Goal: Transaction & Acquisition: Purchase product/service

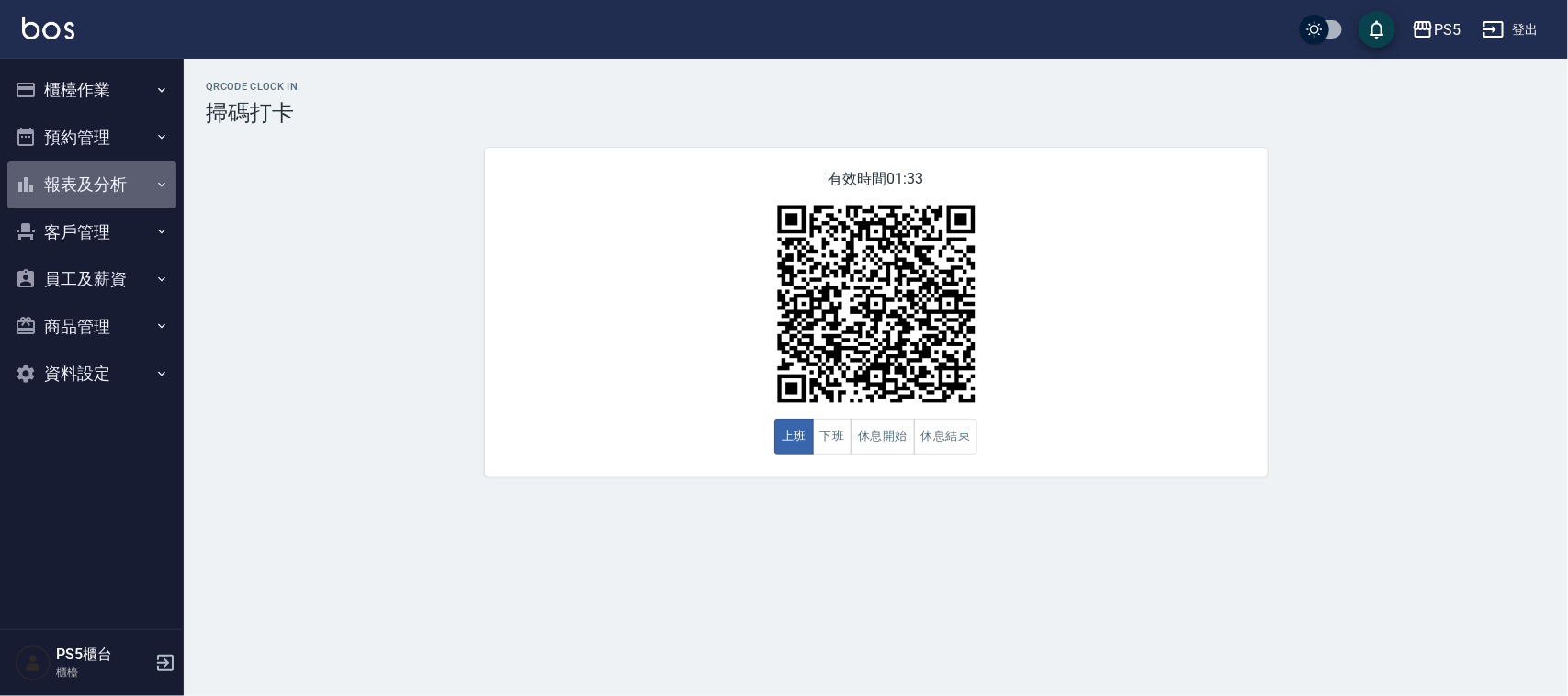
click at [79, 171] on button "報表及分析" at bounding box center [92, 184] width 169 height 48
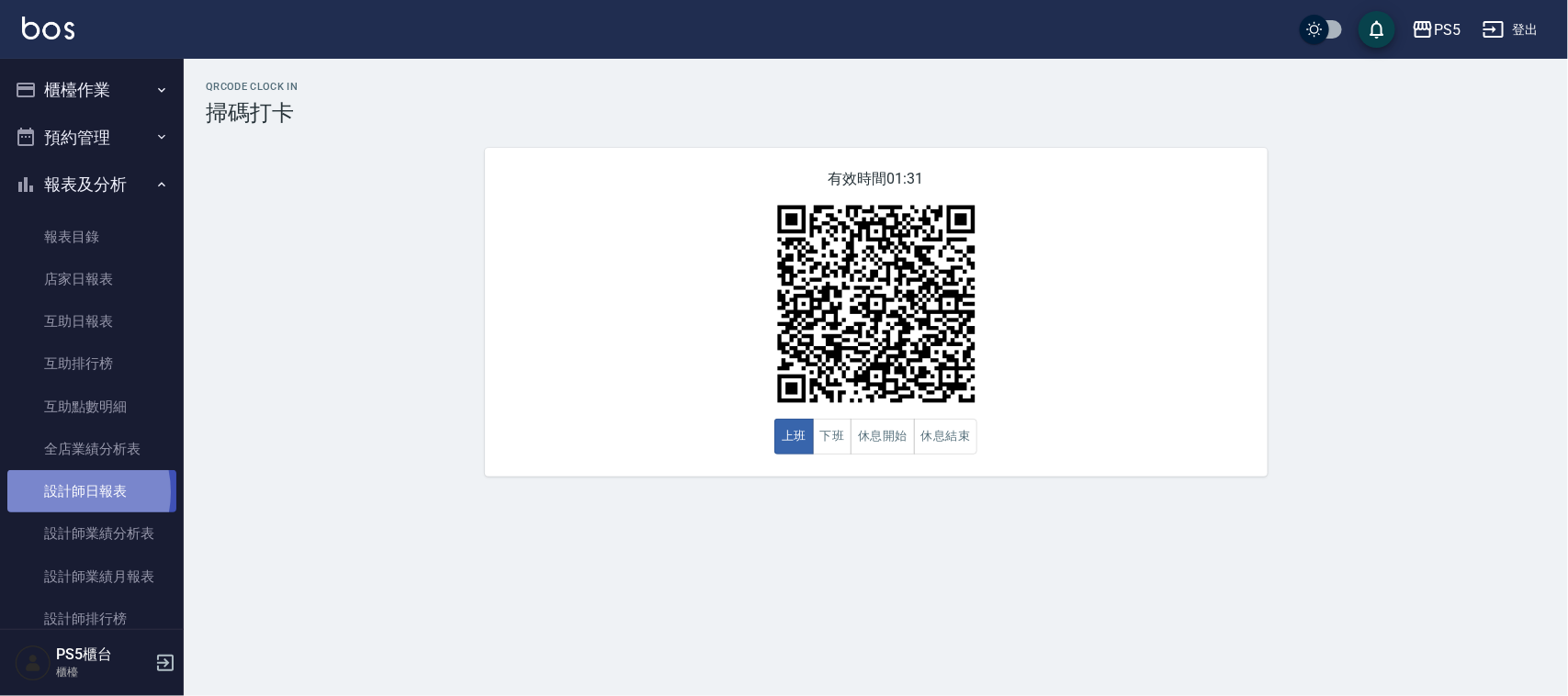
click at [61, 492] on link "設計師日報表" at bounding box center [92, 491] width 169 height 43
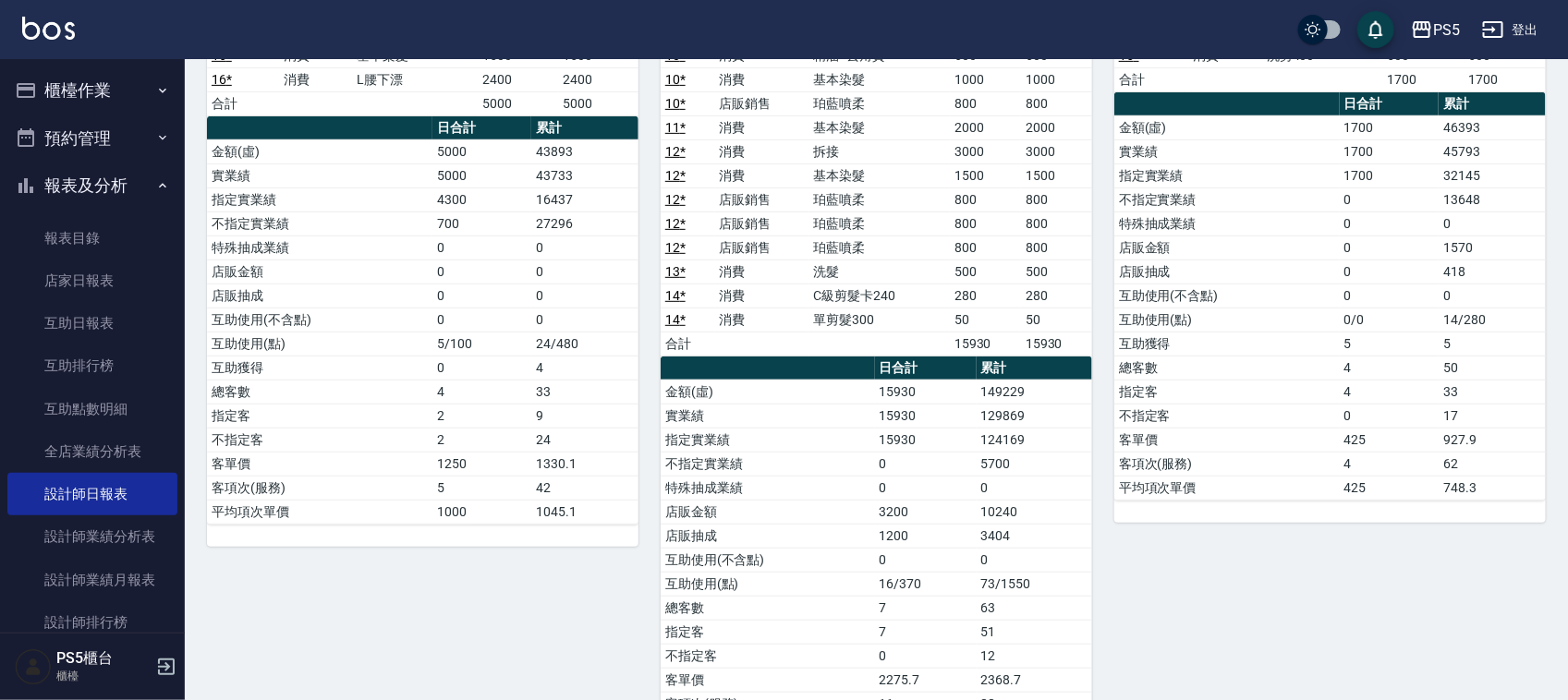
scroll to position [347, 0]
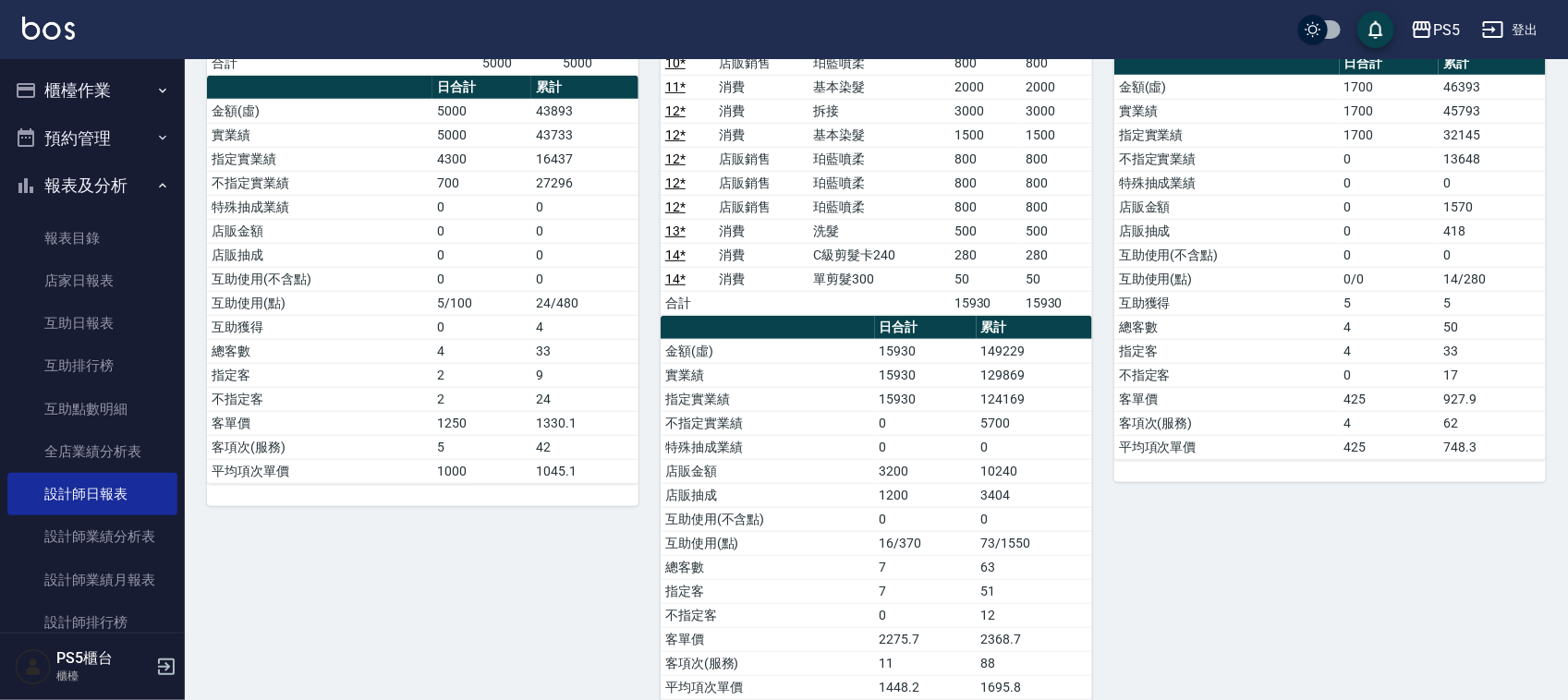
click at [8, 473] on link "設計師日報表" at bounding box center [93, 494] width 170 height 43
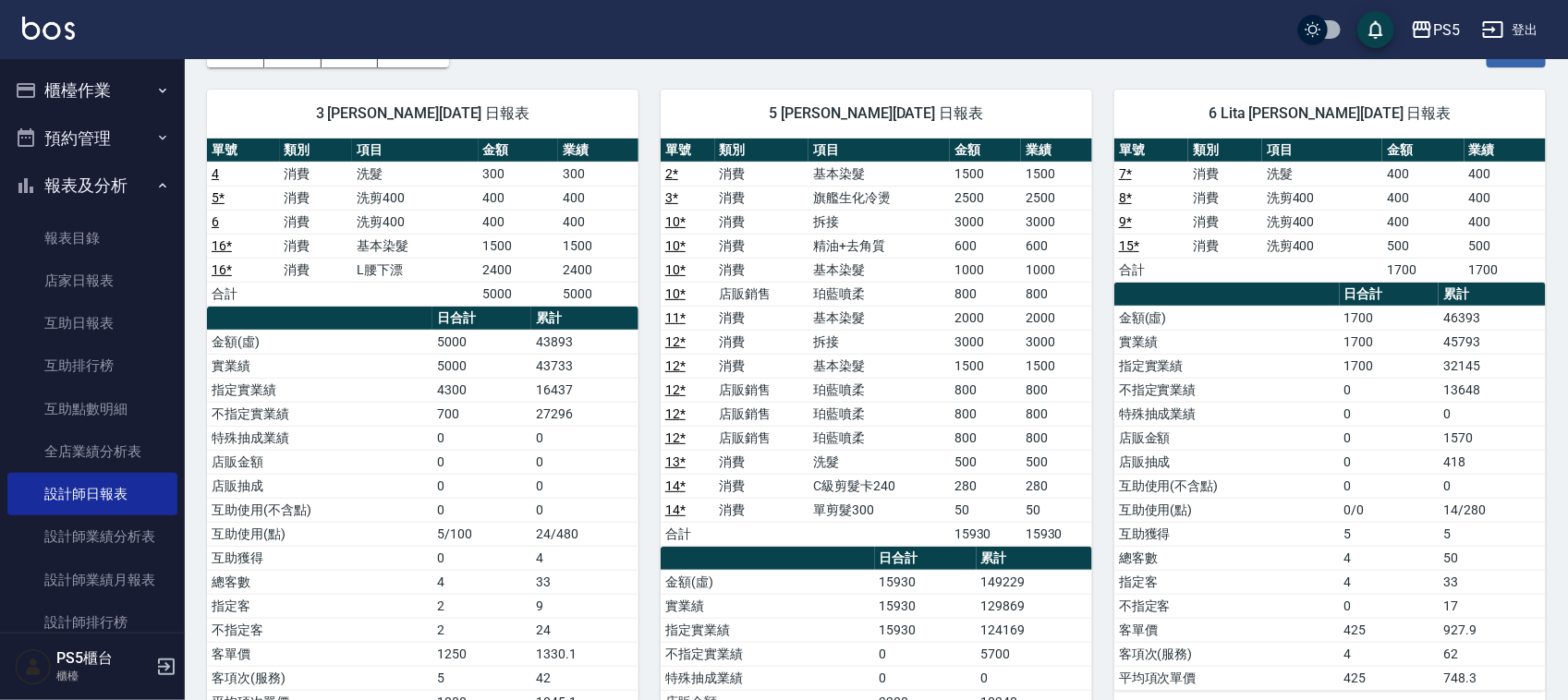
scroll to position [0, 0]
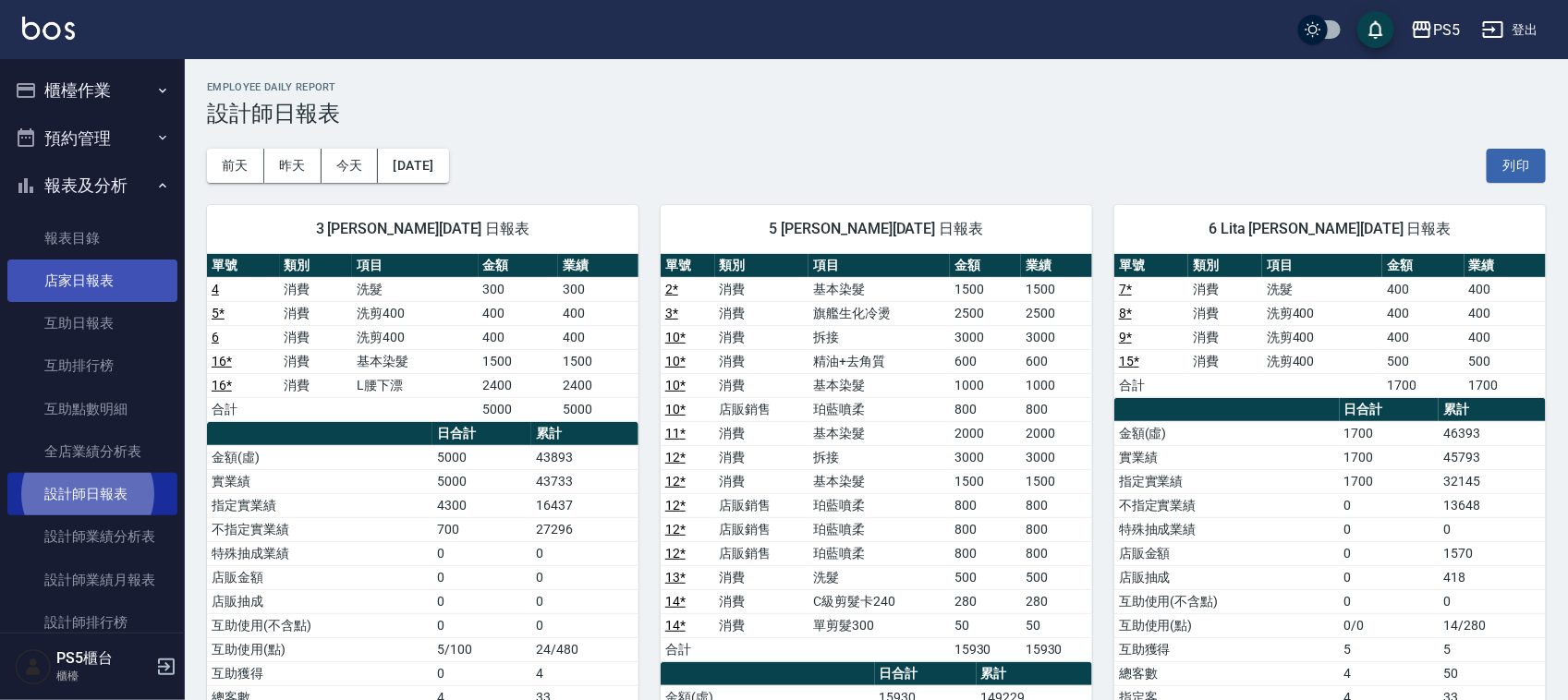
click at [118, 277] on link "店家日報表" at bounding box center [93, 281] width 170 height 43
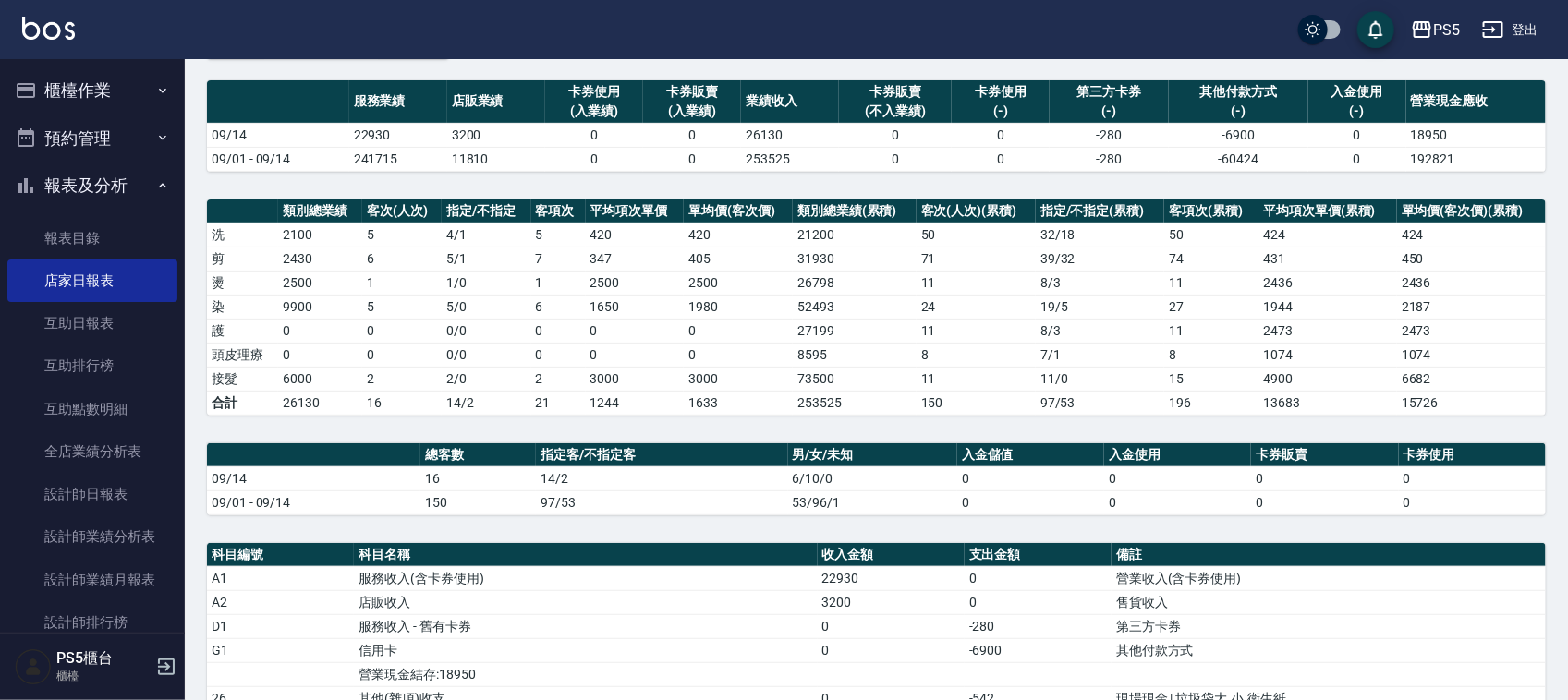
scroll to position [115, 0]
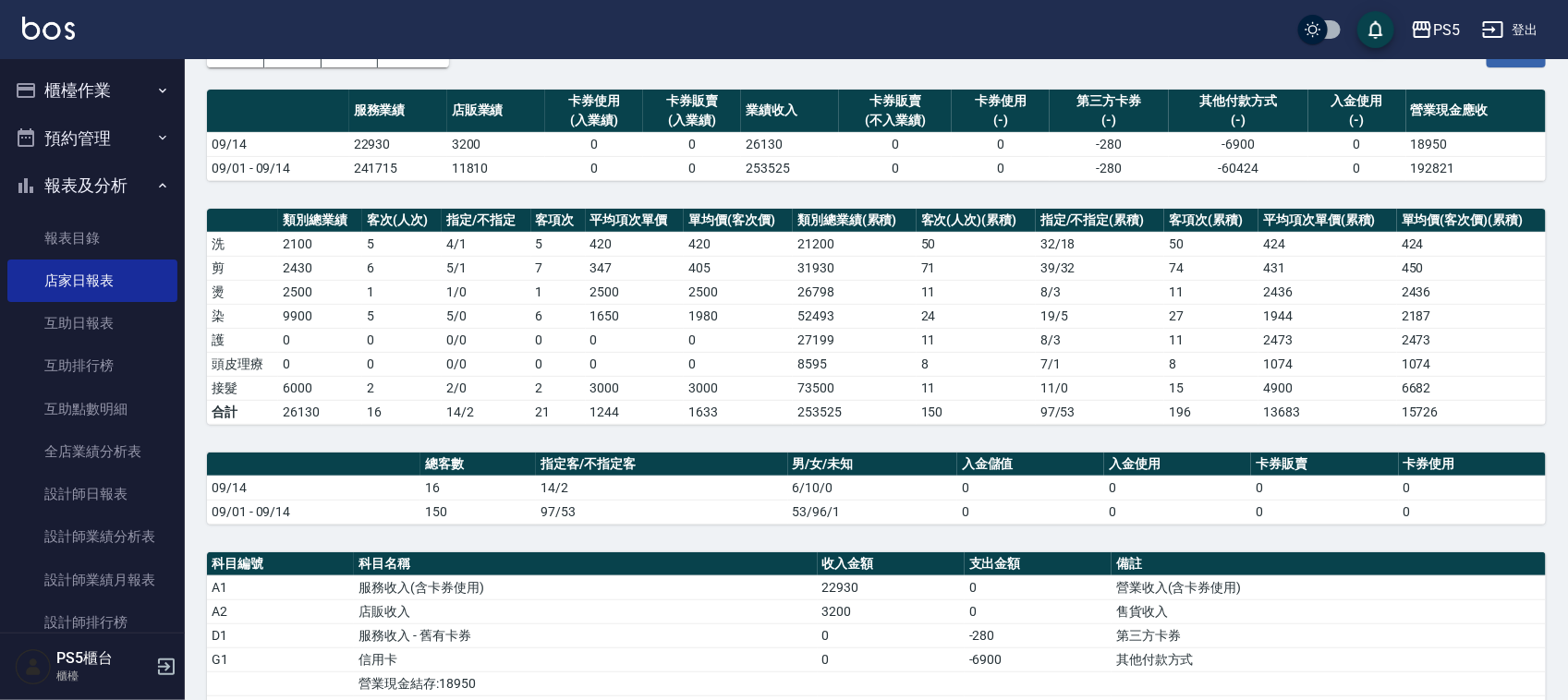
click at [76, 93] on button "櫃檯作業" at bounding box center [93, 90] width 170 height 48
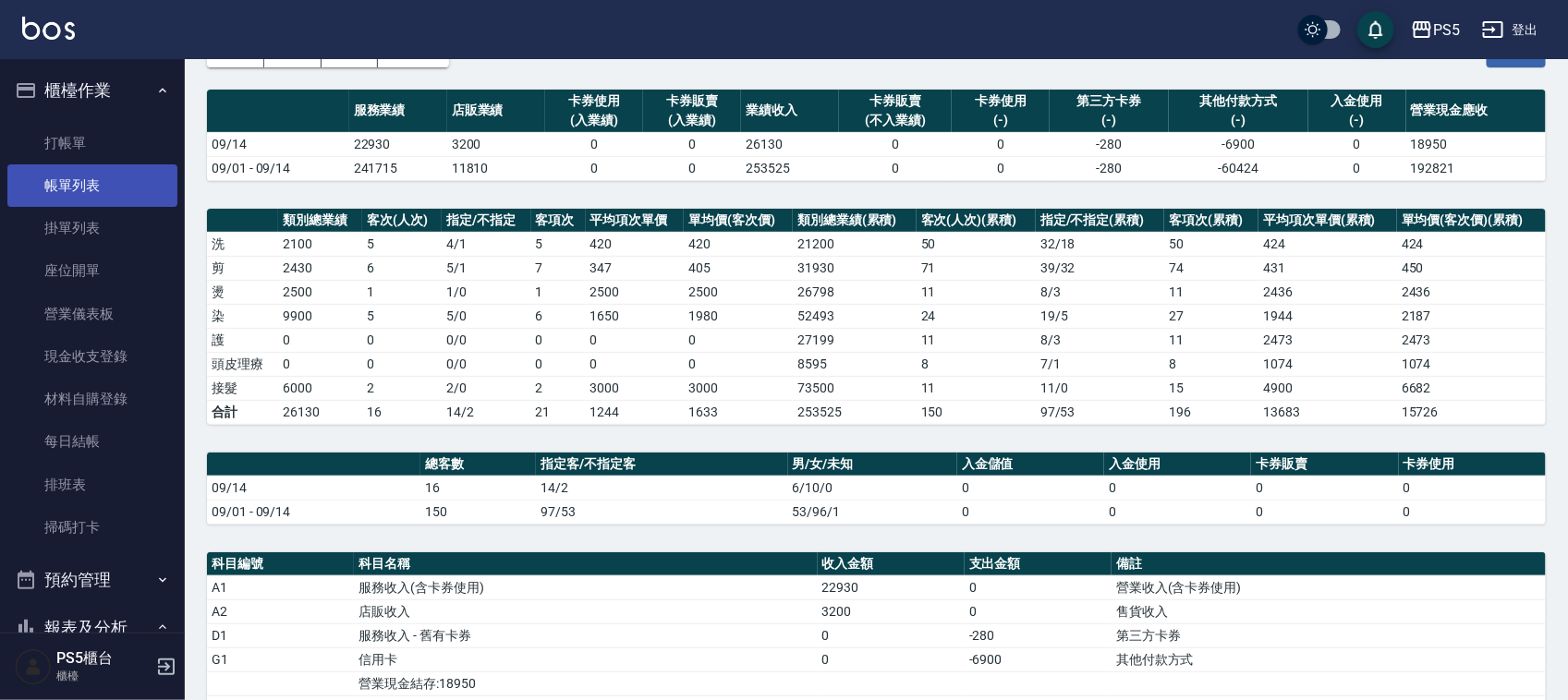
click at [79, 183] on link "帳單列表" at bounding box center [93, 185] width 170 height 43
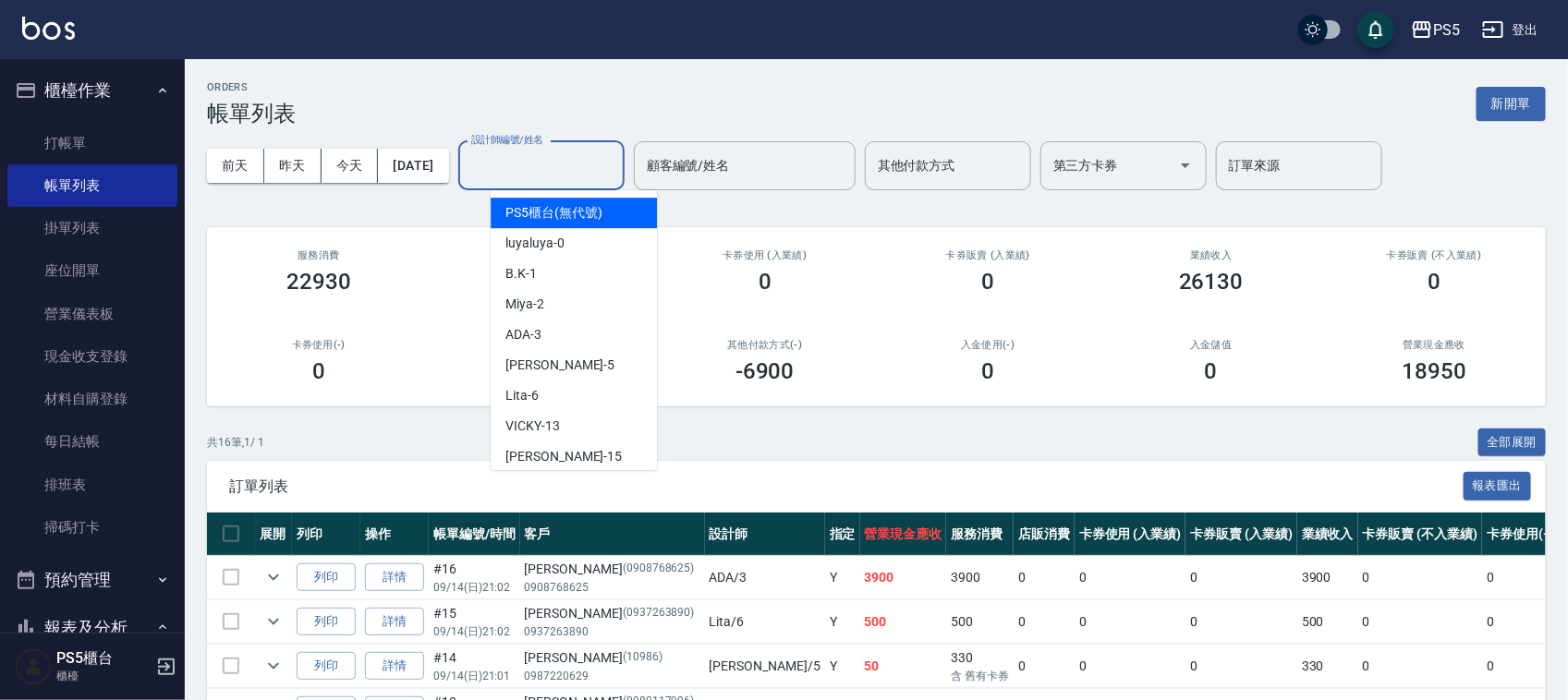
click at [598, 167] on input "設計師編號/姓名" at bounding box center [541, 165] width 149 height 32
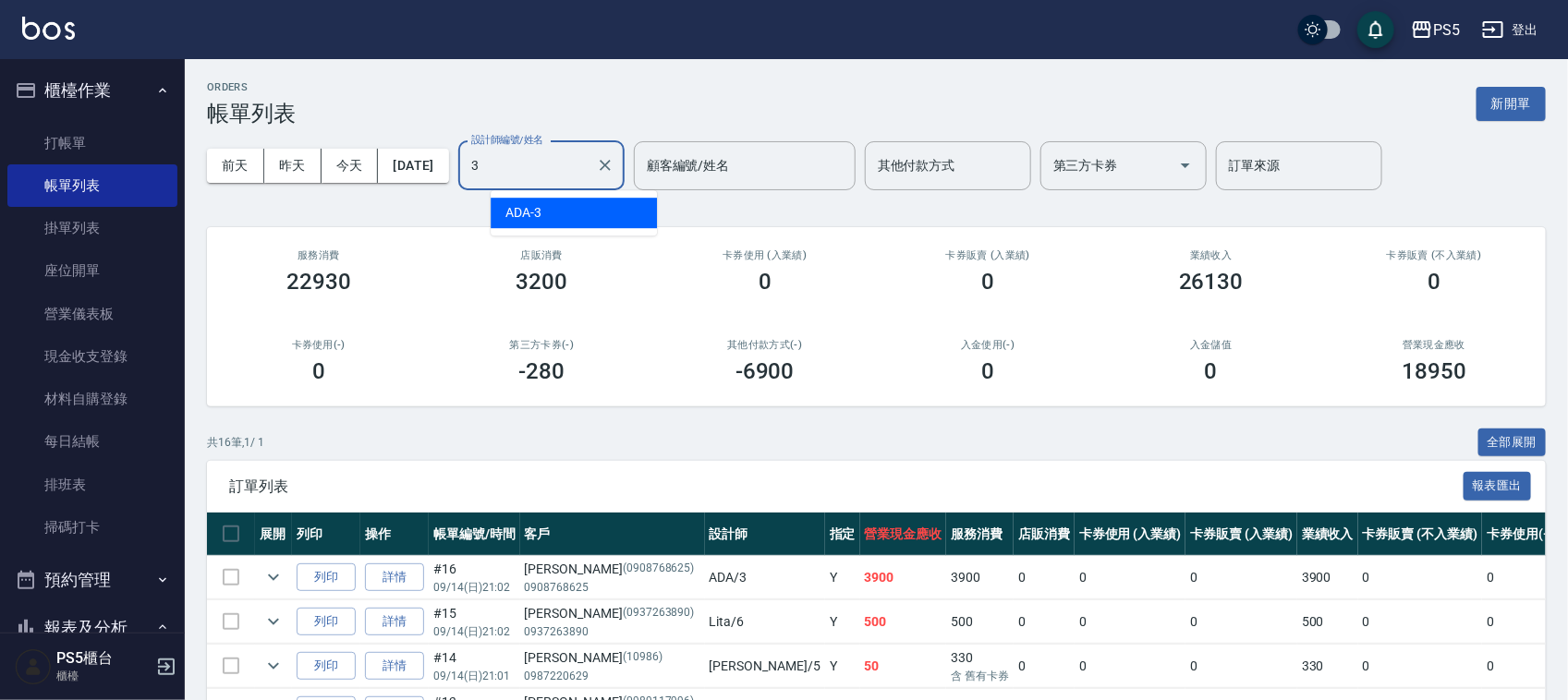
type input "ADA-3"
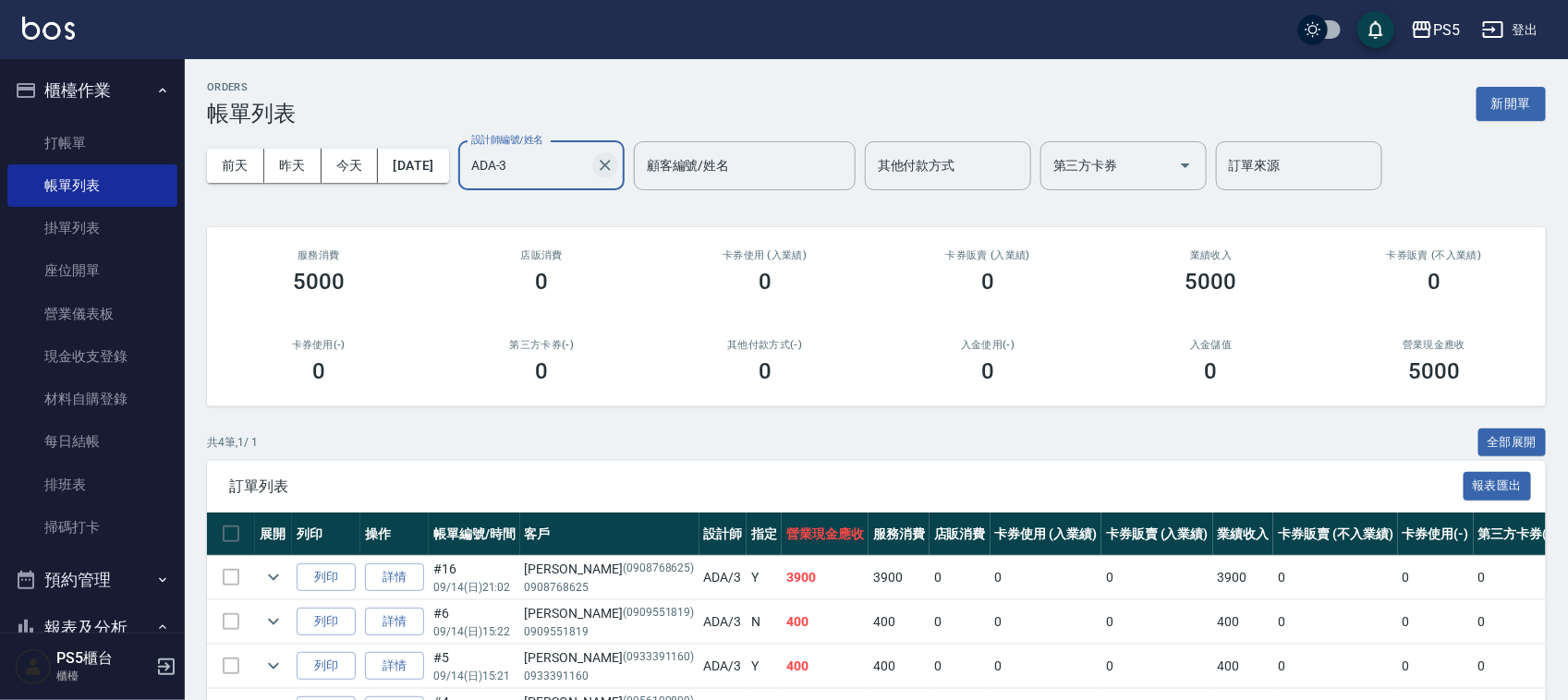
click at [611, 163] on icon "Clear" at bounding box center [605, 165] width 11 height 11
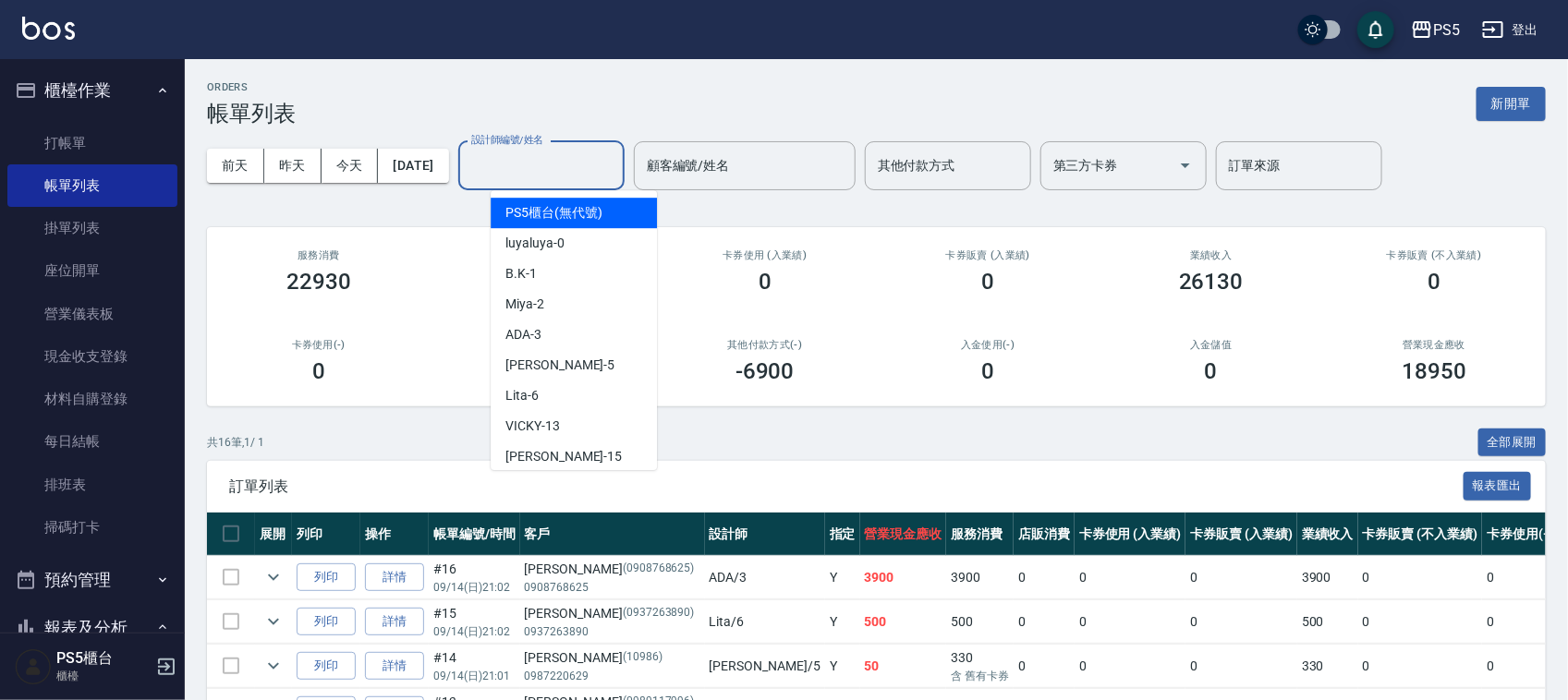
click at [572, 159] on input "設計師編號/姓名" at bounding box center [541, 165] width 149 height 32
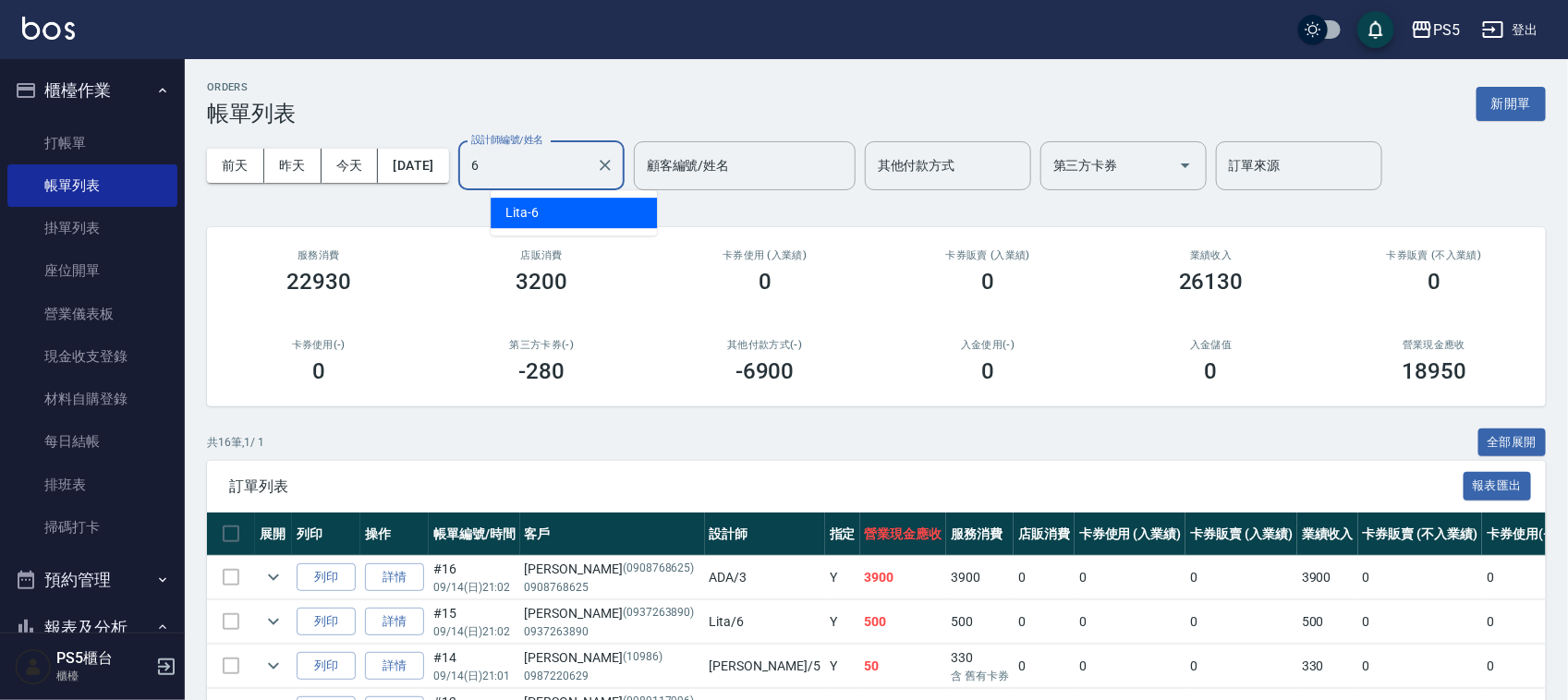
type input "Lita-6"
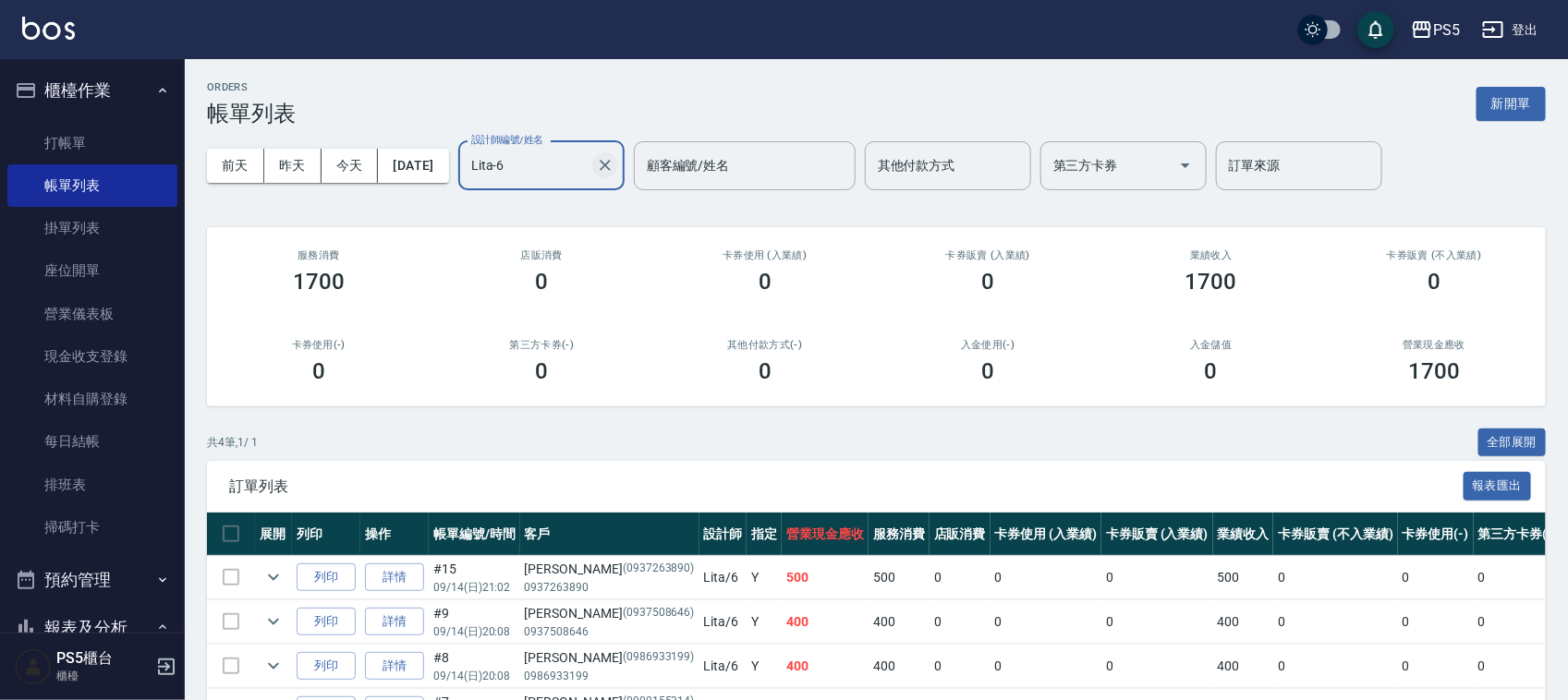
click at [611, 163] on icon "Clear" at bounding box center [605, 165] width 11 height 11
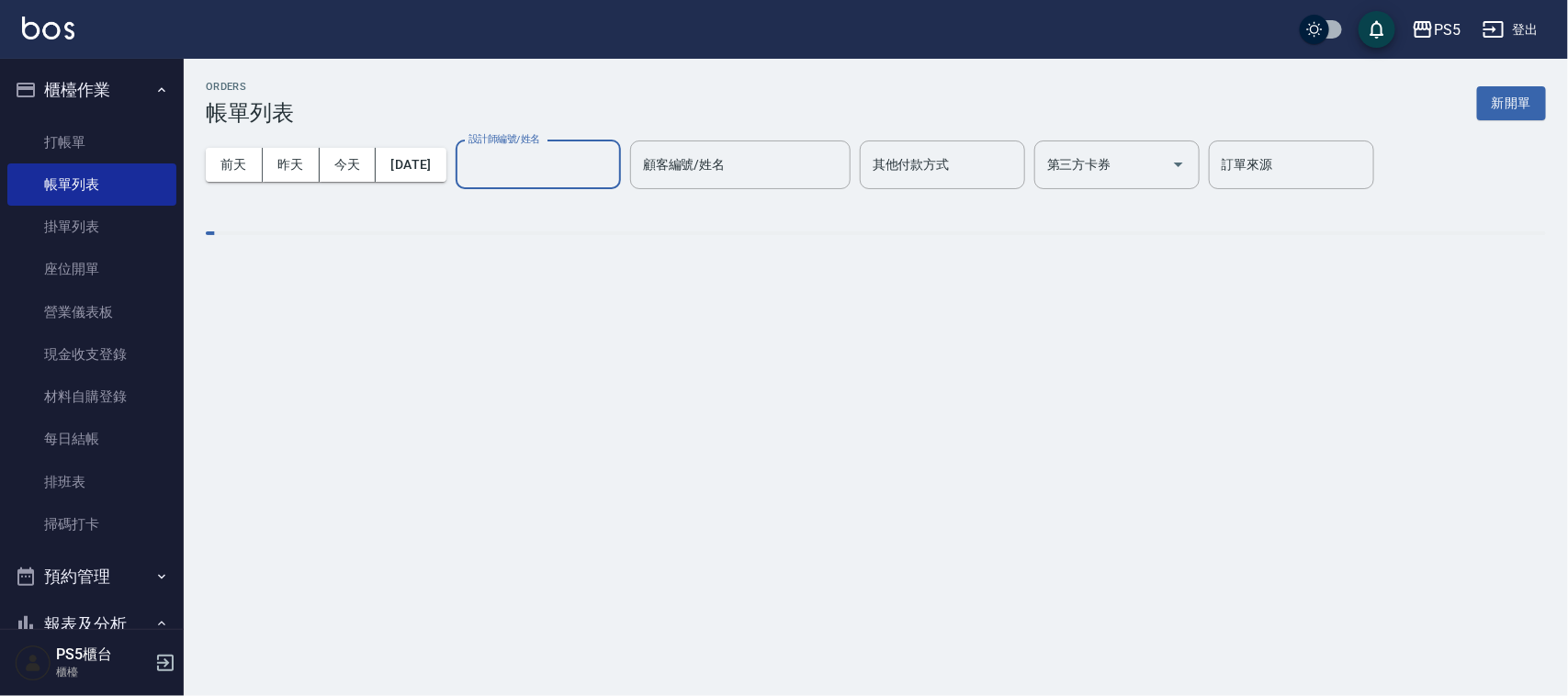
click at [526, 168] on input "設計師編號/姓名" at bounding box center [538, 164] width 149 height 32
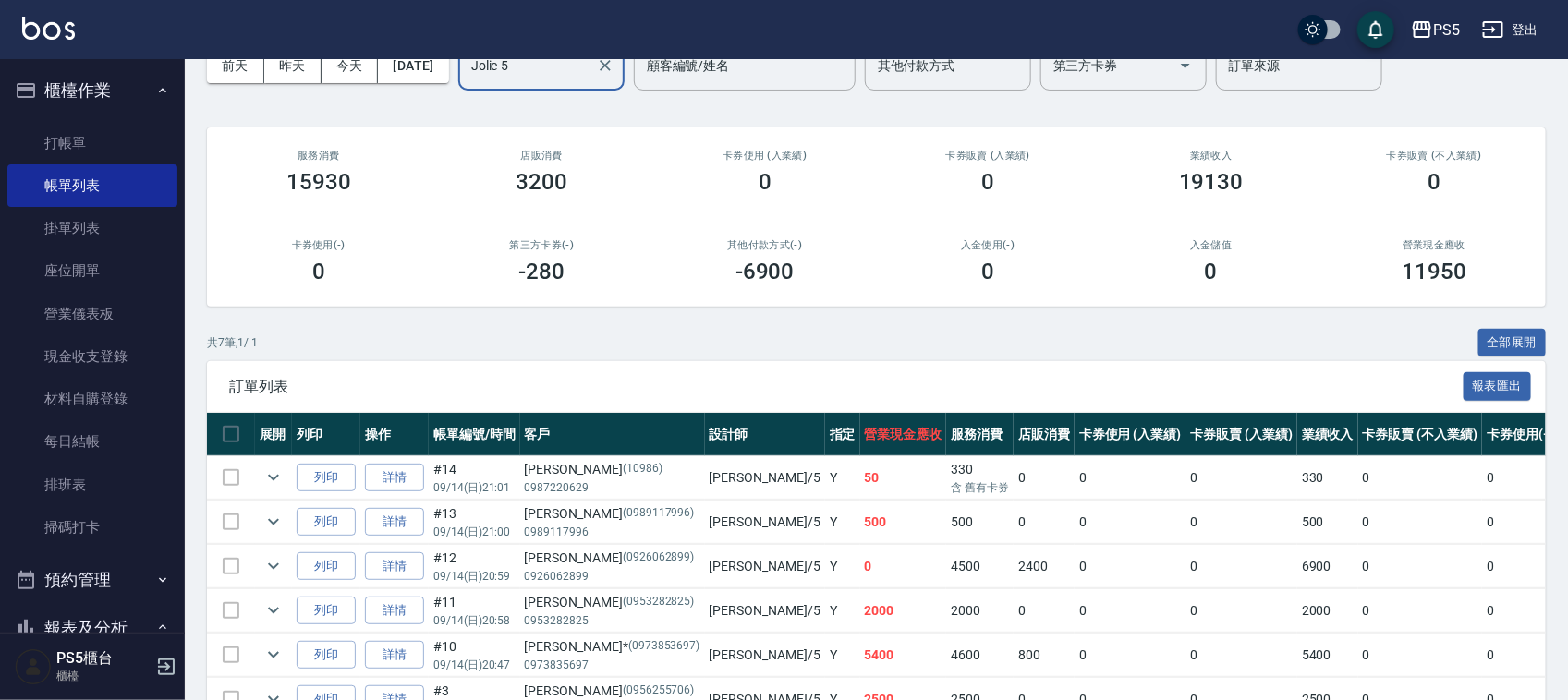
scroll to position [230, 0]
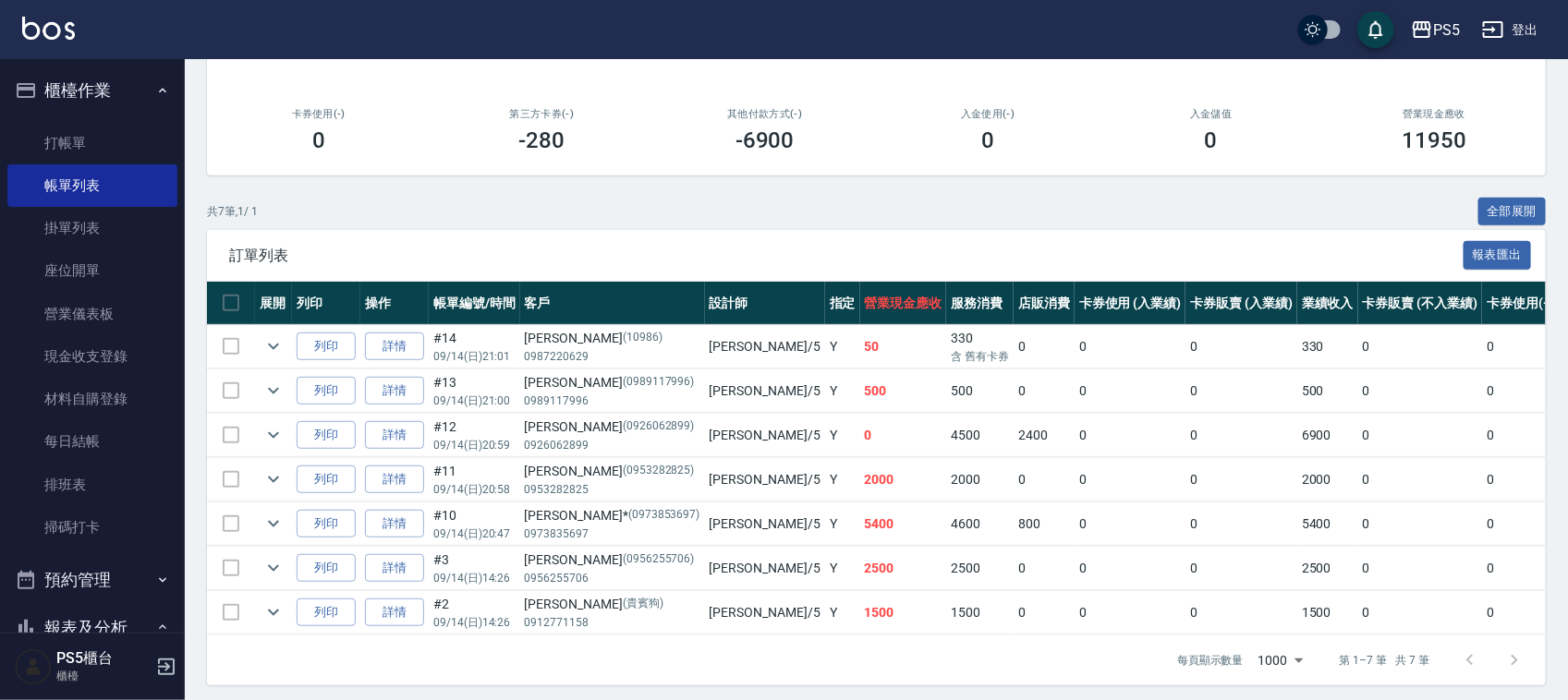
type input "Jolie-5"
drag, startPoint x: 863, startPoint y: 528, endPoint x: 657, endPoint y: 230, distance: 362.3
click at [657, 230] on div "訂單列表 報表匯出" at bounding box center [876, 256] width 1339 height 51
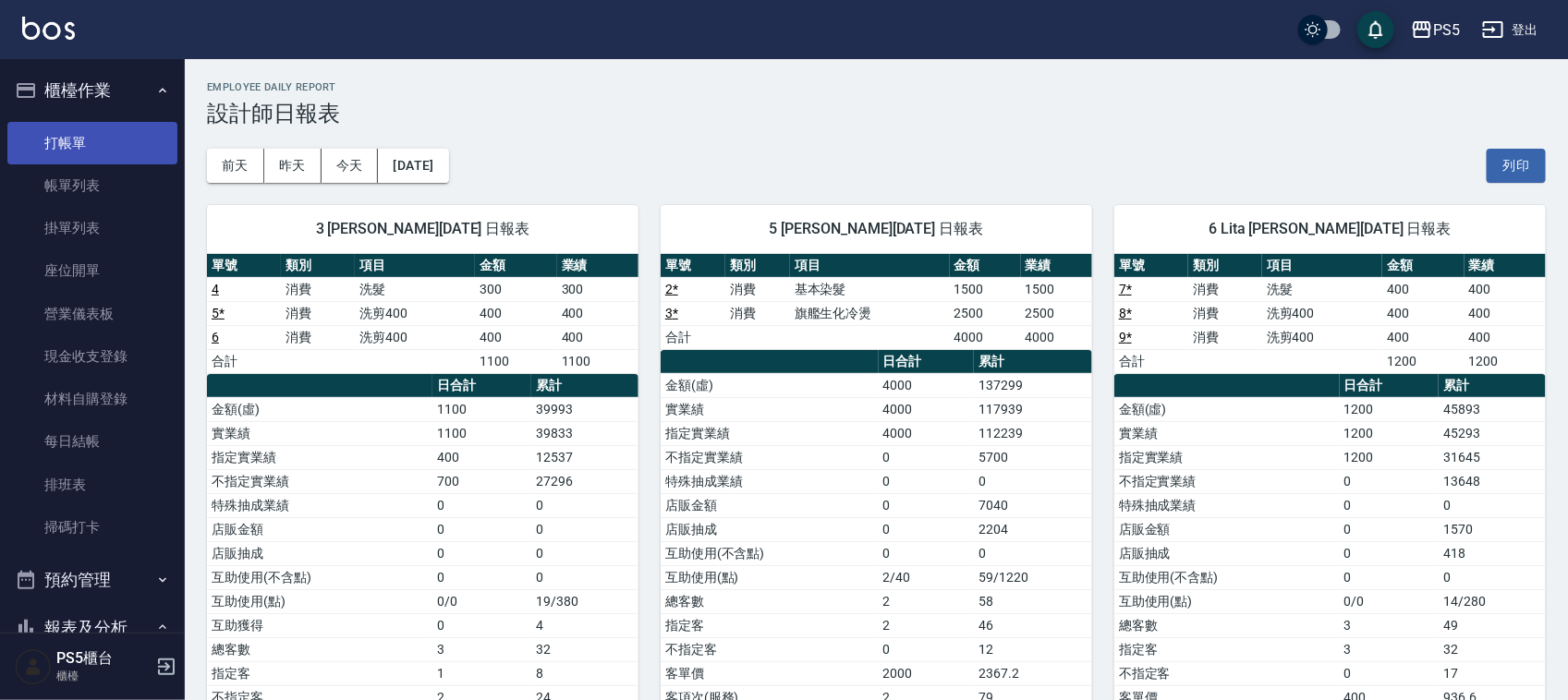
click at [81, 149] on link "打帳單" at bounding box center [93, 144] width 170 height 43
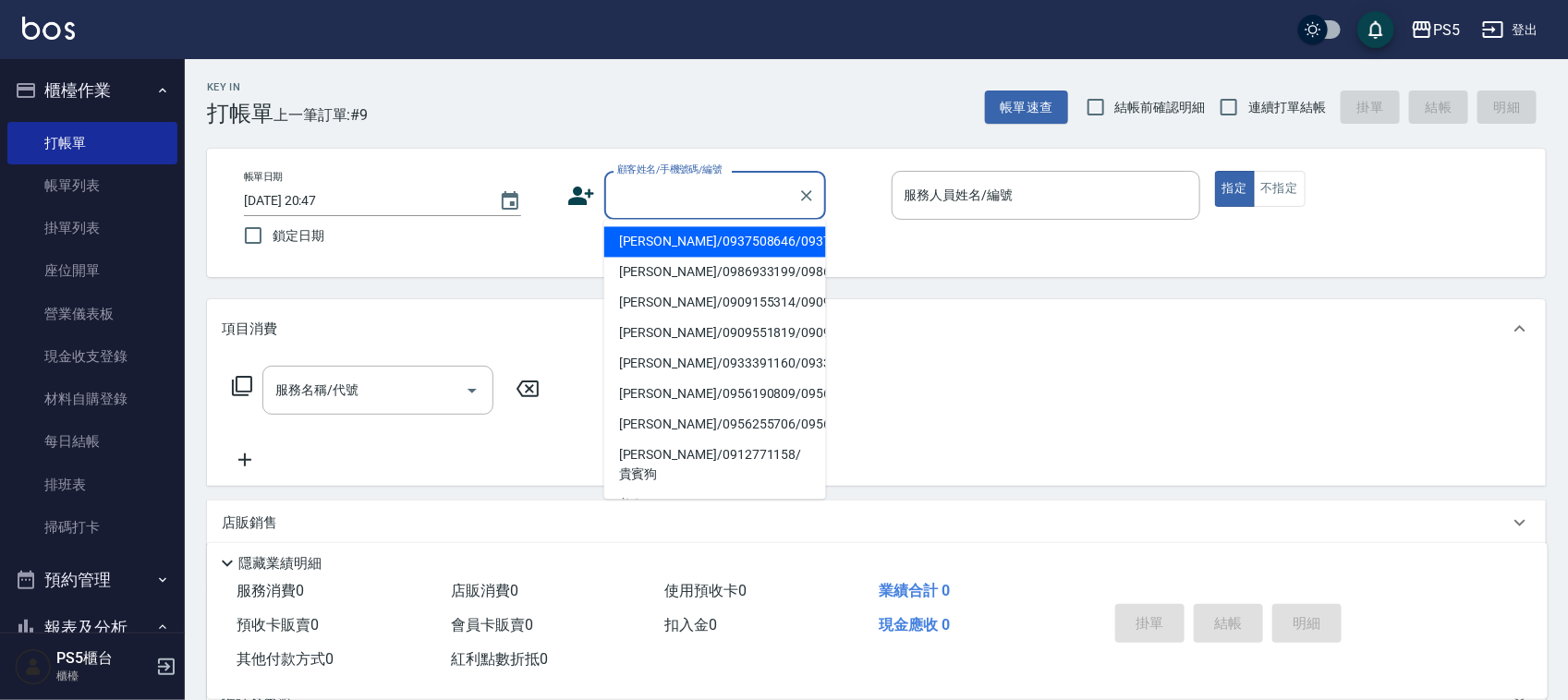
click at [675, 195] on input "顧客姓名/手機號碼/編號" at bounding box center [701, 195] width 178 height 32
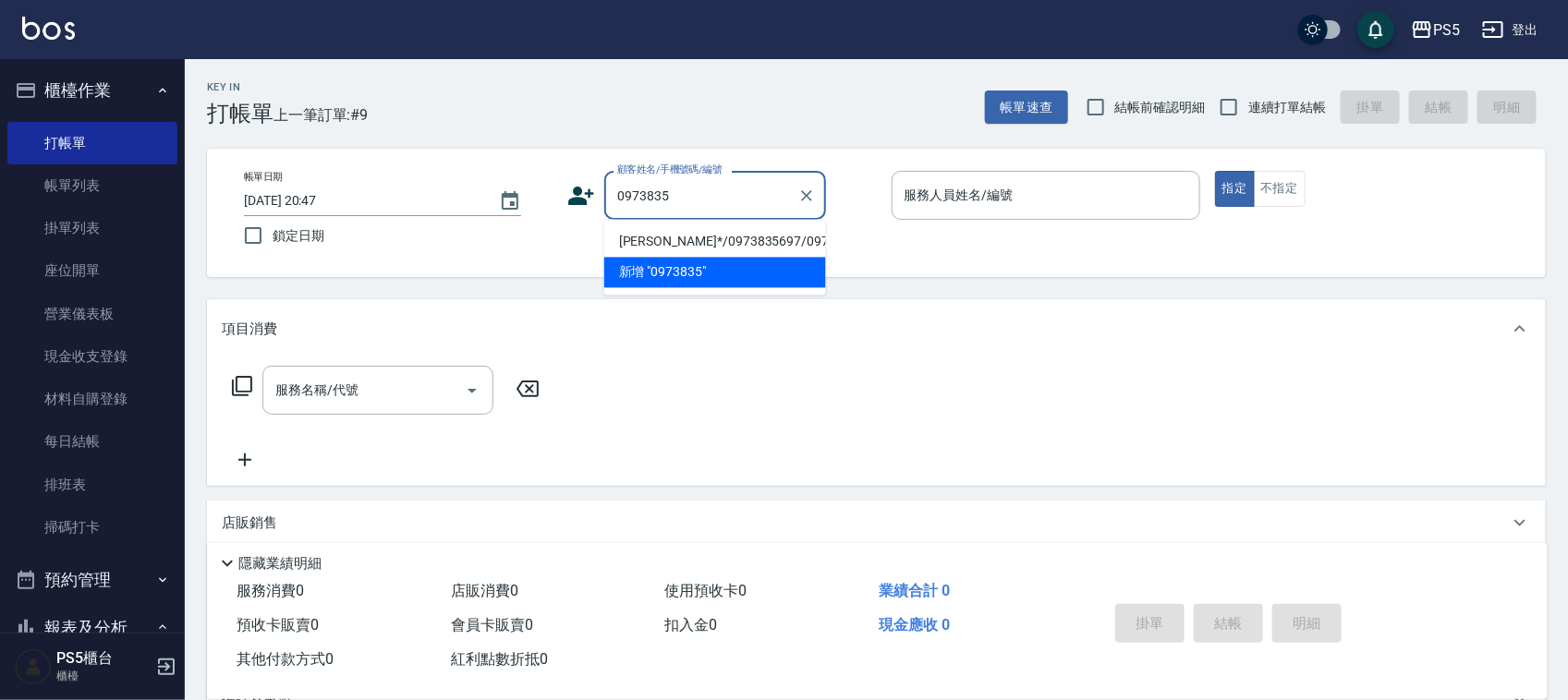
click at [662, 241] on li "[PERSON_NAME]*/0973835697/0973853697" at bounding box center [715, 242] width 222 height 30
type input "[PERSON_NAME]*/0973835697/0973853697"
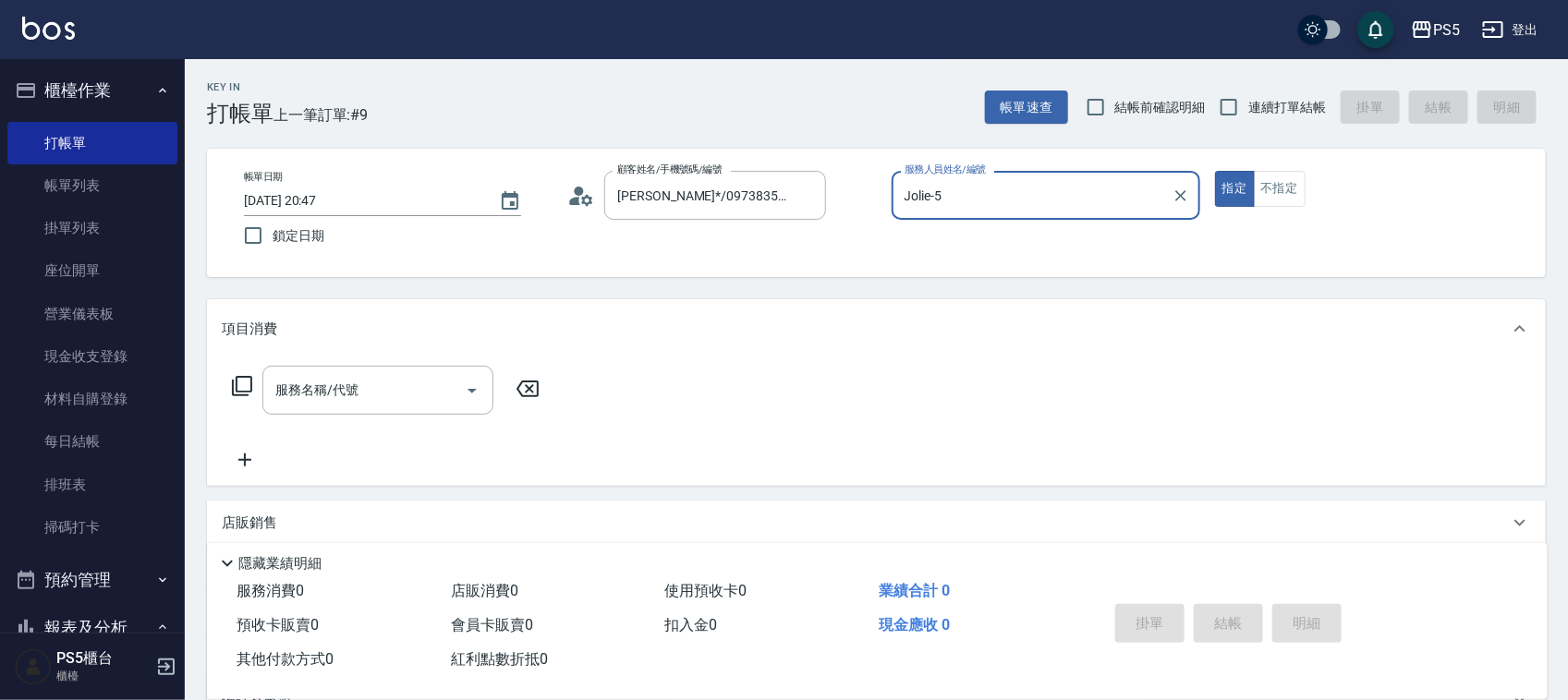
type input "Jolie-5"
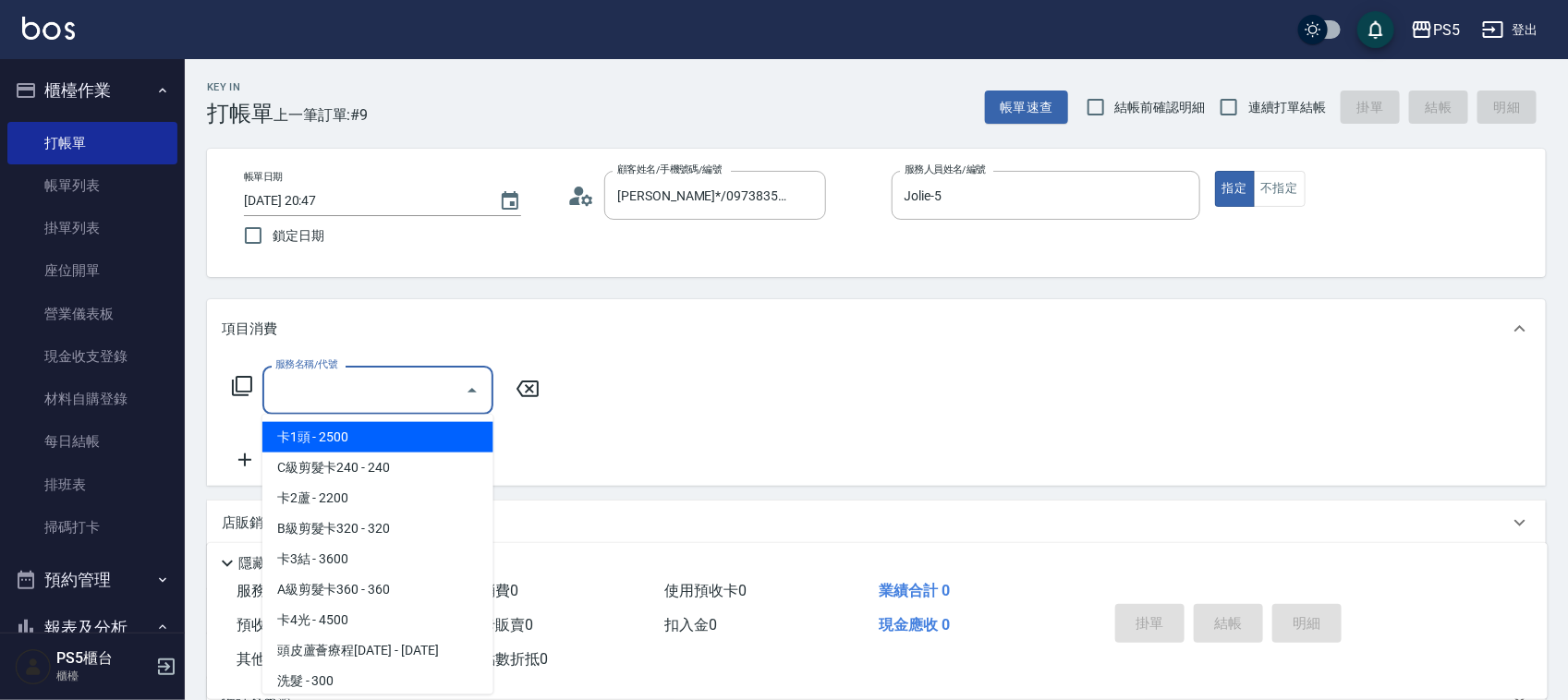
click at [345, 388] on input "服務名稱/代號" at bounding box center [363, 390] width 187 height 32
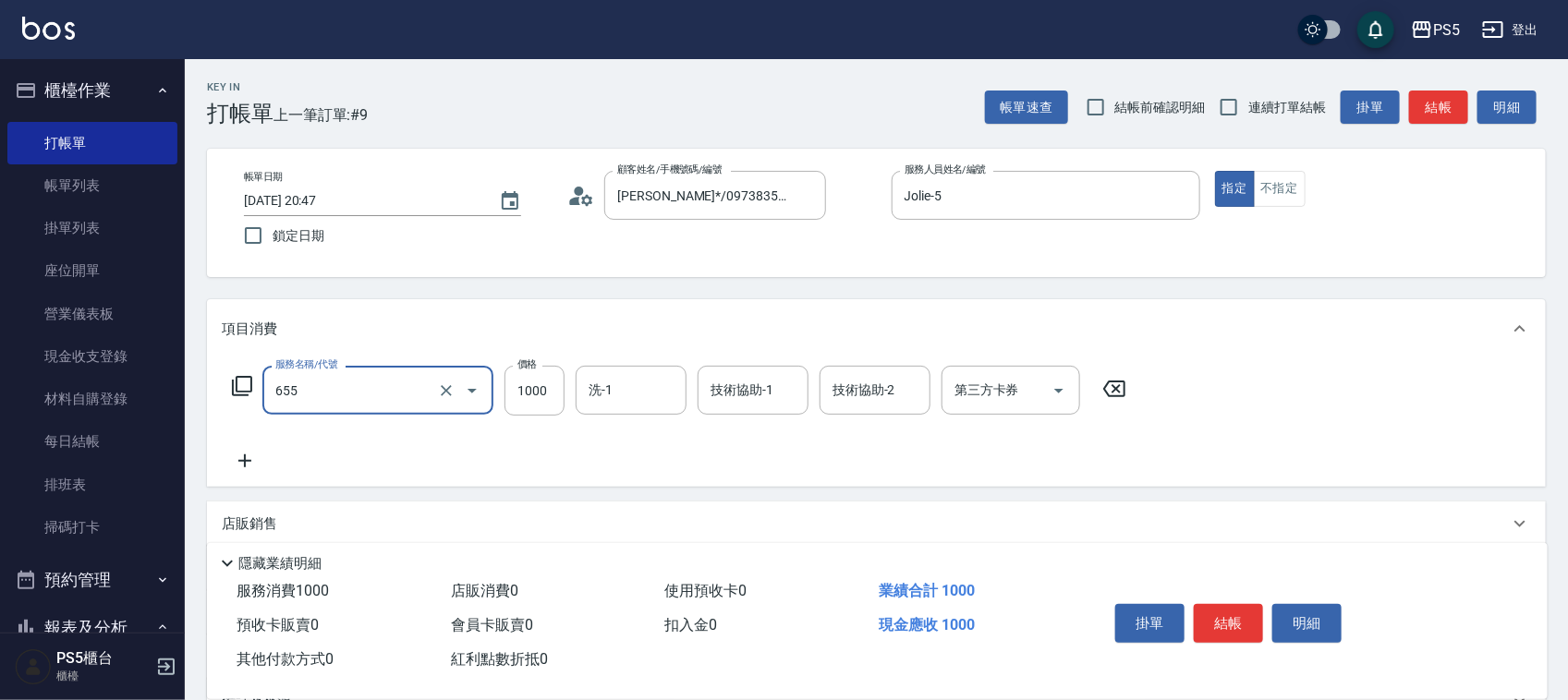
type input "拆接(655)"
type input "3000"
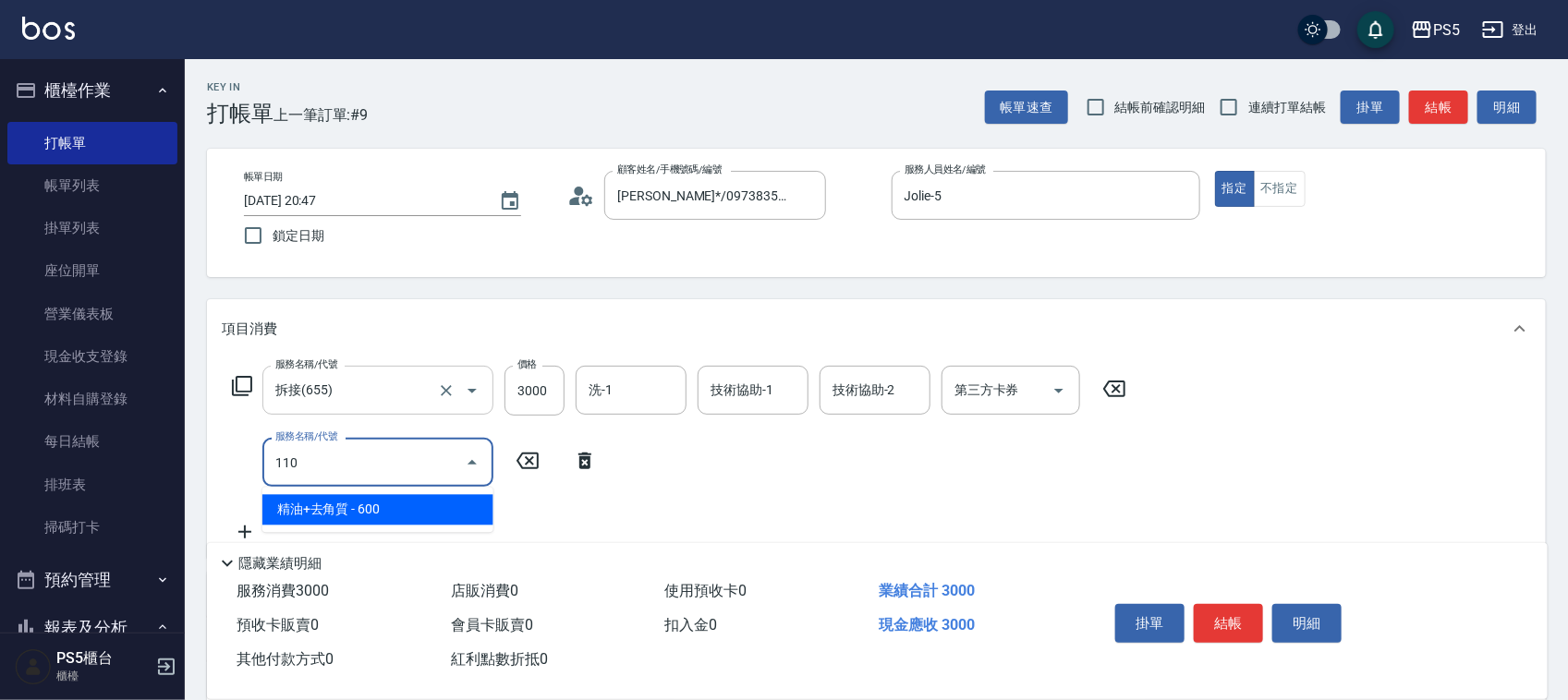
type input "精油+去角質(110)"
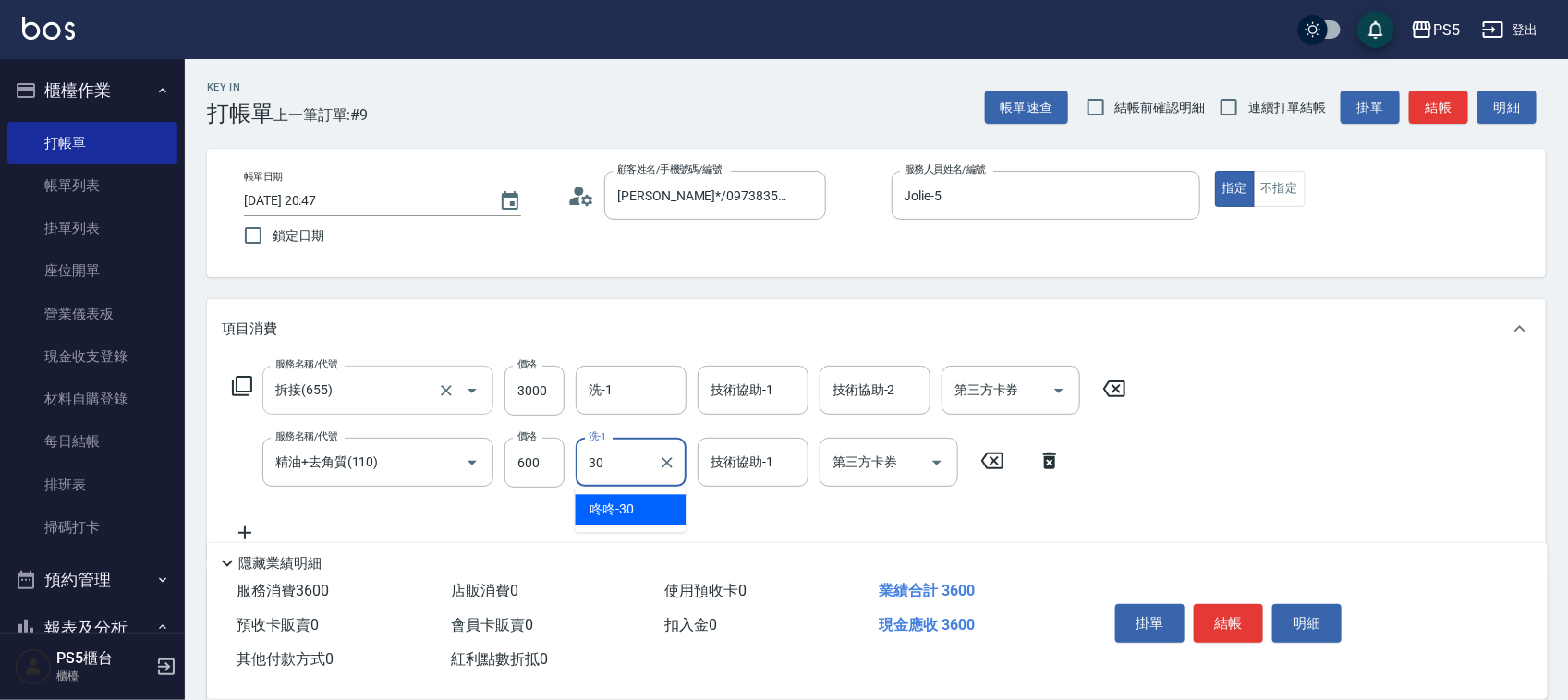
type input "咚咚-30"
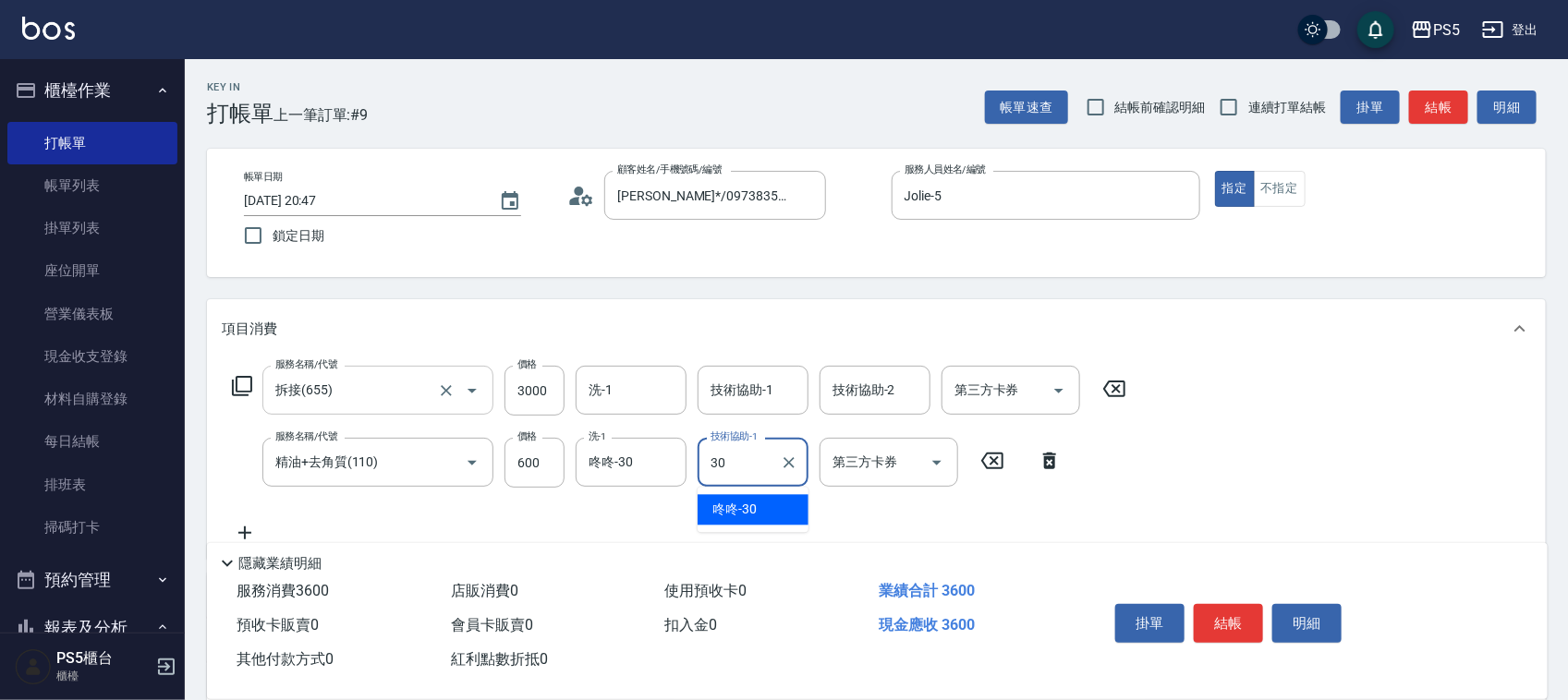
type input "咚咚-30"
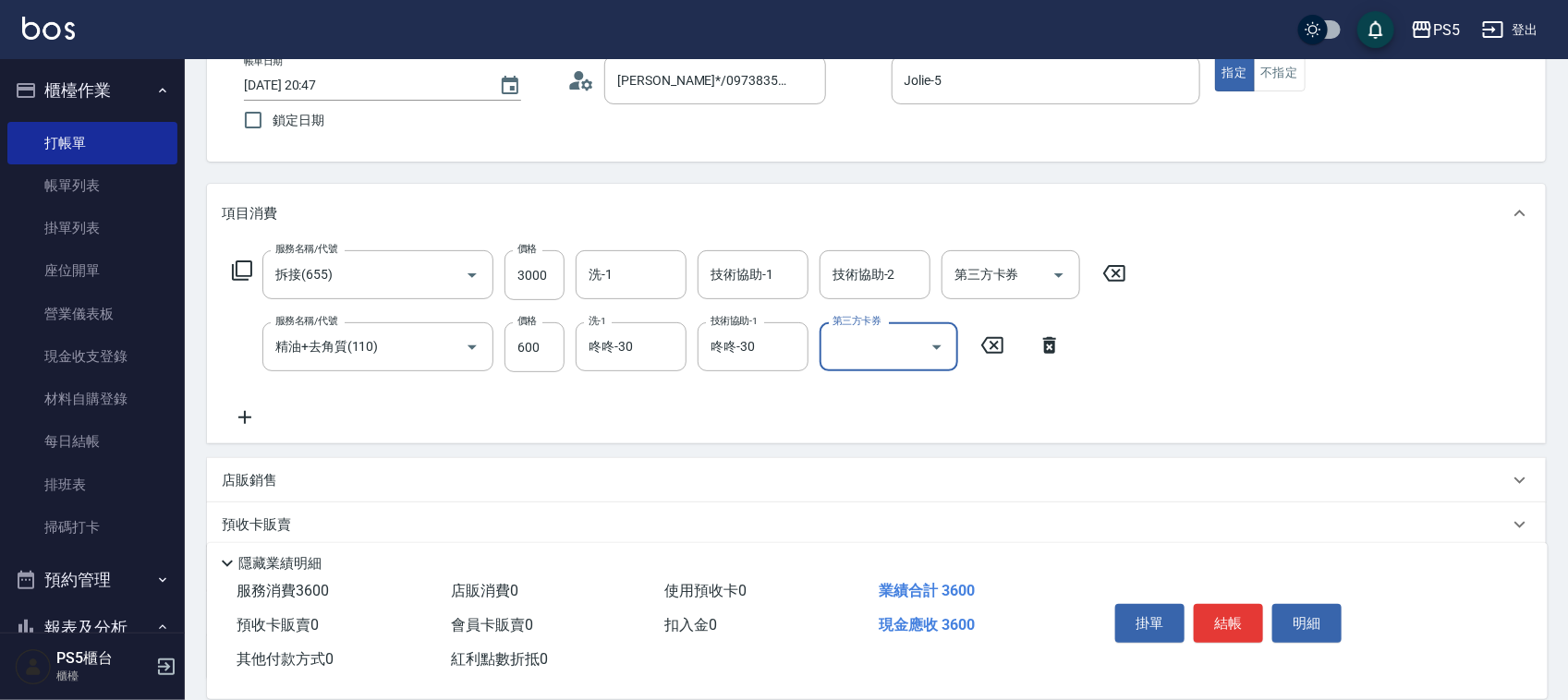
scroll to position [230, 0]
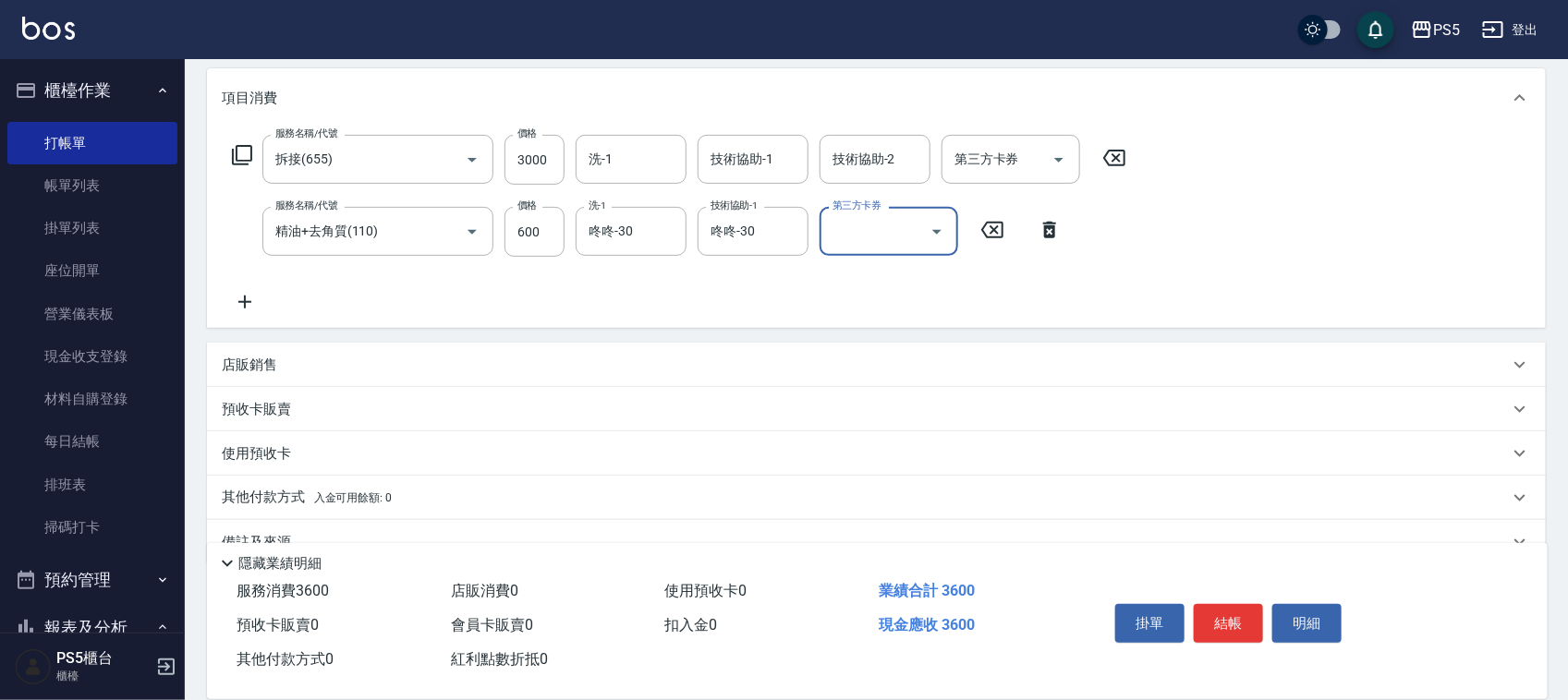
click at [268, 367] on p "店販銷售" at bounding box center [249, 365] width 56 height 20
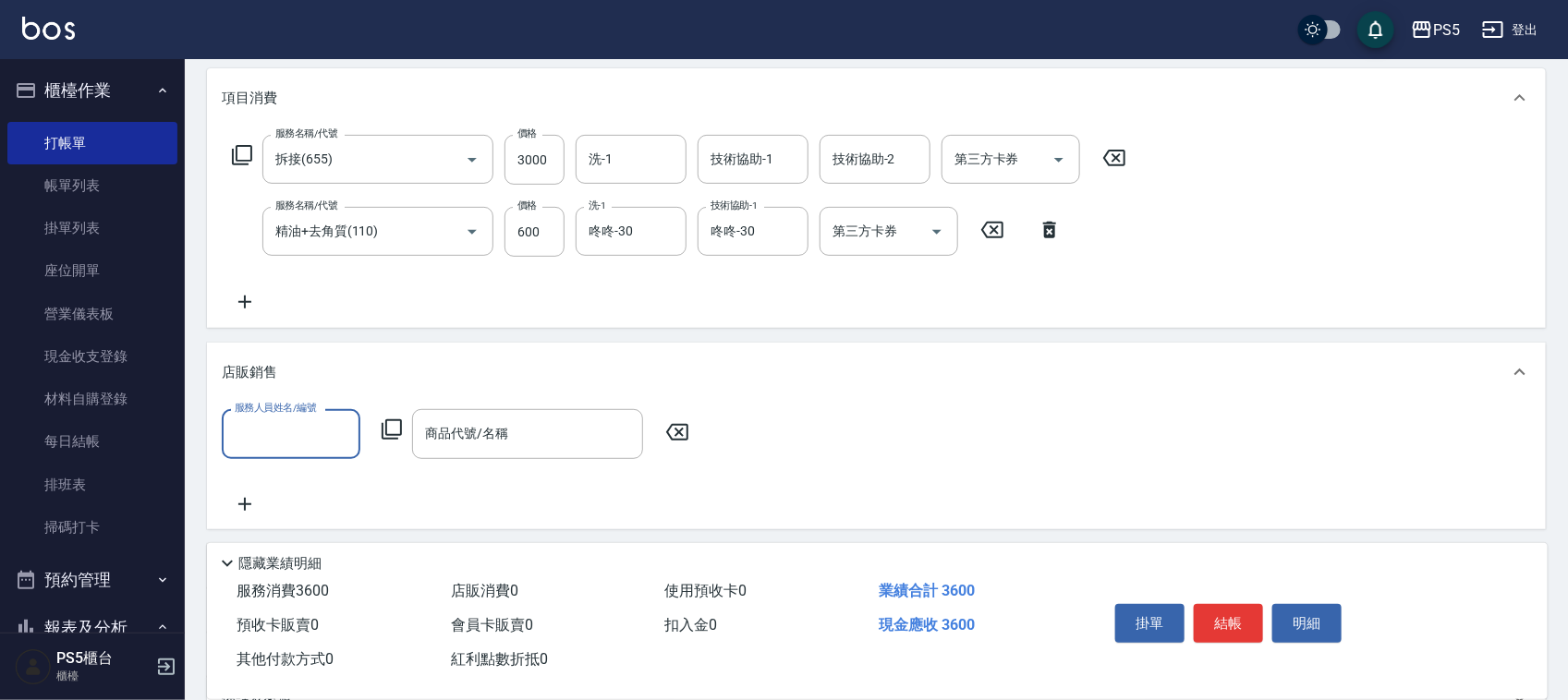
scroll to position [0, 0]
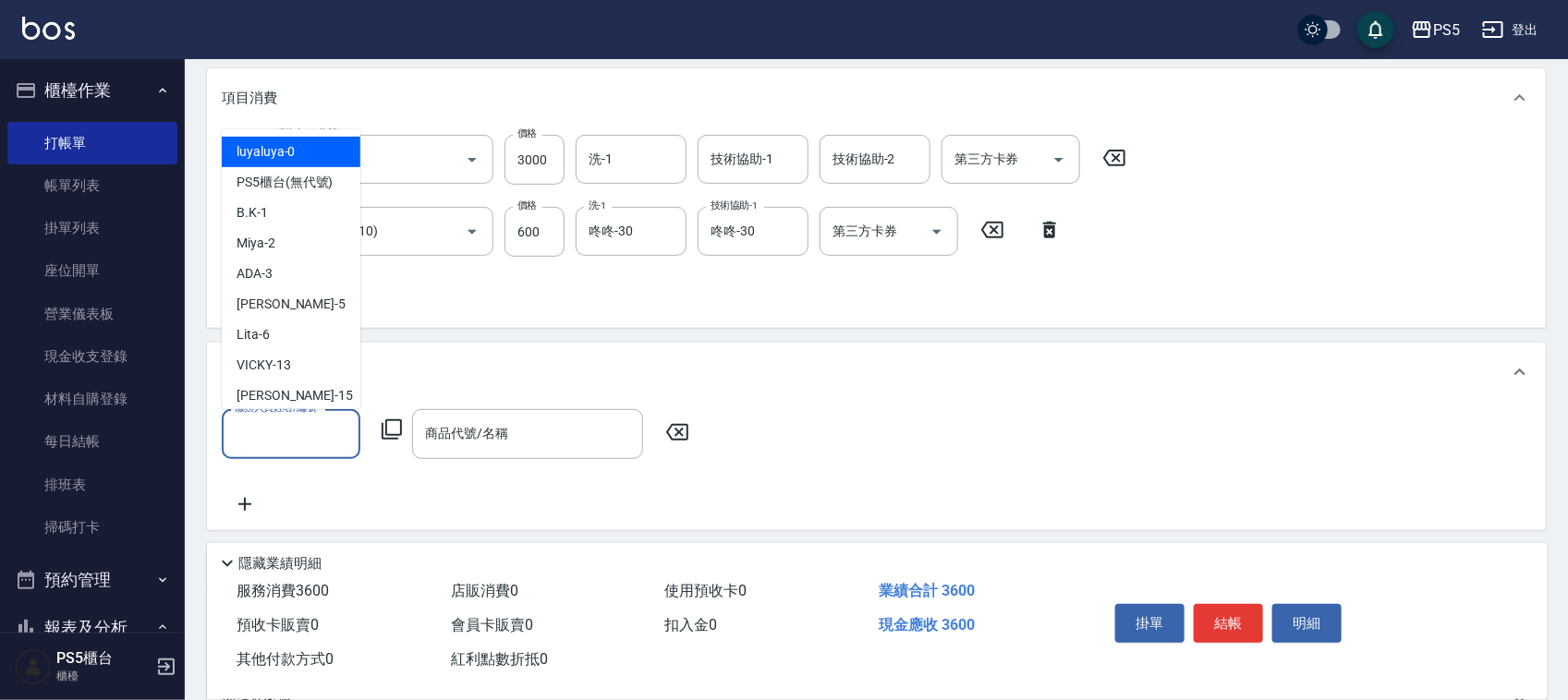
click at [331, 423] on input "服務人員姓名/編號" at bounding box center [291, 433] width 122 height 32
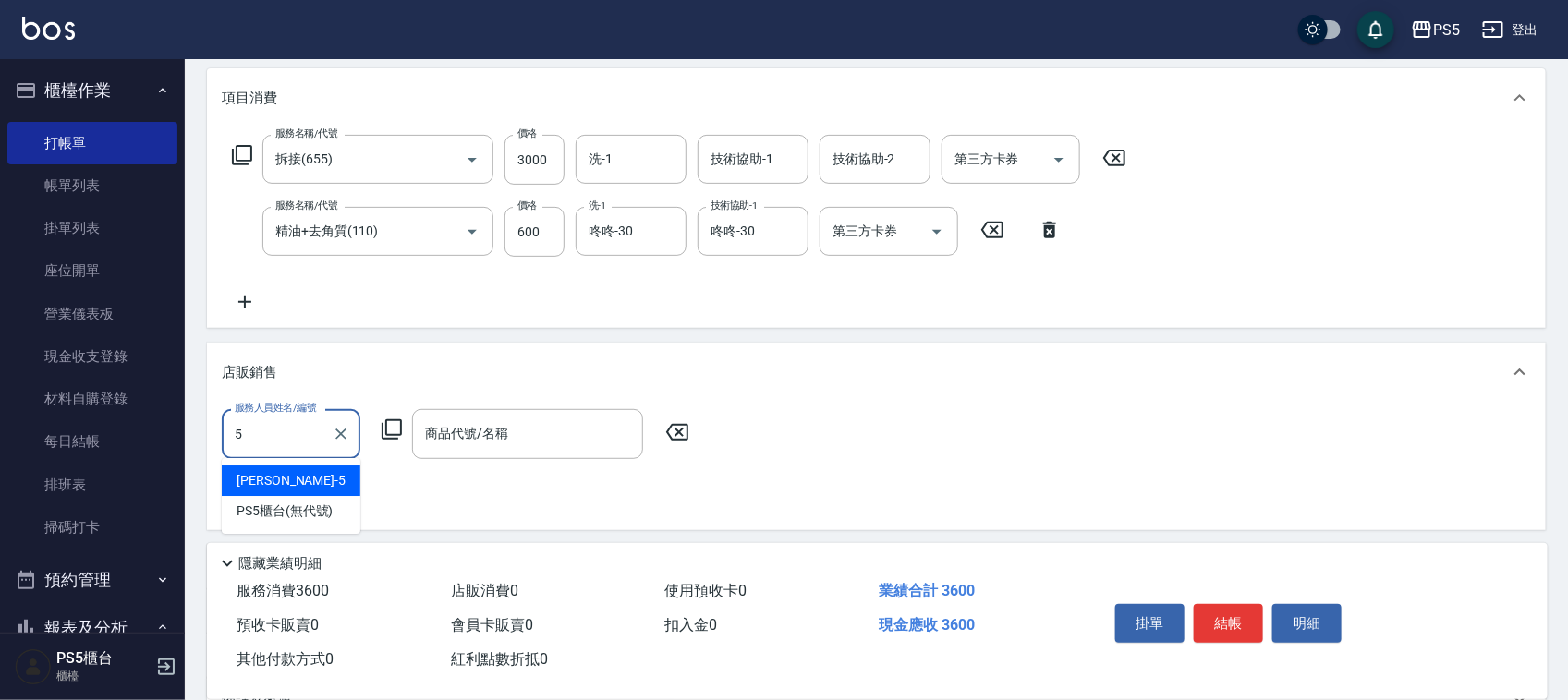
type input "Jolie-5"
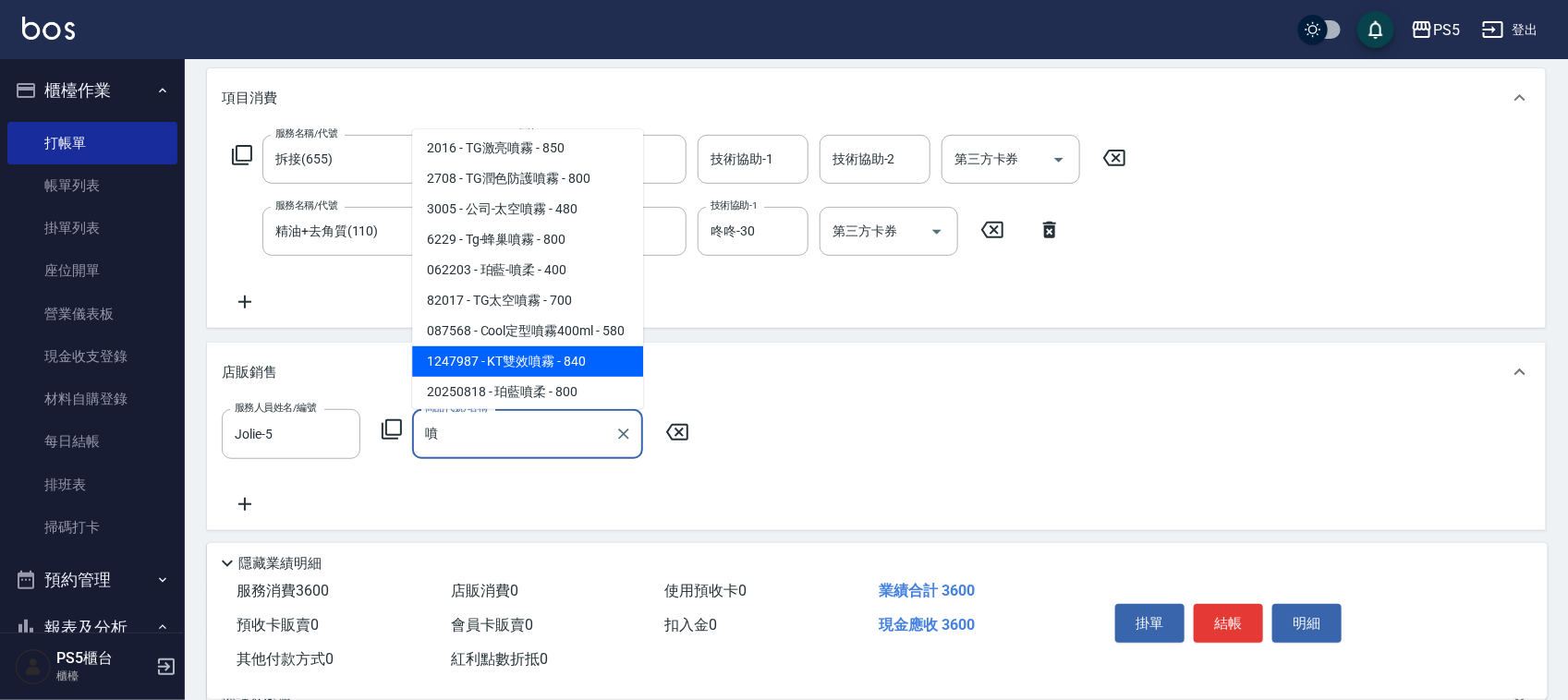
scroll to position [249, 0]
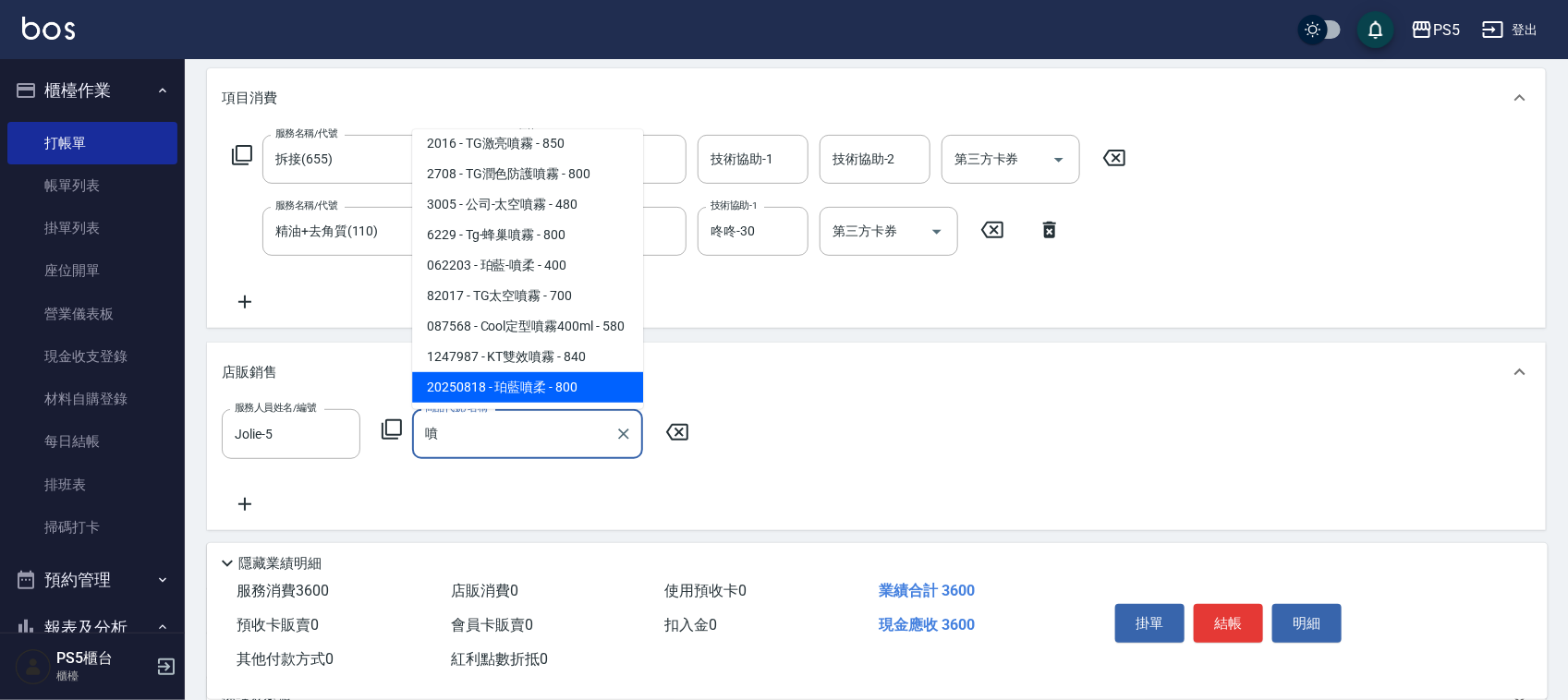
click at [547, 78] on span "1027 - 5G網狀精華噴霧250ML - 900" at bounding box center [528, 53] width 231 height 50
type input "5G網狀精華噴霧250ML"
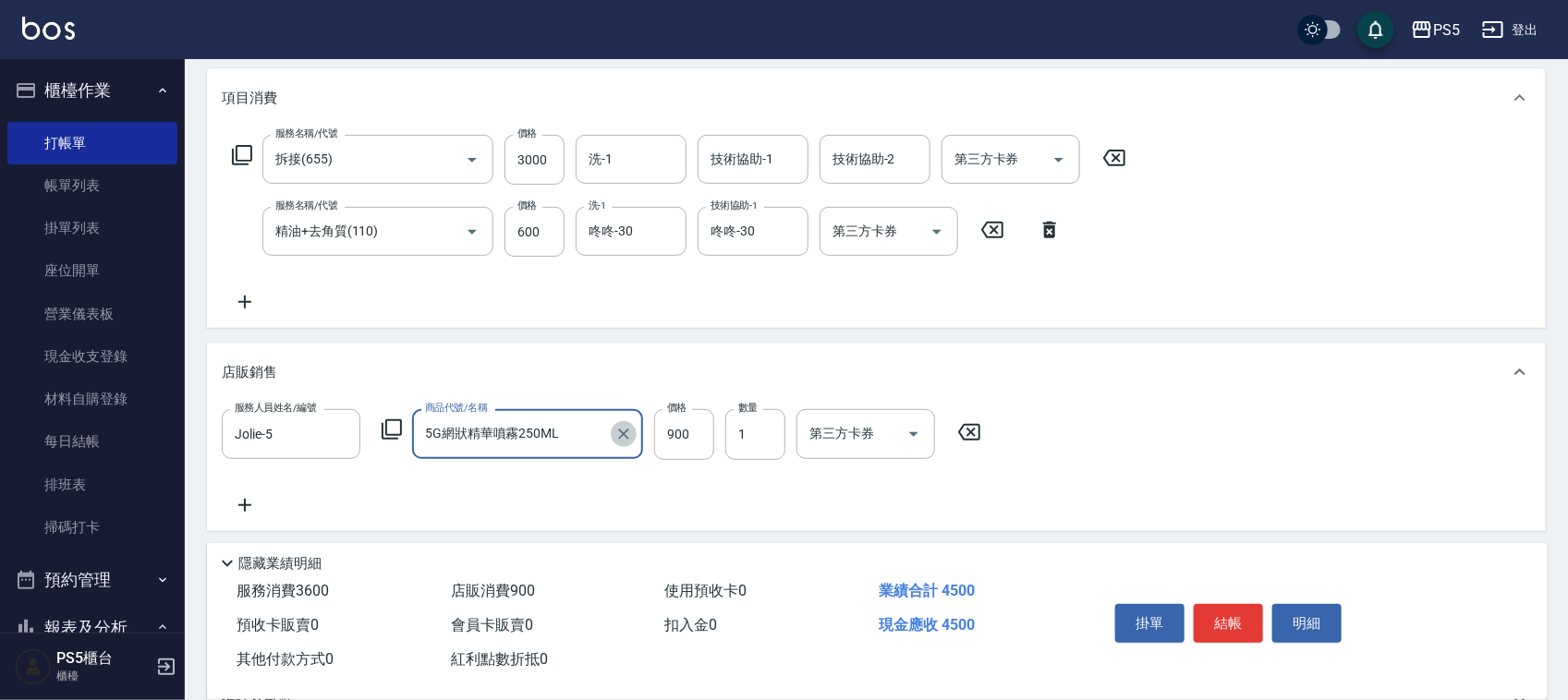
click at [621, 428] on icon "Clear" at bounding box center [623, 433] width 19 height 19
click at [542, 432] on input "商品代號/名稱" at bounding box center [527, 433] width 214 height 32
type input "噴"
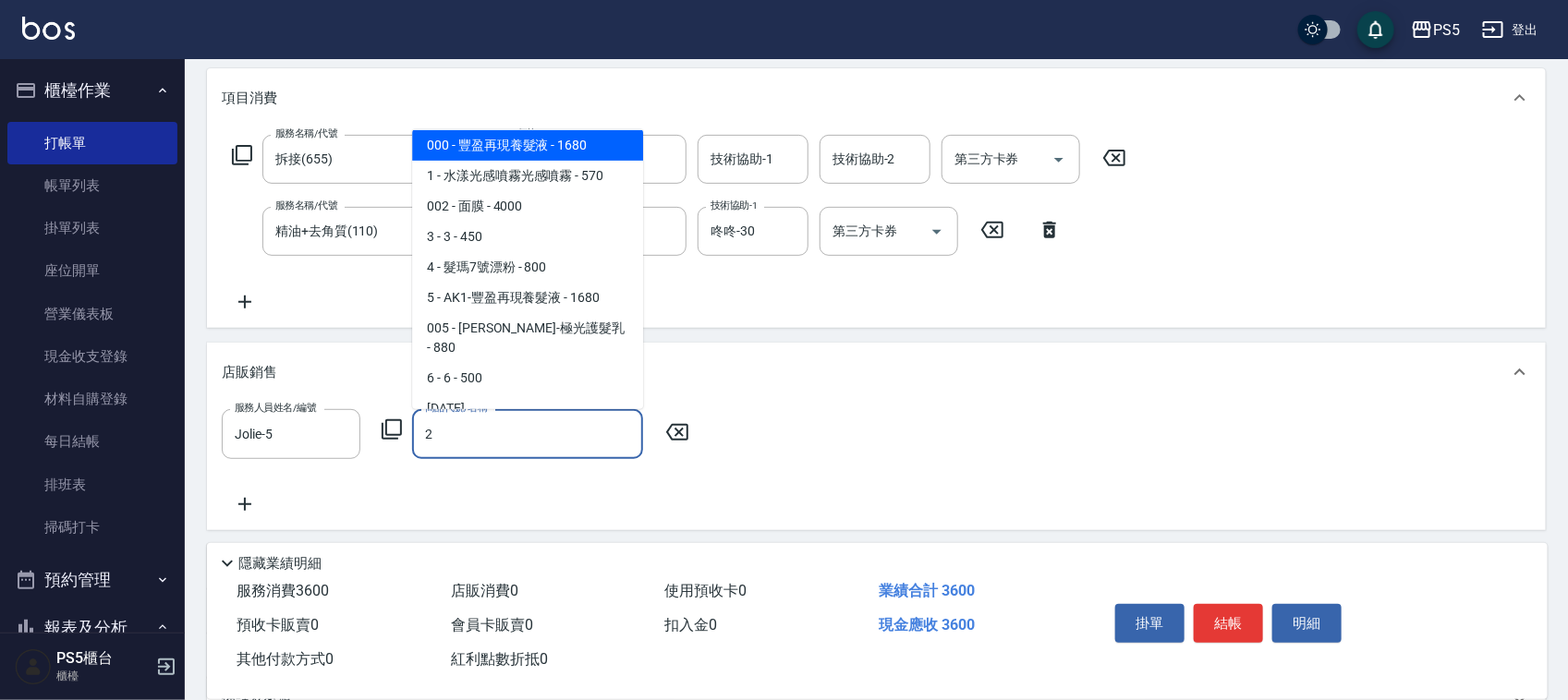
scroll to position [0, 0]
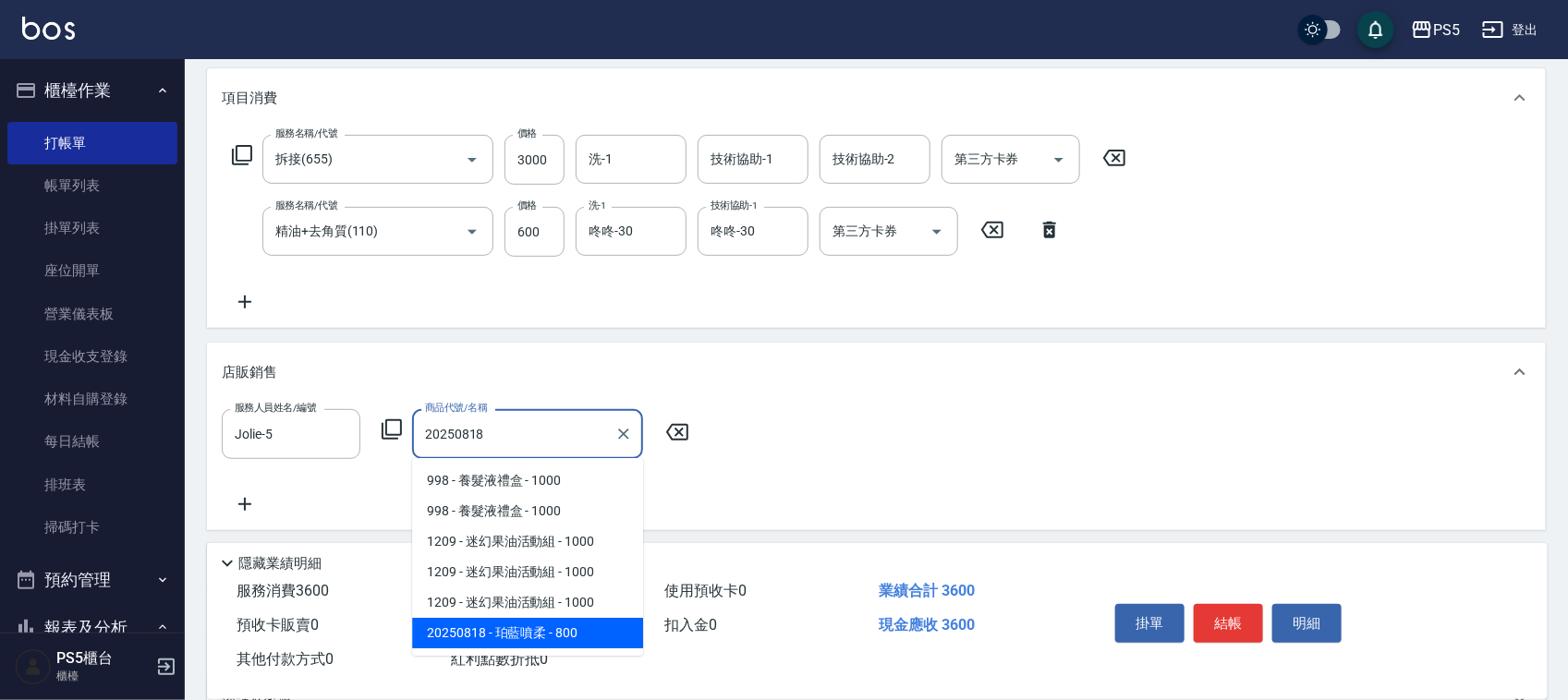
type input "珀藍噴柔"
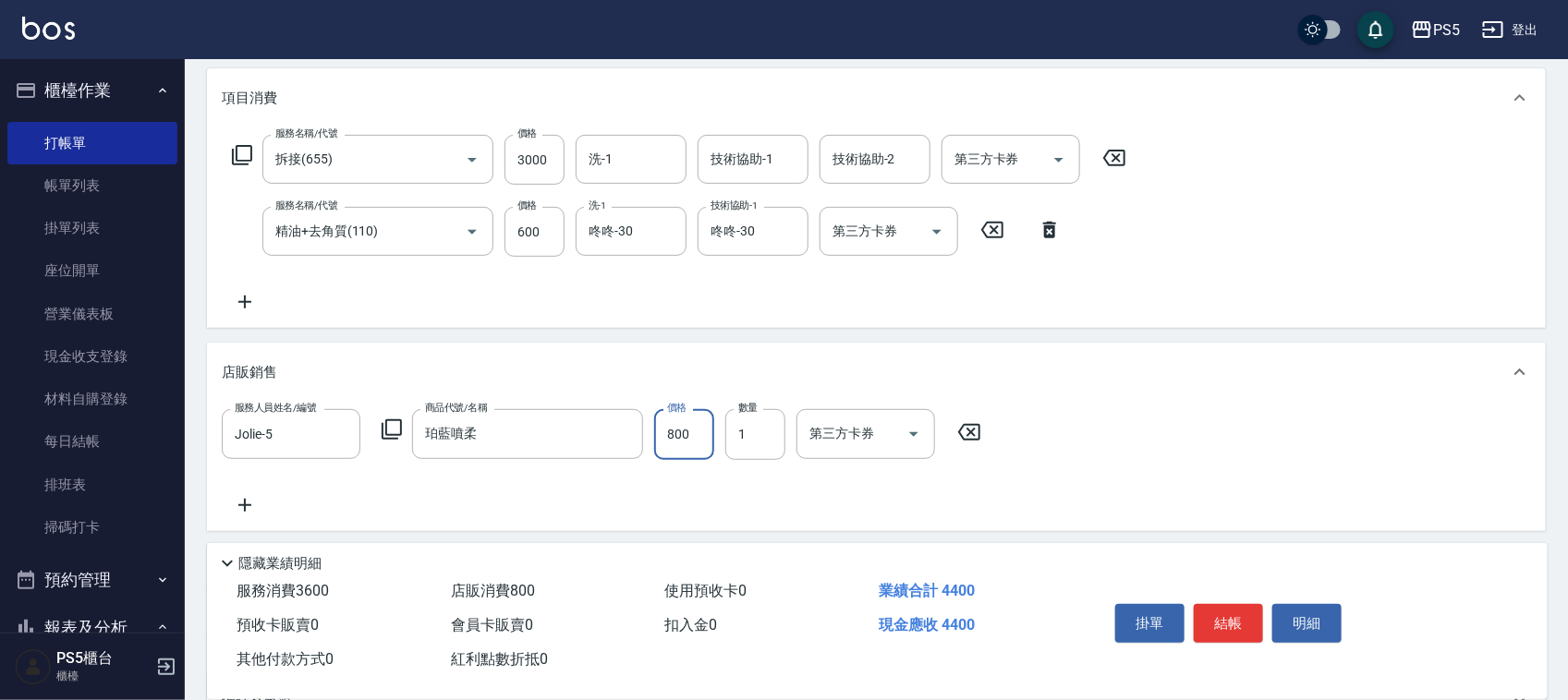
click at [238, 302] on icon at bounding box center [244, 302] width 13 height 13
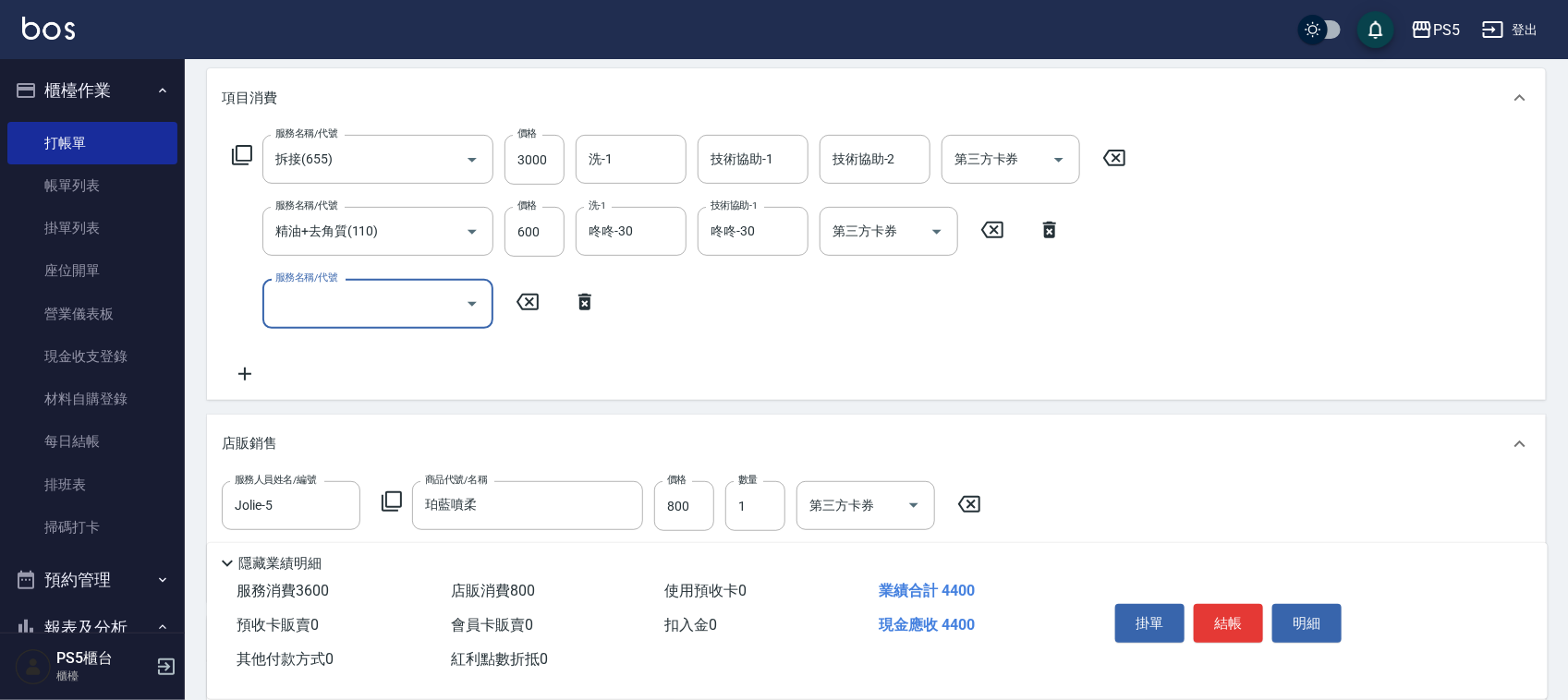
click at [325, 301] on input "服務名稱/代號" at bounding box center [363, 303] width 187 height 32
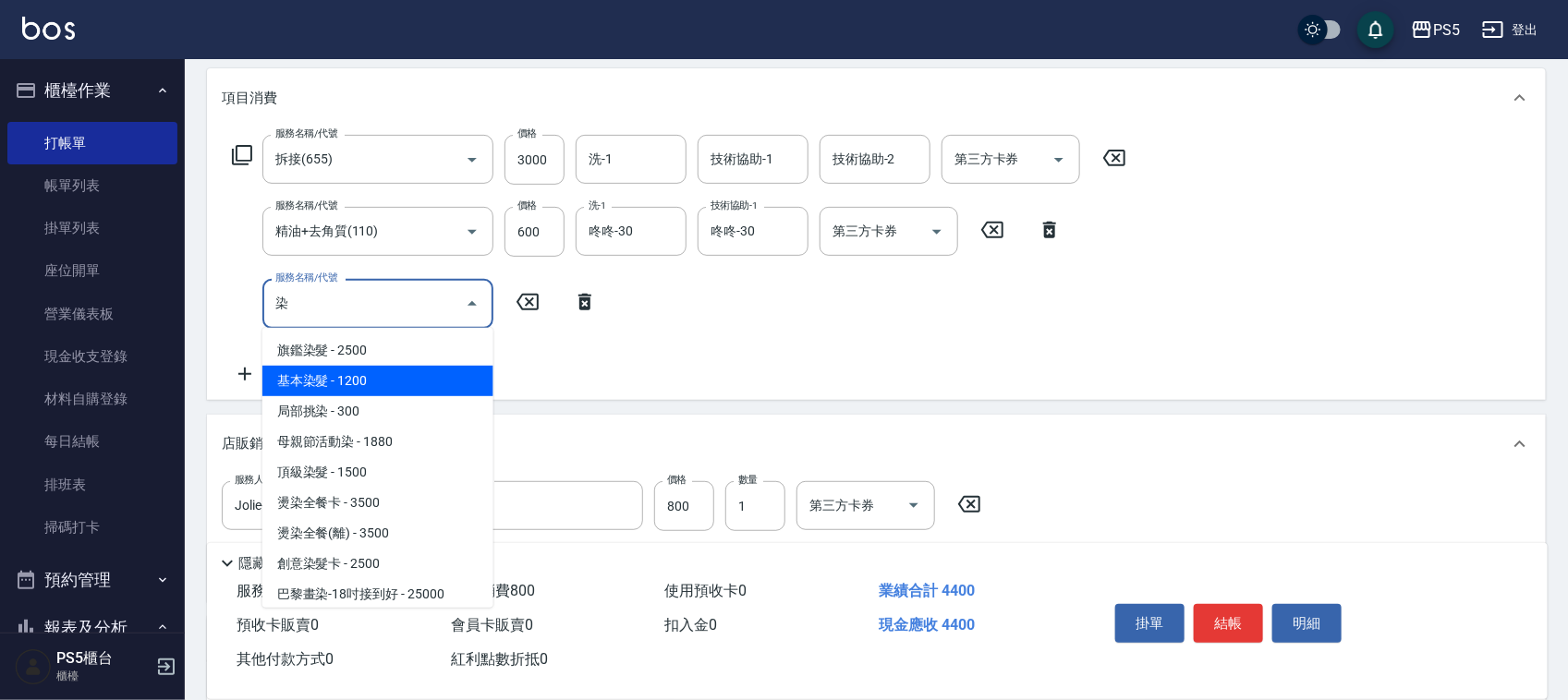
click at [324, 390] on span "基本染髮 - 1200" at bounding box center [378, 381] width 231 height 30
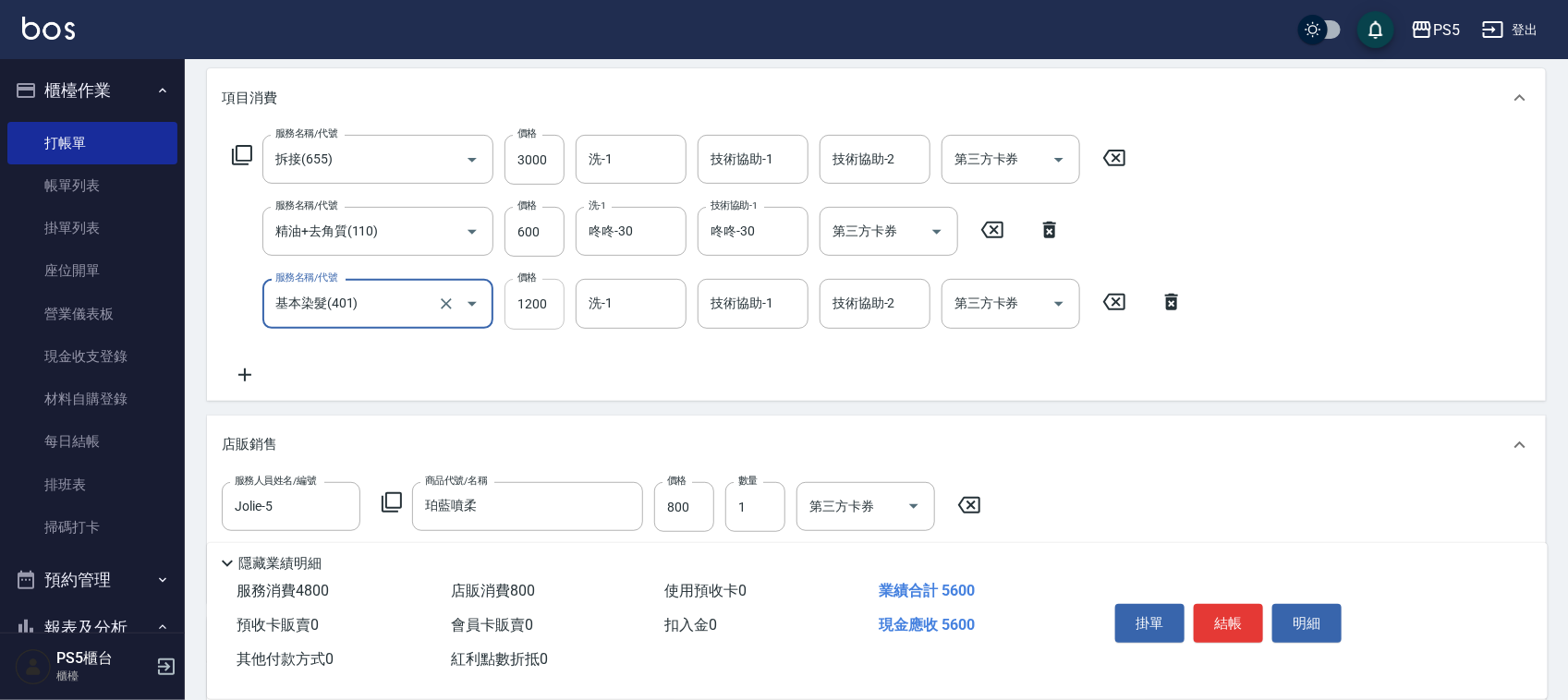
type input "基本染髮(401)"
click at [523, 303] on input "1200" at bounding box center [533, 304] width 60 height 50
type input "1000"
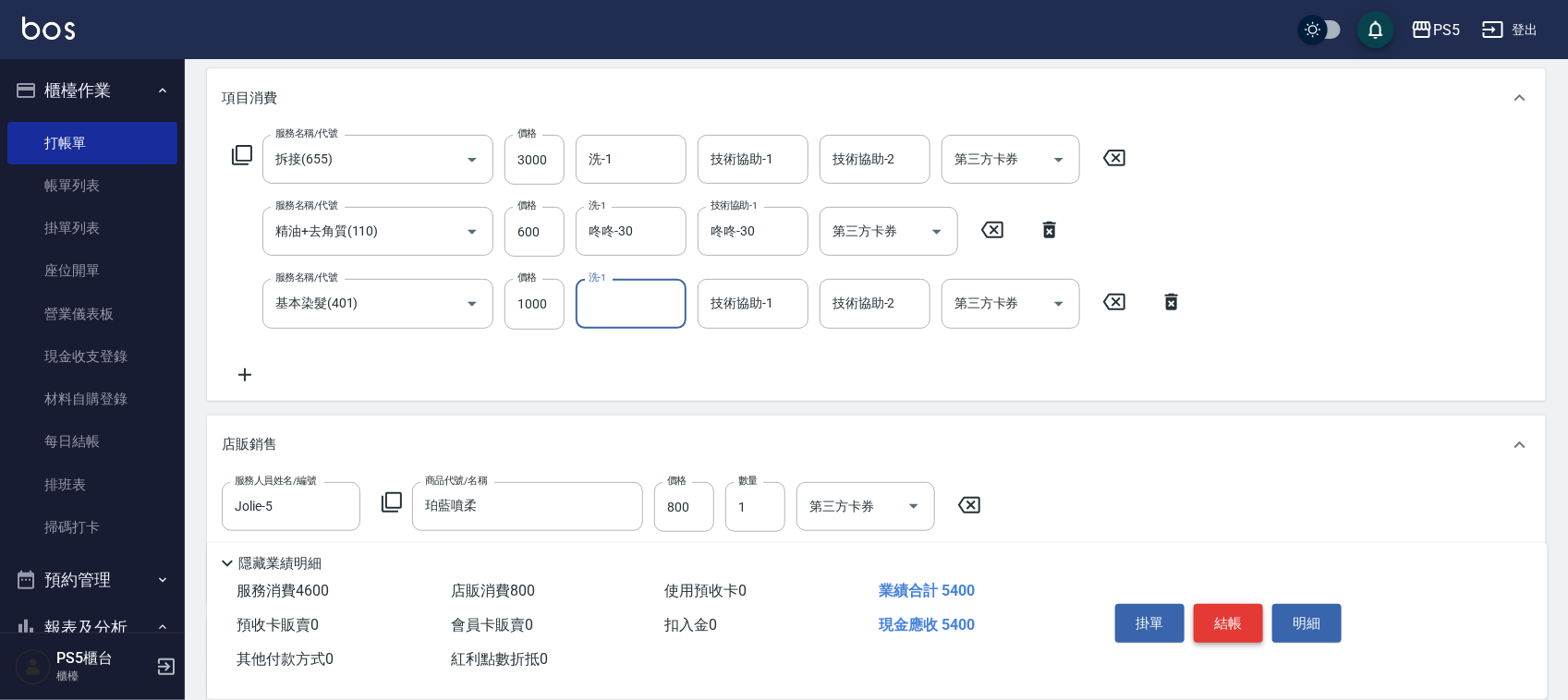
click at [1230, 611] on button "結帳" at bounding box center [1228, 624] width 69 height 39
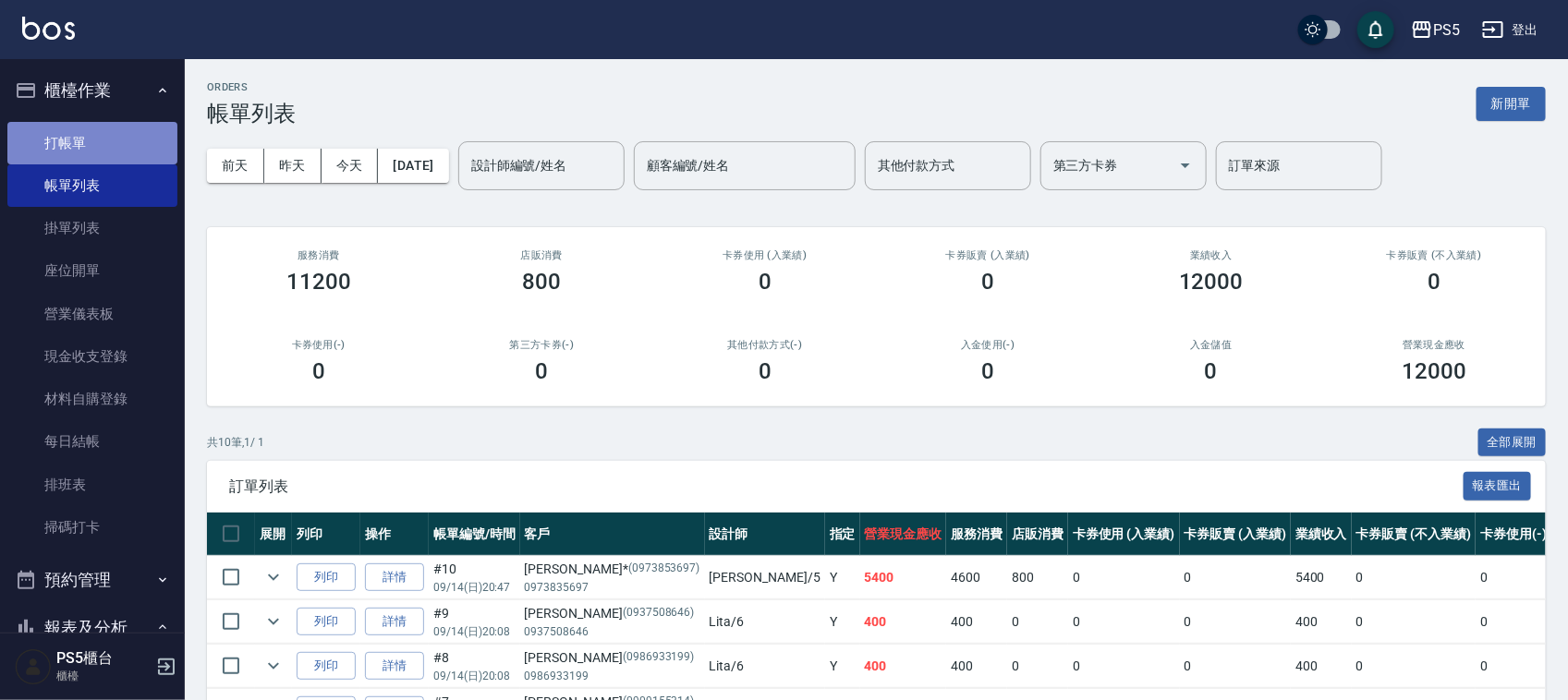
click at [99, 140] on link "打帳單" at bounding box center [93, 144] width 170 height 43
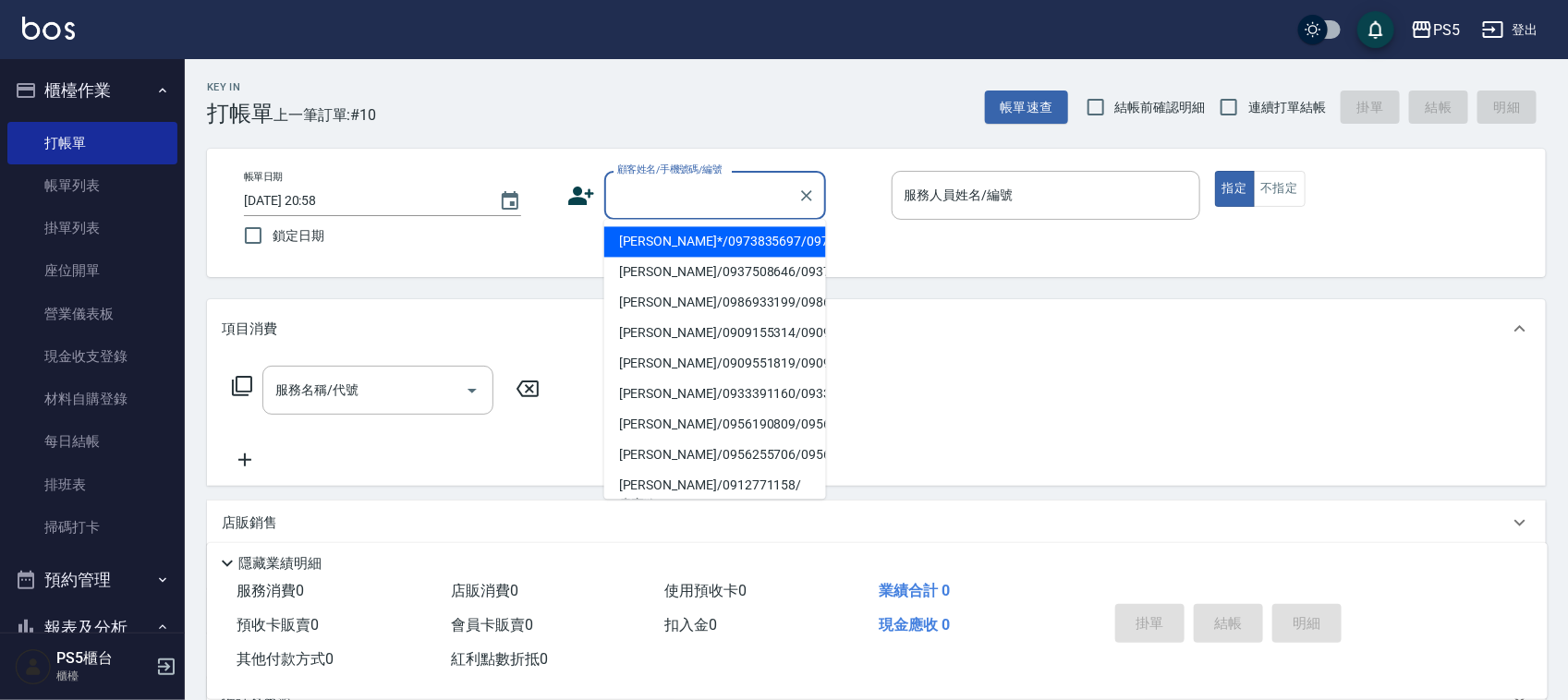
click at [649, 189] on input "顧客姓名/手機號碼/編號" at bounding box center [701, 195] width 178 height 32
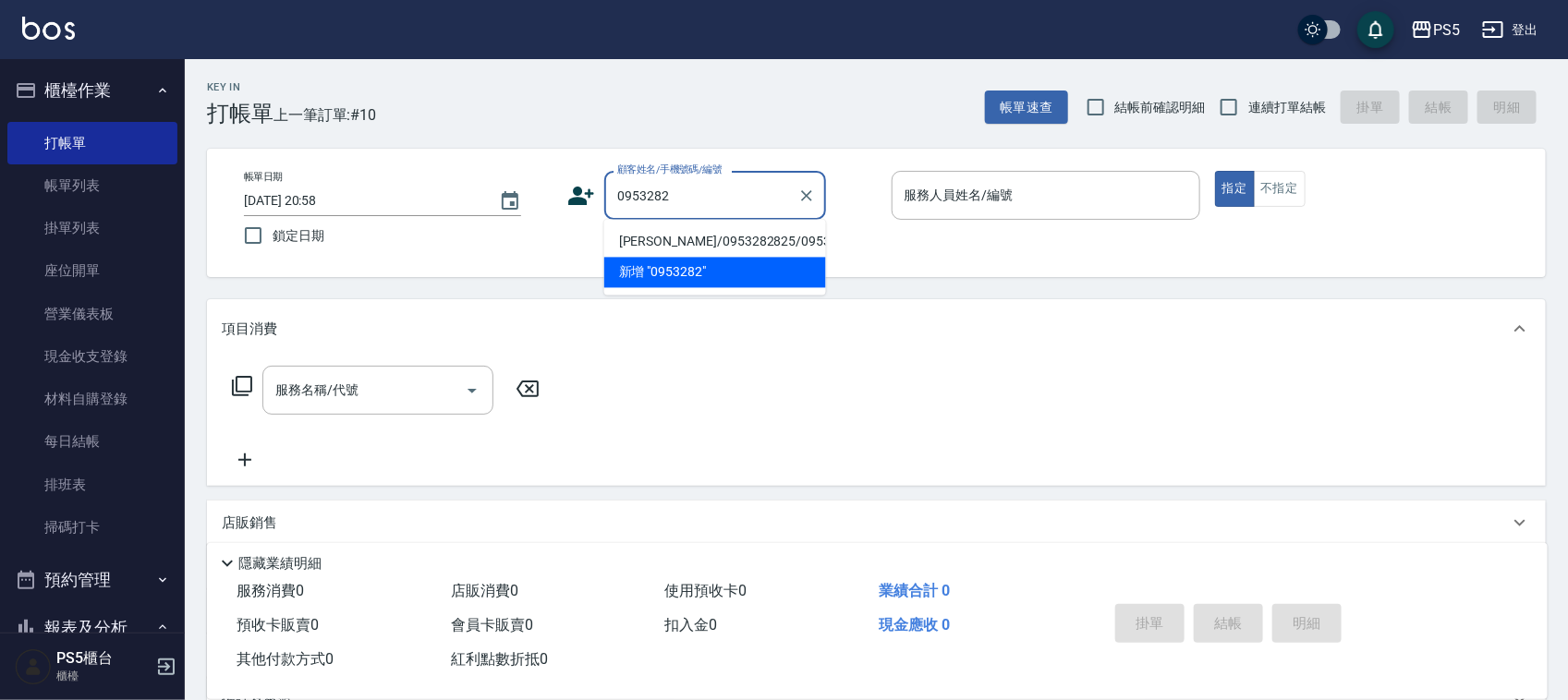
click at [650, 246] on li "陳彩鳳/0953282825/0953282825" at bounding box center [715, 242] width 222 height 30
type input "陳彩鳳/0953282825/0953282825"
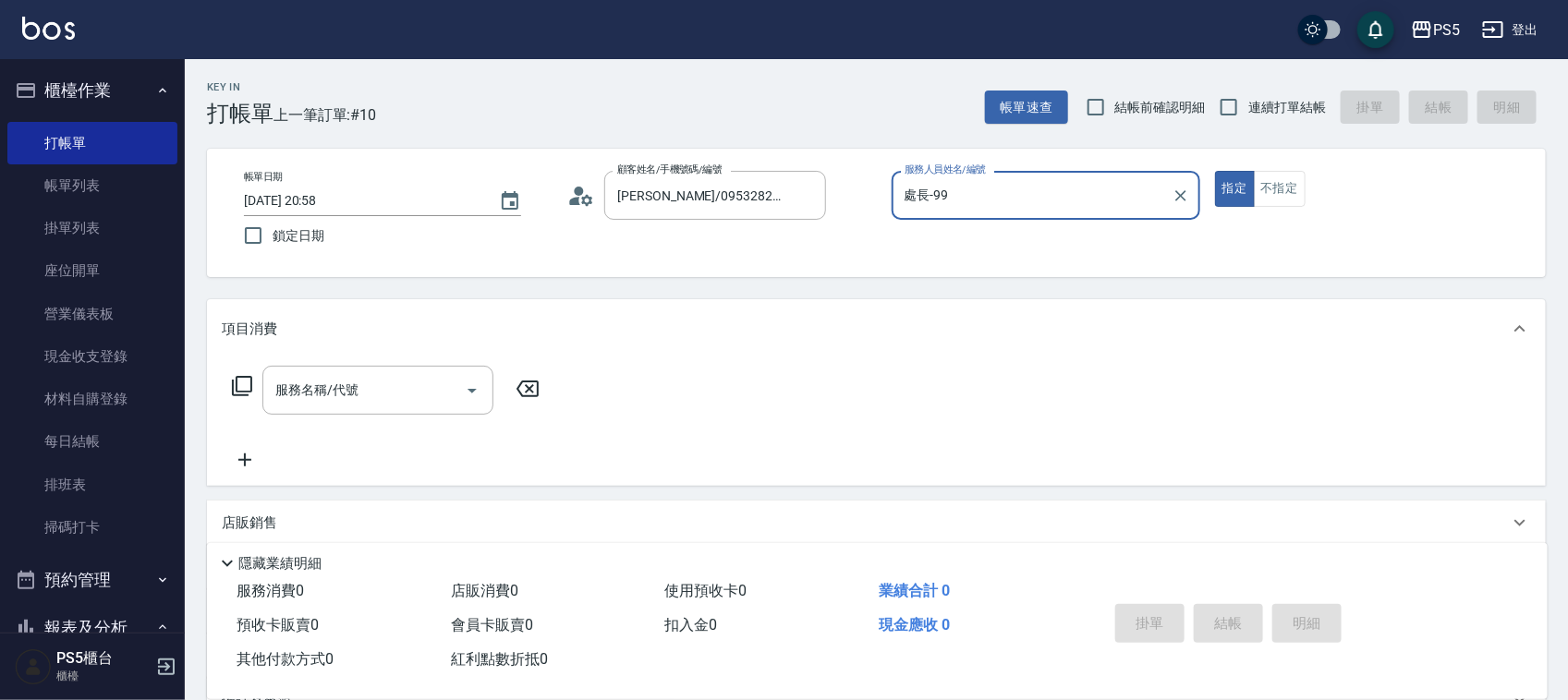
type input "處長-99"
click at [1188, 196] on icon "Clear" at bounding box center [1180, 195] width 19 height 19
click at [1040, 192] on input "服務人員姓名/編號" at bounding box center [1045, 195] width 292 height 32
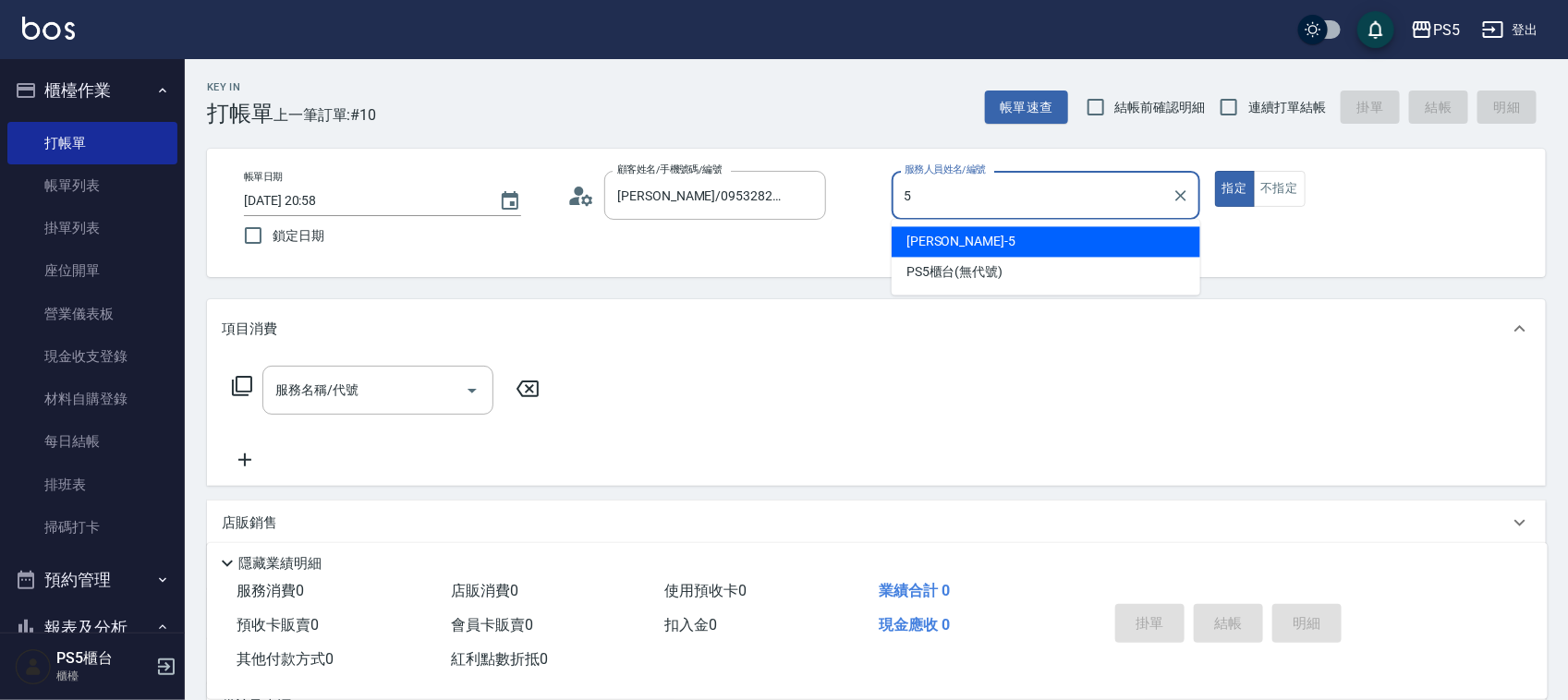
type input "Jolie-5"
type button "true"
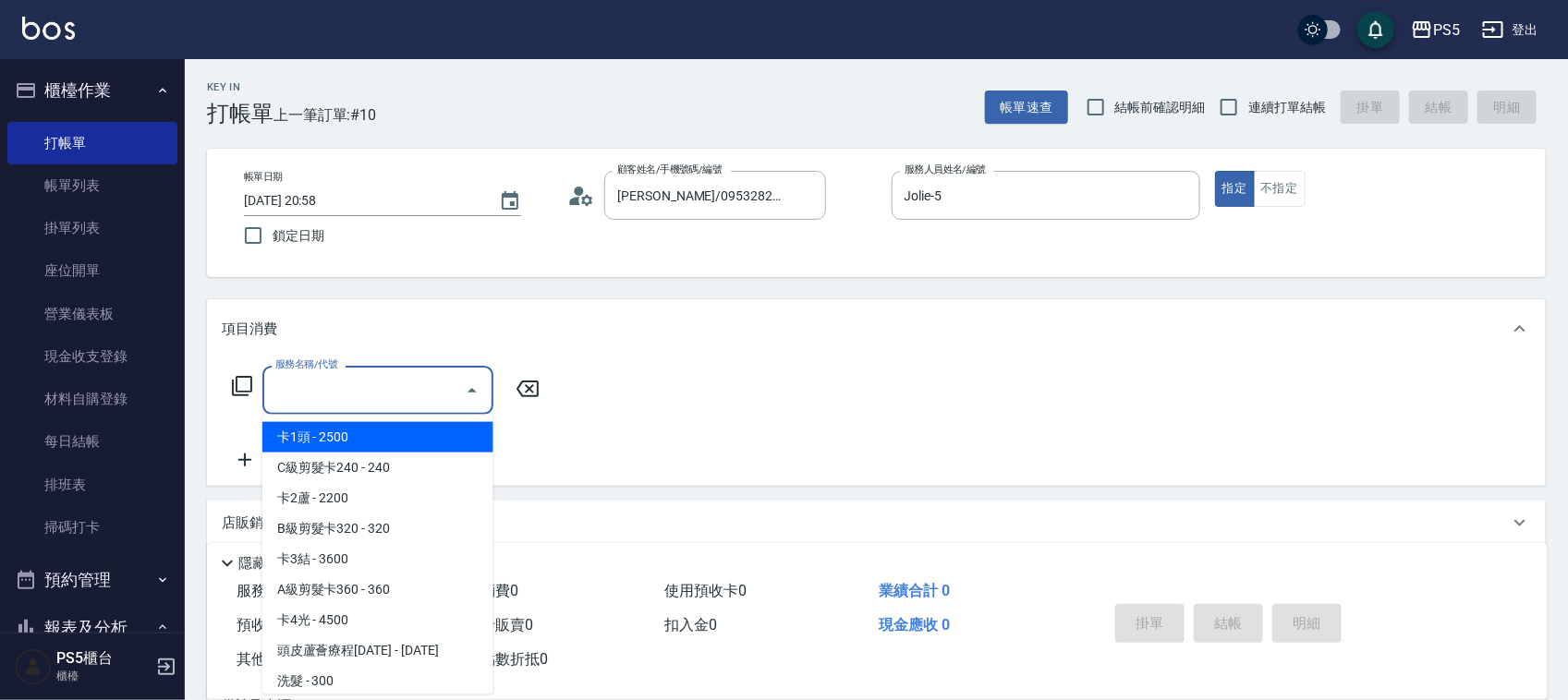
click at [354, 389] on input "服務名稱/代號" at bounding box center [363, 390] width 187 height 32
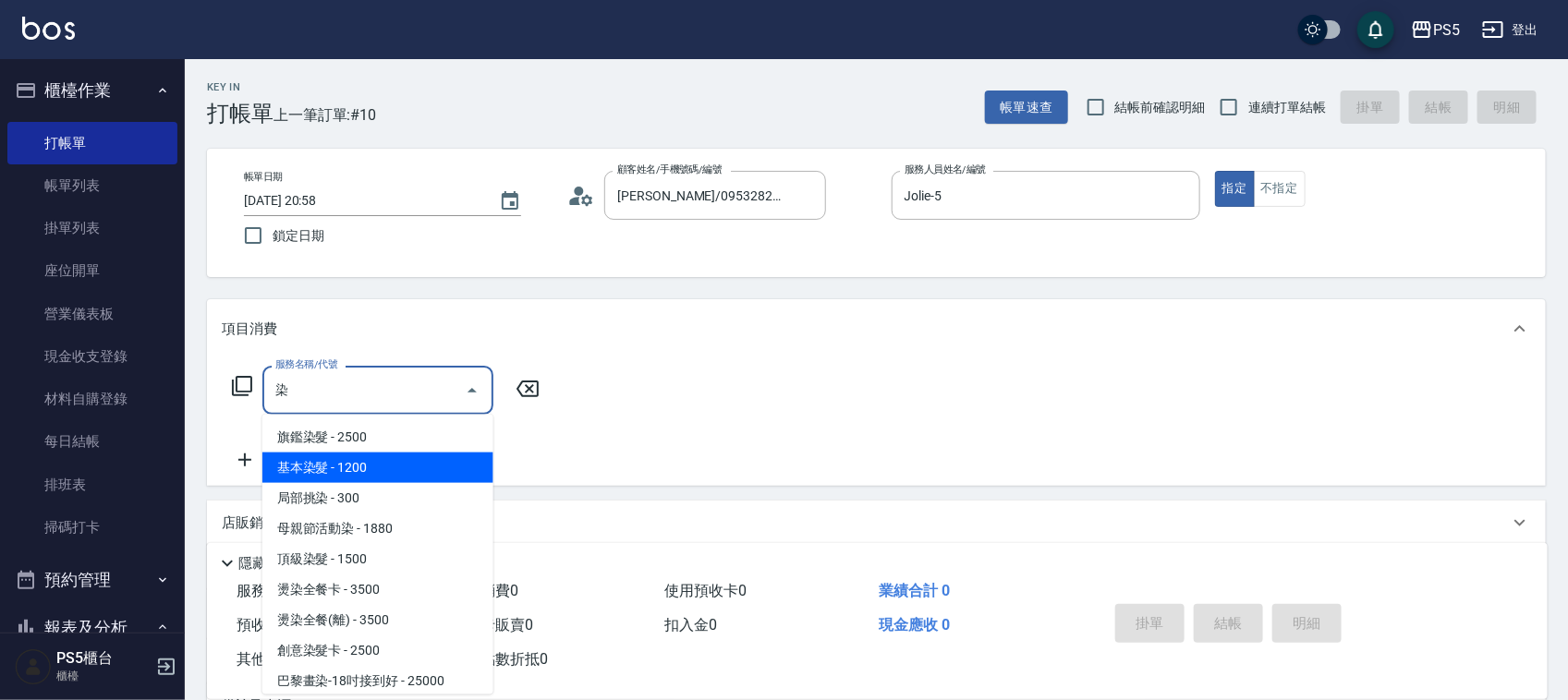
click at [340, 477] on span "基本染髮 - 1200" at bounding box center [378, 468] width 231 height 30
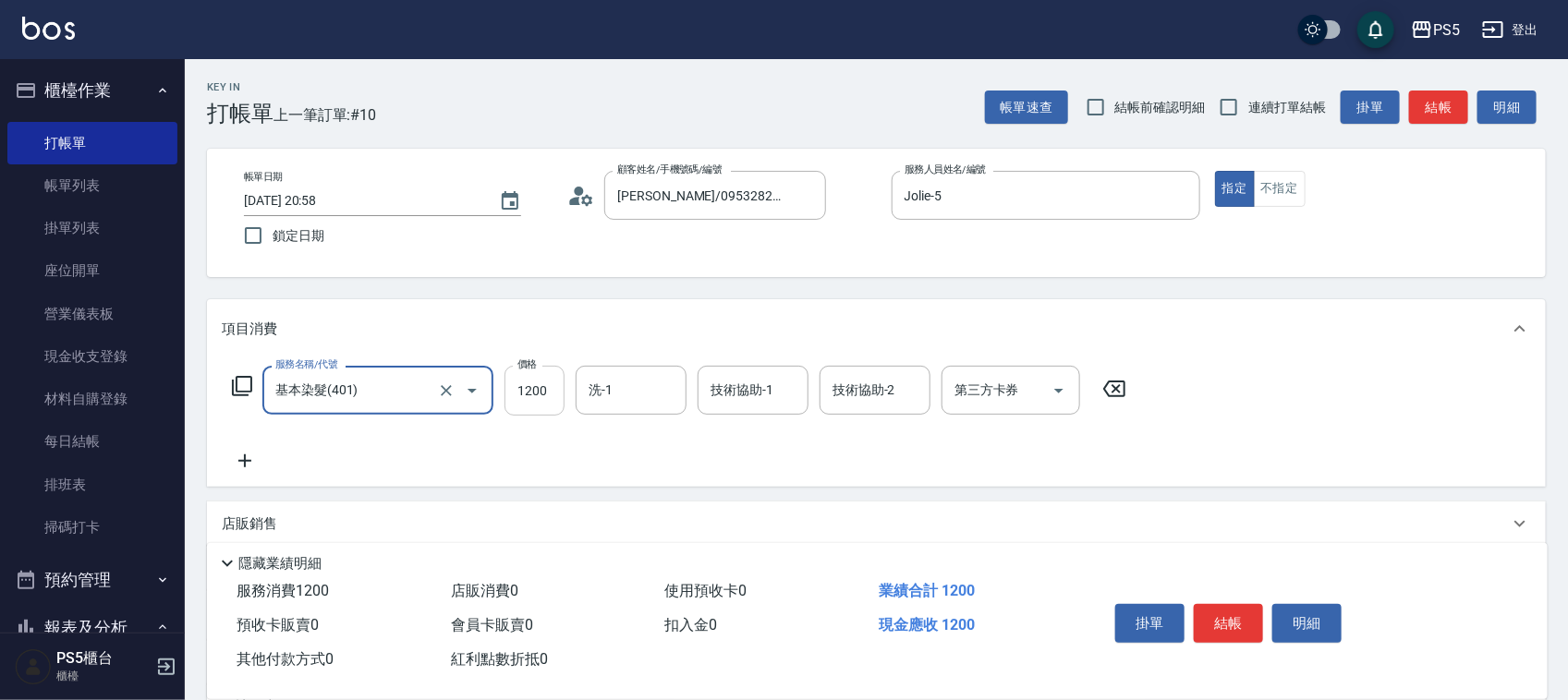
type input "基本染髮(401)"
click at [543, 380] on input "1200" at bounding box center [533, 391] width 60 height 50
type input "2000"
type input "咚咚-30"
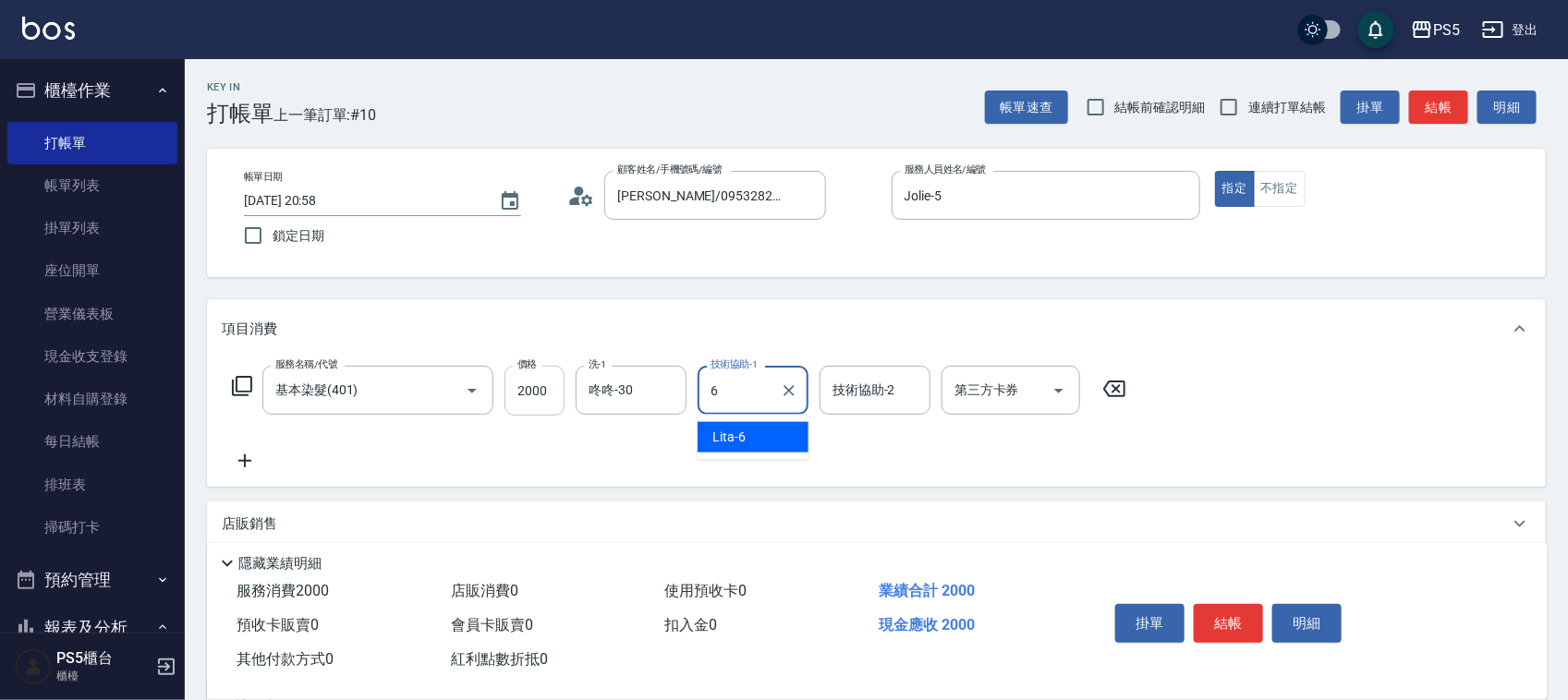
type input "Lita-6"
click at [1231, 614] on button "結帳" at bounding box center [1228, 624] width 69 height 39
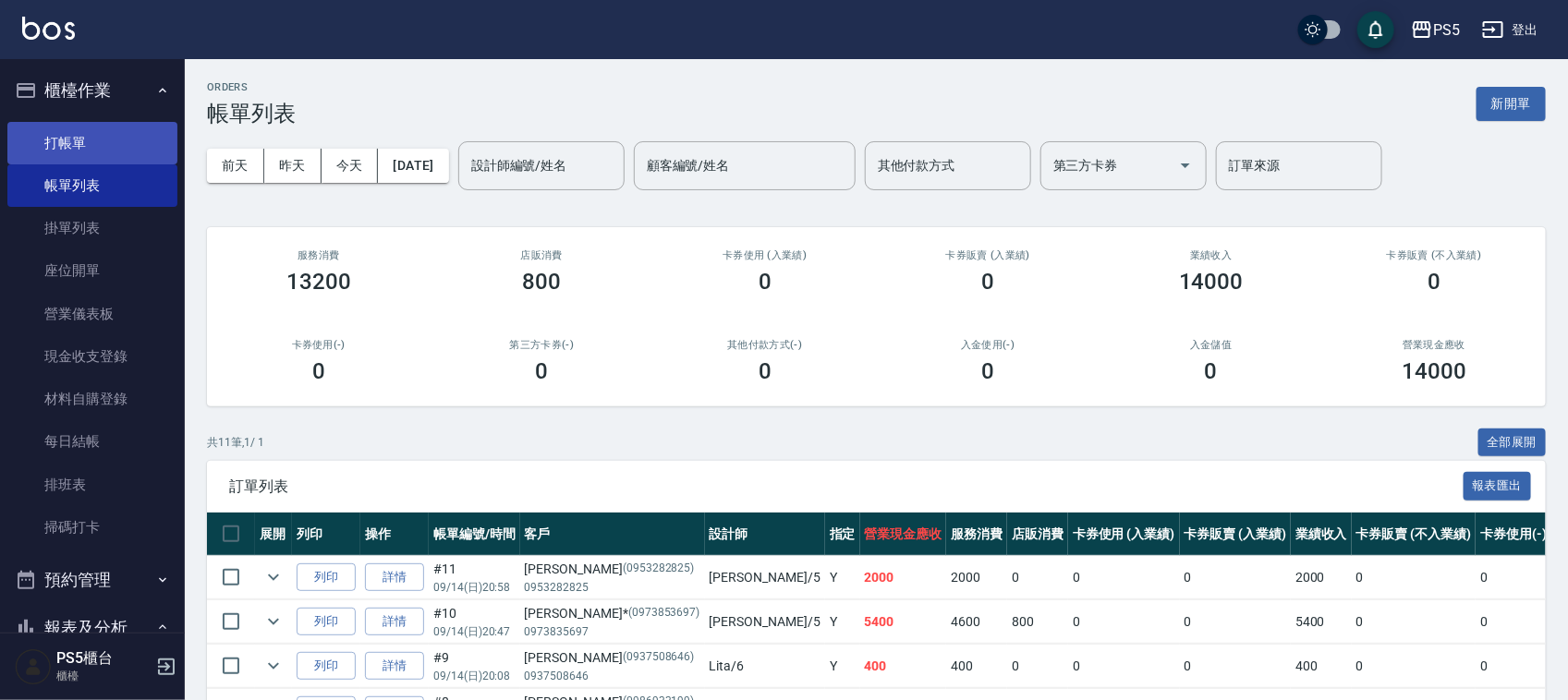
click at [74, 148] on link "打帳單" at bounding box center [93, 144] width 170 height 43
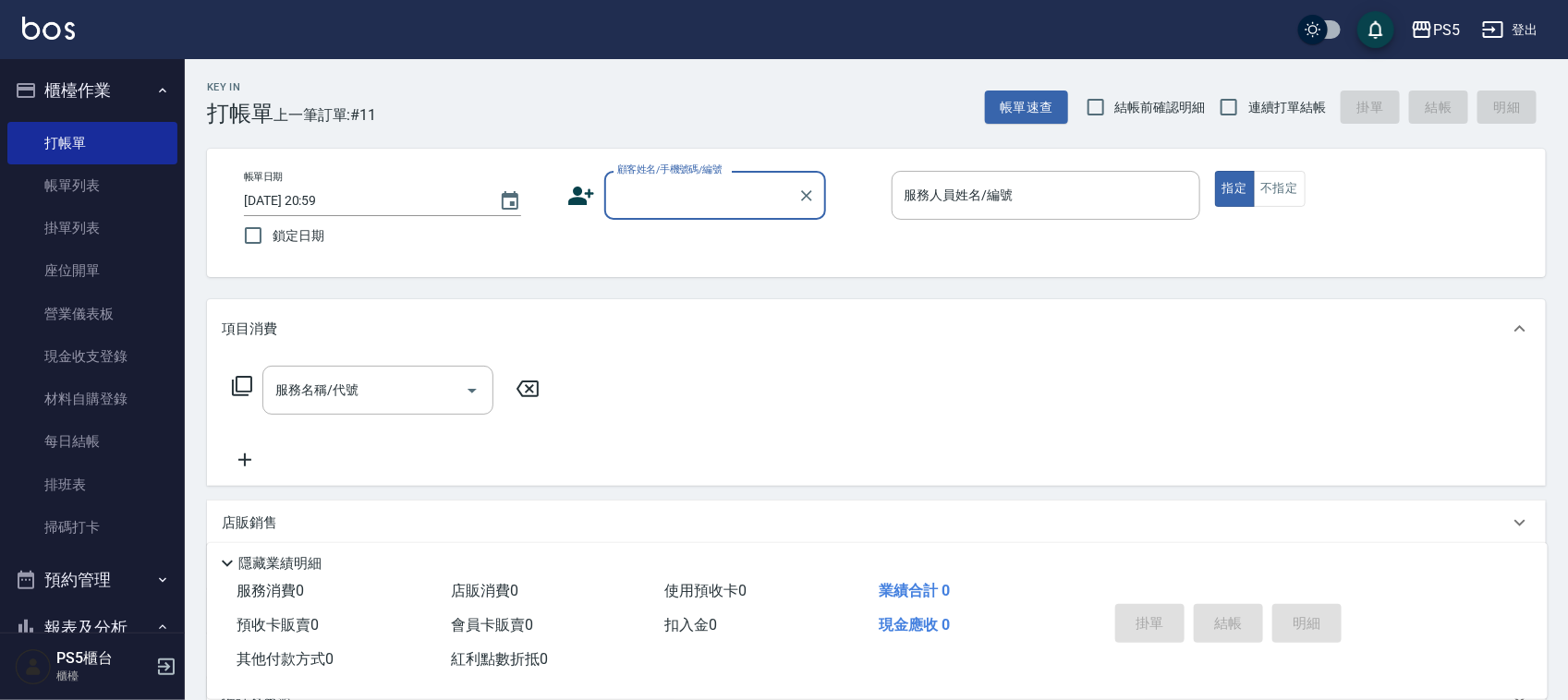
click at [690, 200] on input "顧客姓名/手機號碼/編號" at bounding box center [701, 195] width 178 height 32
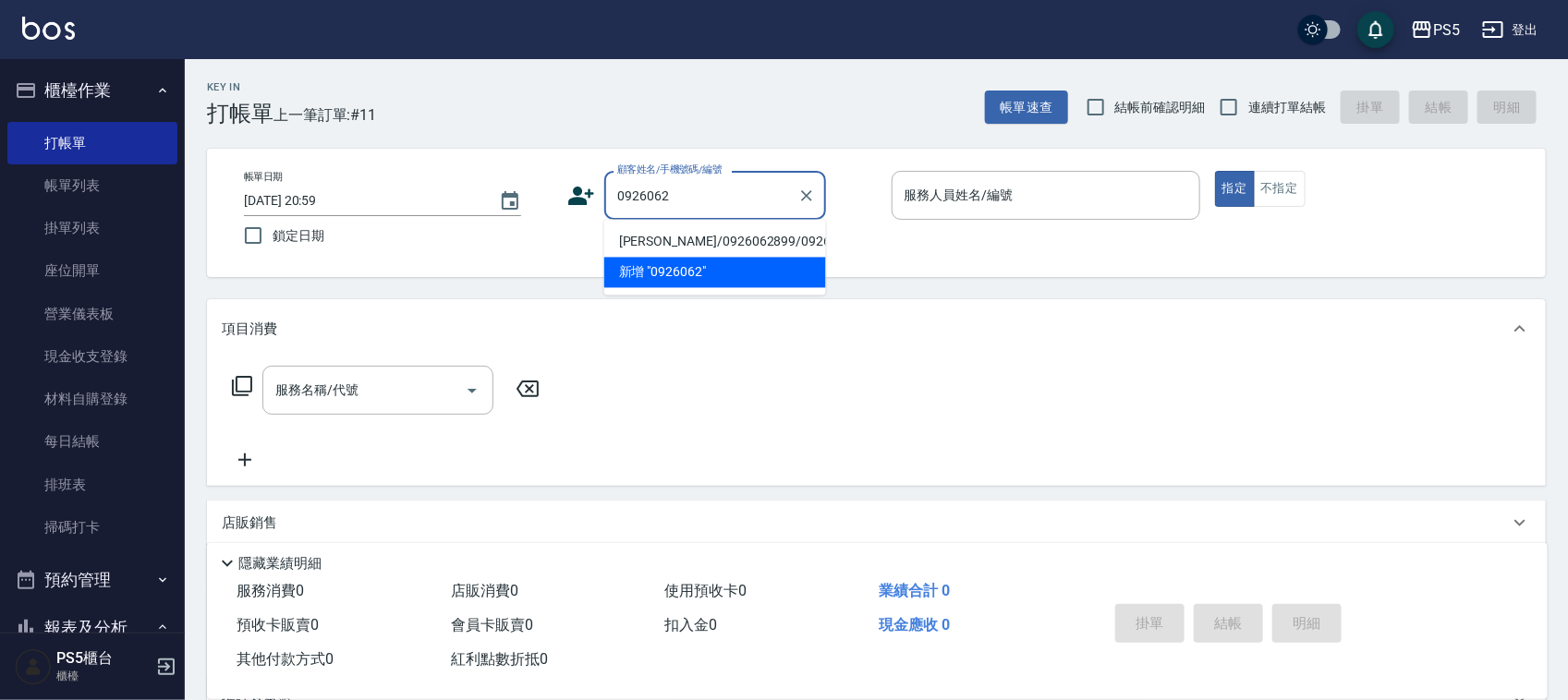
click at [645, 246] on li "涂榕榕/0926062899/0926062899" at bounding box center [715, 242] width 222 height 30
type input "涂榕榕/0926062899/0926062899"
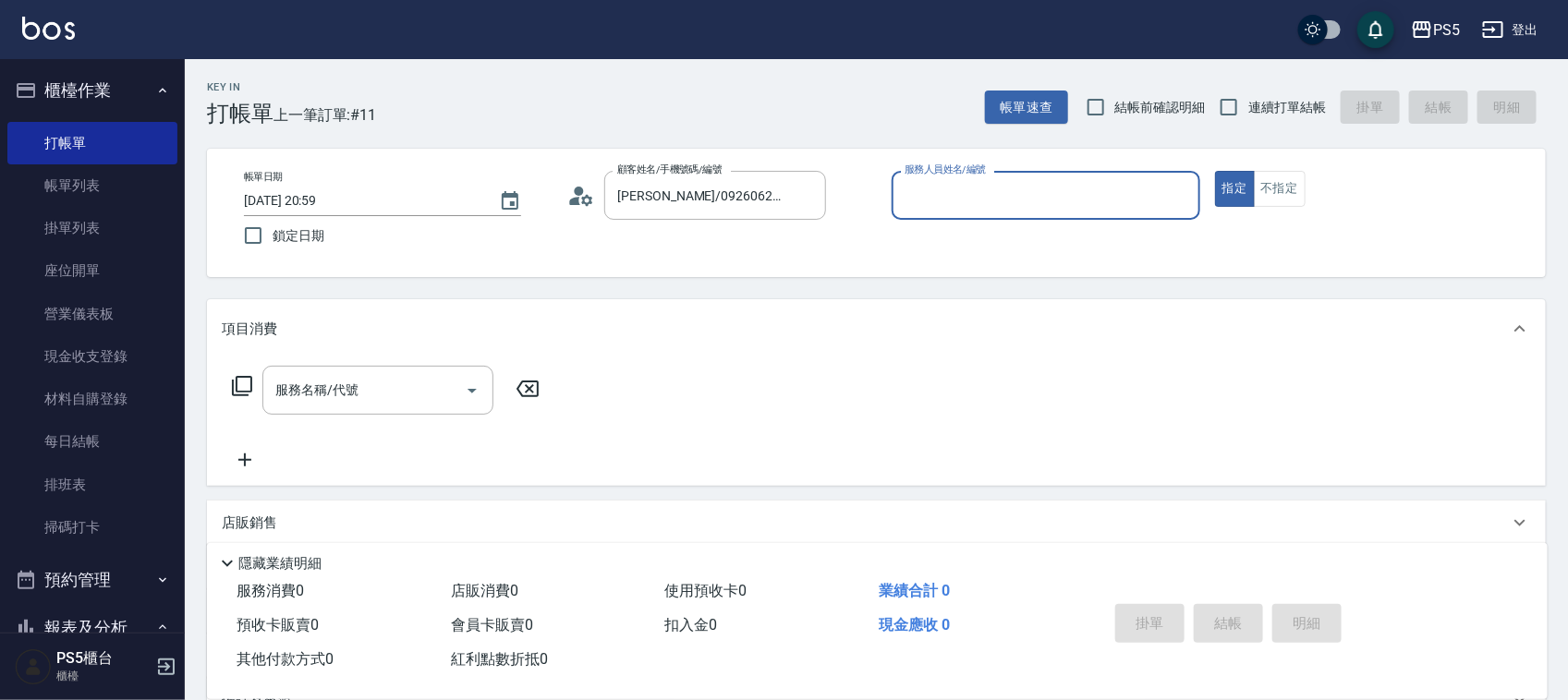
type input "Jolie-5"
click at [406, 389] on input "服務名稱/代號" at bounding box center [363, 390] width 187 height 32
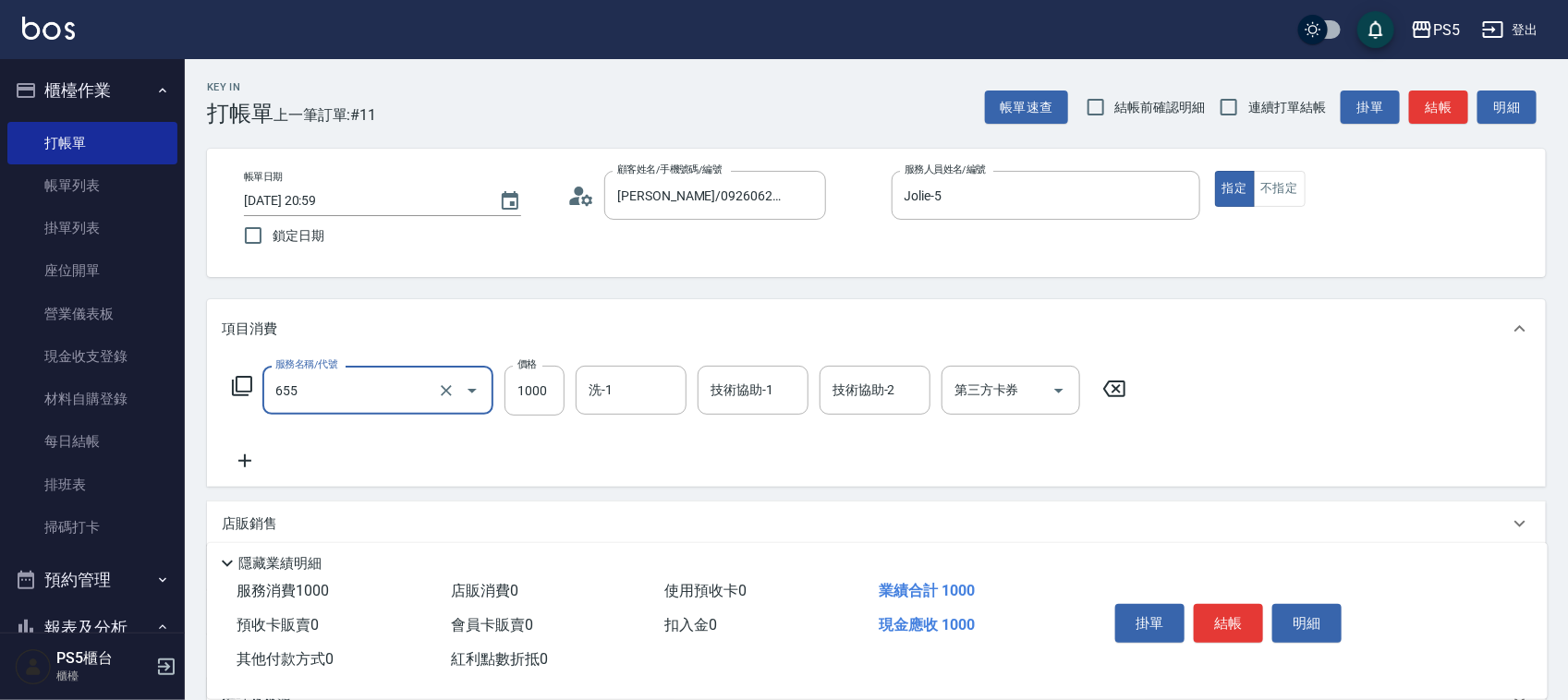
type input "拆接(655)"
type input "3000"
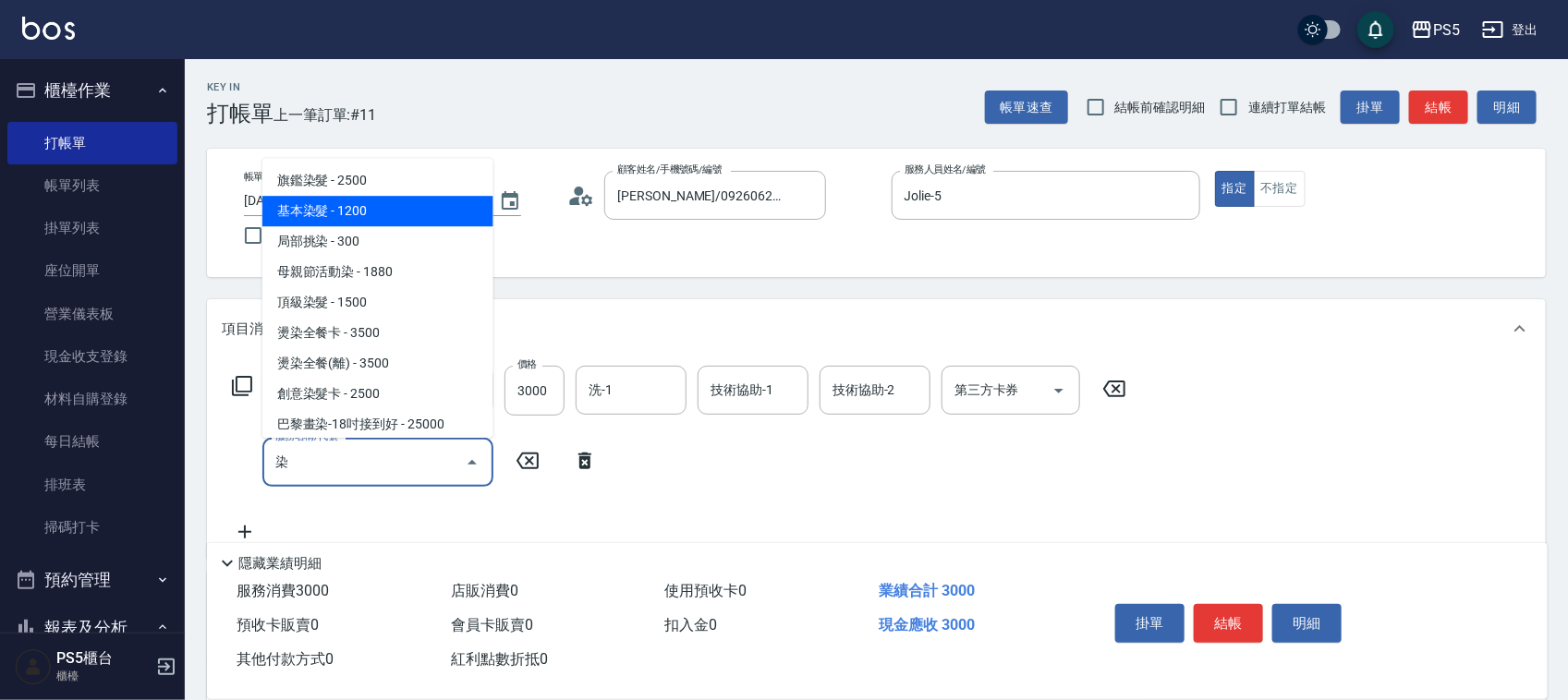
click at [361, 219] on span "基本染髮 - 1200" at bounding box center [378, 211] width 231 height 30
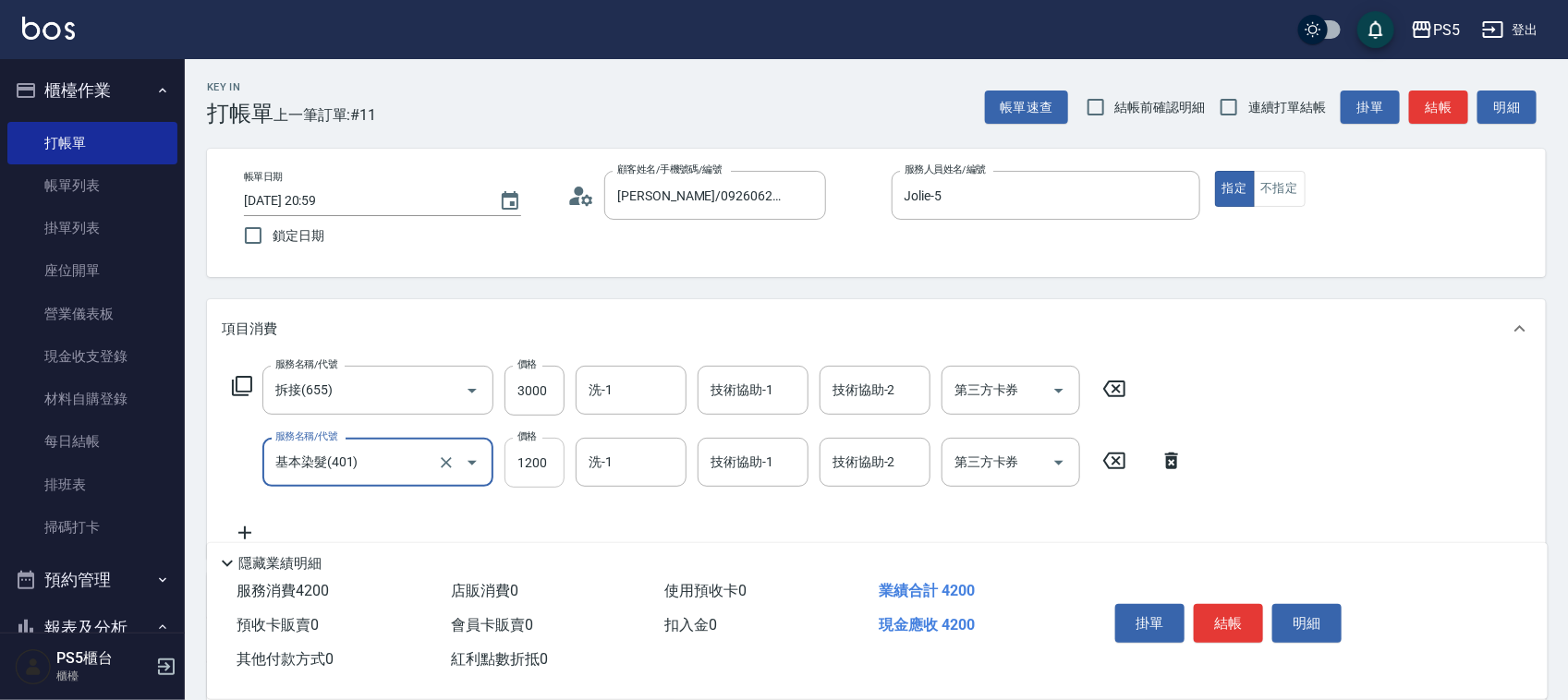
type input "基本染髮(401)"
click at [557, 464] on input "1200" at bounding box center [533, 462] width 60 height 50
type input "1500"
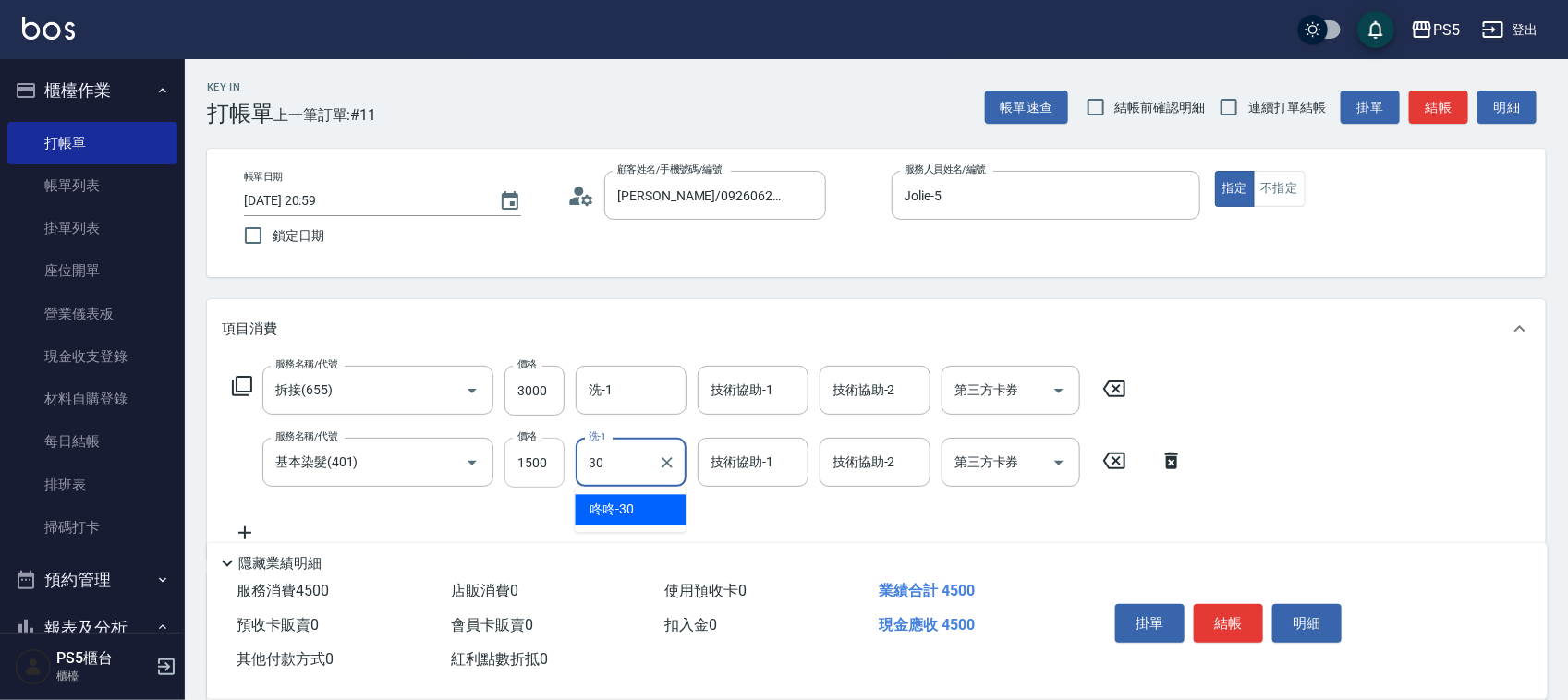
type input "咚咚-30"
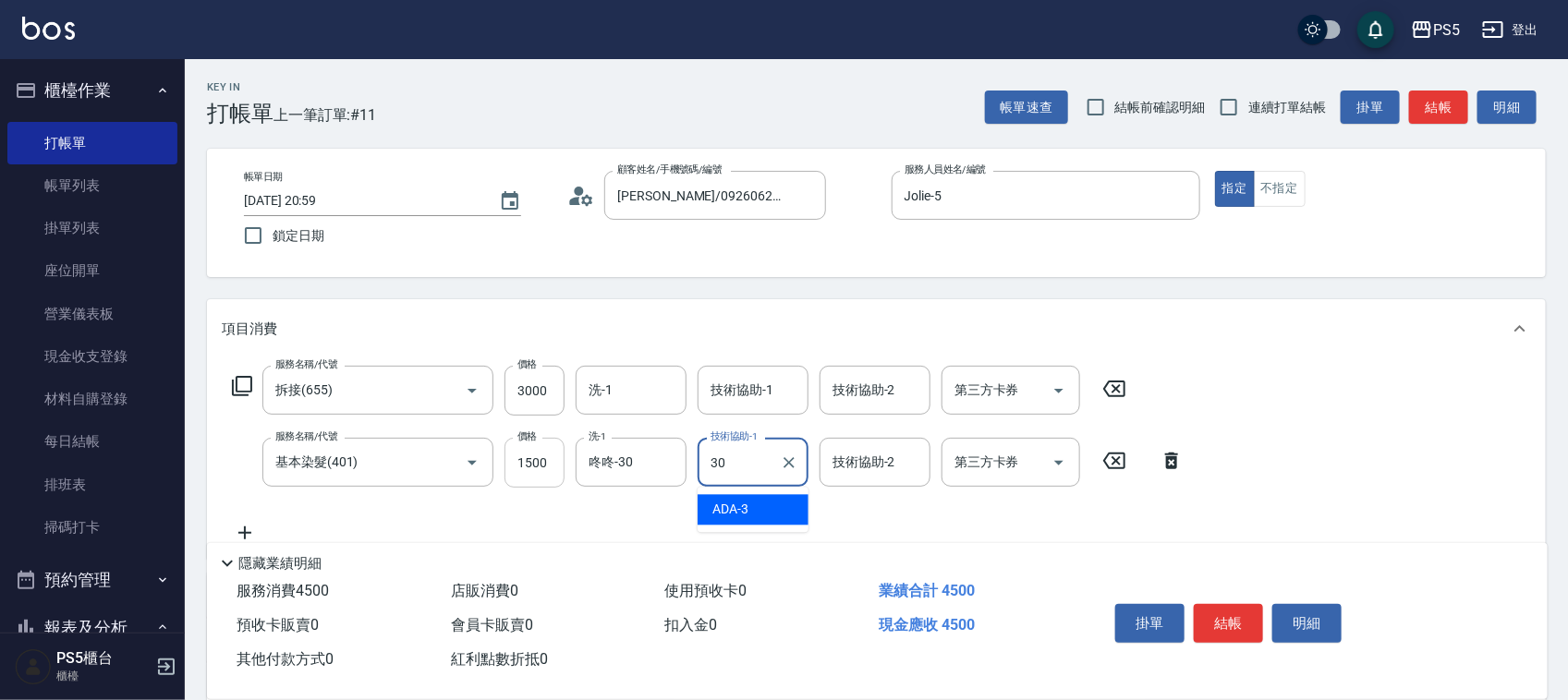
type input "咚咚-30"
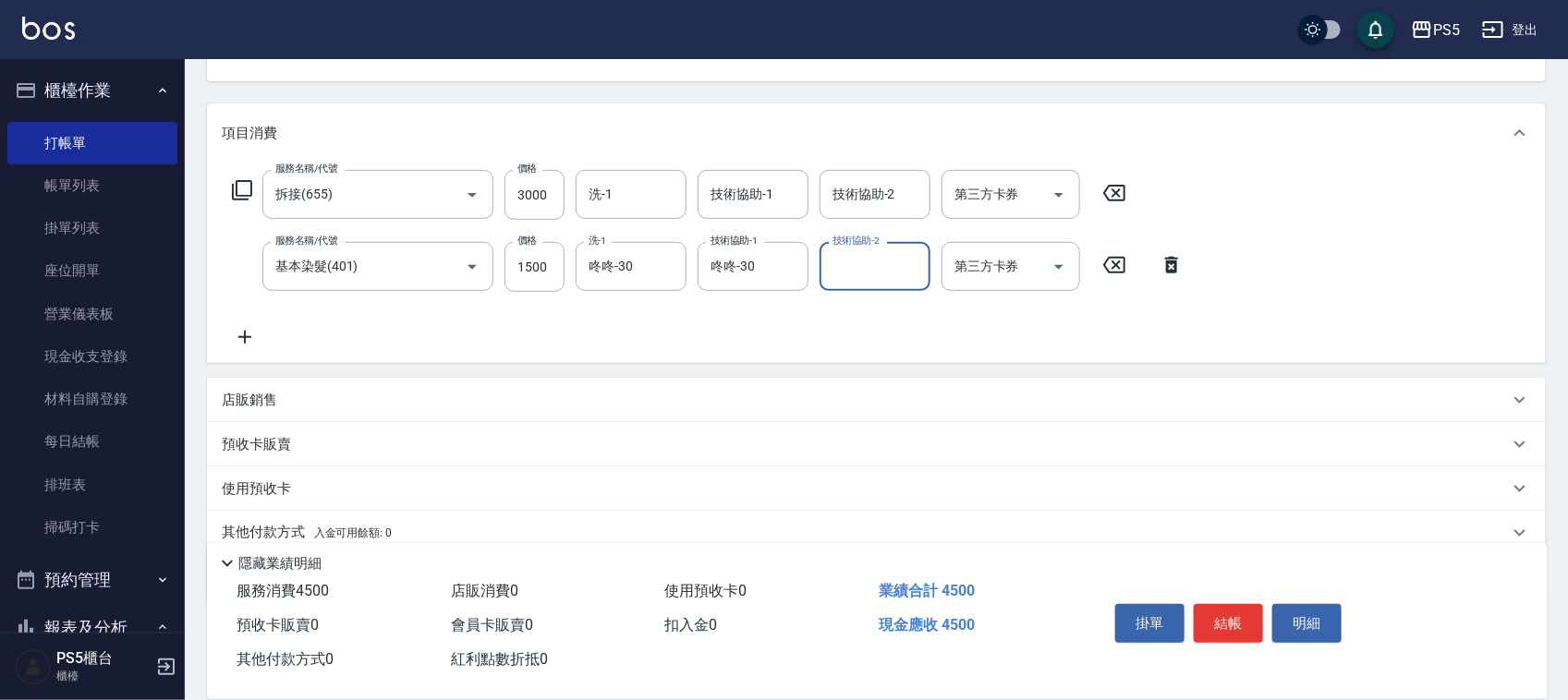
scroll to position [230, 0]
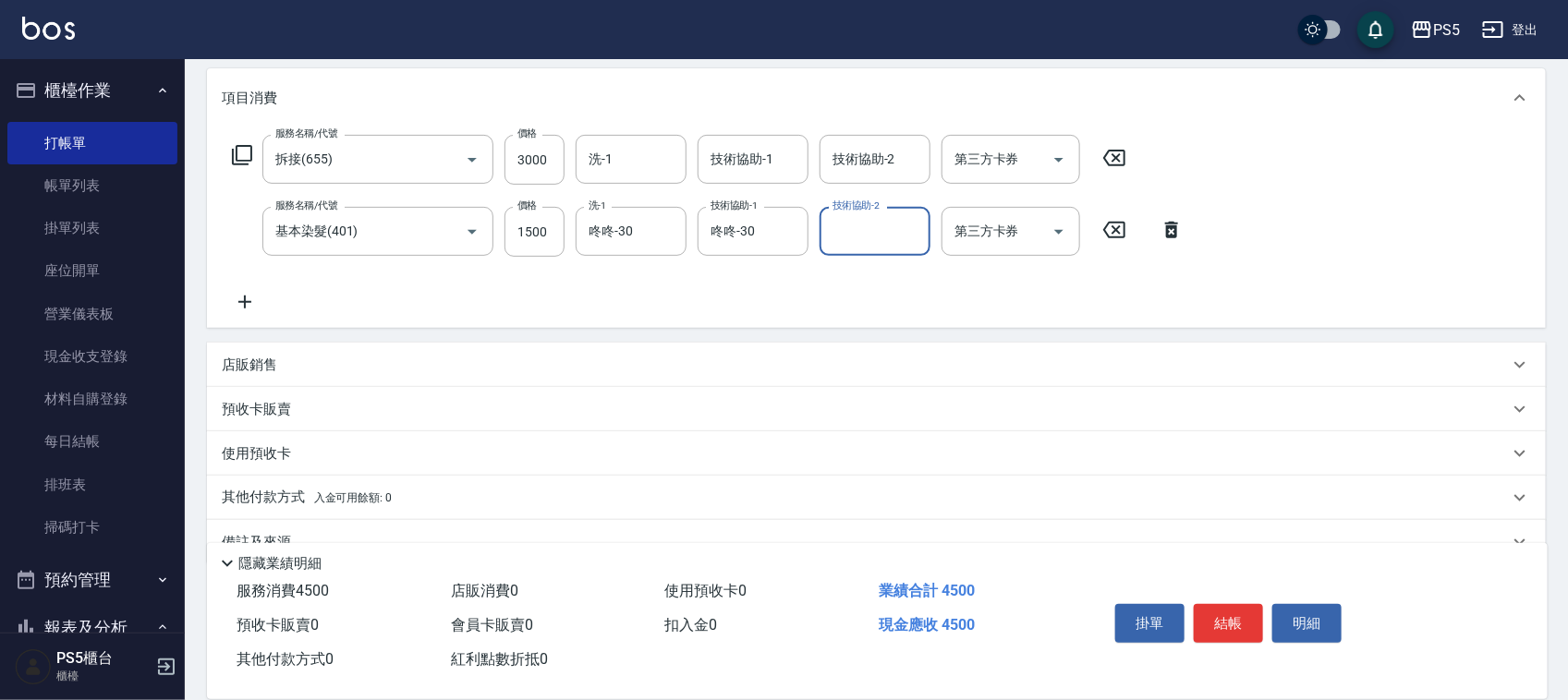
click at [251, 360] on p "店販銷售" at bounding box center [249, 365] width 56 height 20
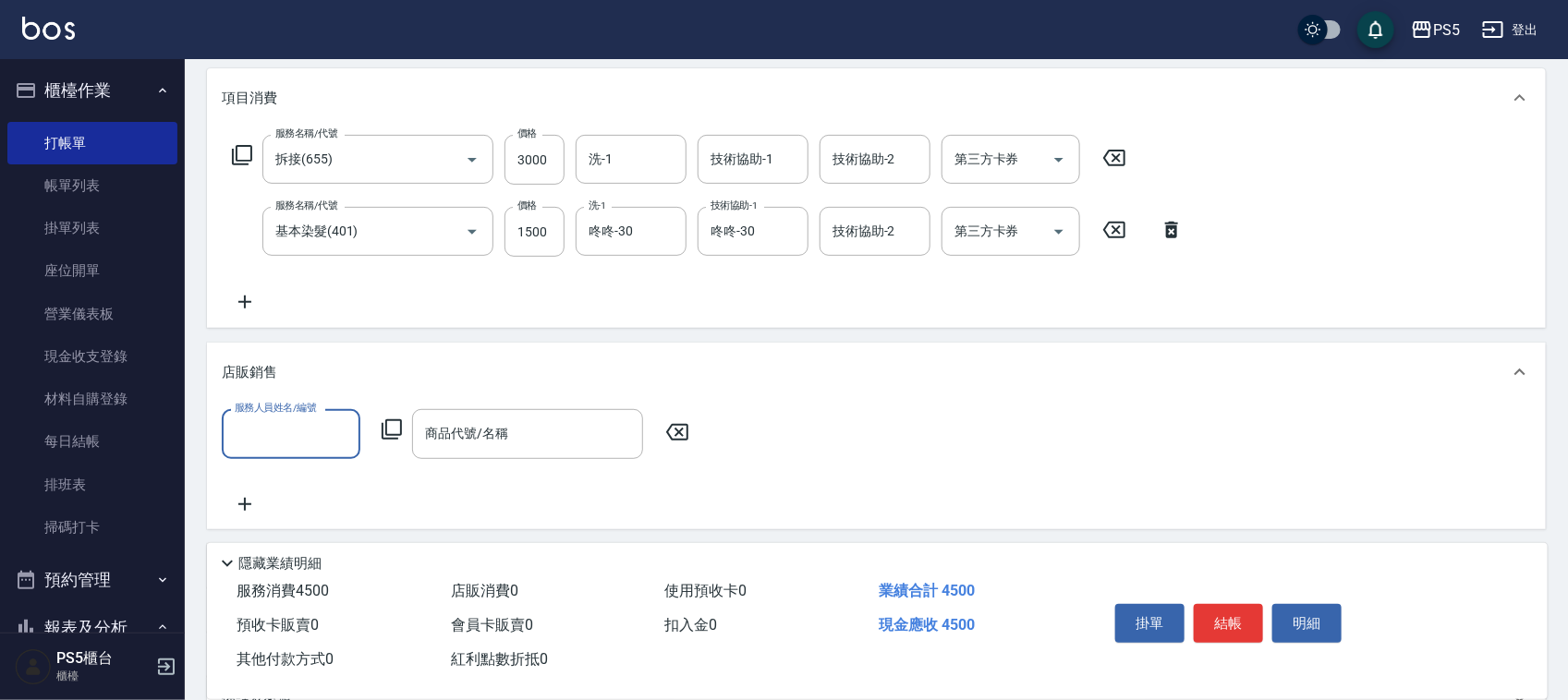
scroll to position [0, 0]
click at [297, 439] on input "服務人員姓名/編號" at bounding box center [291, 433] width 122 height 32
type input "Jolie-5"
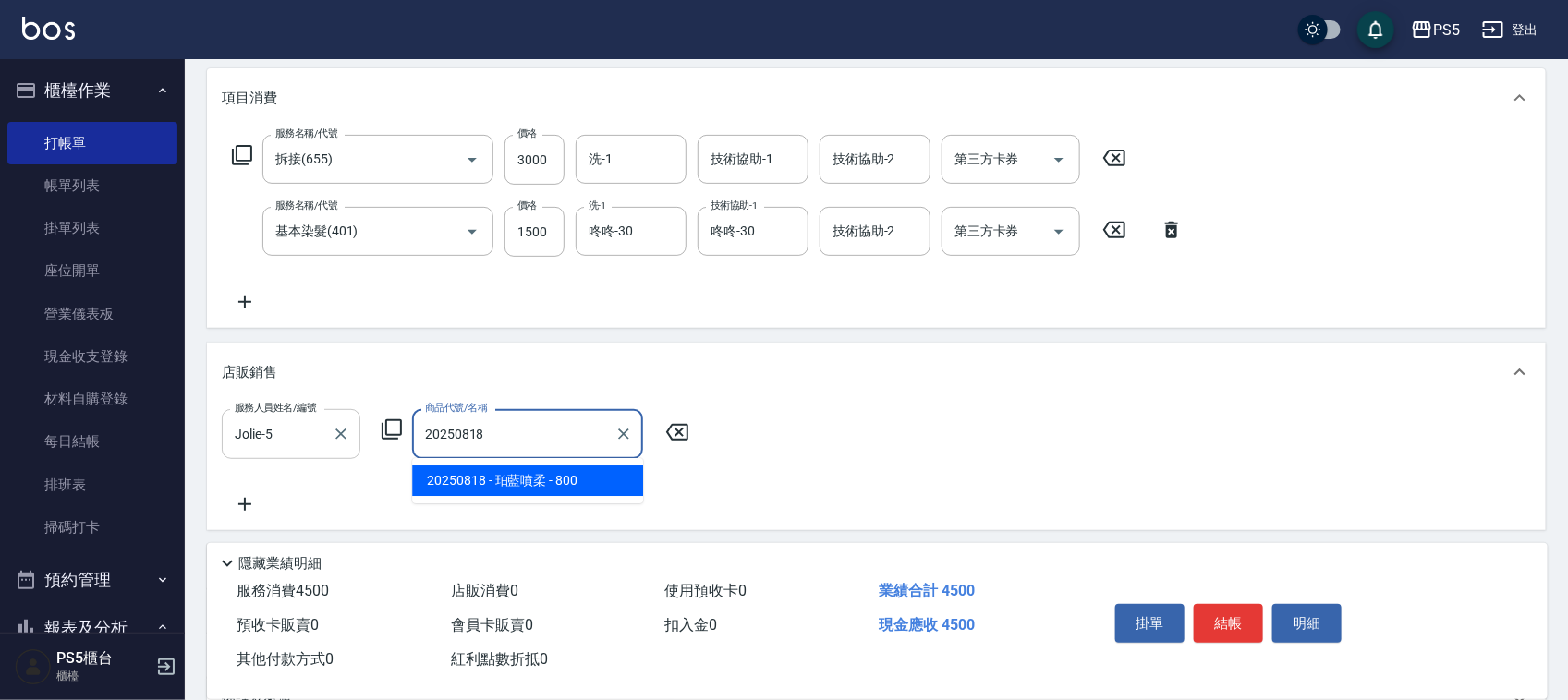
type input "珀藍噴柔"
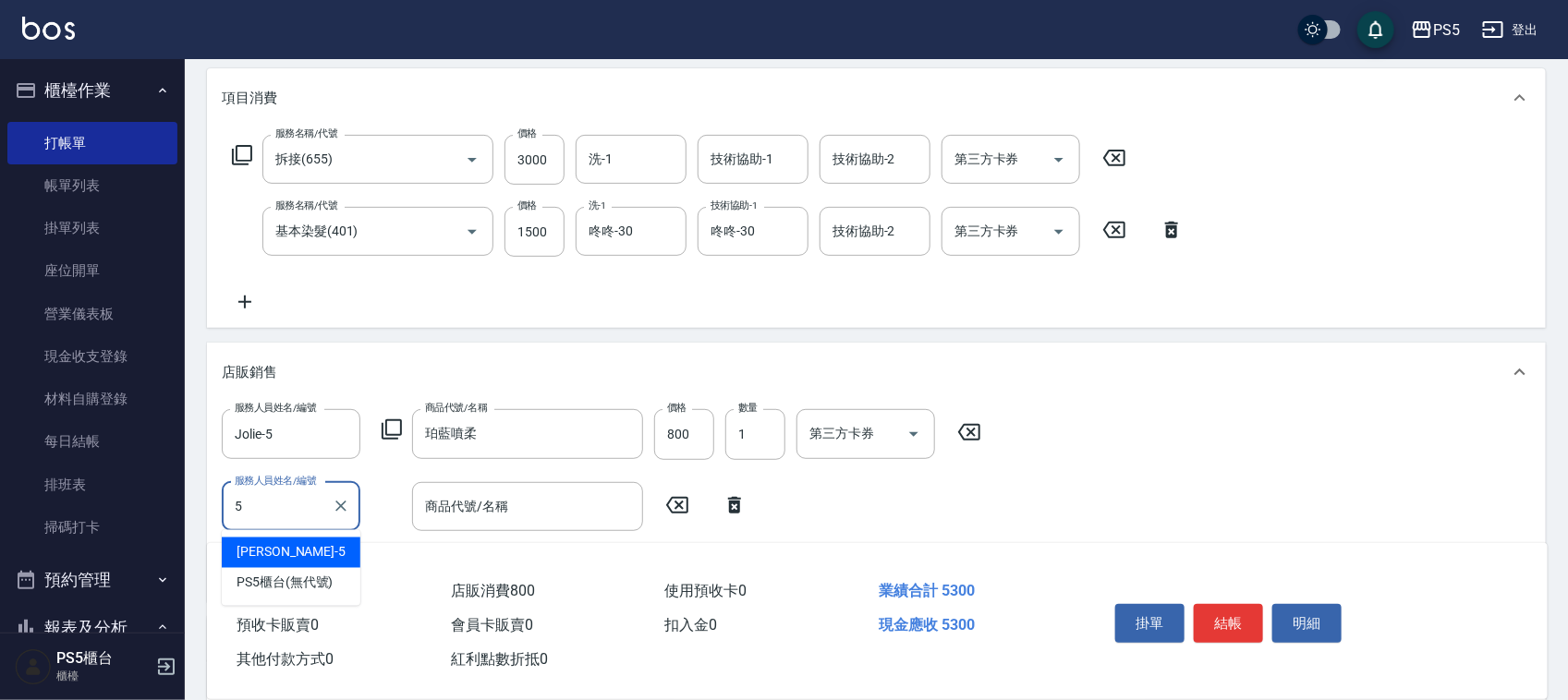
type input "Jolie-5"
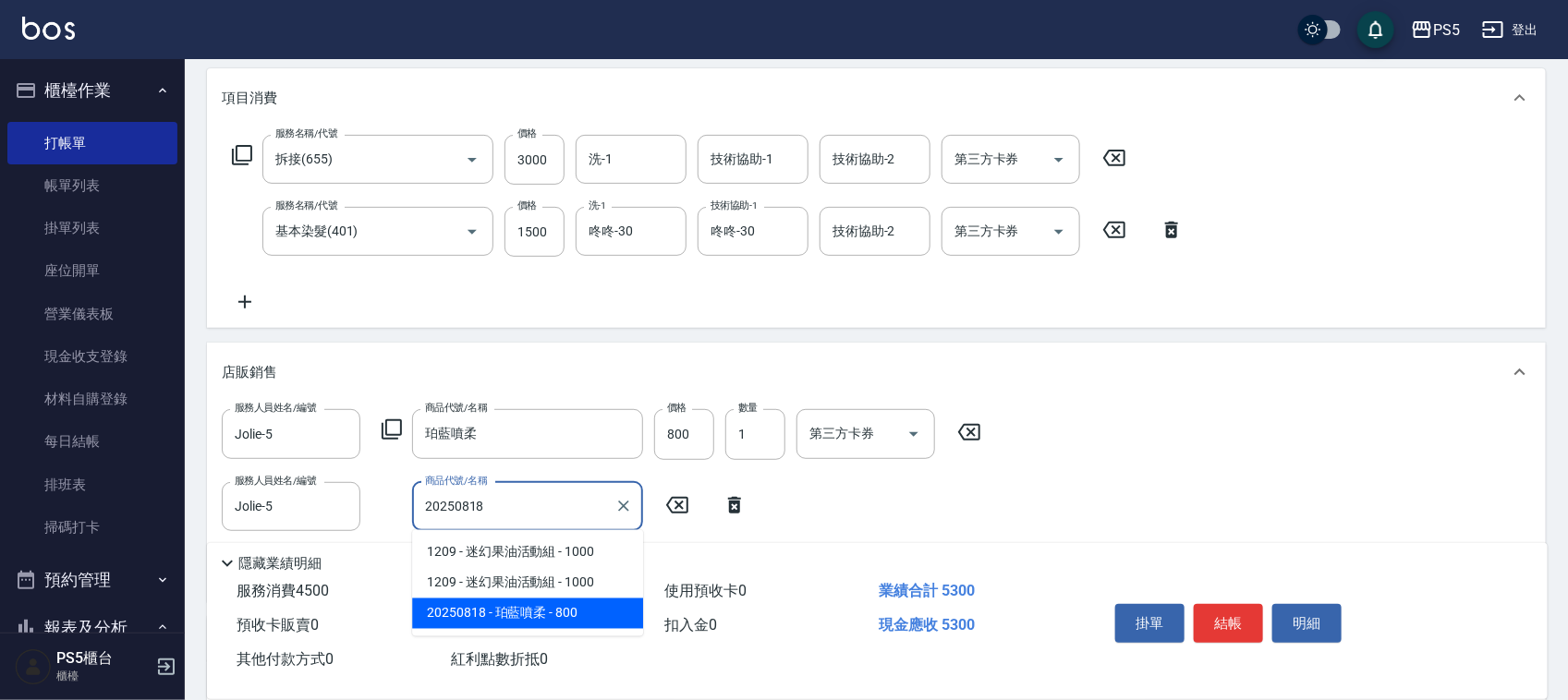
type input "珀藍噴柔"
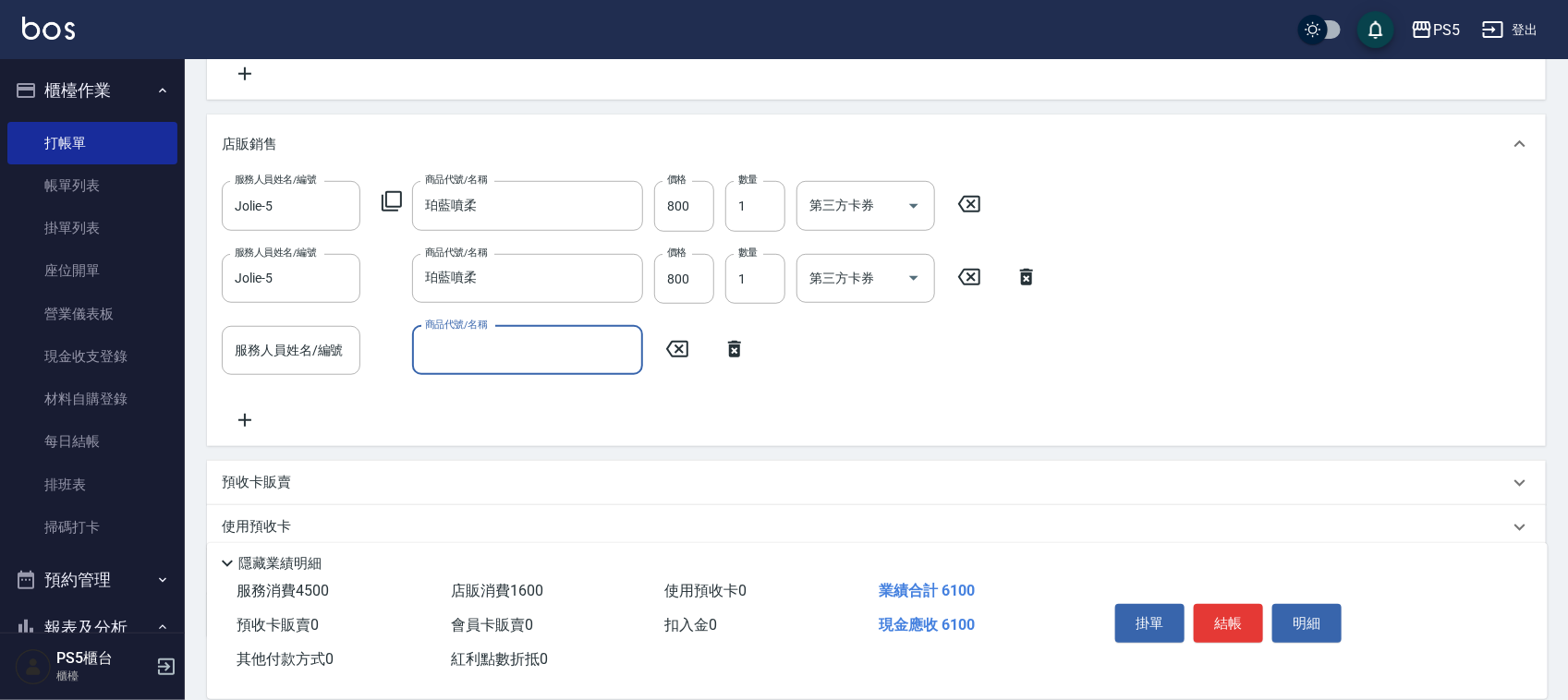
scroll to position [462, 0]
click at [252, 347] on input "服務人員姓名/編號" at bounding box center [291, 348] width 122 height 32
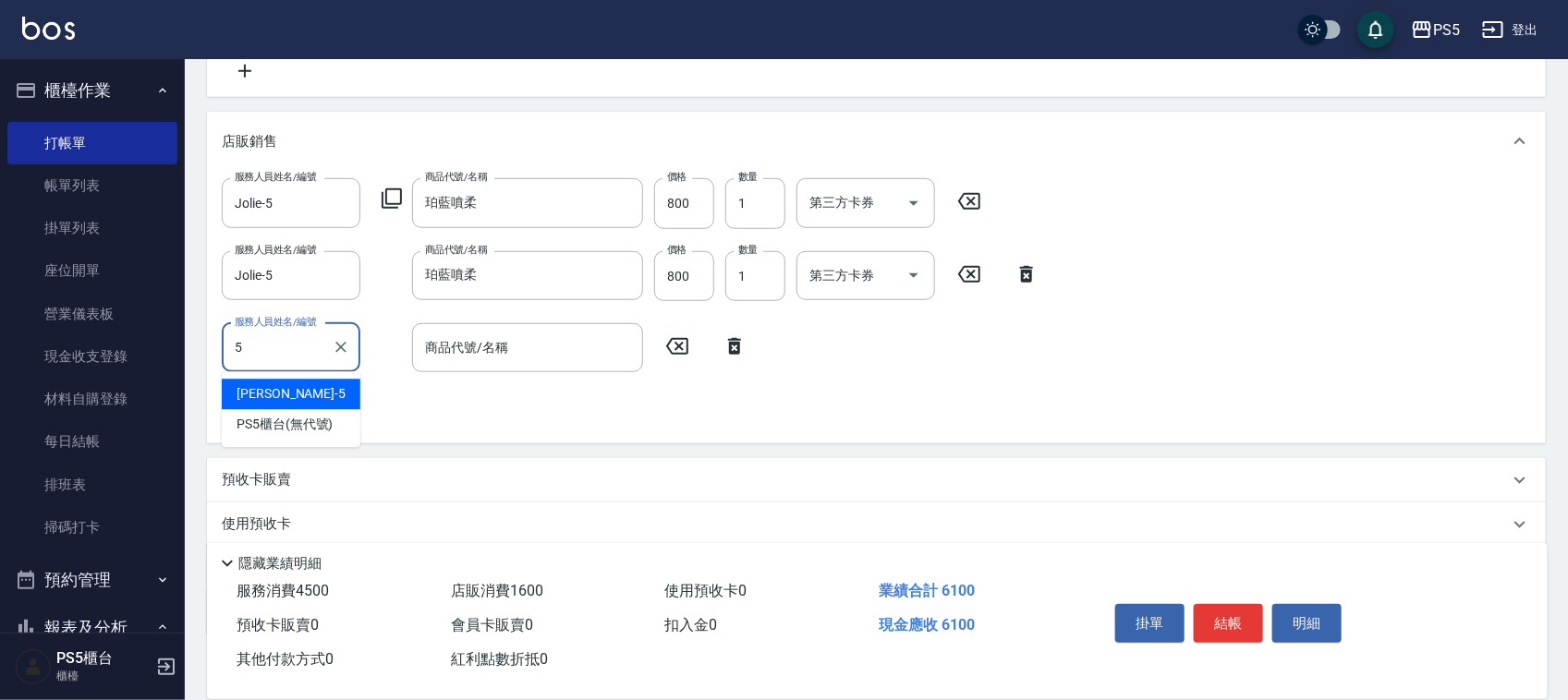
type input "Jolie-5"
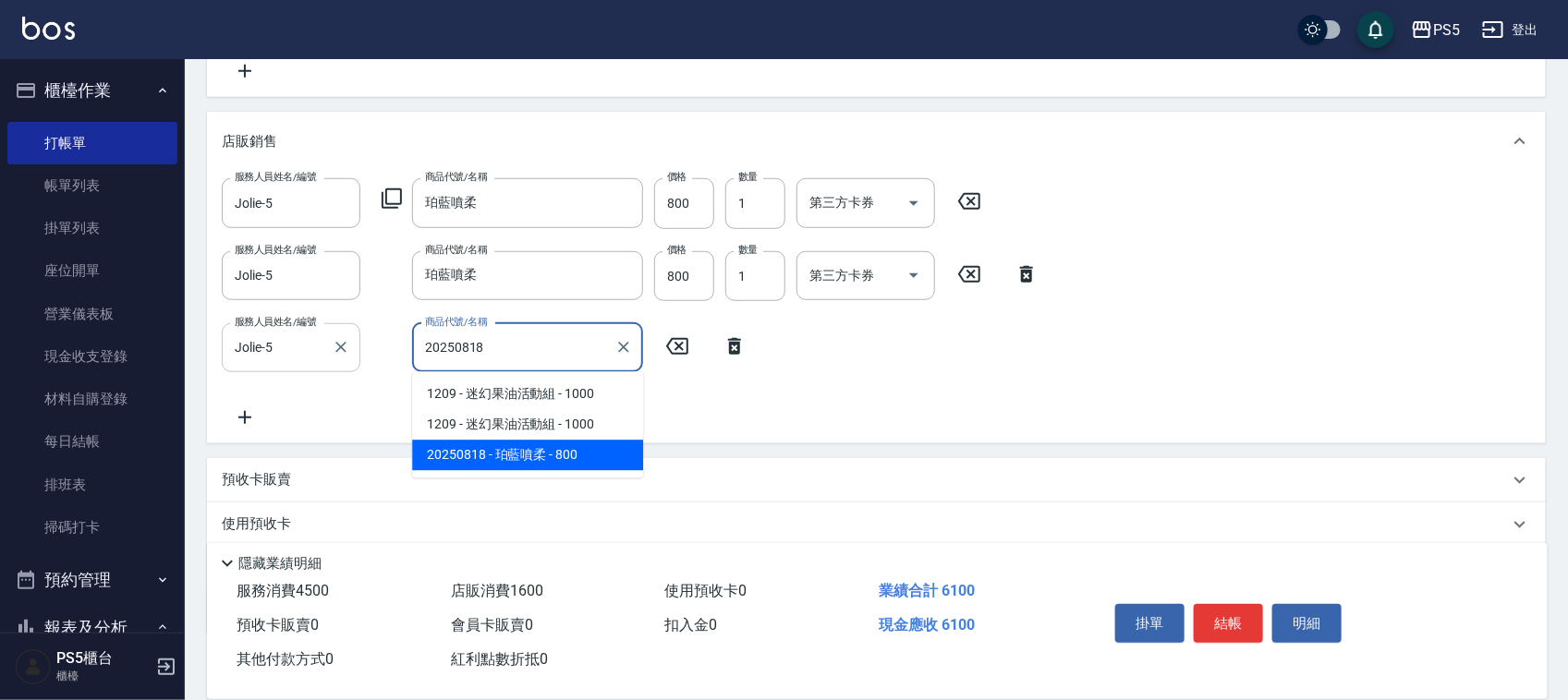
type input "珀藍噴柔"
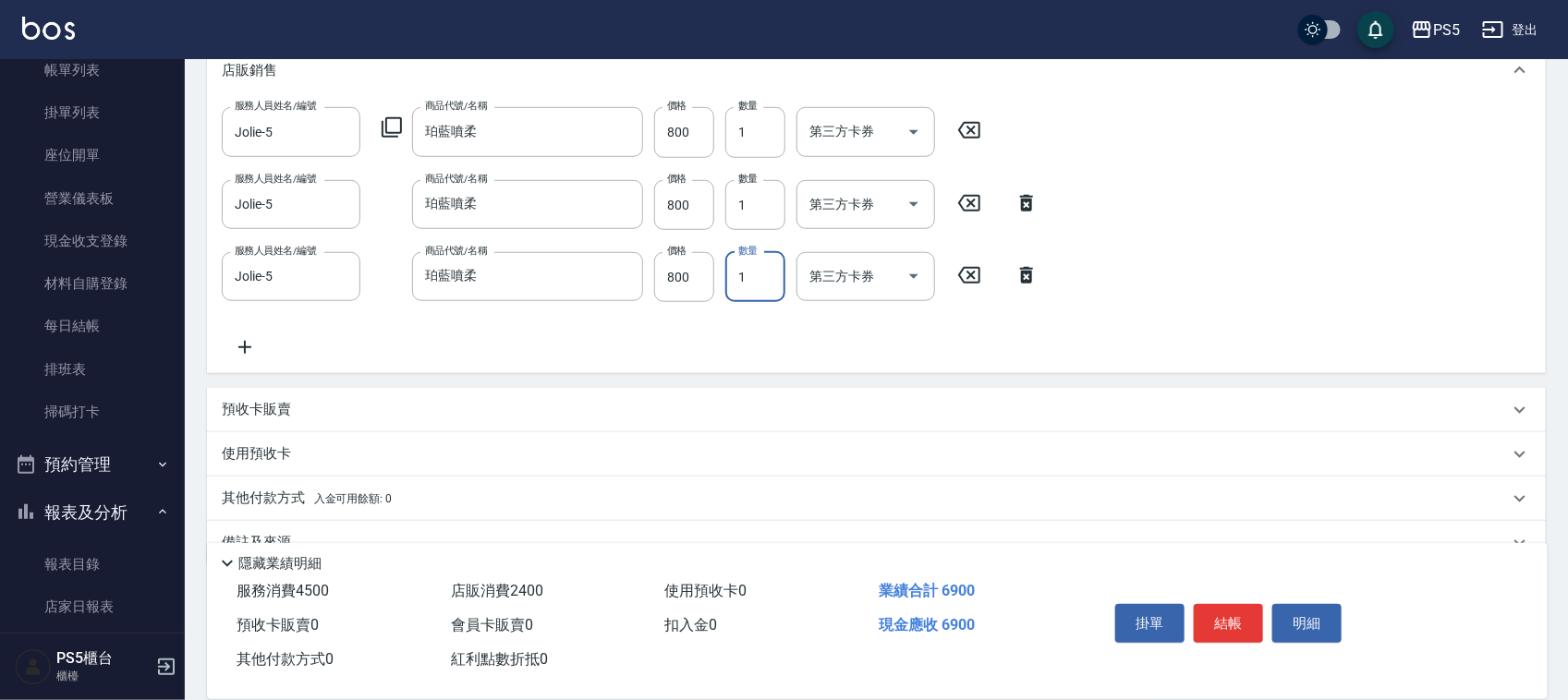
scroll to position [572, 0]
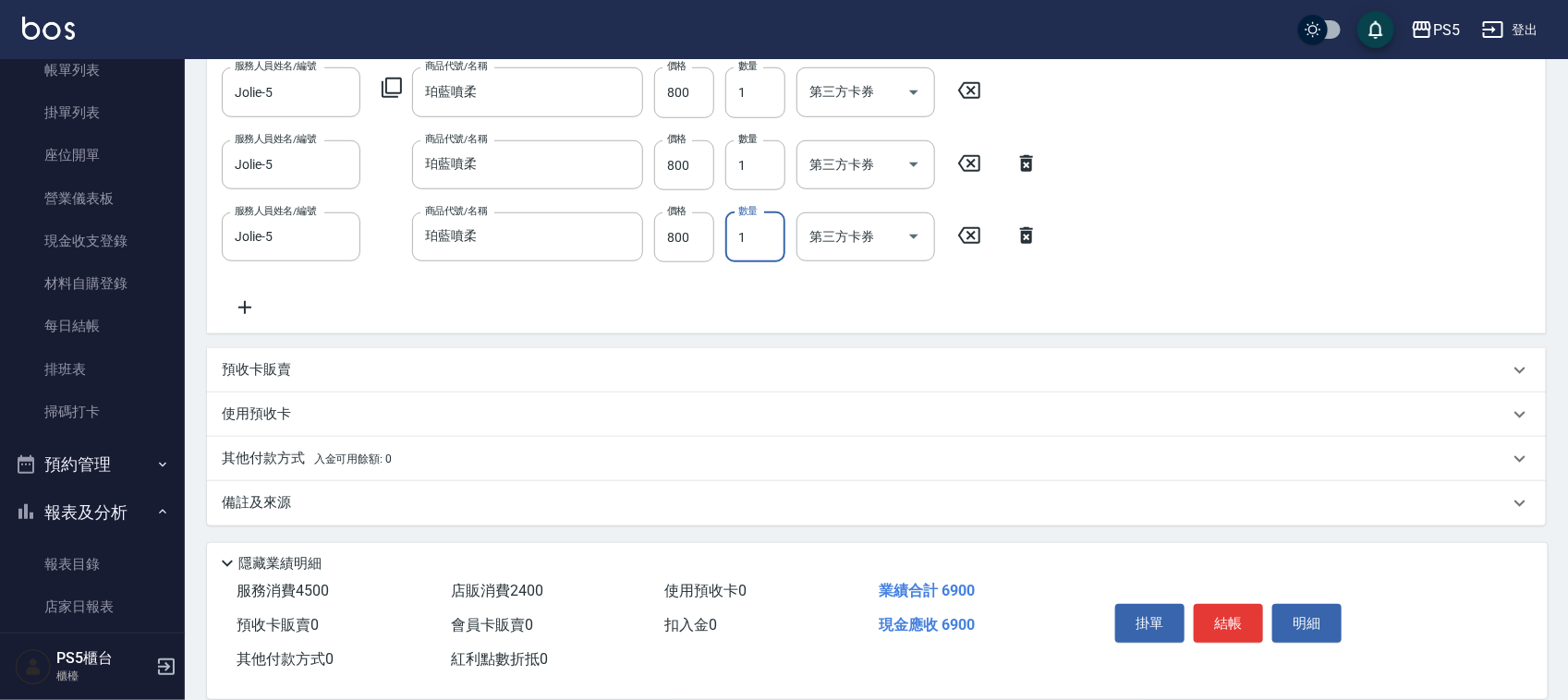
click at [251, 464] on p "其他付款方式 入金可用餘額: 0" at bounding box center [307, 459] width 170 height 21
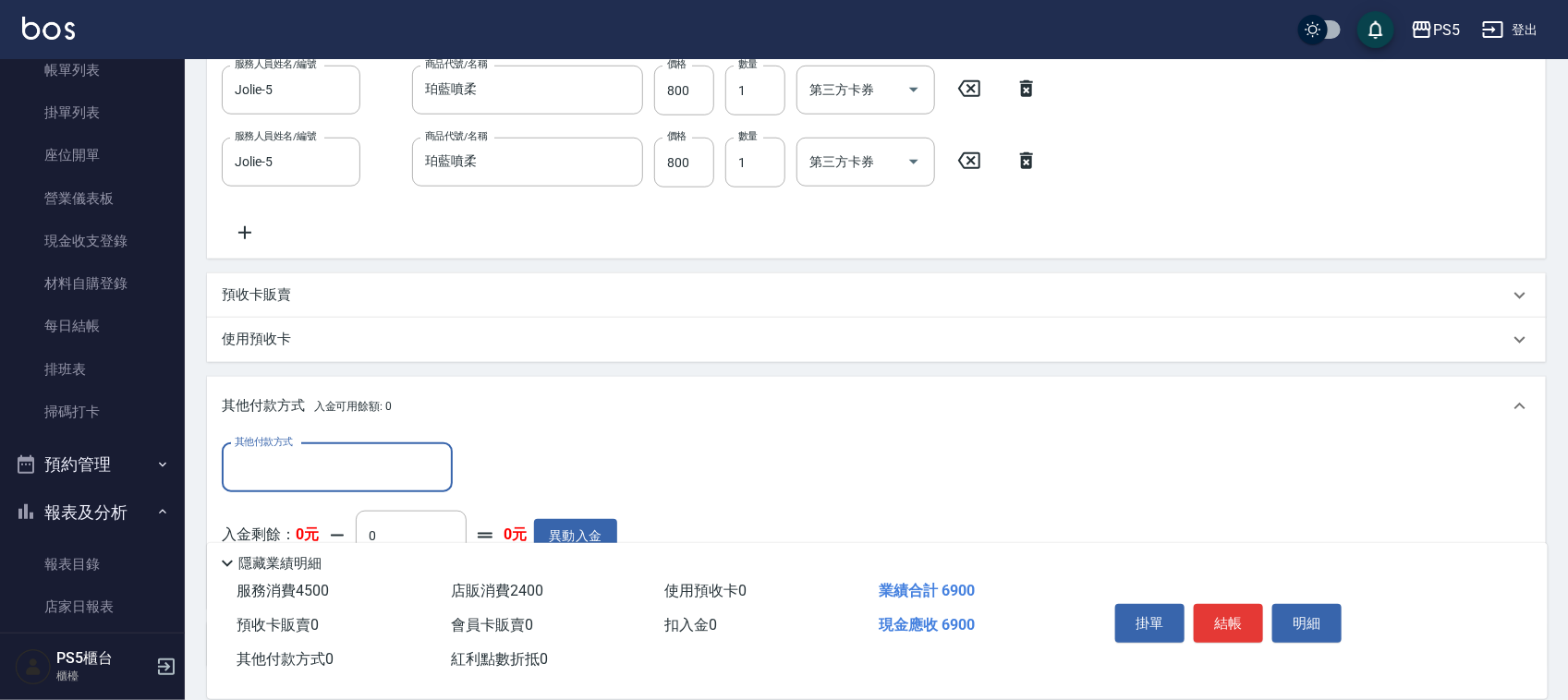
scroll to position [688, 0]
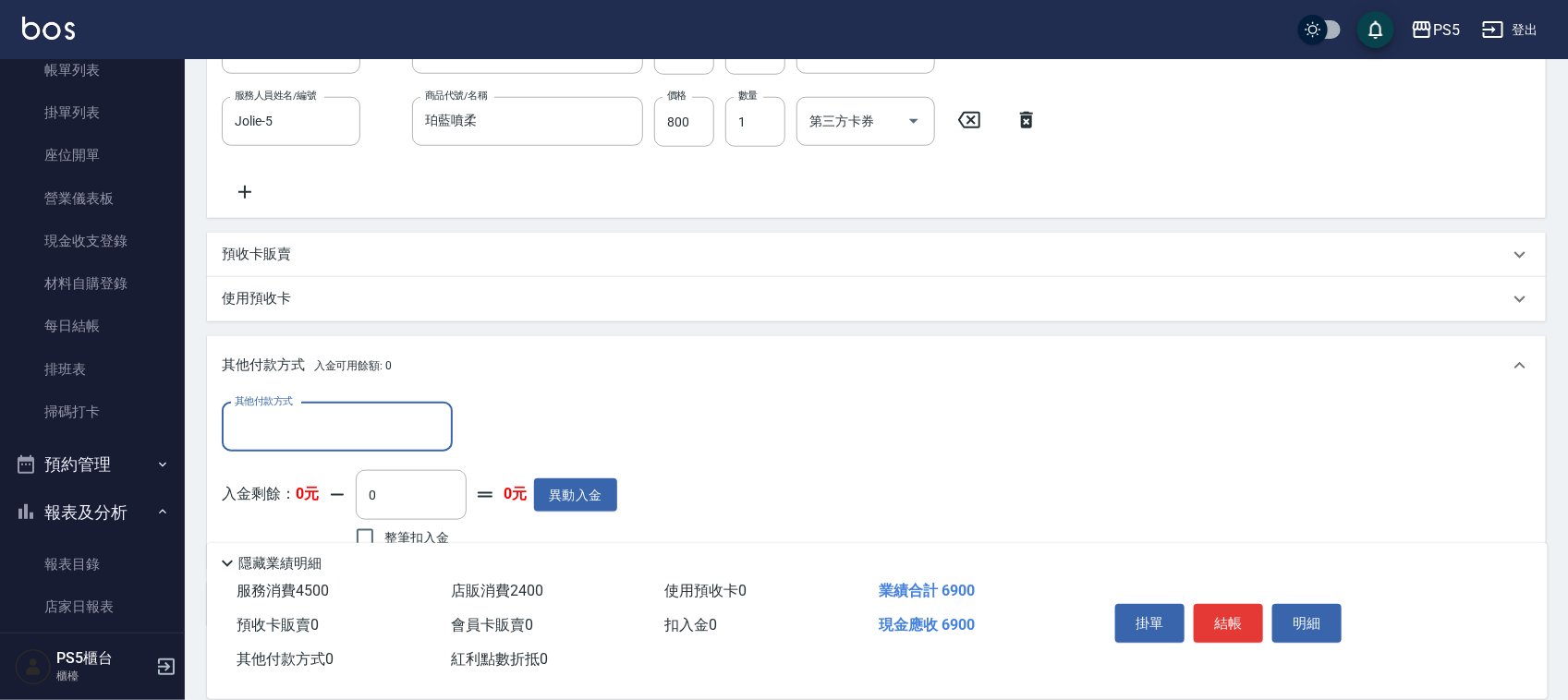
click at [277, 434] on input "其他付款方式" at bounding box center [337, 427] width 214 height 32
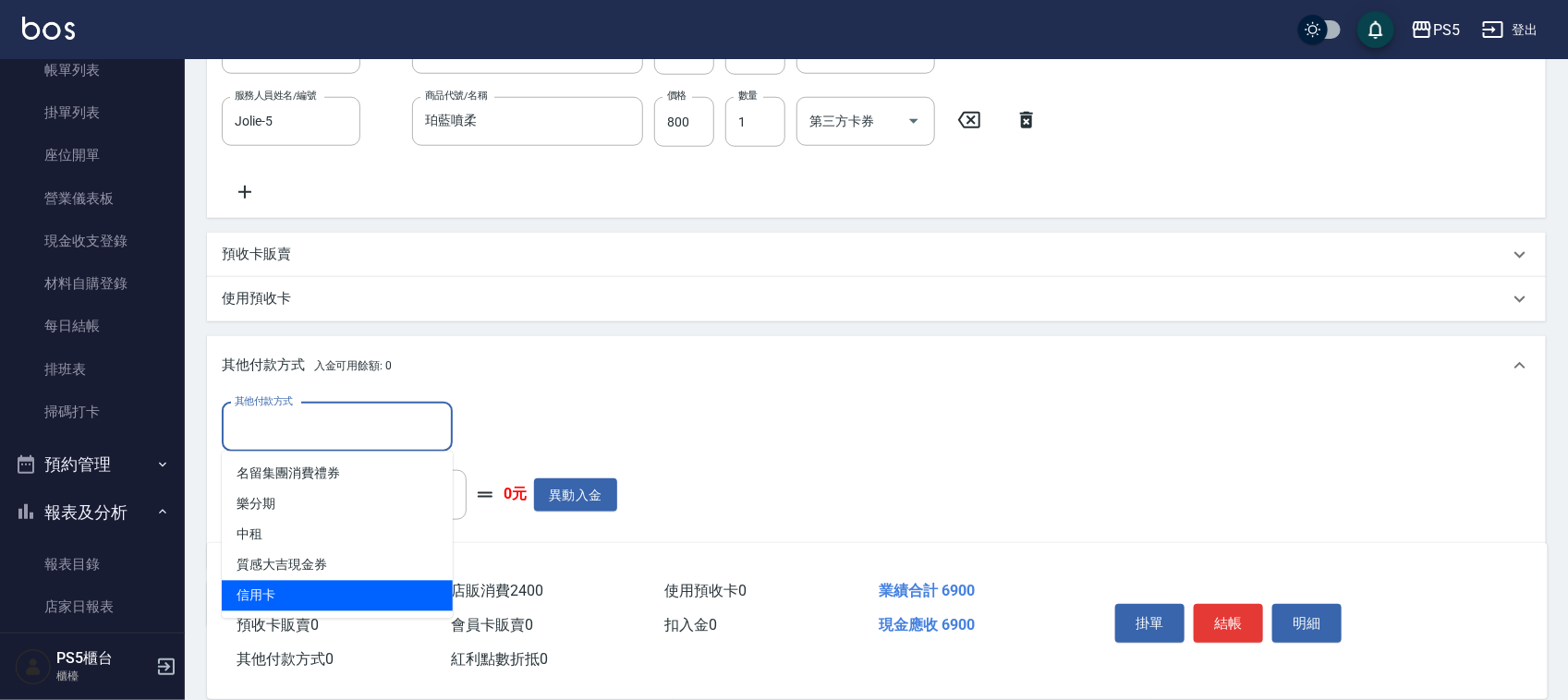
click at [265, 596] on span "信用卡" at bounding box center [337, 596] width 231 height 30
type input "信用卡"
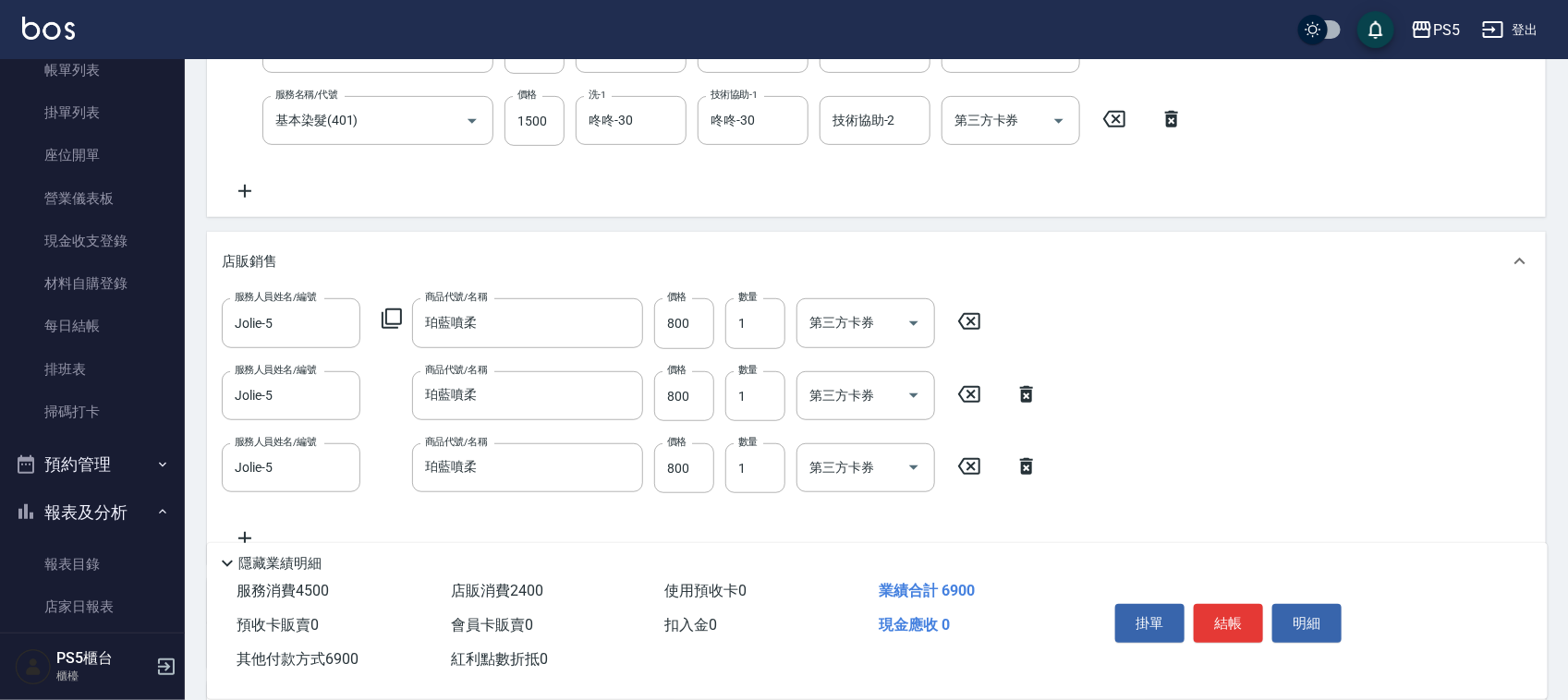
scroll to position [226, 0]
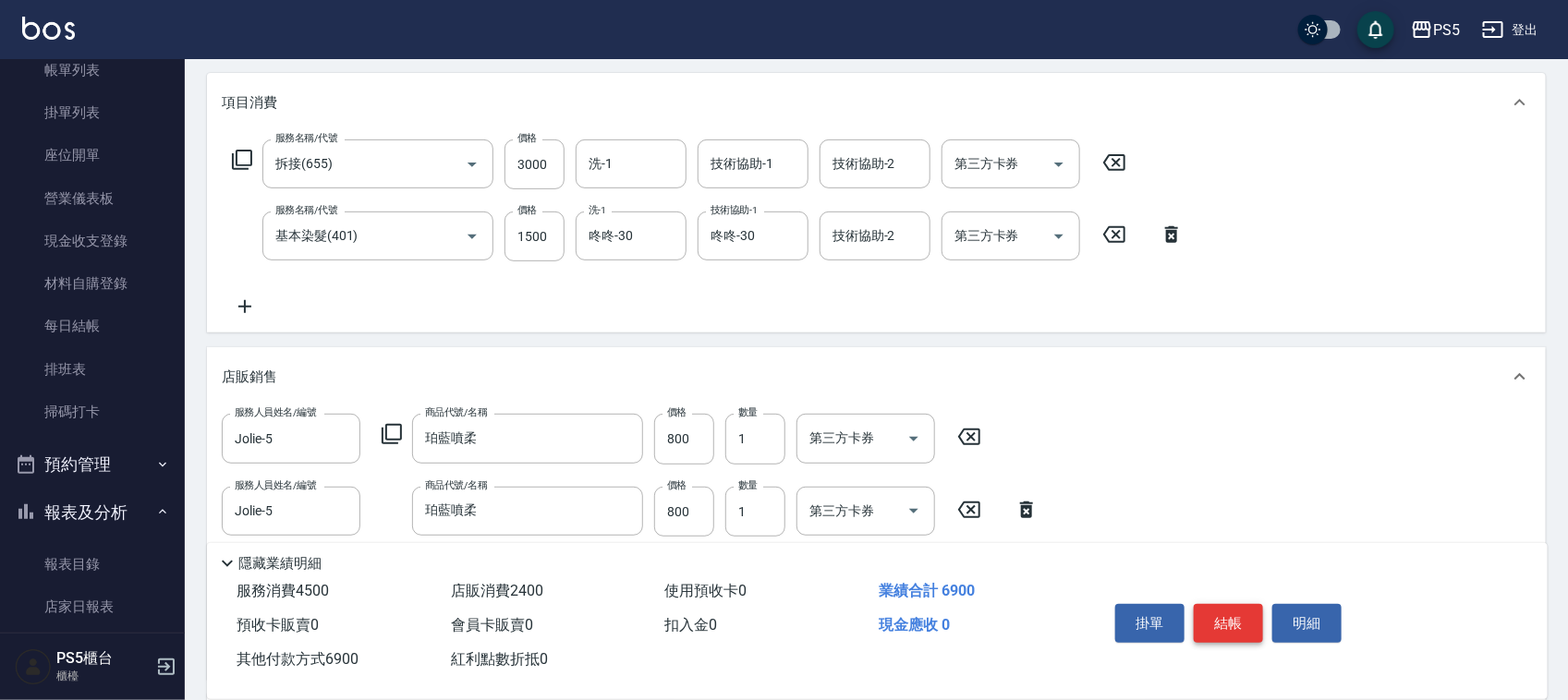
type input "6900"
click at [1226, 610] on button "結帳" at bounding box center [1228, 624] width 69 height 39
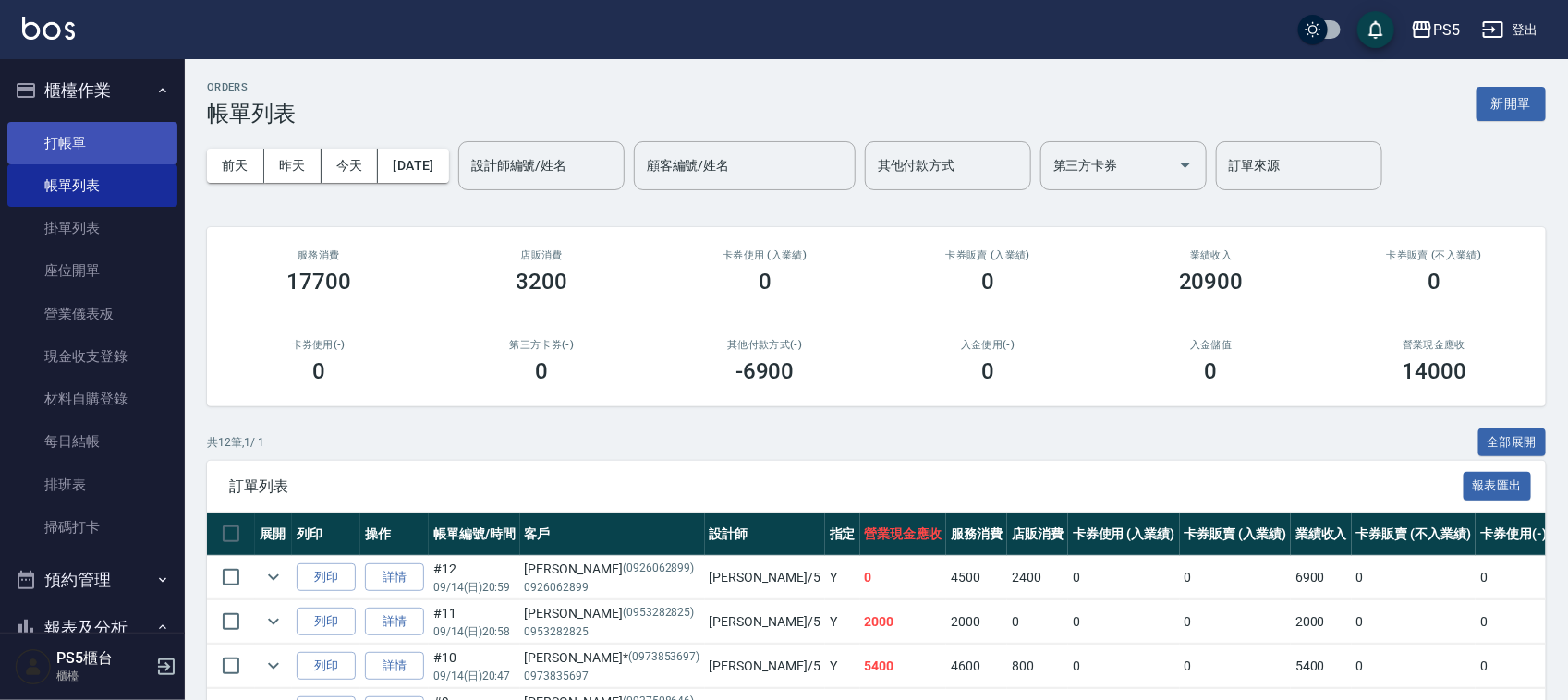
click at [86, 142] on link "打帳單" at bounding box center [93, 144] width 170 height 43
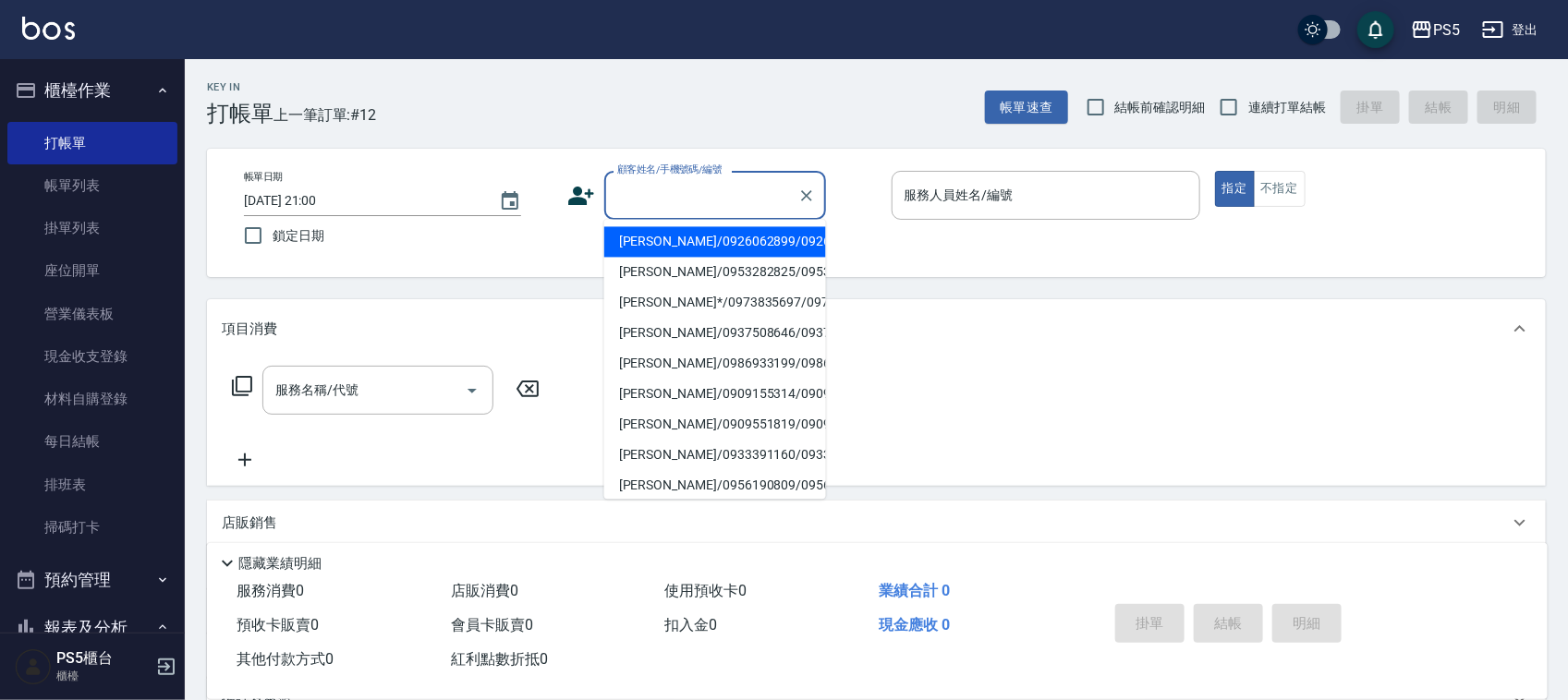
click at [673, 196] on input "顧客姓名/手機號碼/編號" at bounding box center [701, 195] width 178 height 32
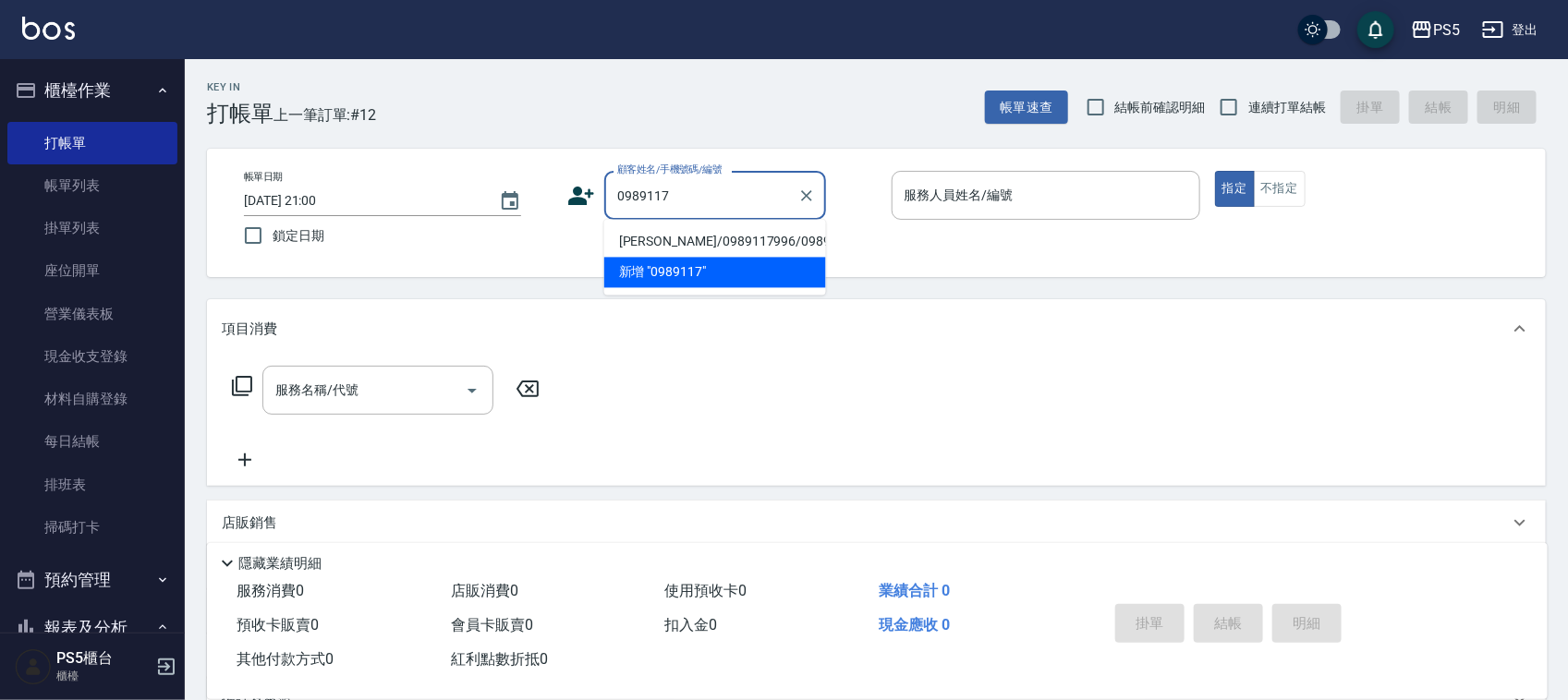
click at [642, 250] on li "莊莉榛/0989117996/0989117996" at bounding box center [715, 242] width 222 height 30
type input "莊莉榛/0989117996/0989117996"
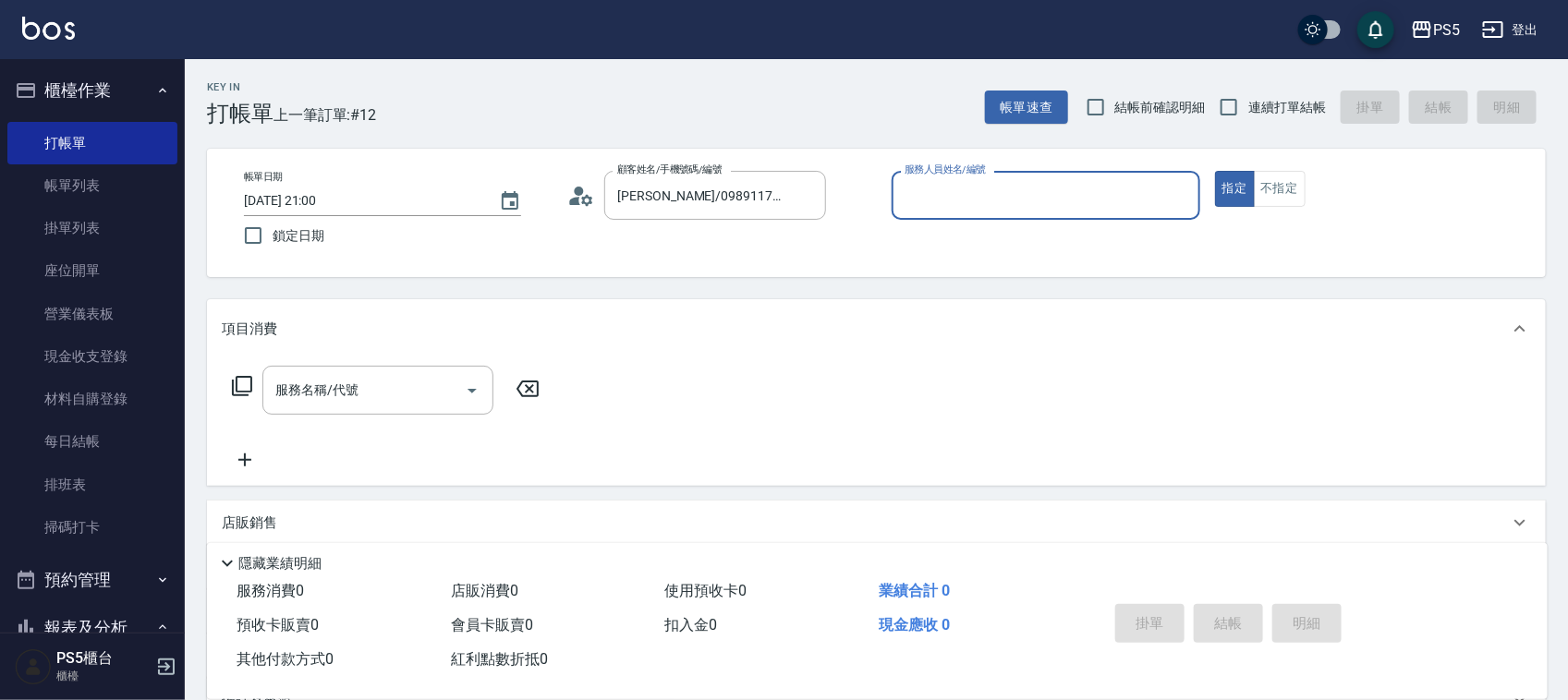
type input "Jolie-5"
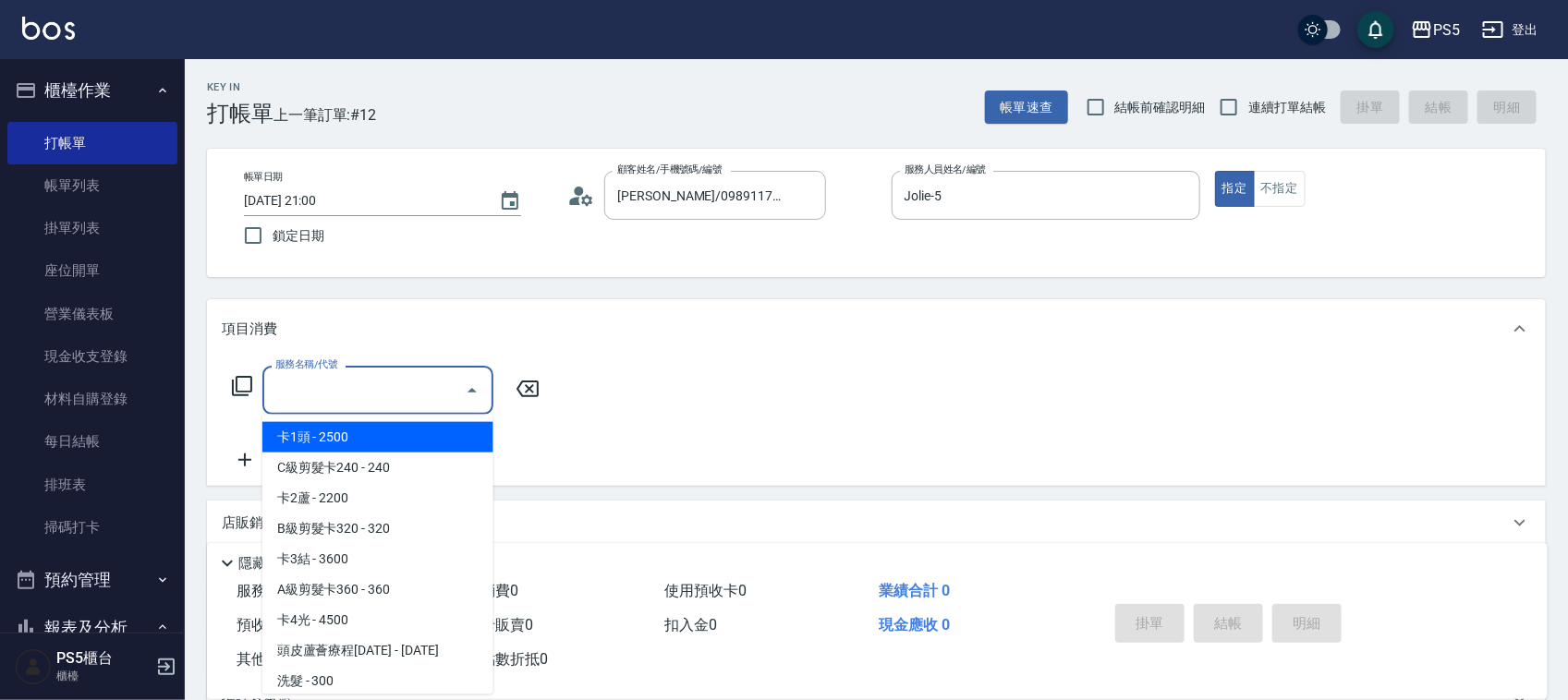
click at [345, 377] on div "服務名稱/代號 服務名稱/代號" at bounding box center [378, 391] width 231 height 49
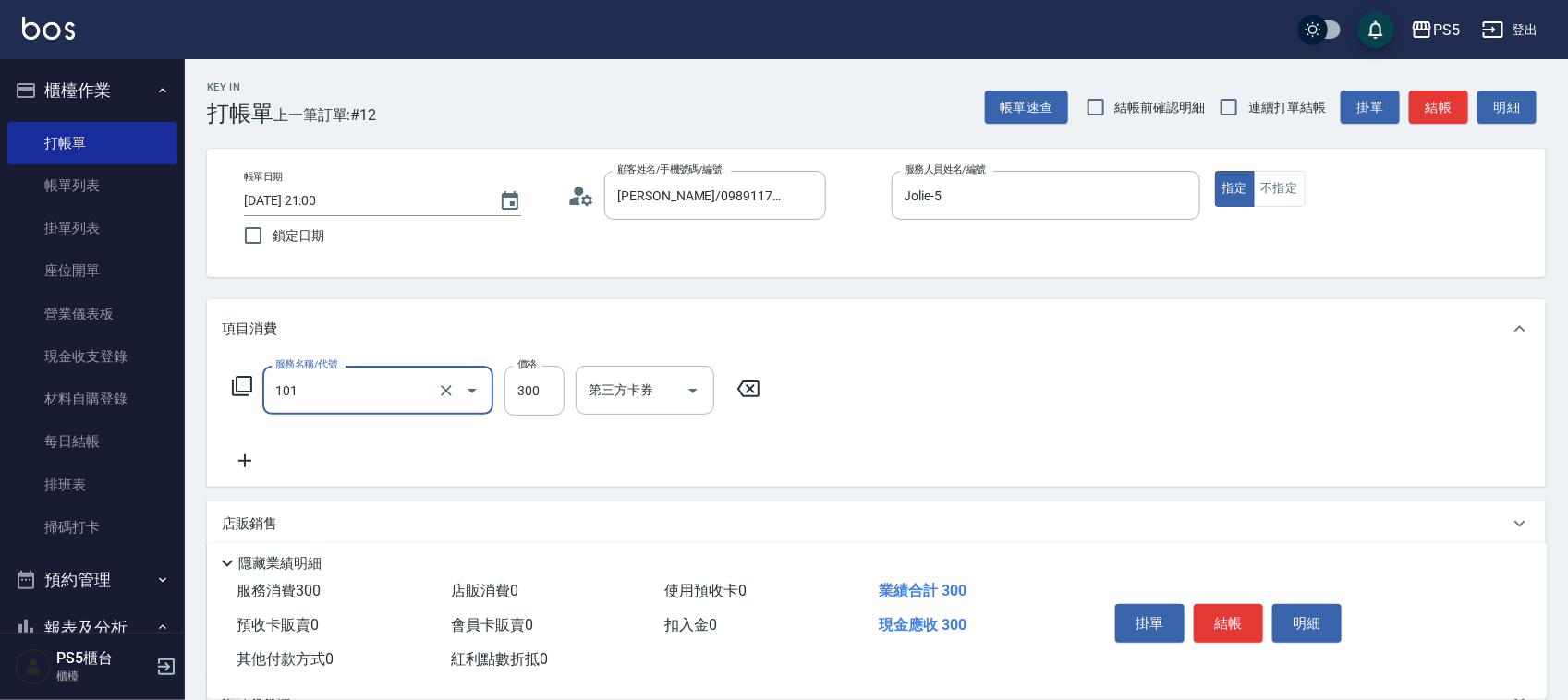
type input "洗髮(101)"
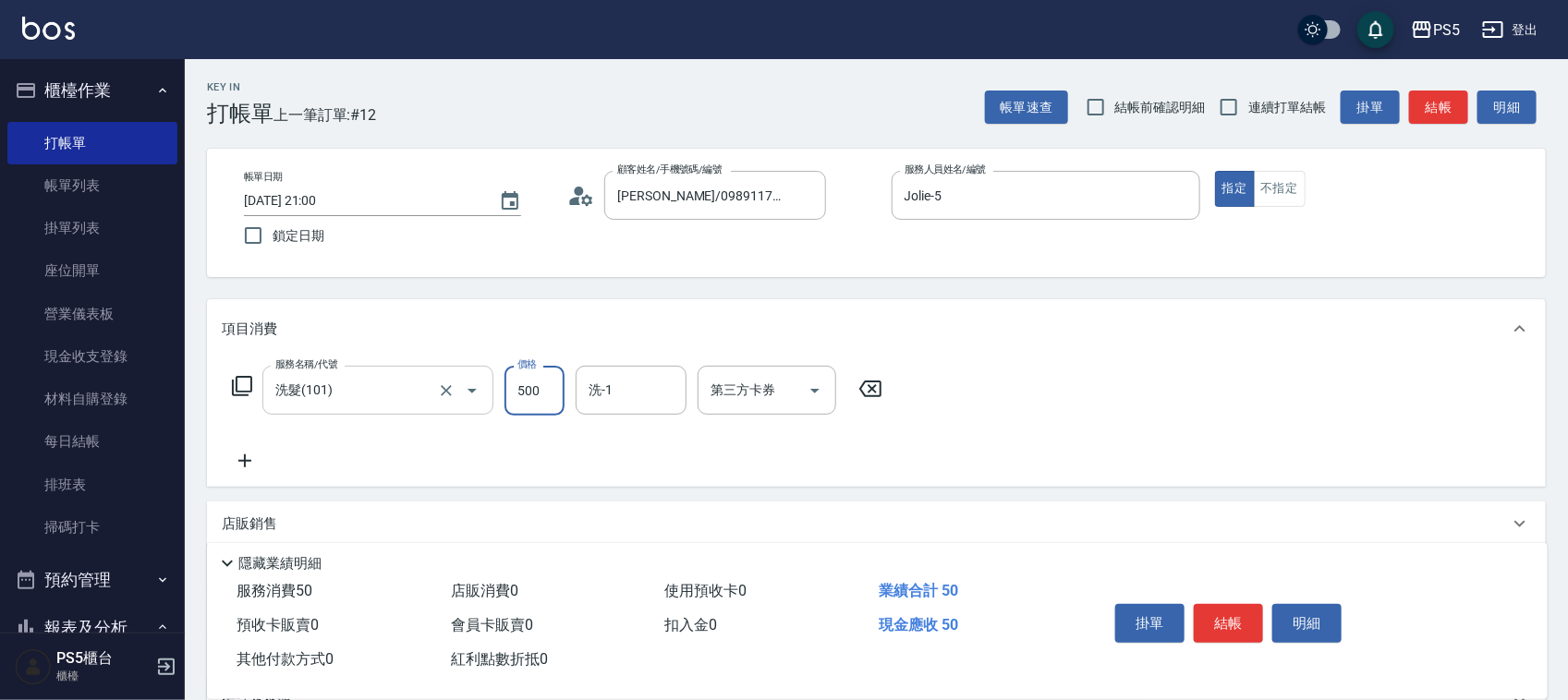
type input "500"
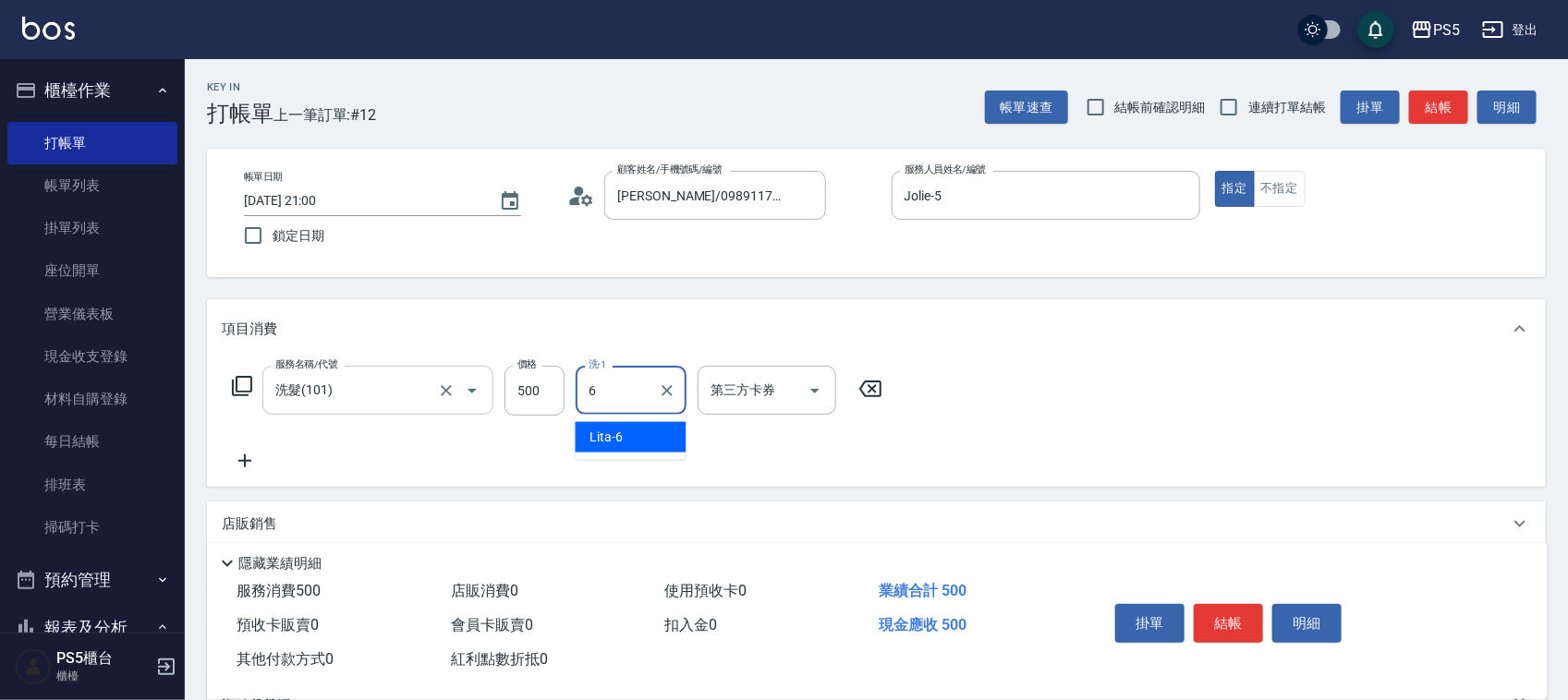
type input "Lita-6"
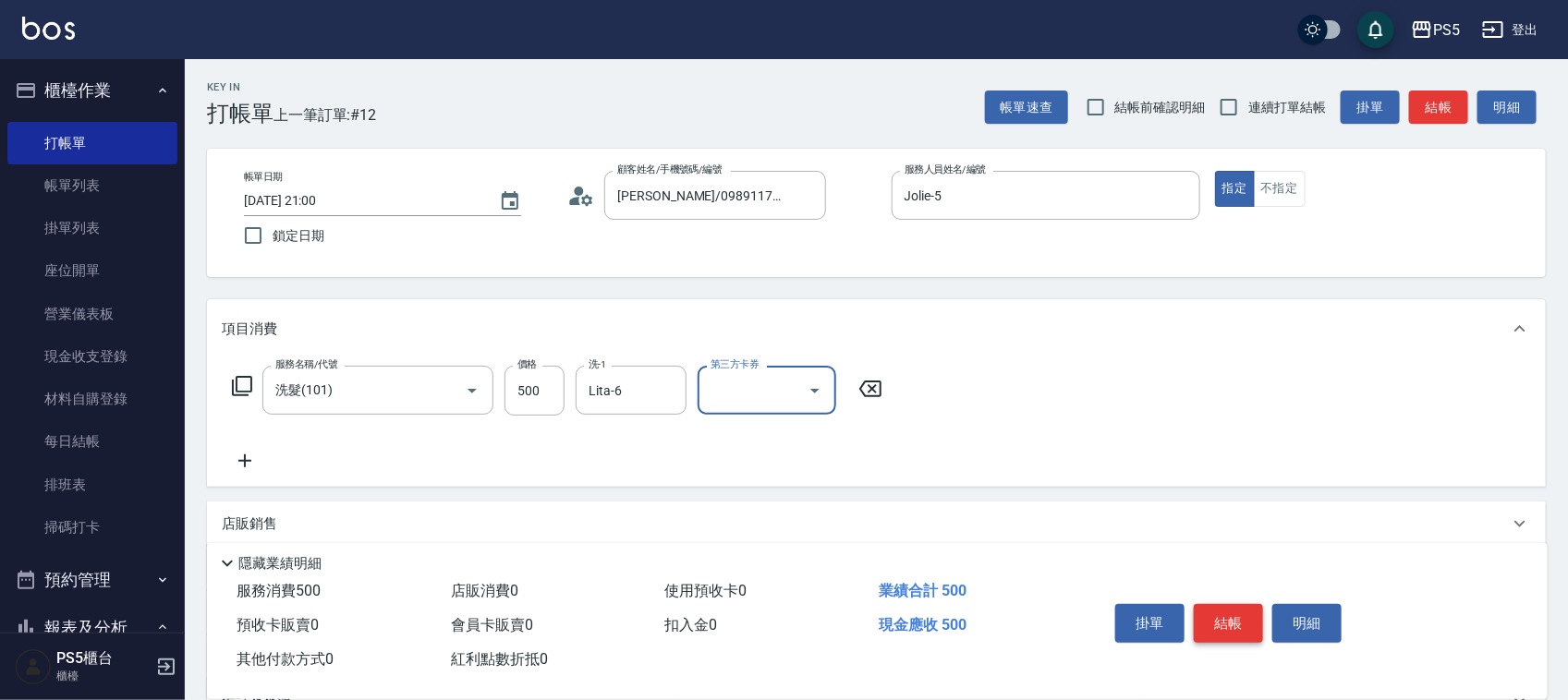
click at [1240, 606] on button "結帳" at bounding box center [1228, 624] width 69 height 39
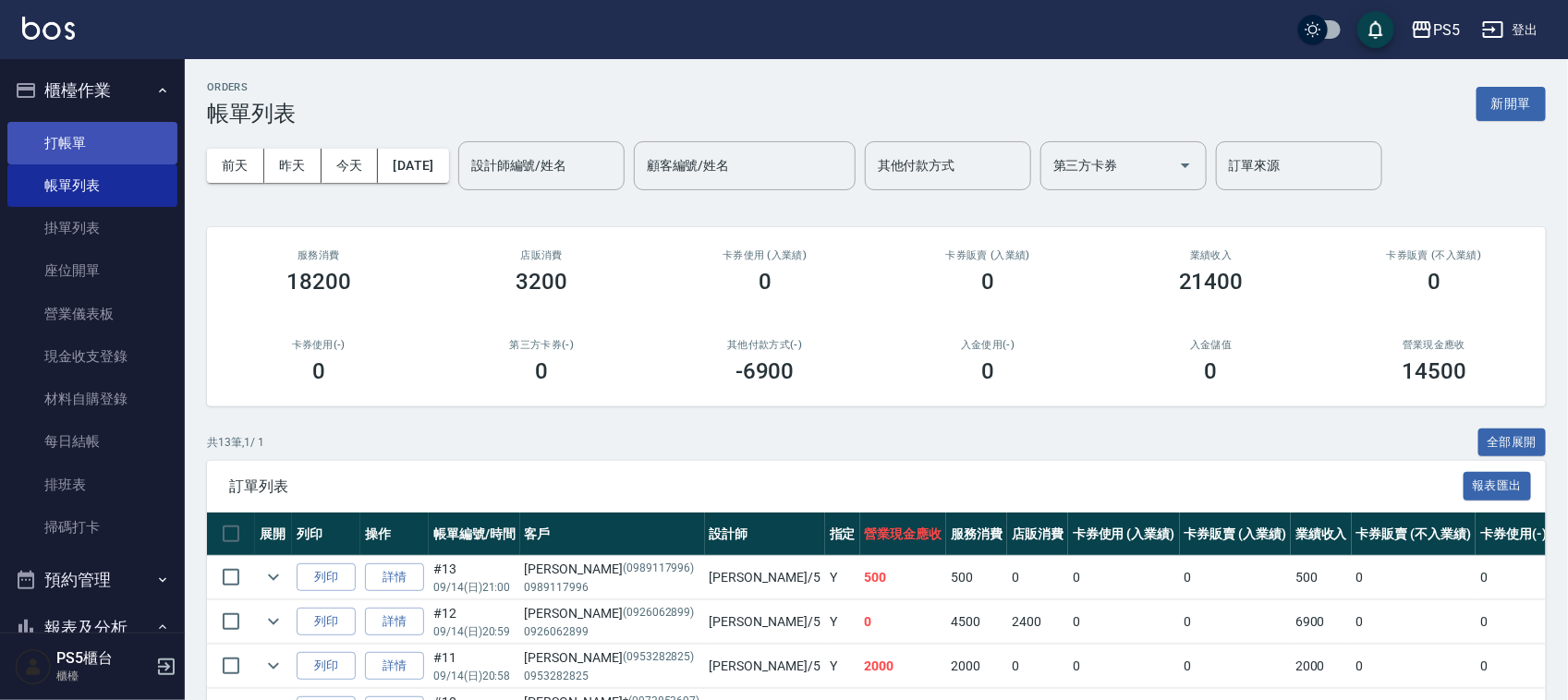
click at [100, 141] on link "打帳單" at bounding box center [93, 144] width 170 height 43
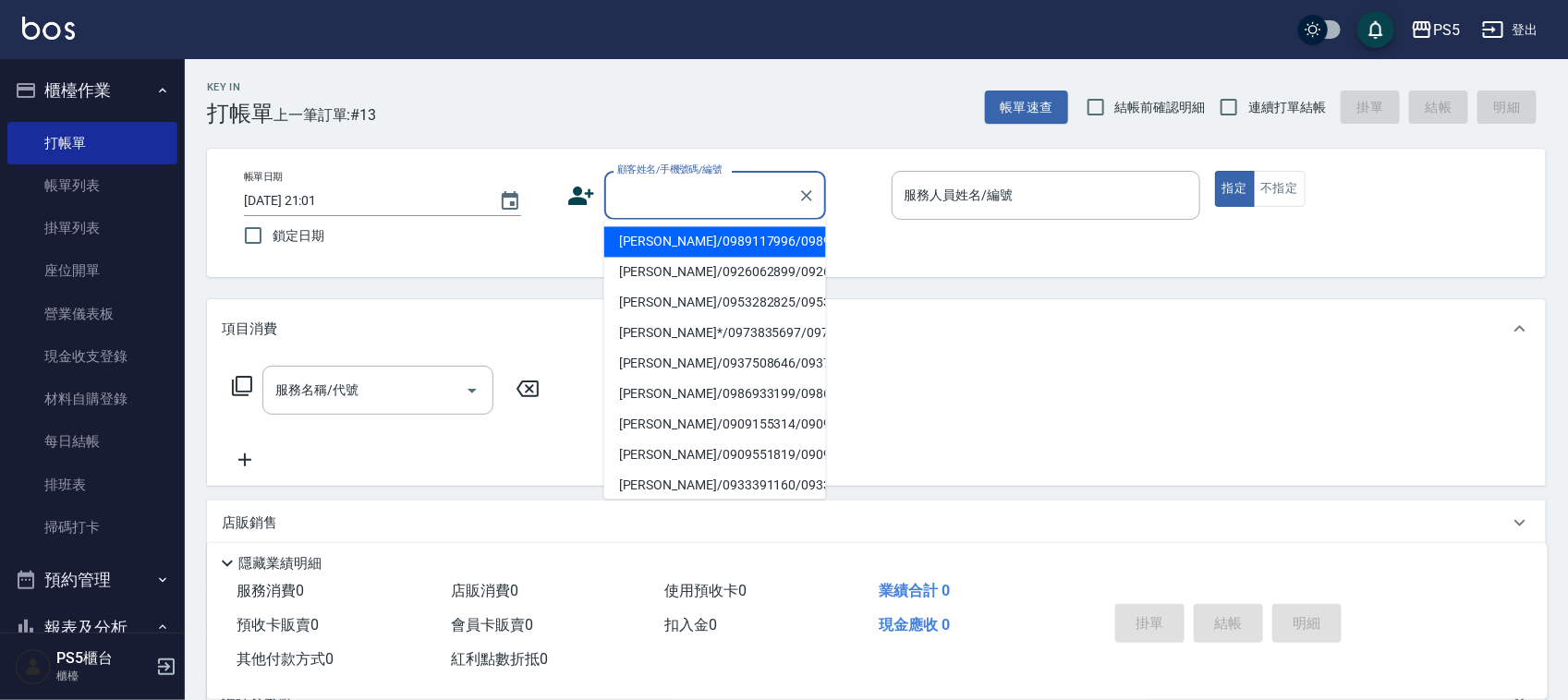
click at [631, 200] on input "顧客姓名/手機號碼/編號" at bounding box center [701, 195] width 178 height 32
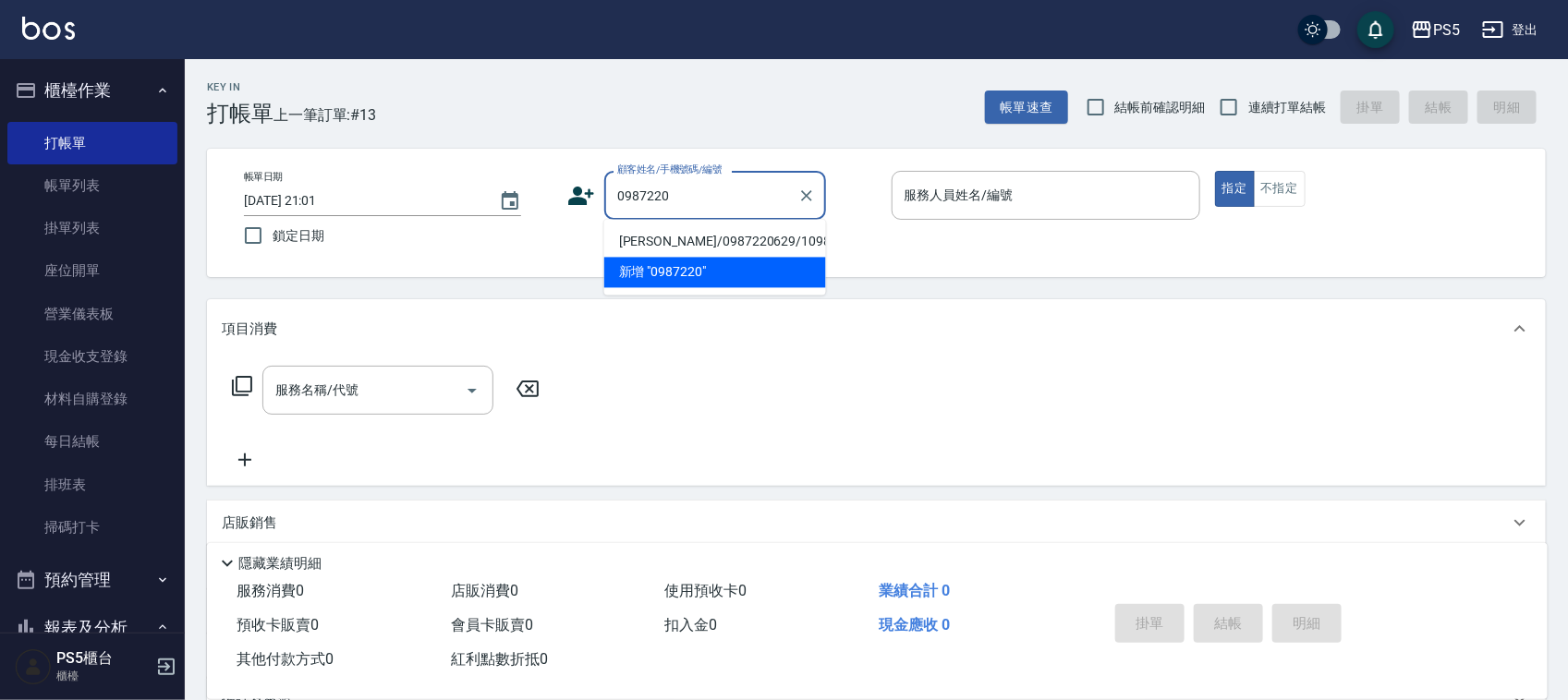
click at [653, 242] on li "巫煥章/0987220629/10986" at bounding box center [715, 242] width 222 height 30
type input "巫煥章/0987220629/10986"
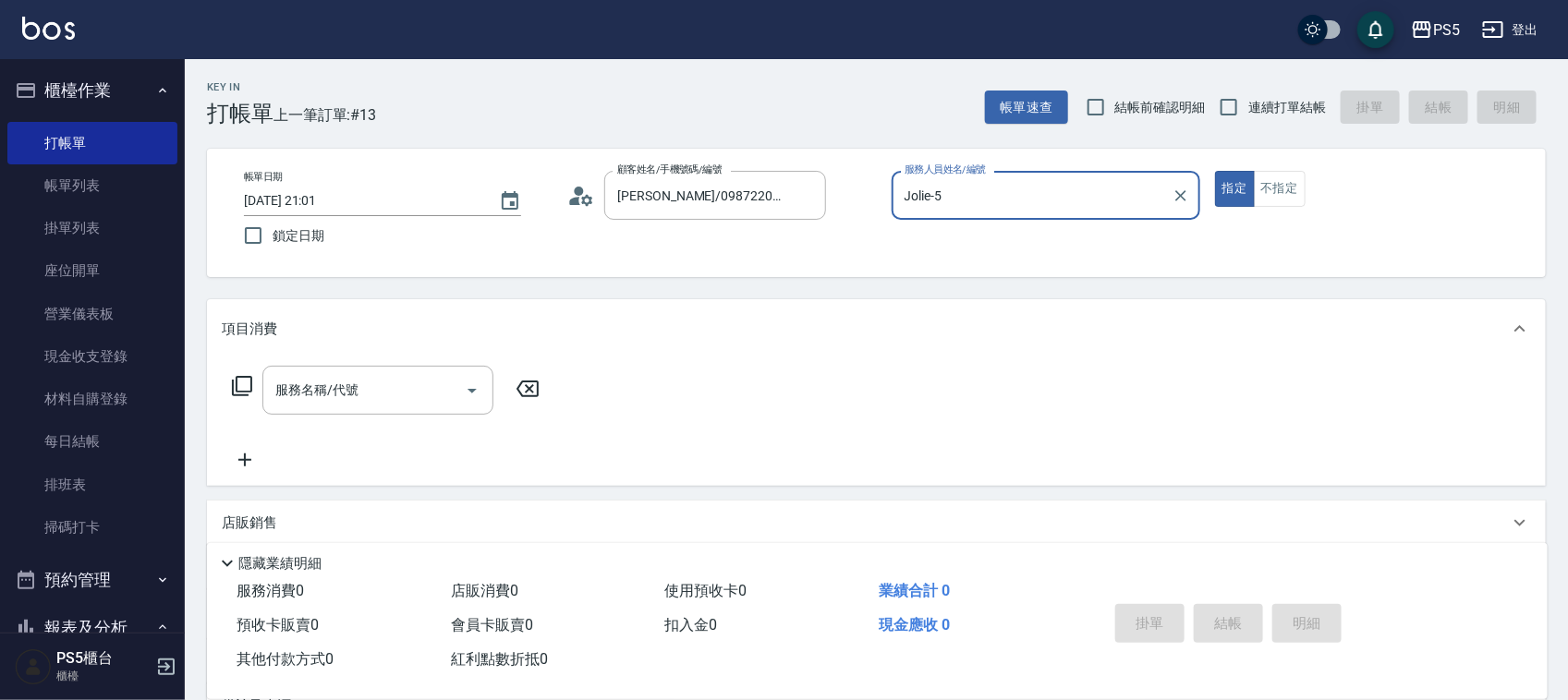
type input "Jolie-5"
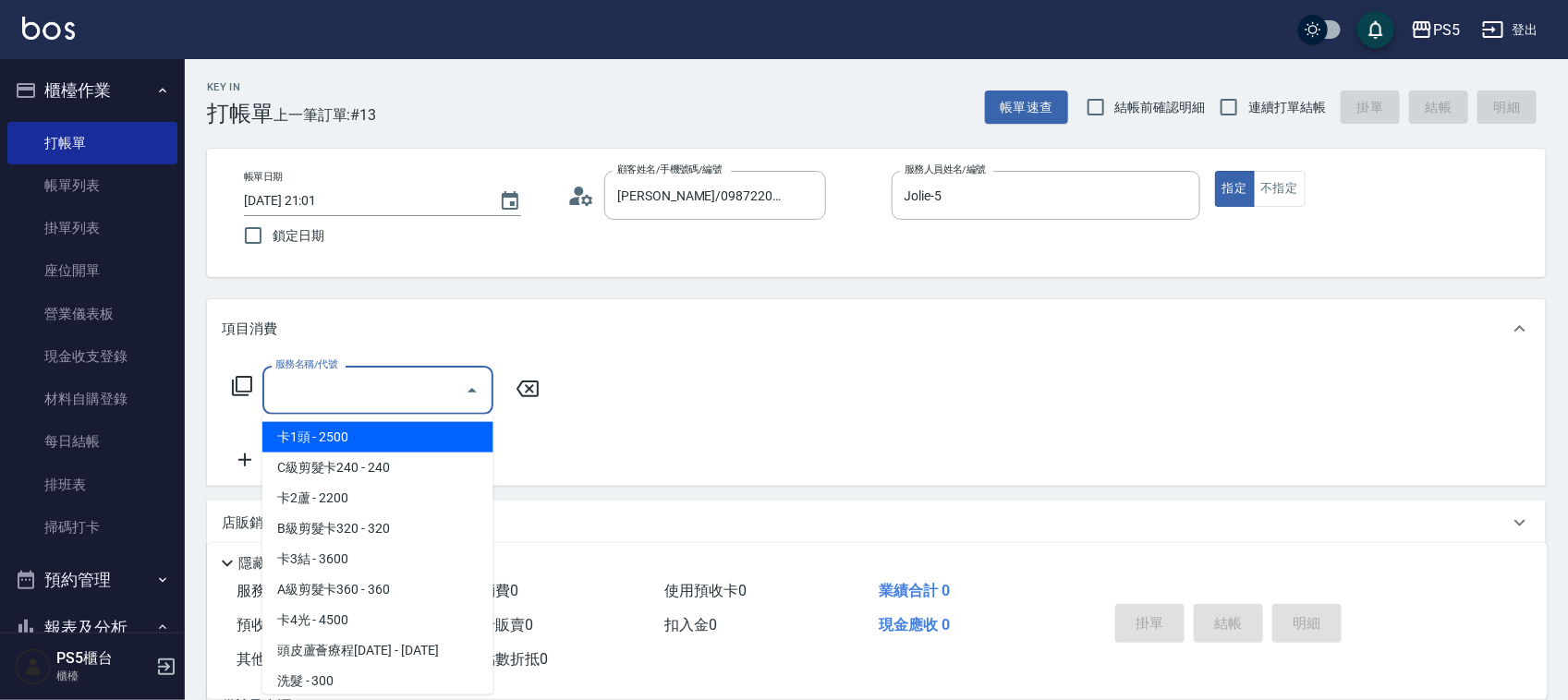
click at [353, 399] on input "服務名稱/代號" at bounding box center [363, 390] width 187 height 32
click at [369, 441] on span "C級剪髮卡240 - 240" at bounding box center [378, 436] width 231 height 30
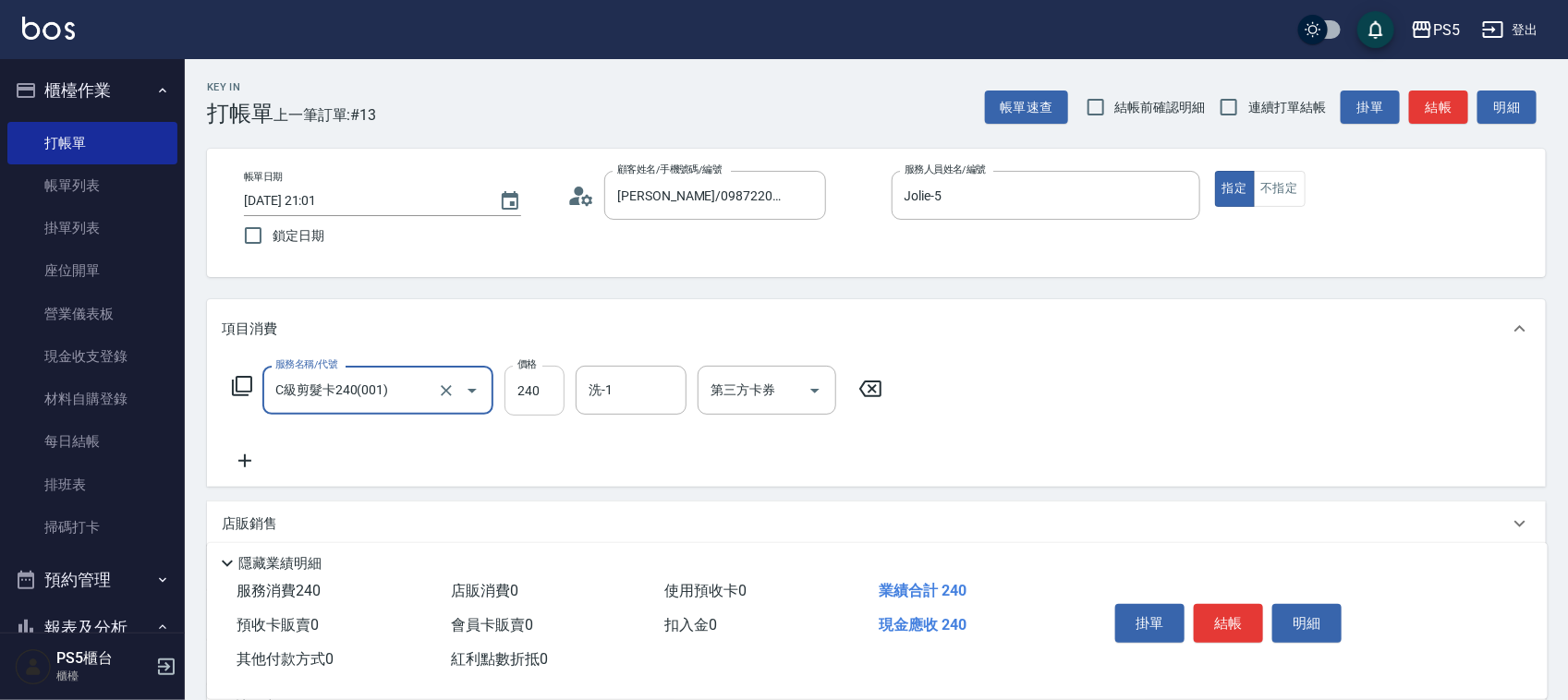
type input "C級剪髮卡240(001)"
click at [551, 388] on input "240" at bounding box center [533, 391] width 60 height 50
type input "280"
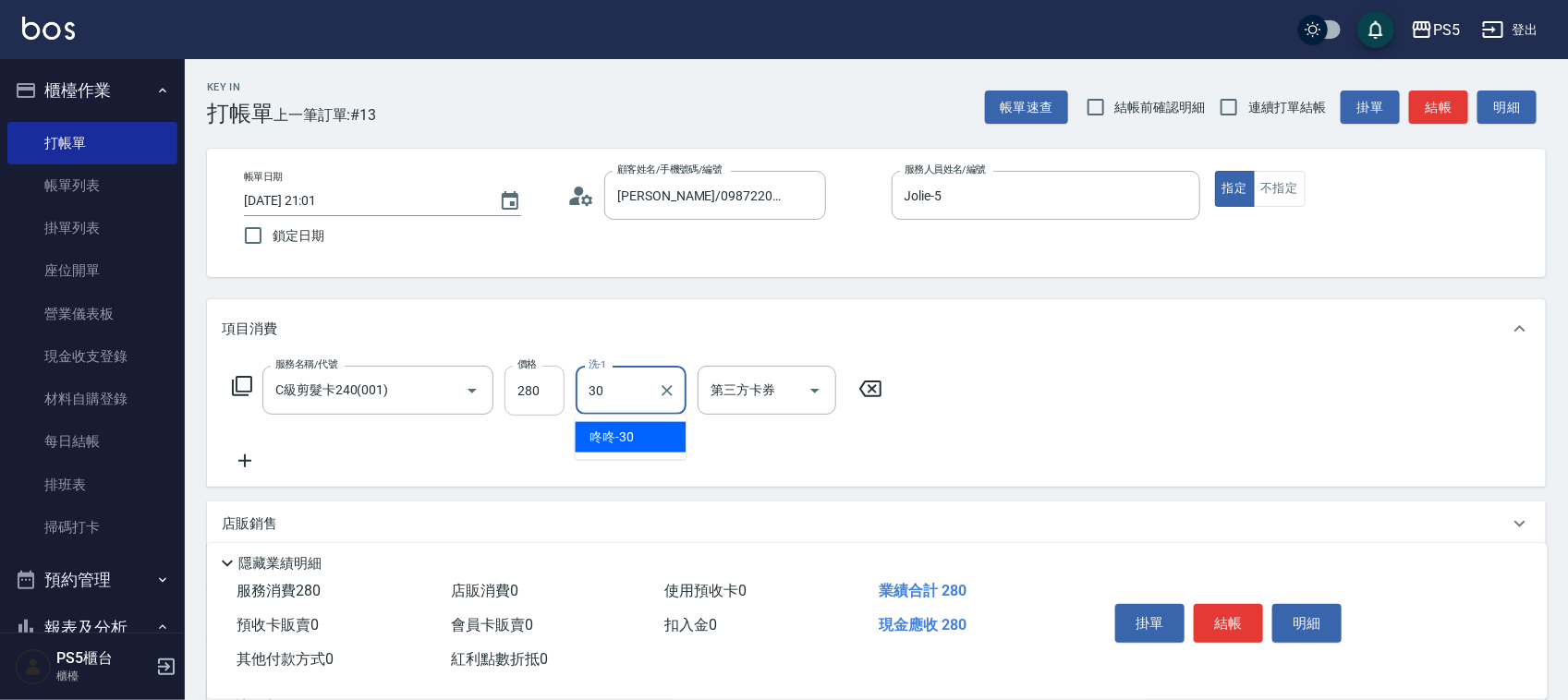
type input "咚咚-30"
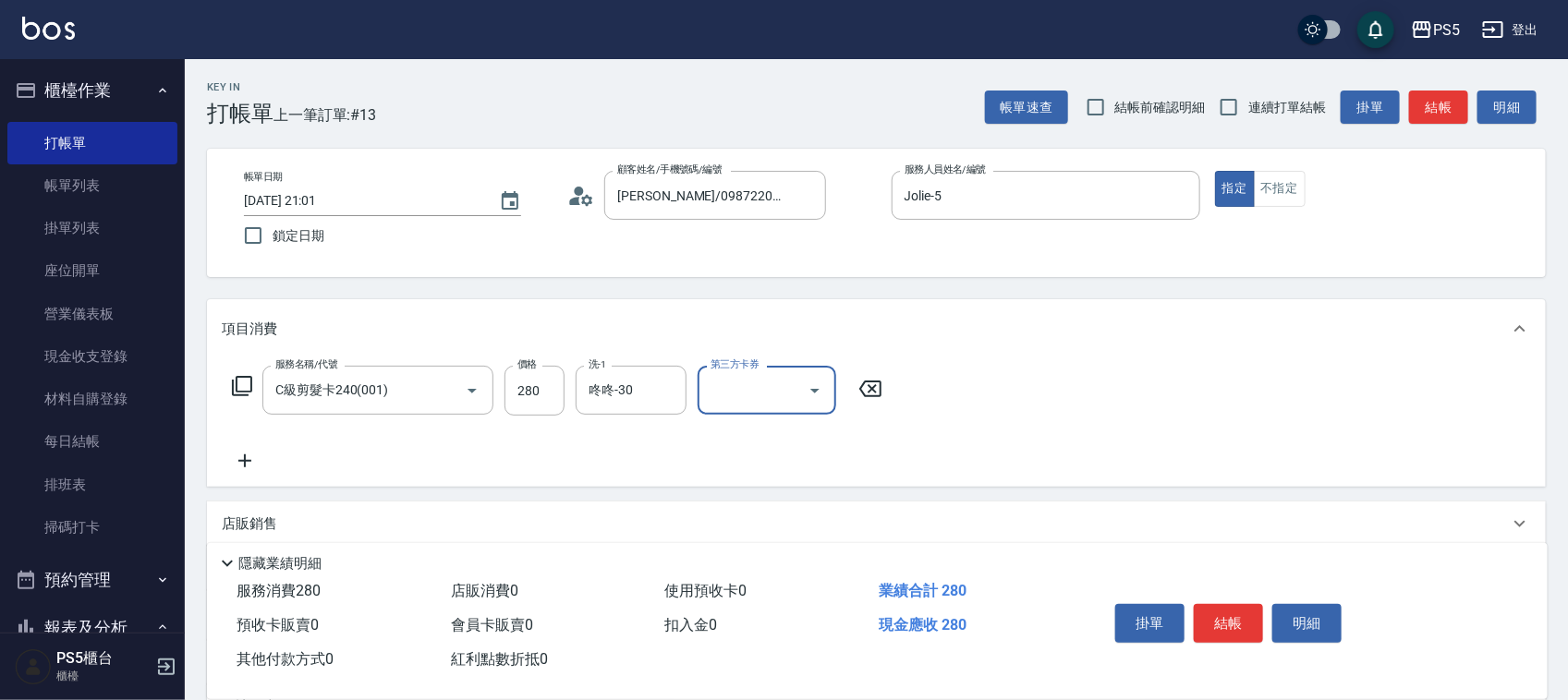
click at [800, 380] on div at bounding box center [814, 391] width 27 height 49
click at [805, 385] on icon "Open" at bounding box center [815, 391] width 22 height 22
click at [737, 439] on span "舊有卡券" at bounding box center [767, 436] width 139 height 30
type input "舊有卡券"
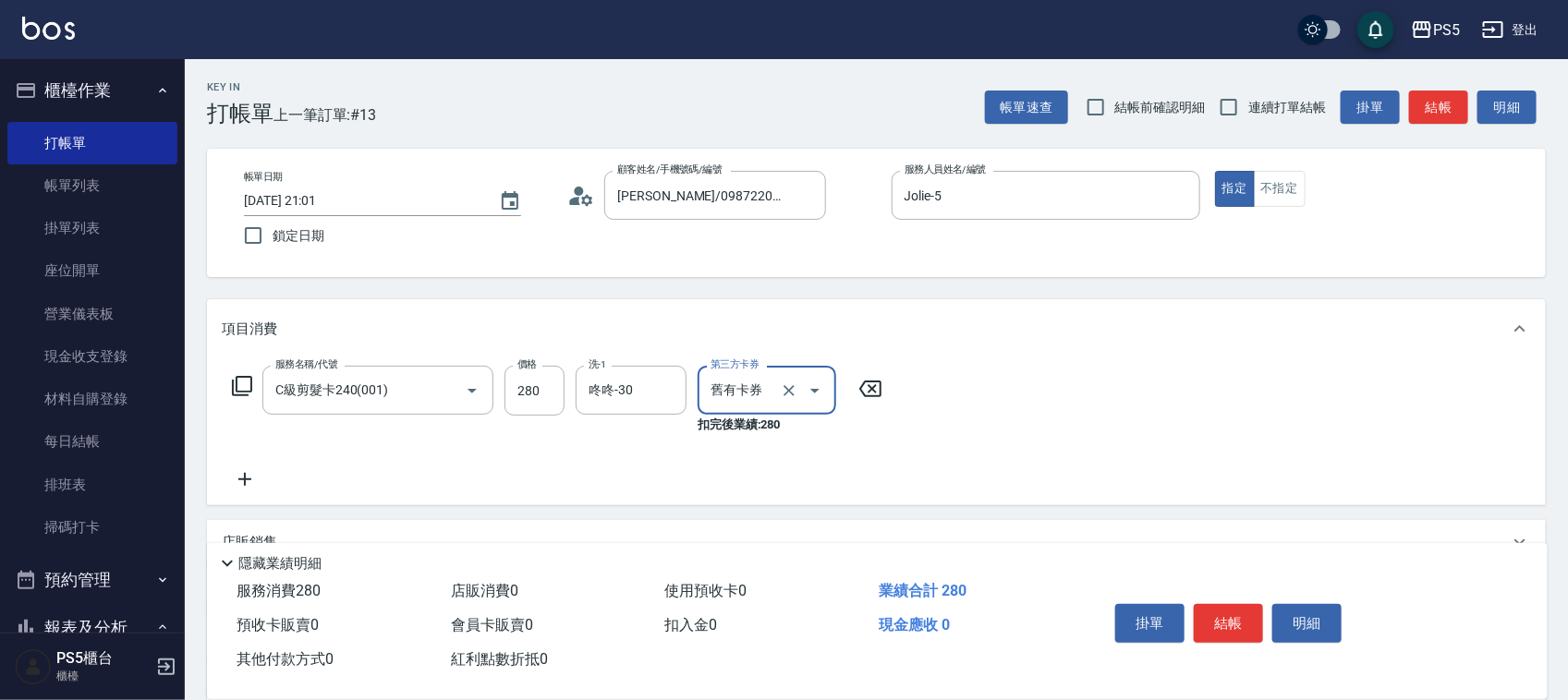
click at [243, 475] on icon at bounding box center [244, 479] width 46 height 22
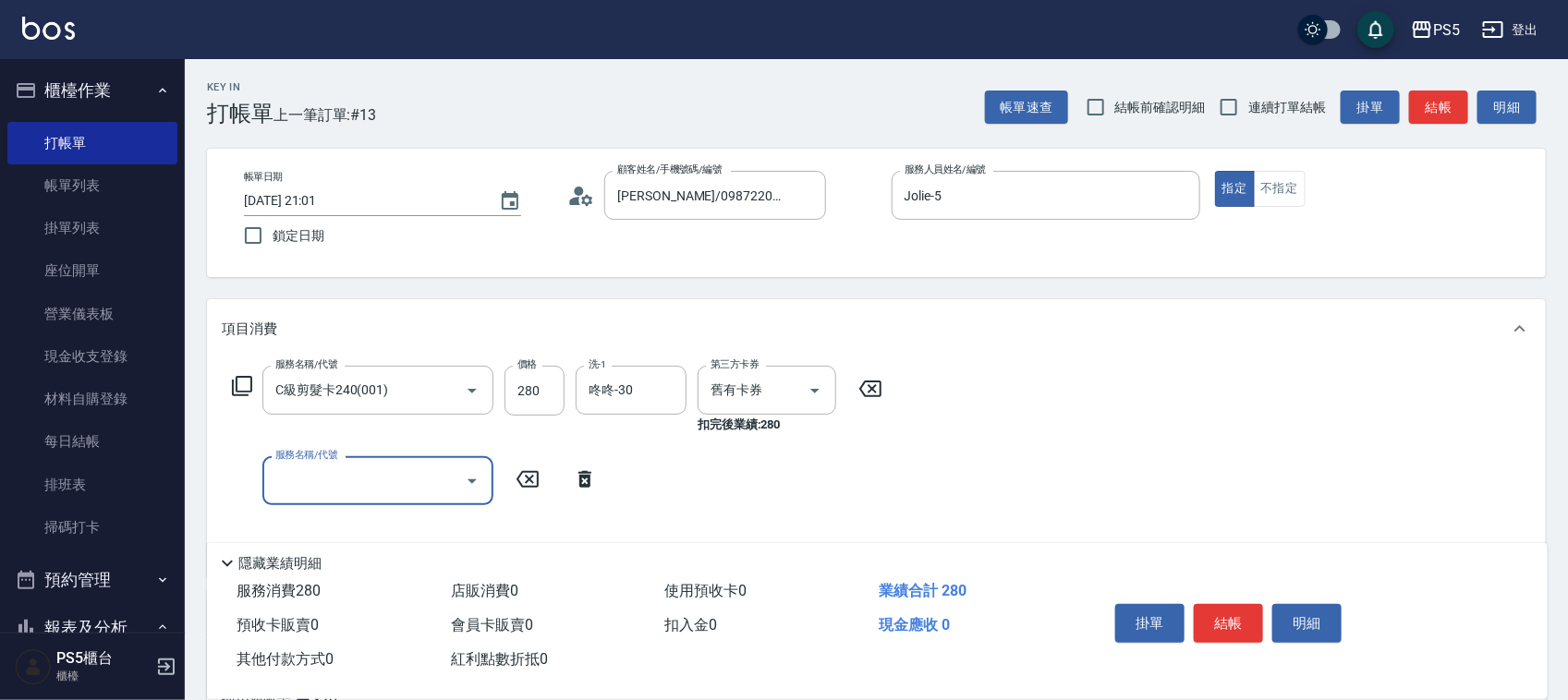
click at [318, 471] on input "服務名稱/代號" at bounding box center [363, 480] width 187 height 32
type input "單剪髮300(204)"
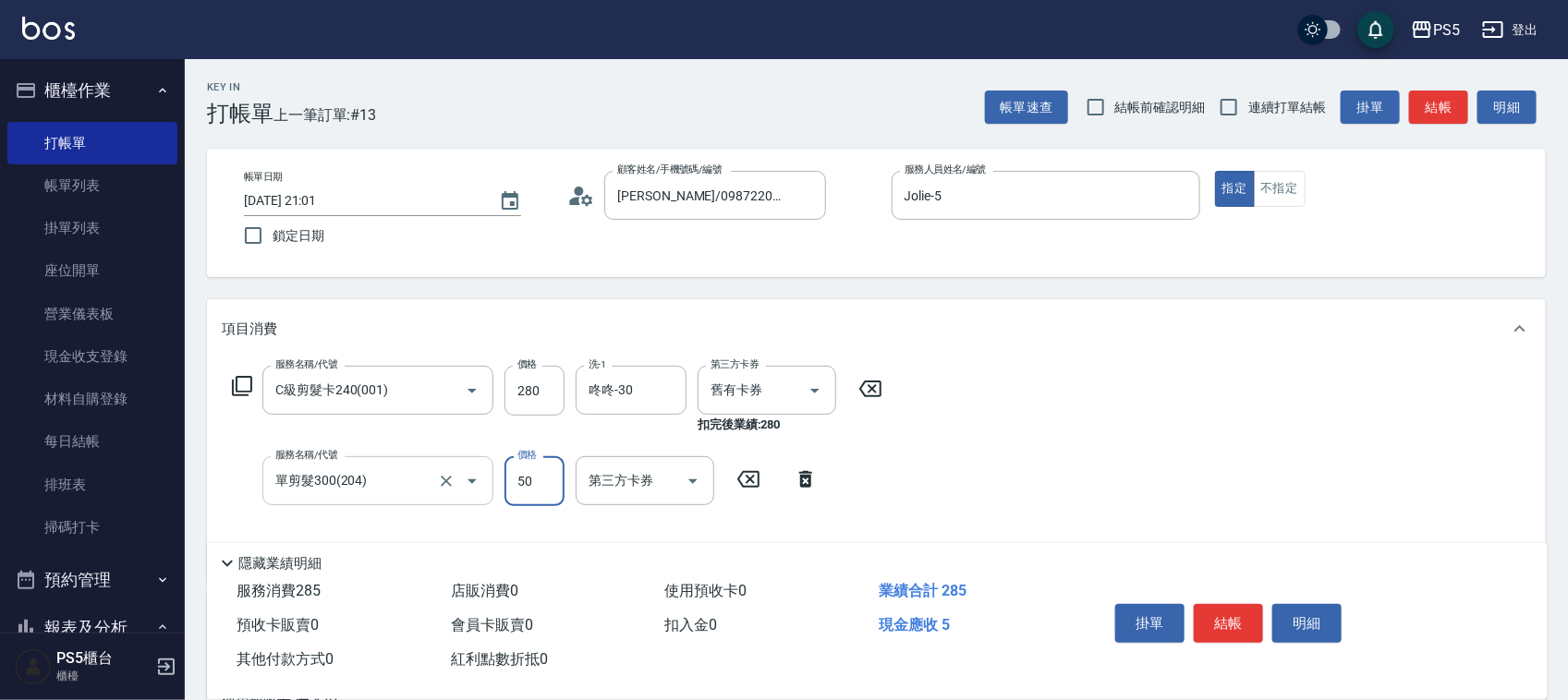
type input "50"
click at [1222, 621] on button "結帳" at bounding box center [1228, 624] width 69 height 39
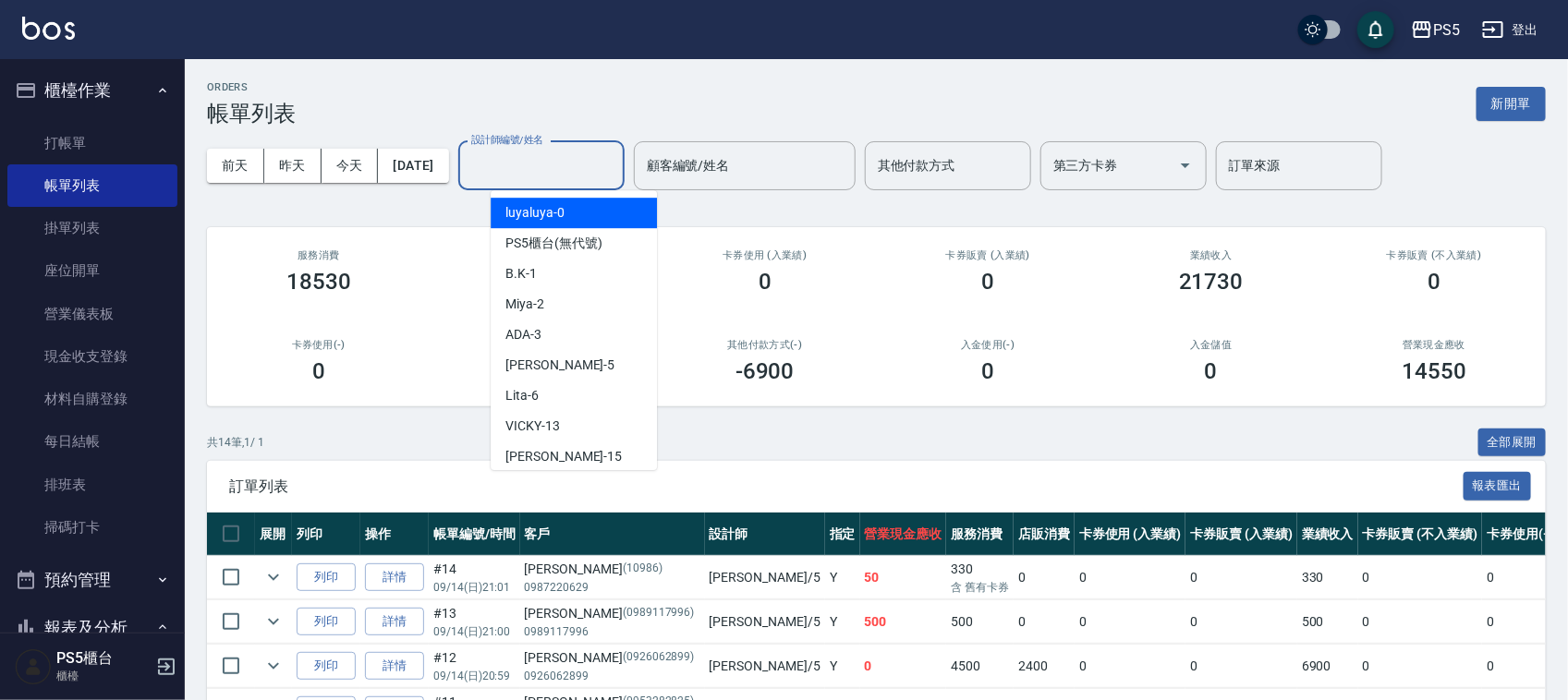
click at [550, 158] on input "設計師編號/姓名" at bounding box center [541, 165] width 149 height 32
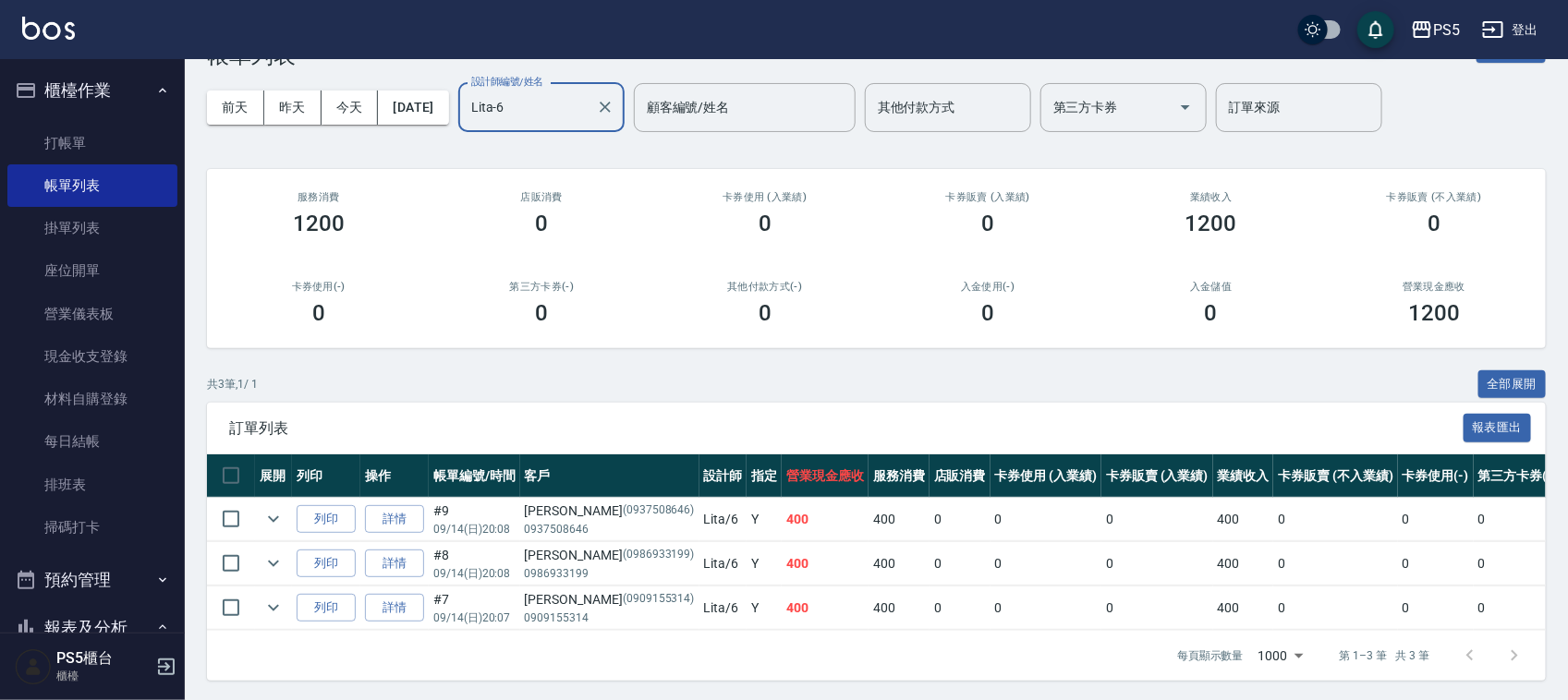
scroll to position [79, 0]
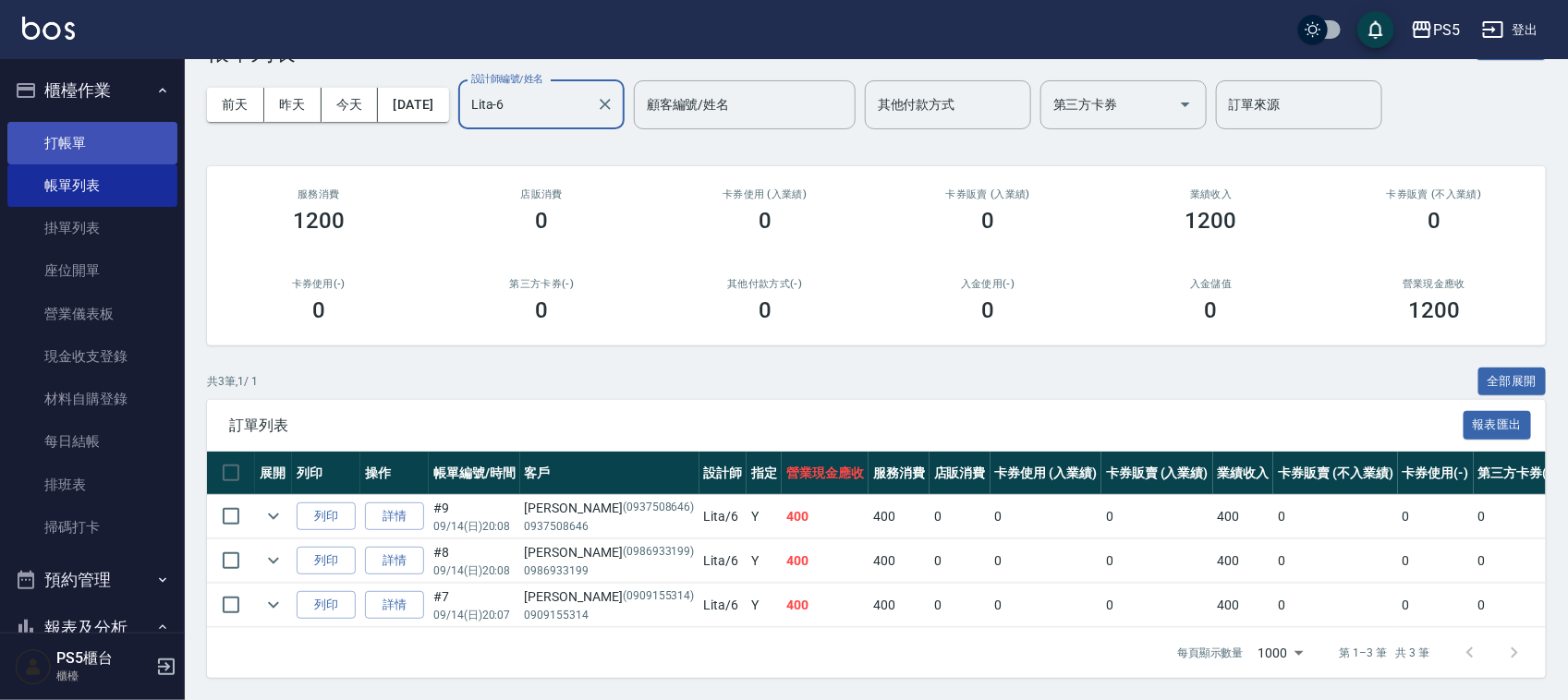
type input "Lita-6"
click at [76, 144] on link "打帳單" at bounding box center [93, 144] width 170 height 43
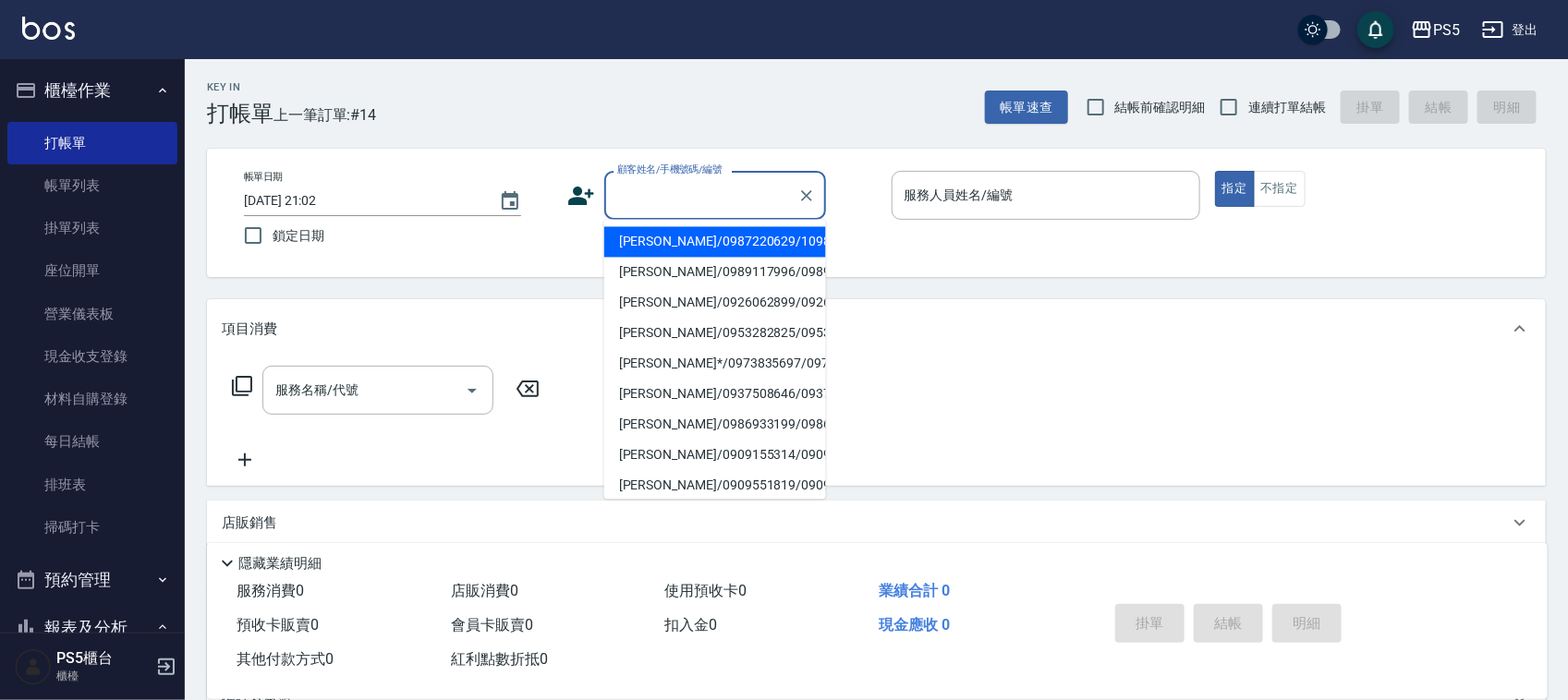
click at [670, 205] on input "顧客姓名/手機號碼/編號" at bounding box center [701, 195] width 178 height 32
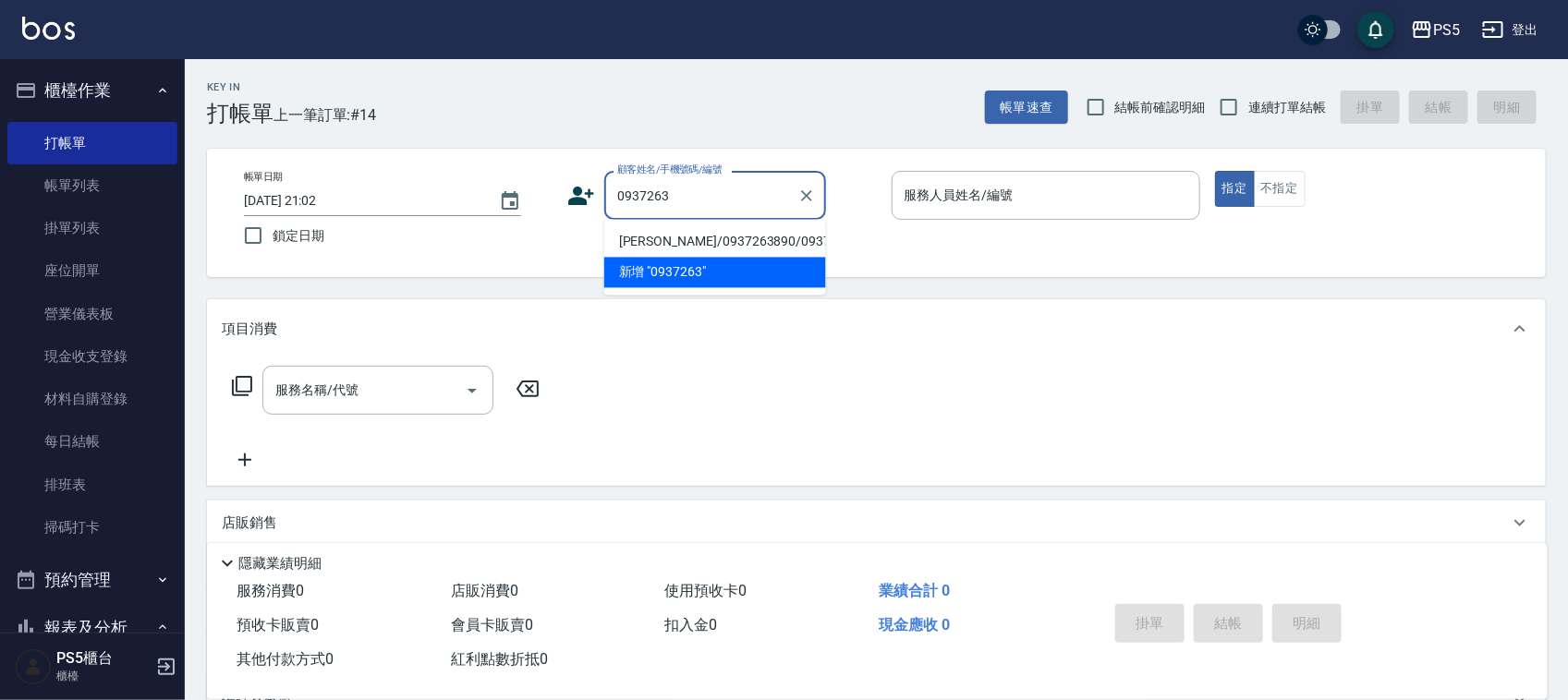
click at [640, 254] on li "李天寶/0937263890/0937263890" at bounding box center [715, 242] width 222 height 30
type input "李天寶/0937263890/0937263890"
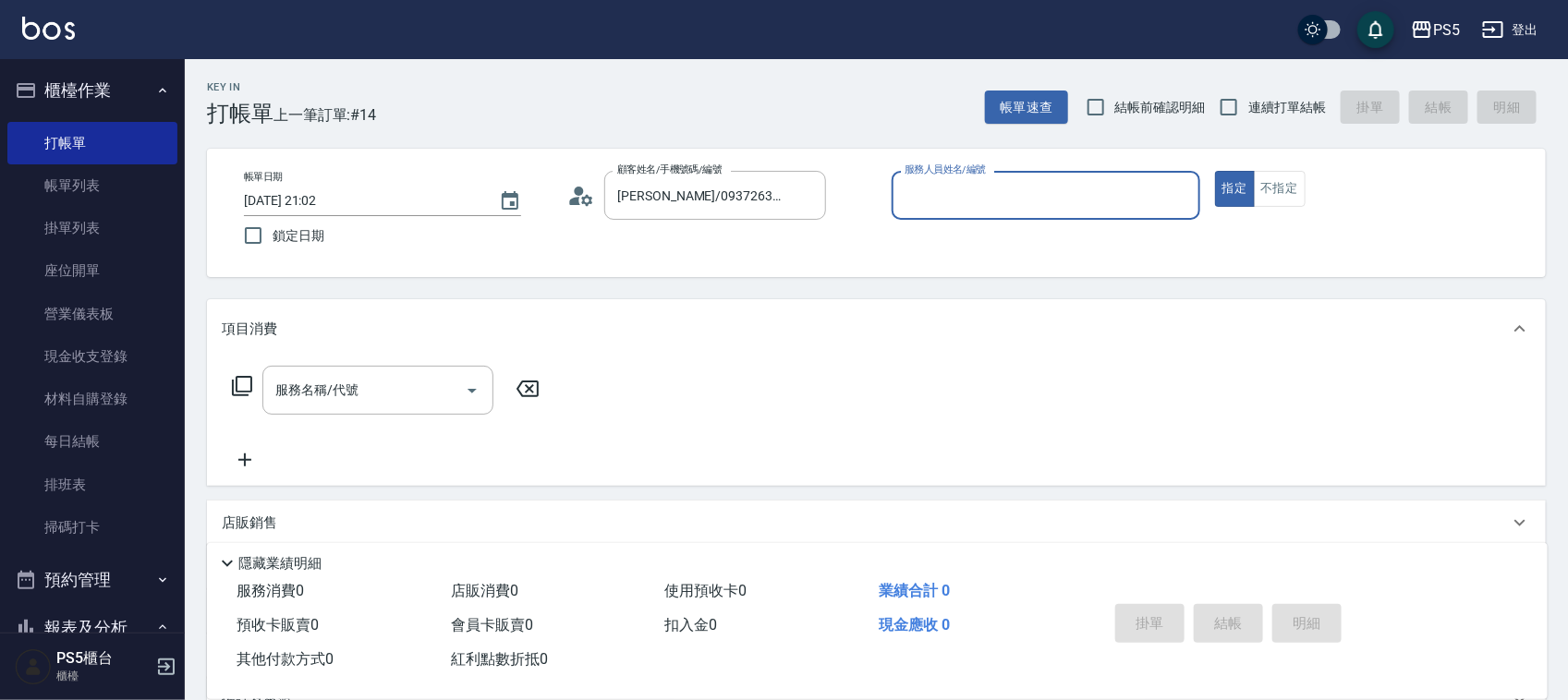
type input "Lita-6"
click at [425, 377] on input "服務名稱/代號" at bounding box center [363, 390] width 187 height 32
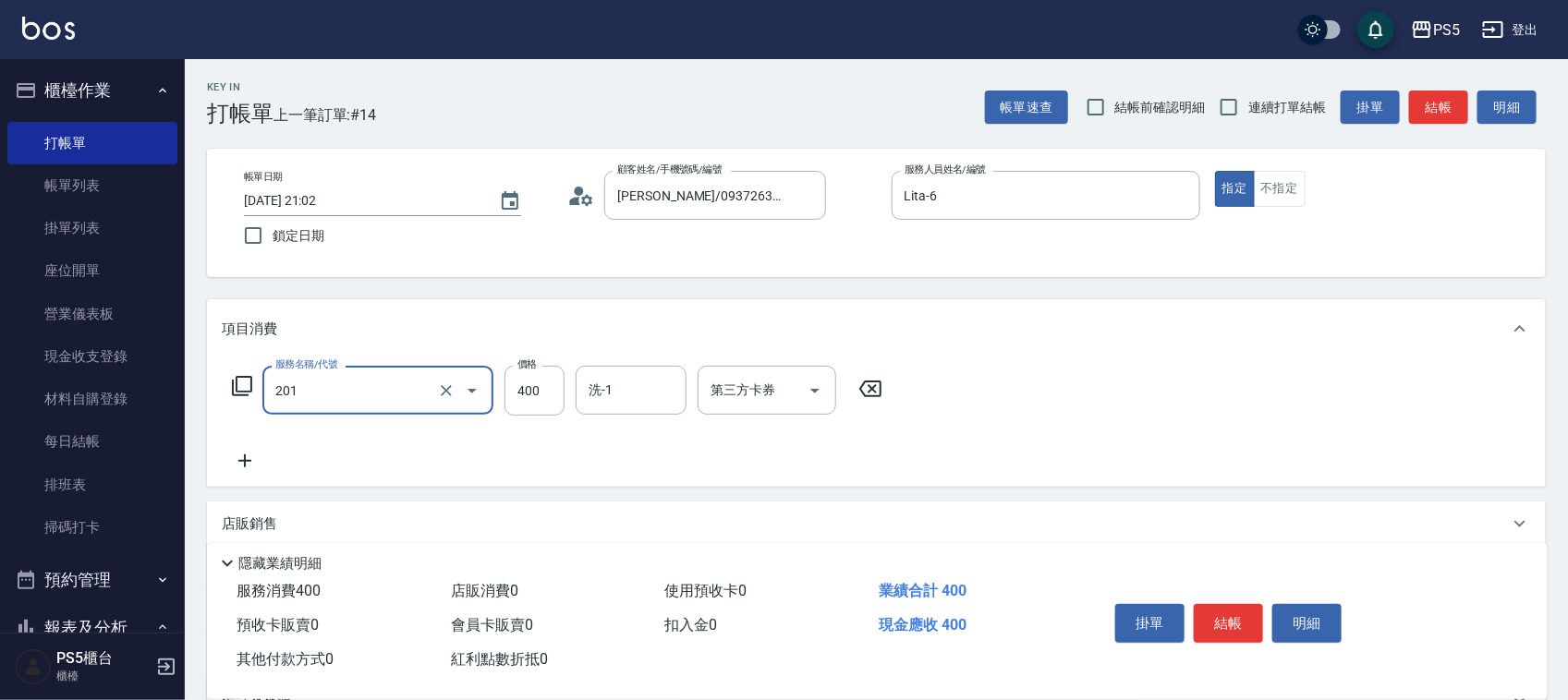
type input "洗剪400(201)"
type input "500"
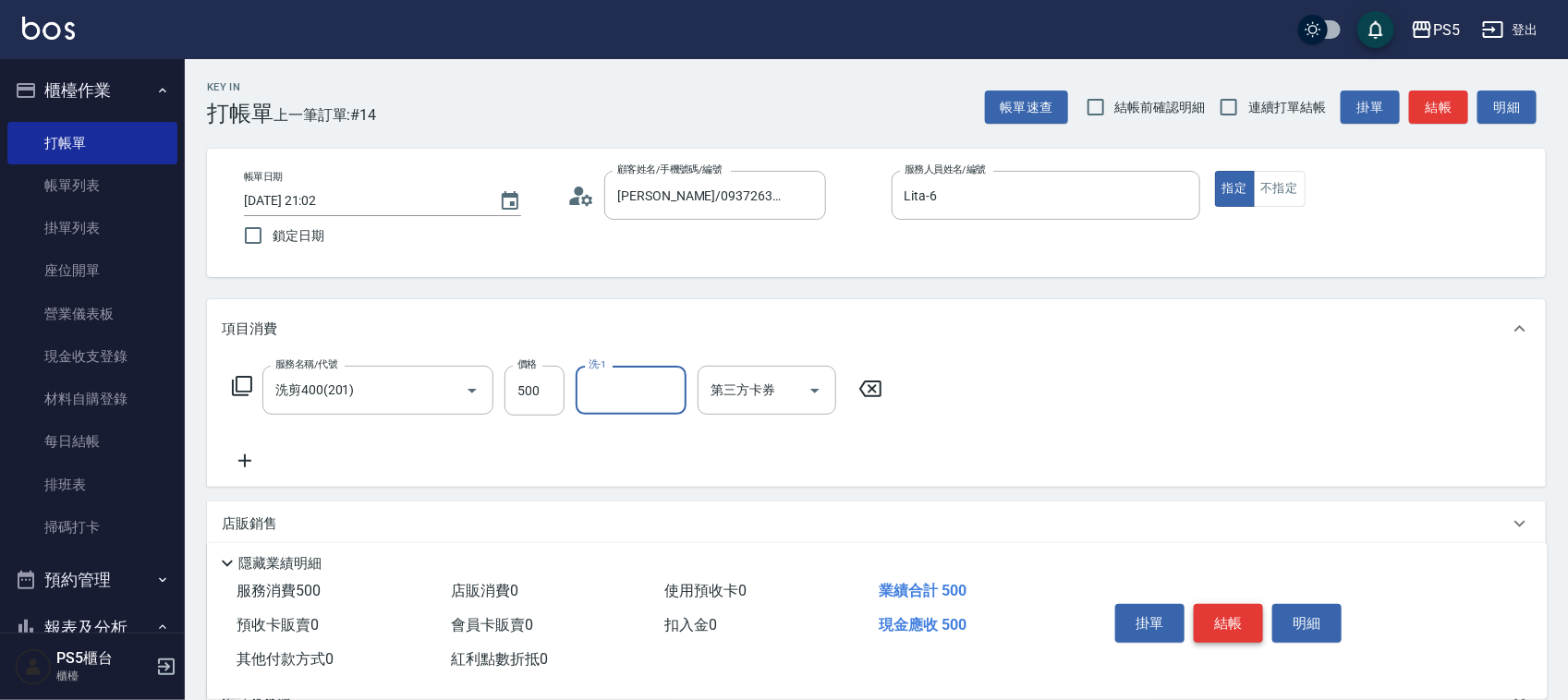
click at [1213, 615] on button "結帳" at bounding box center [1228, 624] width 69 height 39
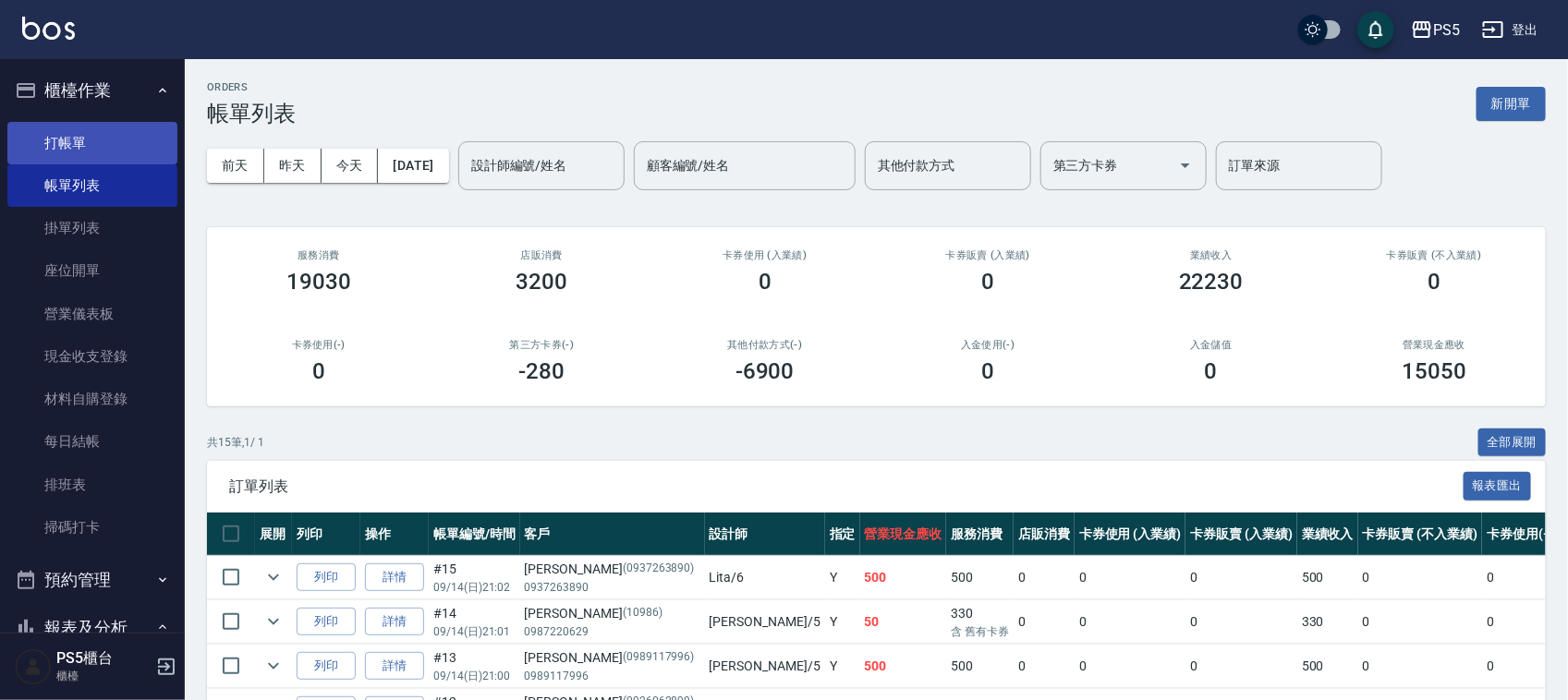
click at [61, 140] on link "打帳單" at bounding box center [93, 144] width 170 height 43
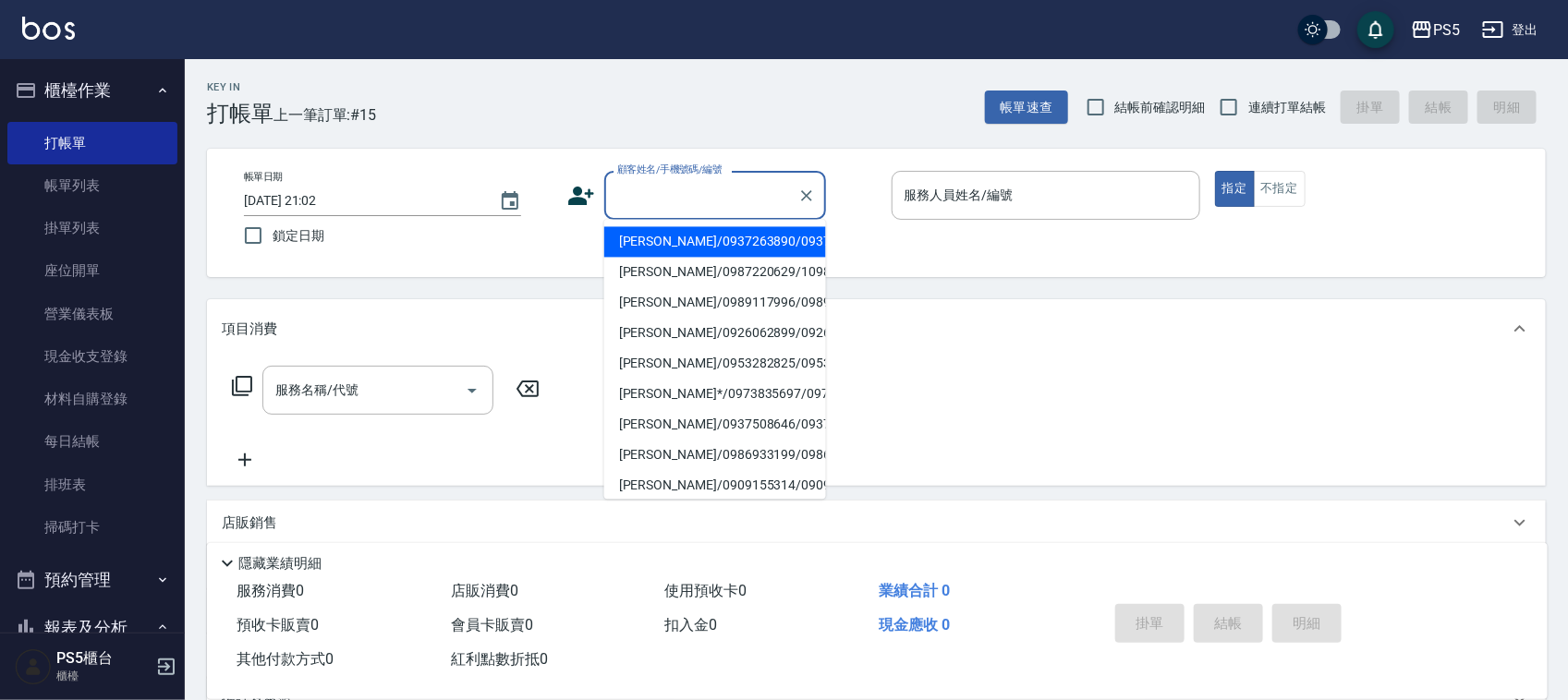
click at [645, 180] on input "顧客姓名/手機號碼/編號" at bounding box center [701, 195] width 178 height 32
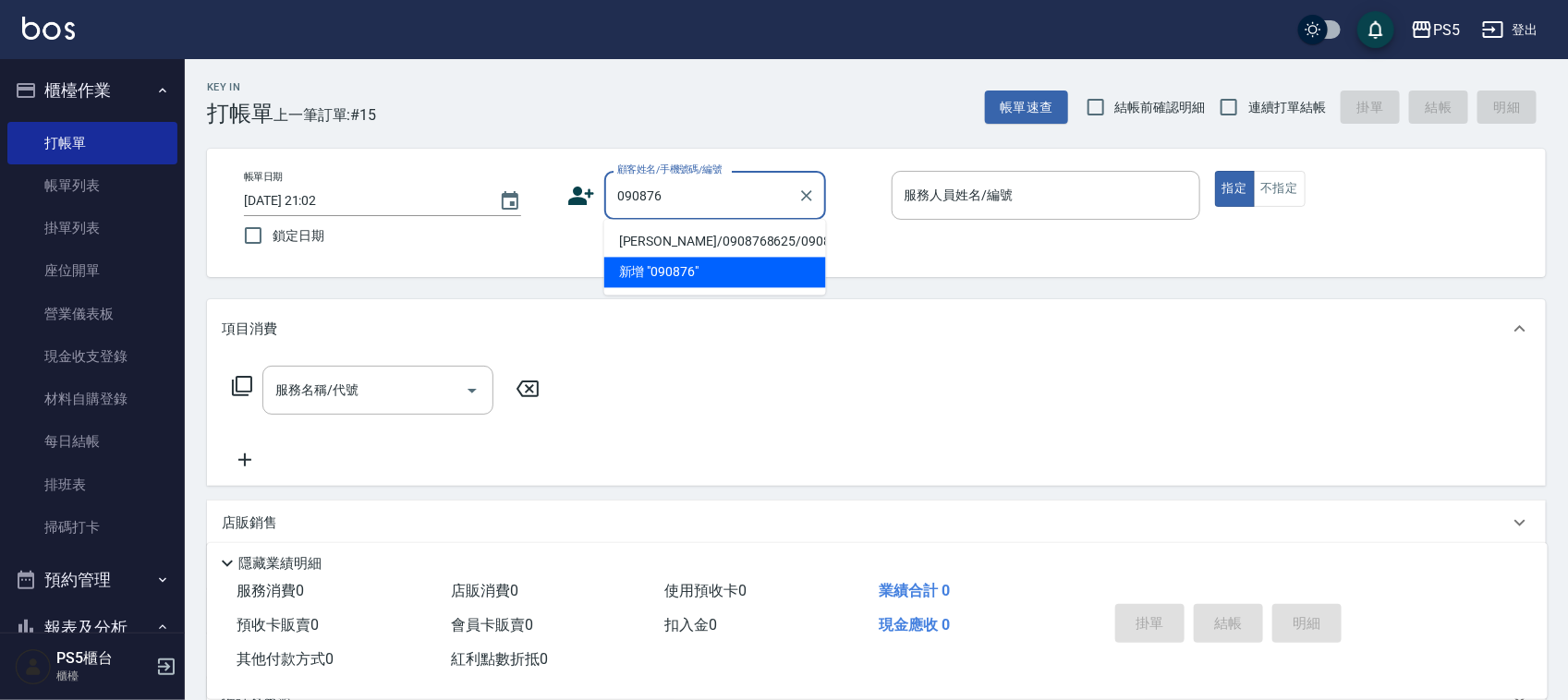
click at [631, 258] on li "林宥臻/0908768625/0908768625" at bounding box center [715, 242] width 222 height 30
type input "林宥臻/0908768625/0908768625"
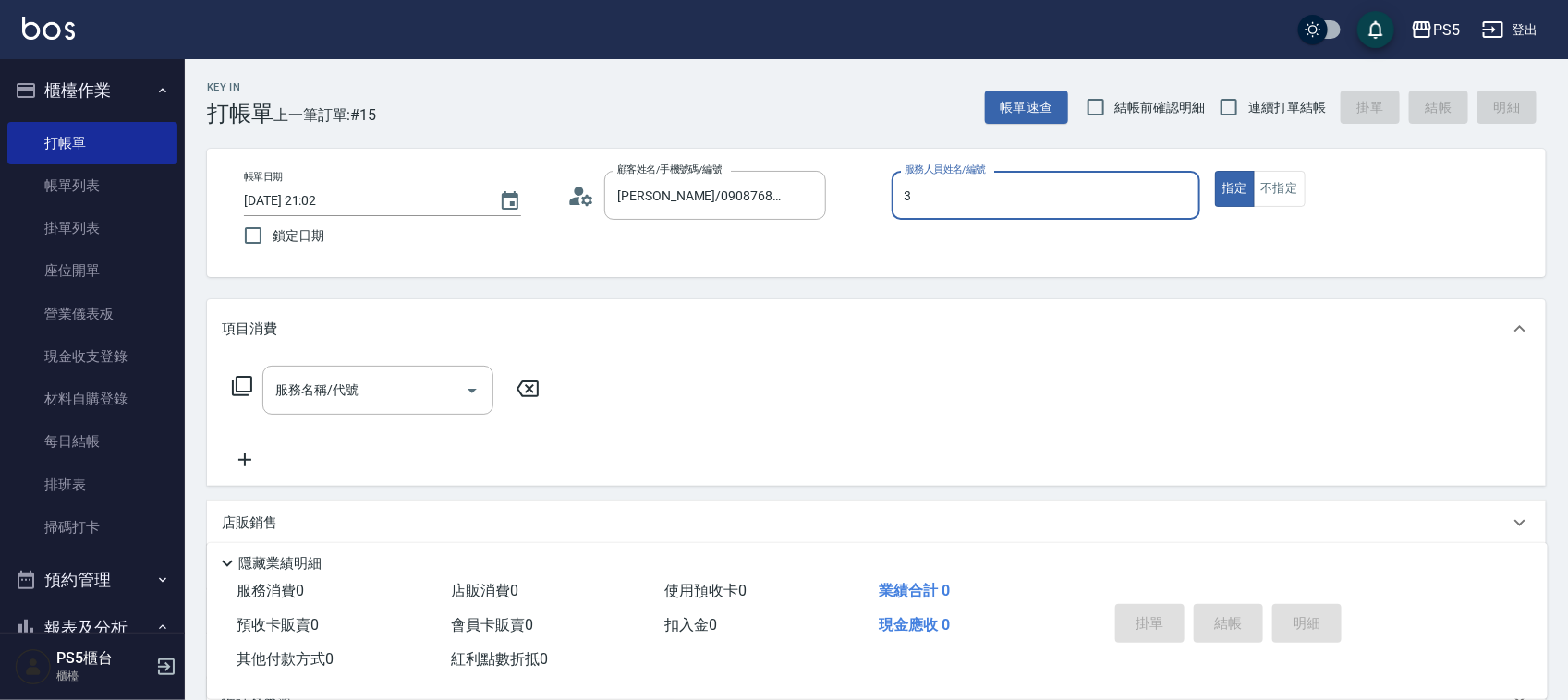
type input "ADA-3"
type button "true"
click at [363, 404] on input "服務名稱/代號" at bounding box center [363, 390] width 187 height 32
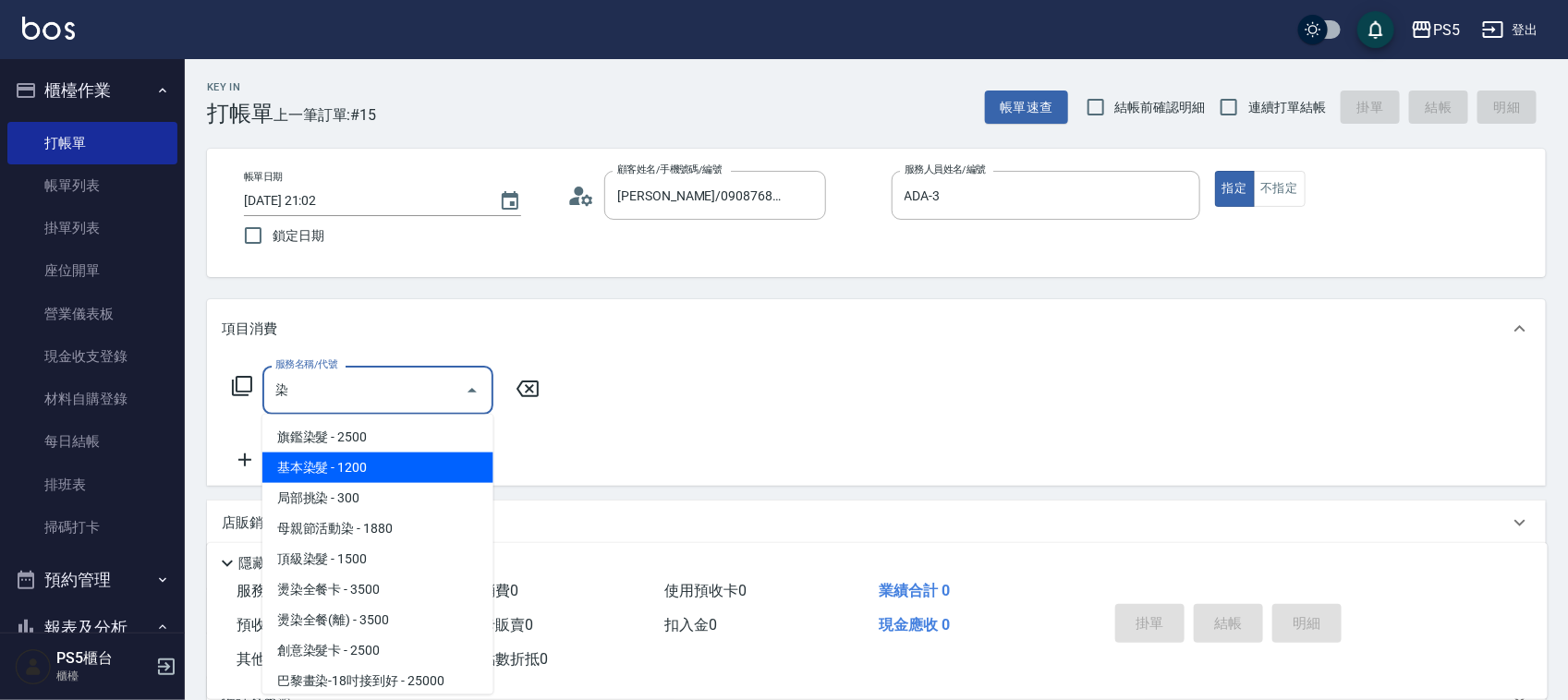
click at [333, 477] on span "基本染髮 - 1200" at bounding box center [378, 468] width 231 height 30
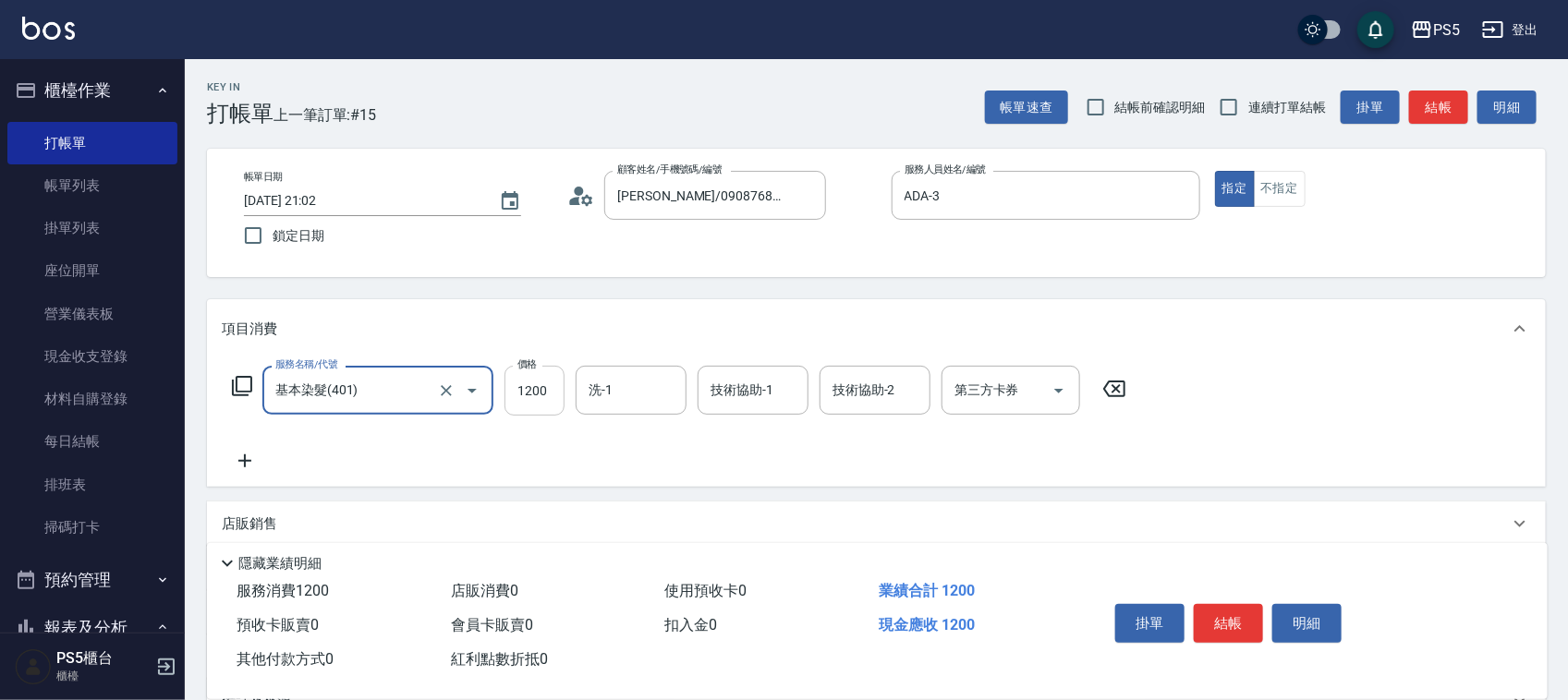
type input "基本染髮(401)"
click at [546, 391] on input "1200" at bounding box center [533, 391] width 60 height 50
type input "1500"
click at [242, 462] on icon at bounding box center [244, 460] width 13 height 13
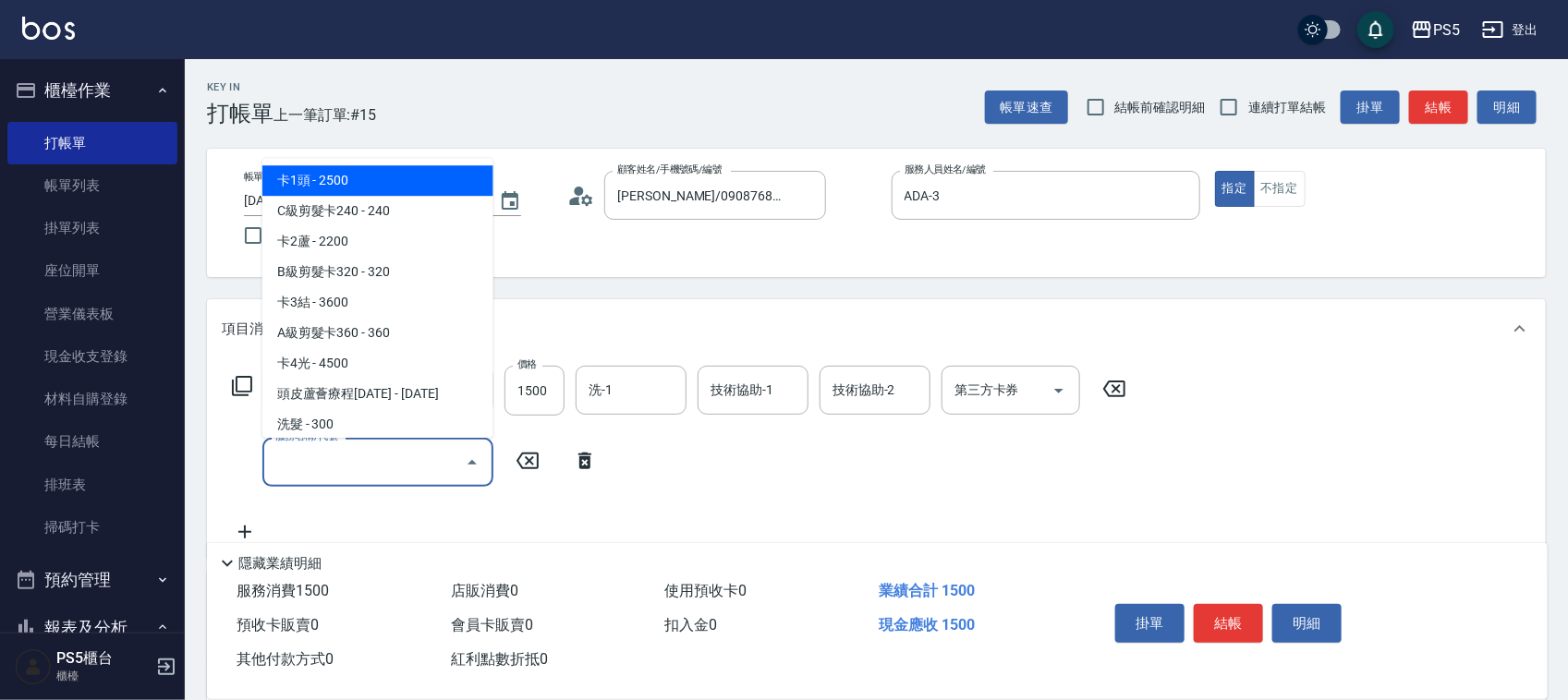
click at [319, 455] on input "服務名稱/代號" at bounding box center [363, 462] width 187 height 32
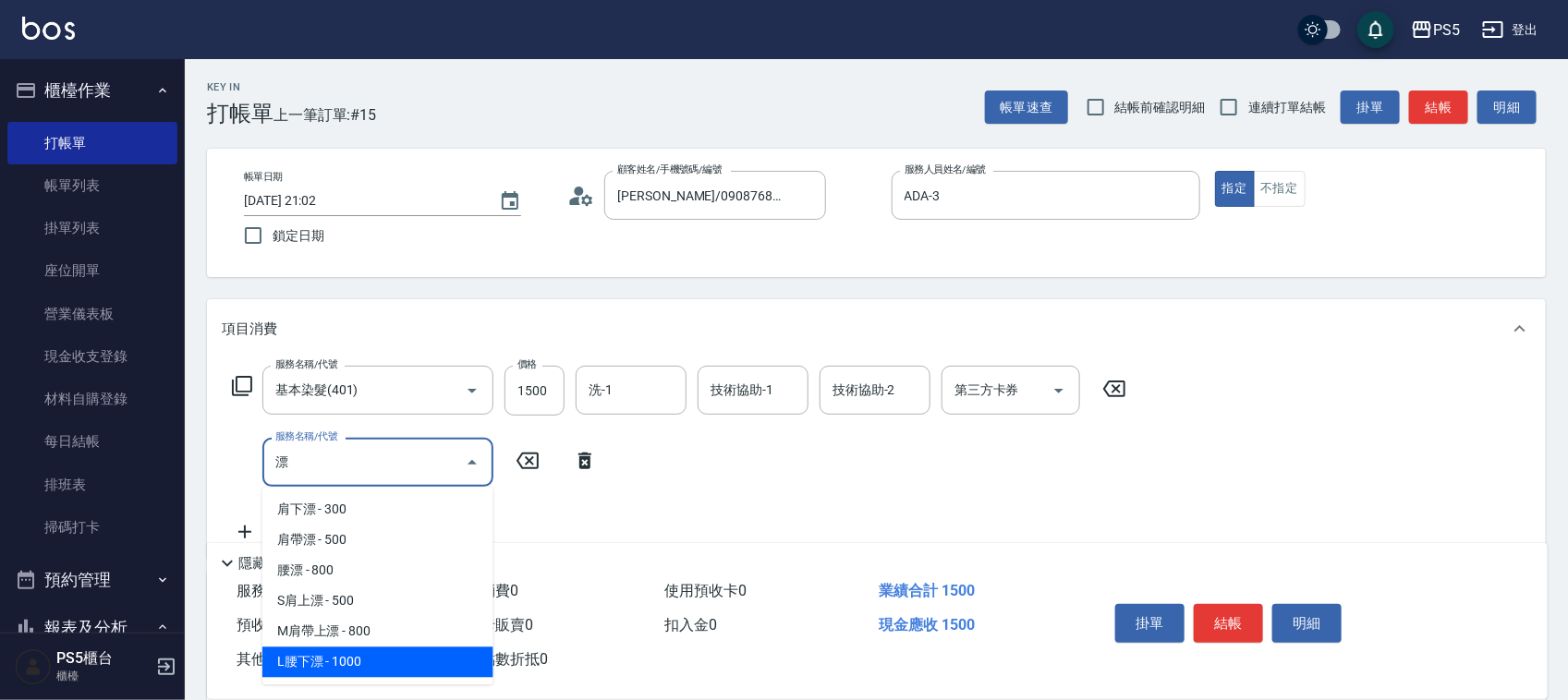
click at [337, 651] on span "L腰下漂 - 1000" at bounding box center [378, 662] width 231 height 30
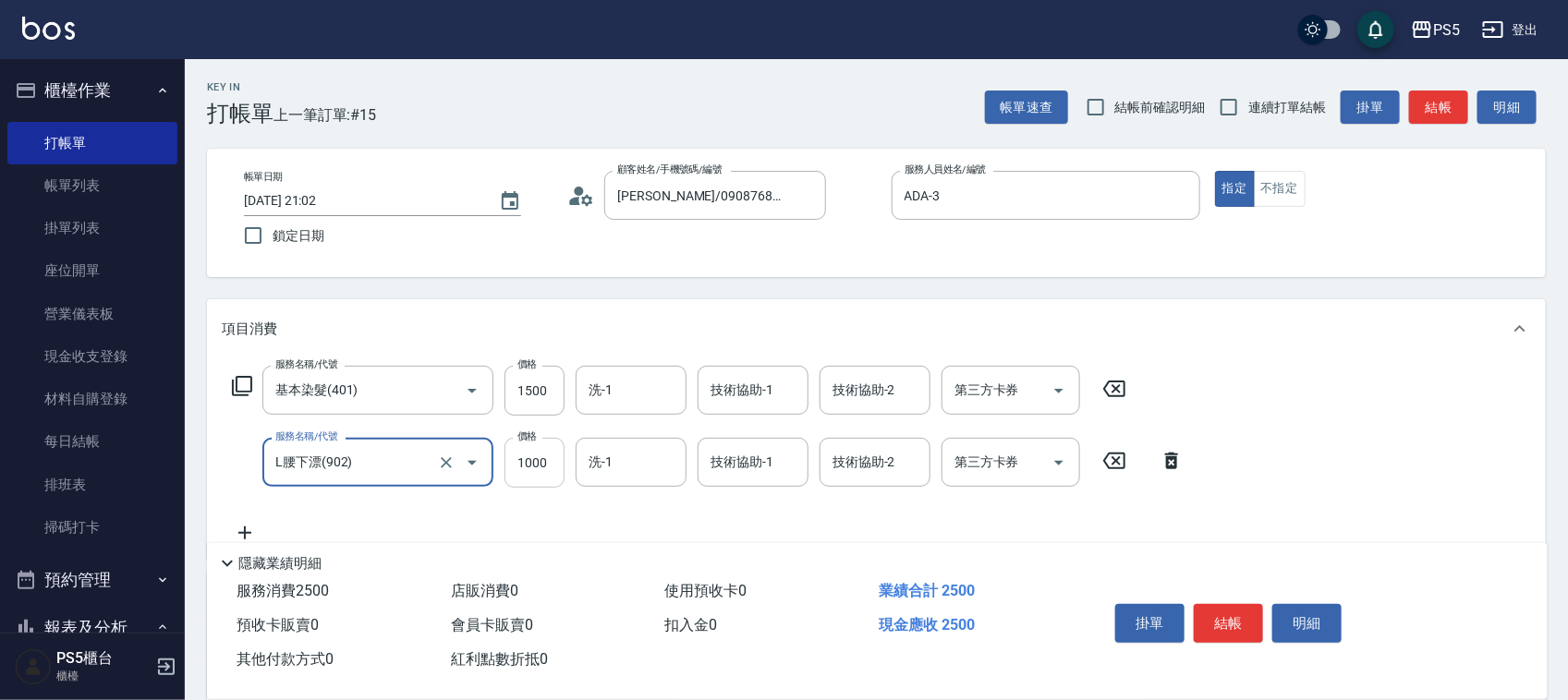
type input "L腰下漂(902)"
click at [530, 463] on input "1000" at bounding box center [533, 462] width 60 height 50
type input "2400"
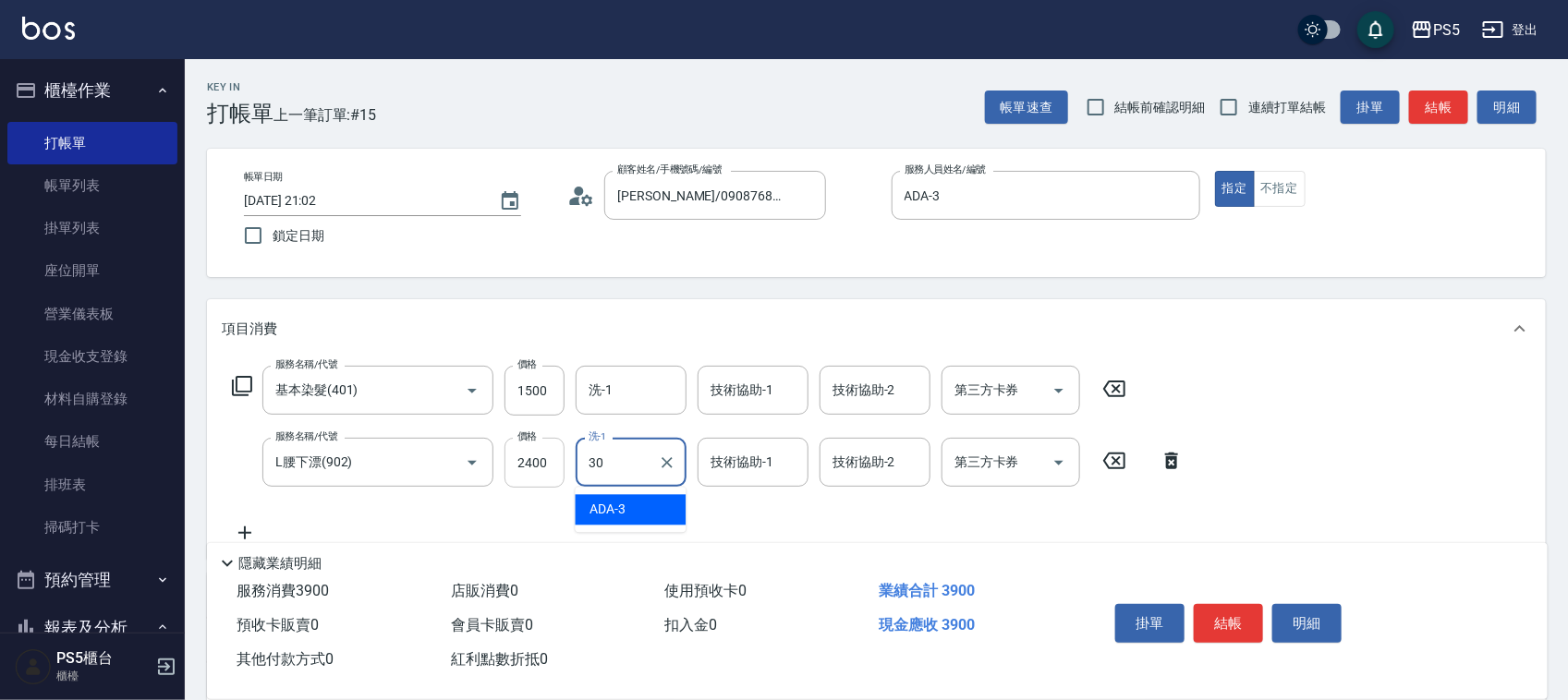
type input "咚咚-30"
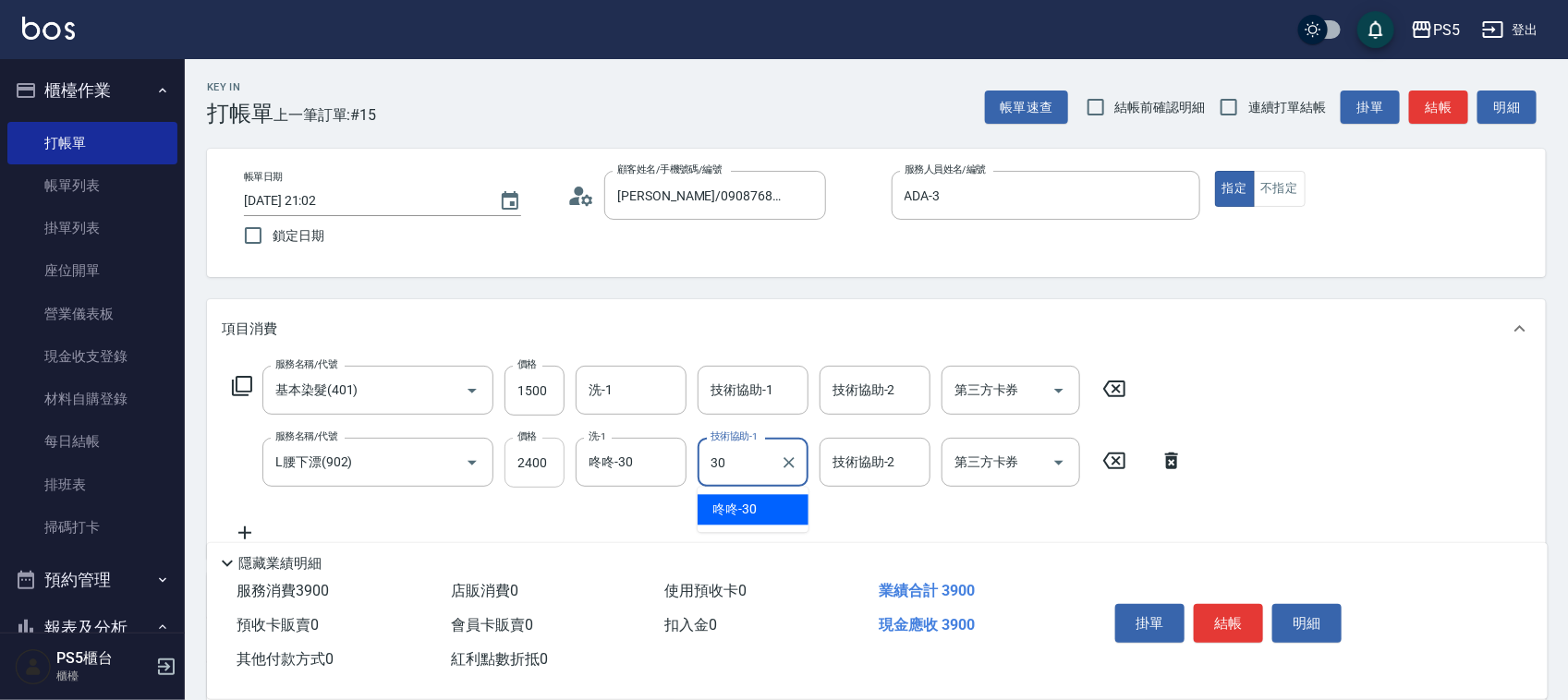
type input "咚咚-30"
click at [1244, 610] on button "結帳" at bounding box center [1228, 624] width 69 height 39
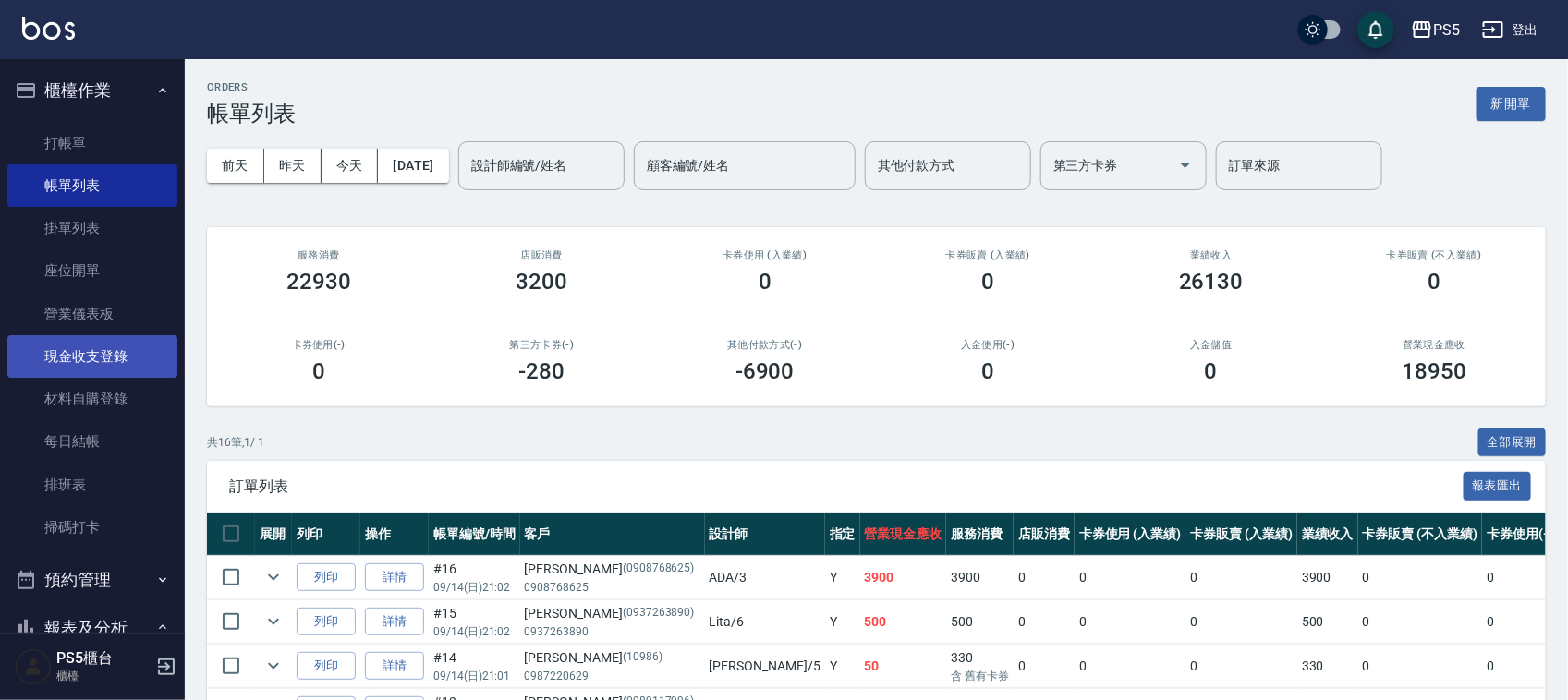
click at [100, 343] on link "現金收支登錄" at bounding box center [93, 356] width 170 height 43
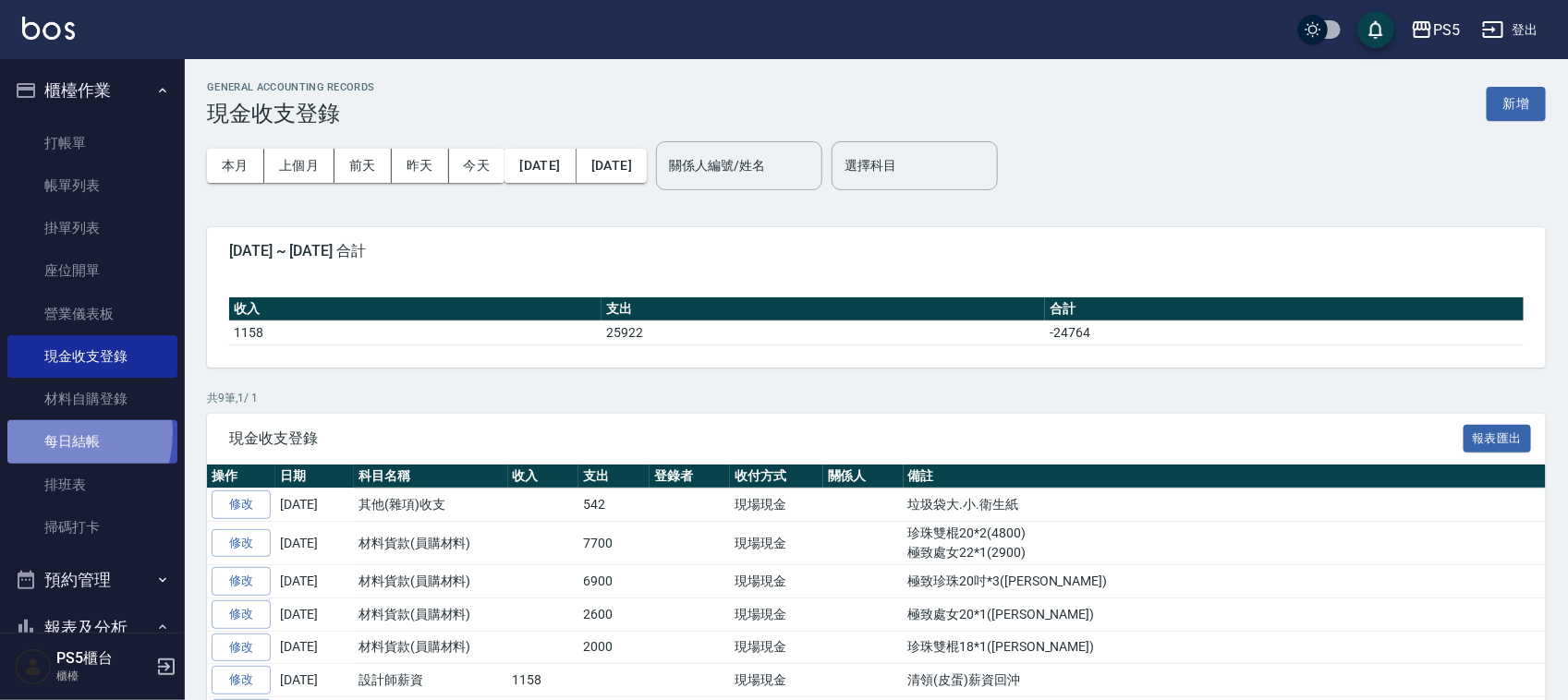
click at [51, 432] on link "每日結帳" at bounding box center [93, 441] width 170 height 43
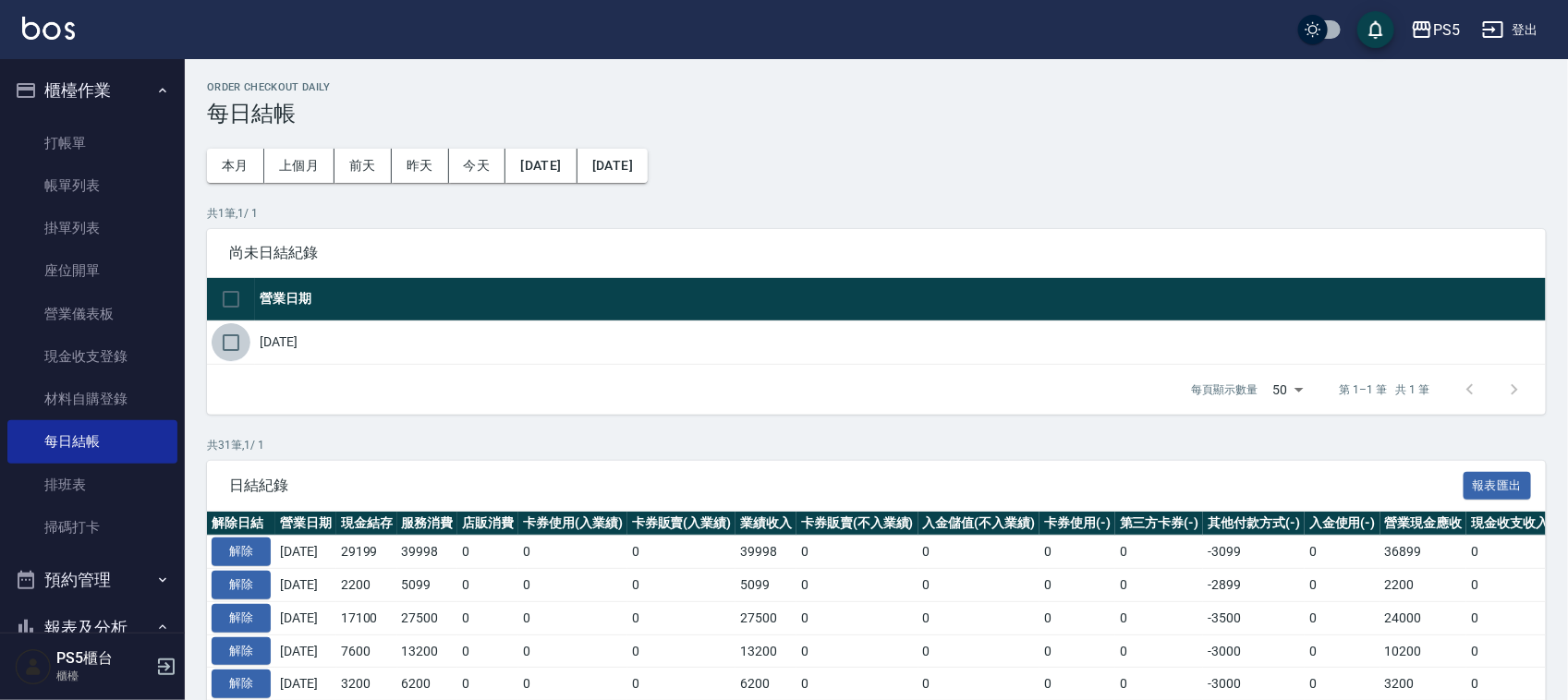
click at [229, 340] on input "checkbox" at bounding box center [232, 343] width 39 height 39
checkbox input "true"
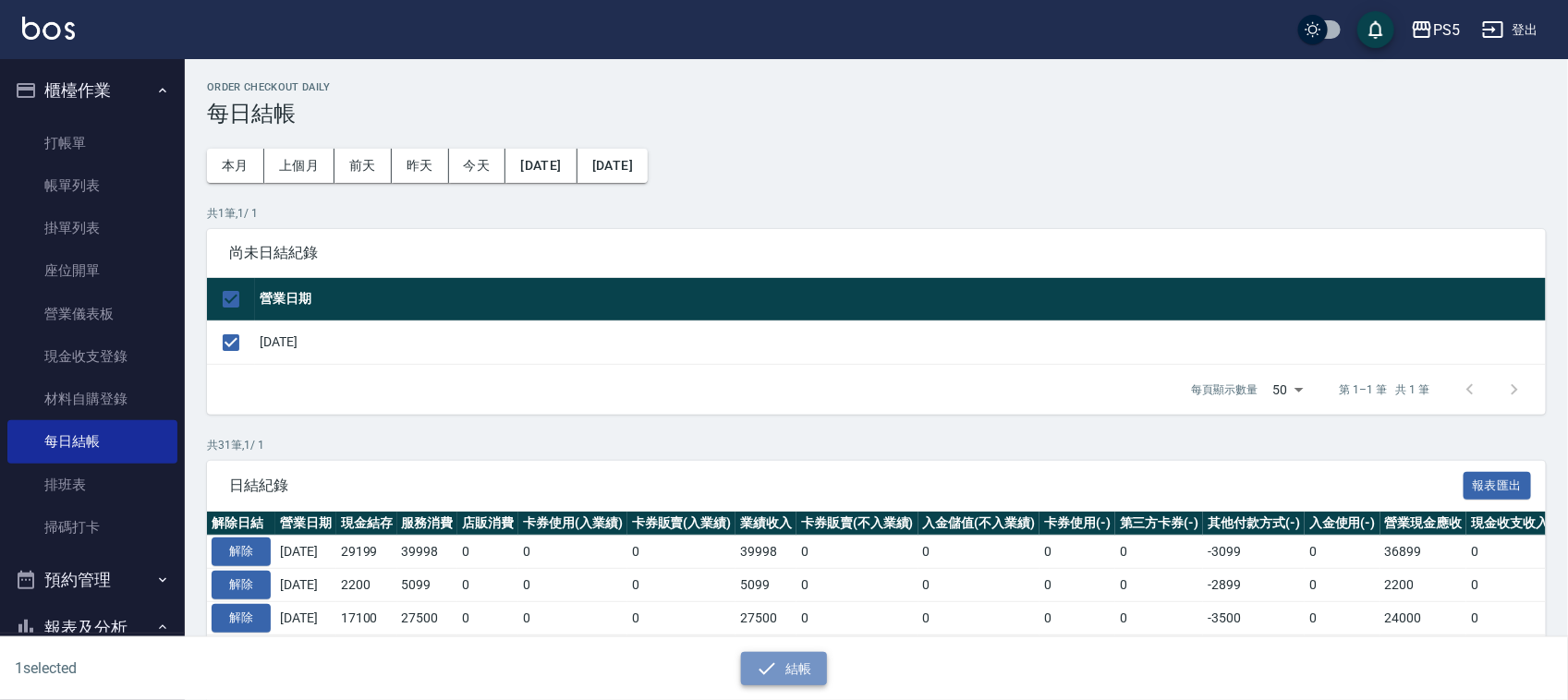
click at [804, 658] on button "結帳" at bounding box center [784, 669] width 86 height 34
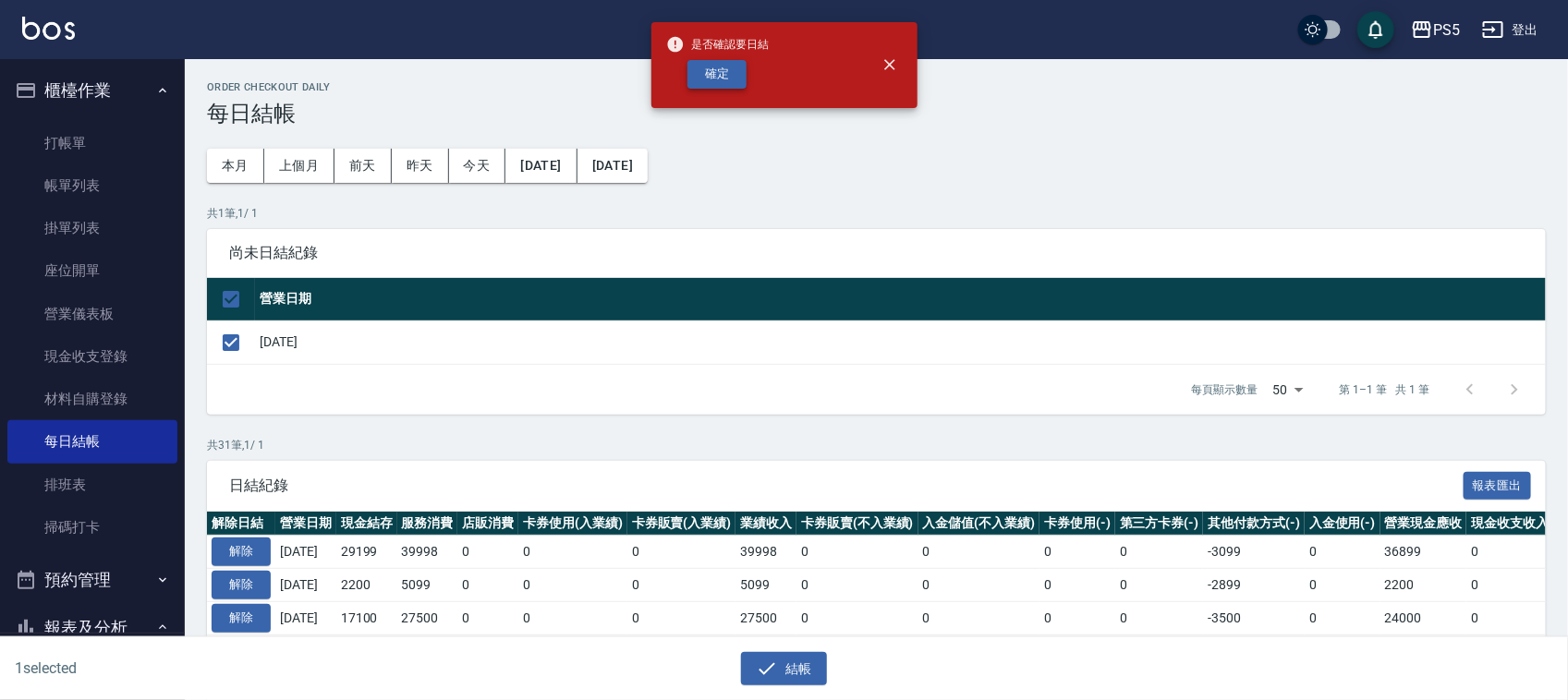
click at [717, 80] on button "確定" at bounding box center [717, 73] width 60 height 28
checkbox input "false"
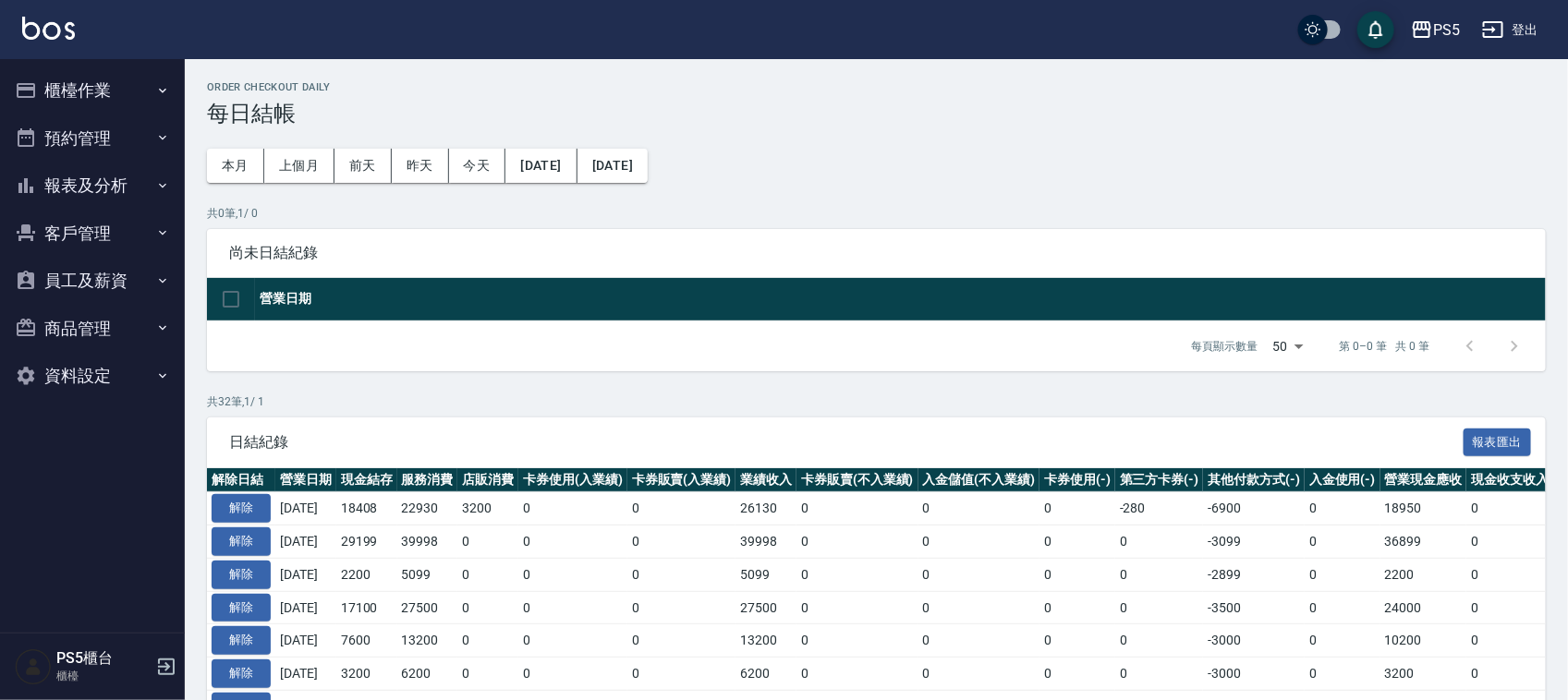
click at [113, 179] on button "報表及分析" at bounding box center [93, 185] width 170 height 48
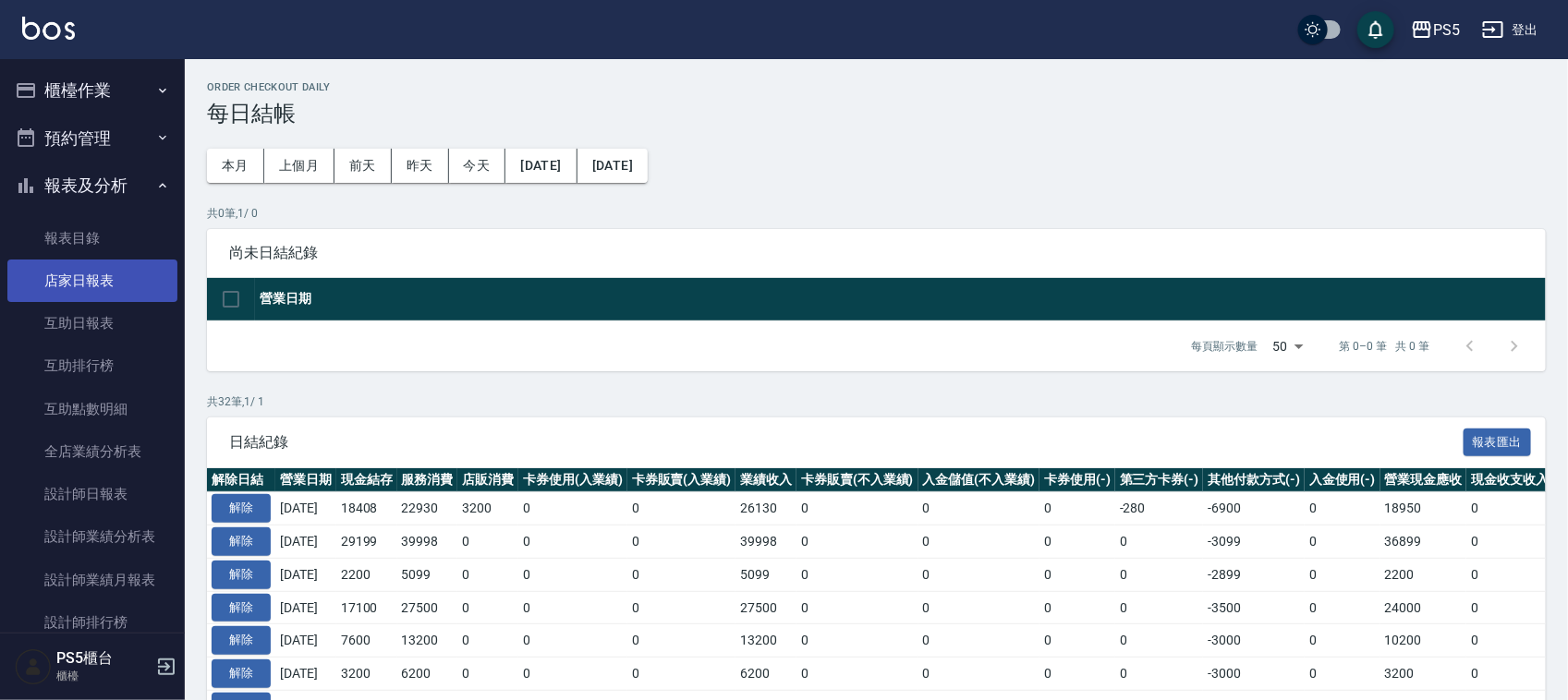
click at [58, 293] on link "店家日報表" at bounding box center [93, 281] width 170 height 43
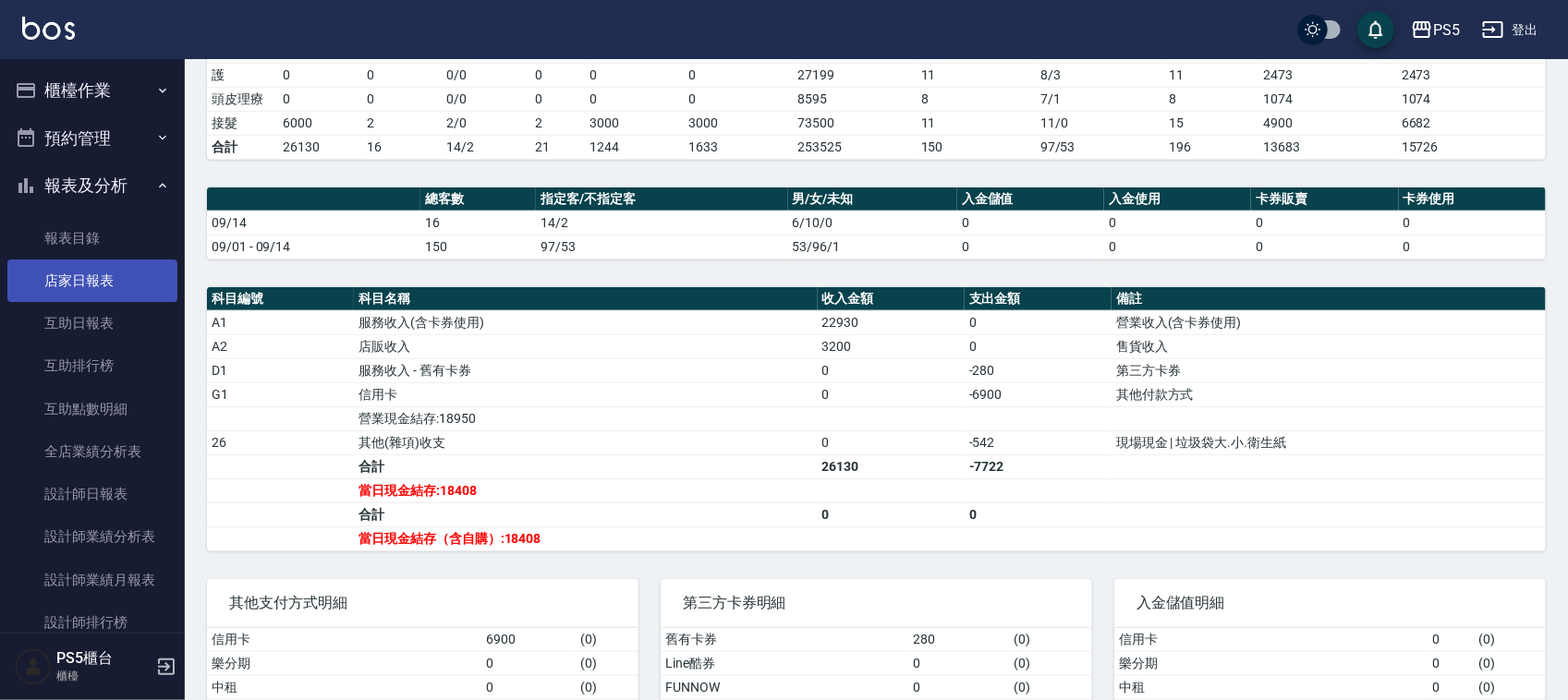
scroll to position [347, 0]
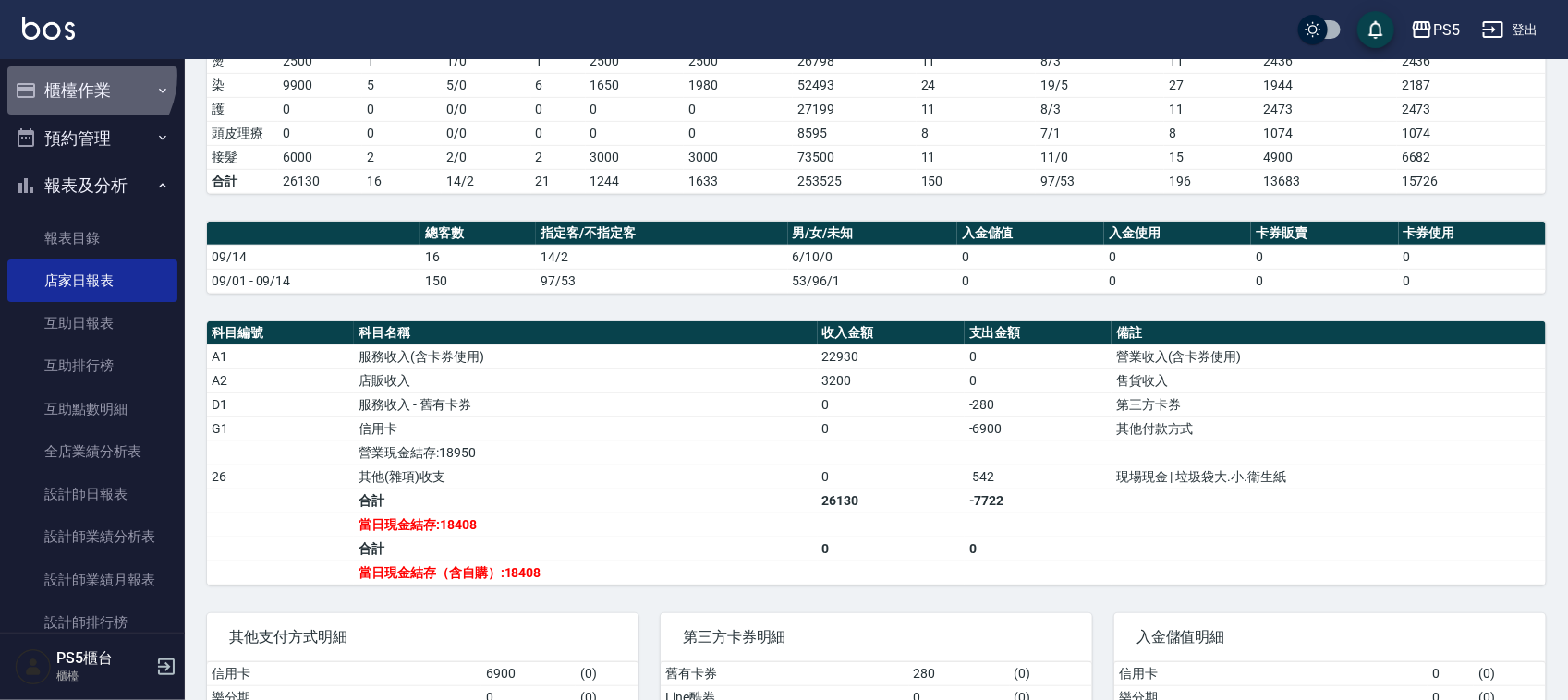
click at [74, 77] on button "櫃檯作業" at bounding box center [93, 90] width 170 height 48
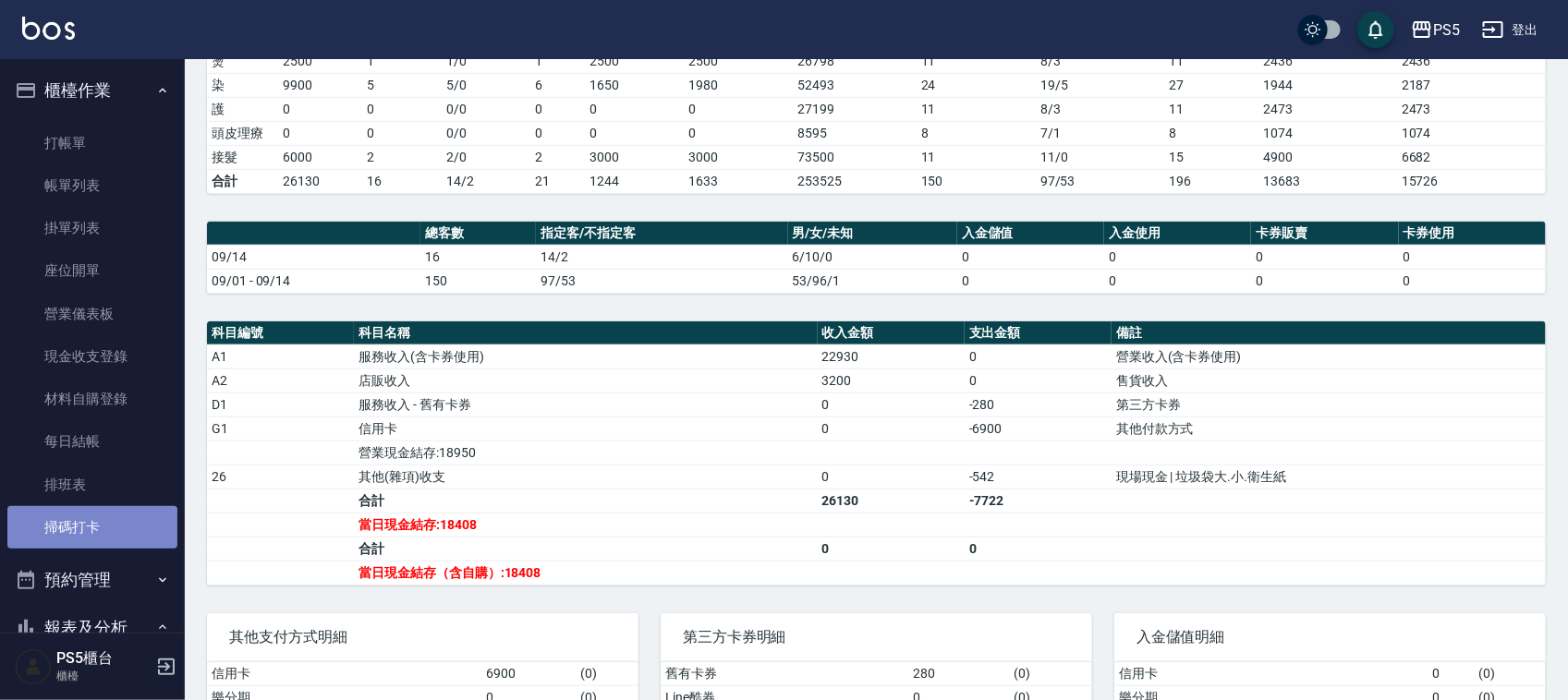
click at [97, 527] on link "掃碼打卡" at bounding box center [93, 527] width 170 height 43
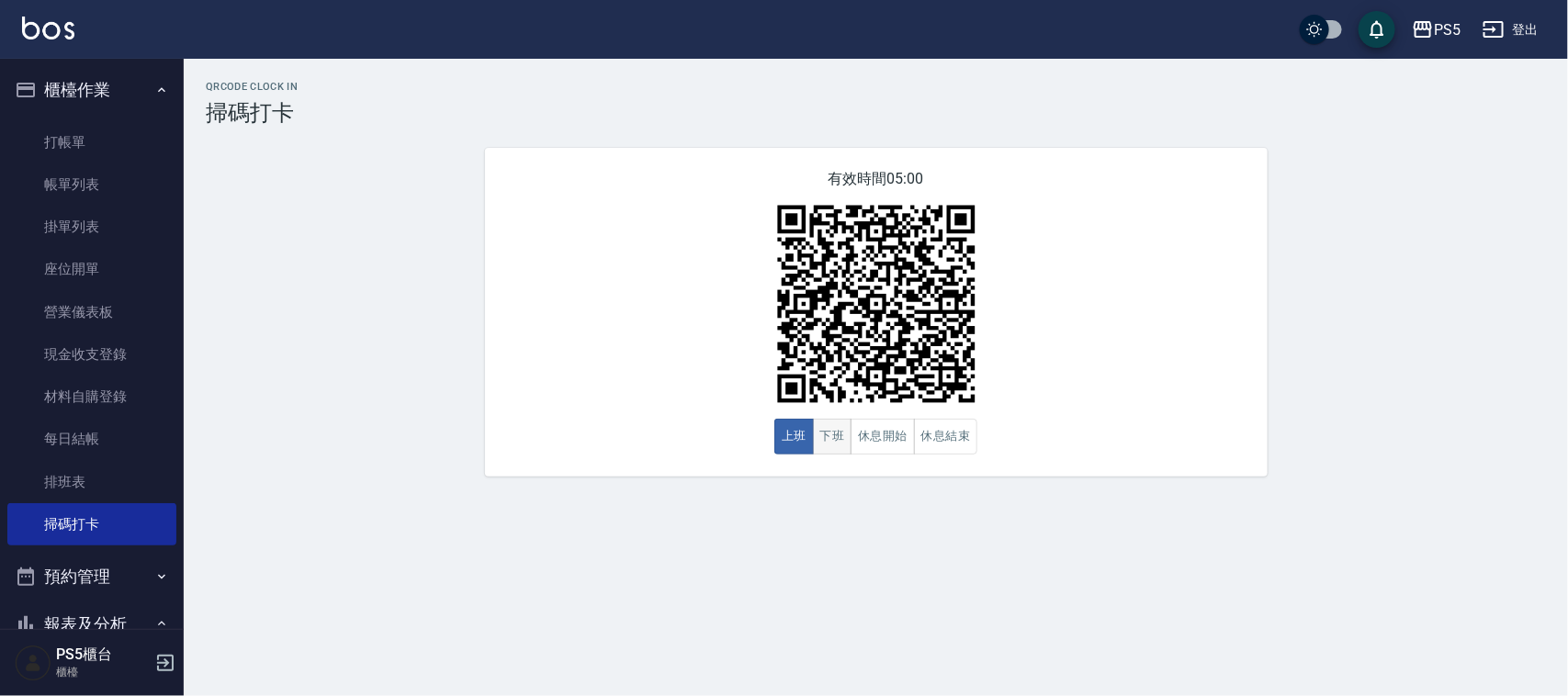
click at [829, 430] on button "下班" at bounding box center [832, 436] width 40 height 36
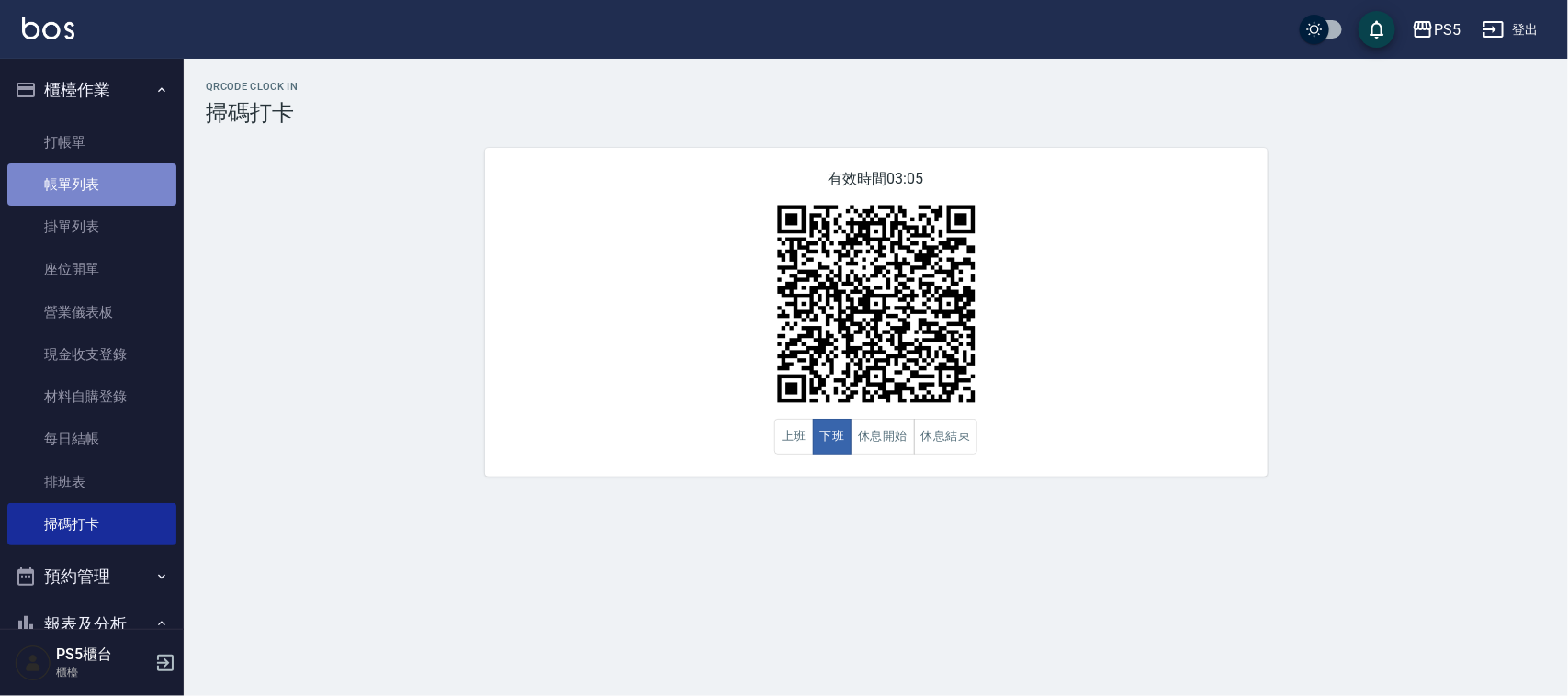
click at [92, 183] on link "帳單列表" at bounding box center [92, 184] width 169 height 43
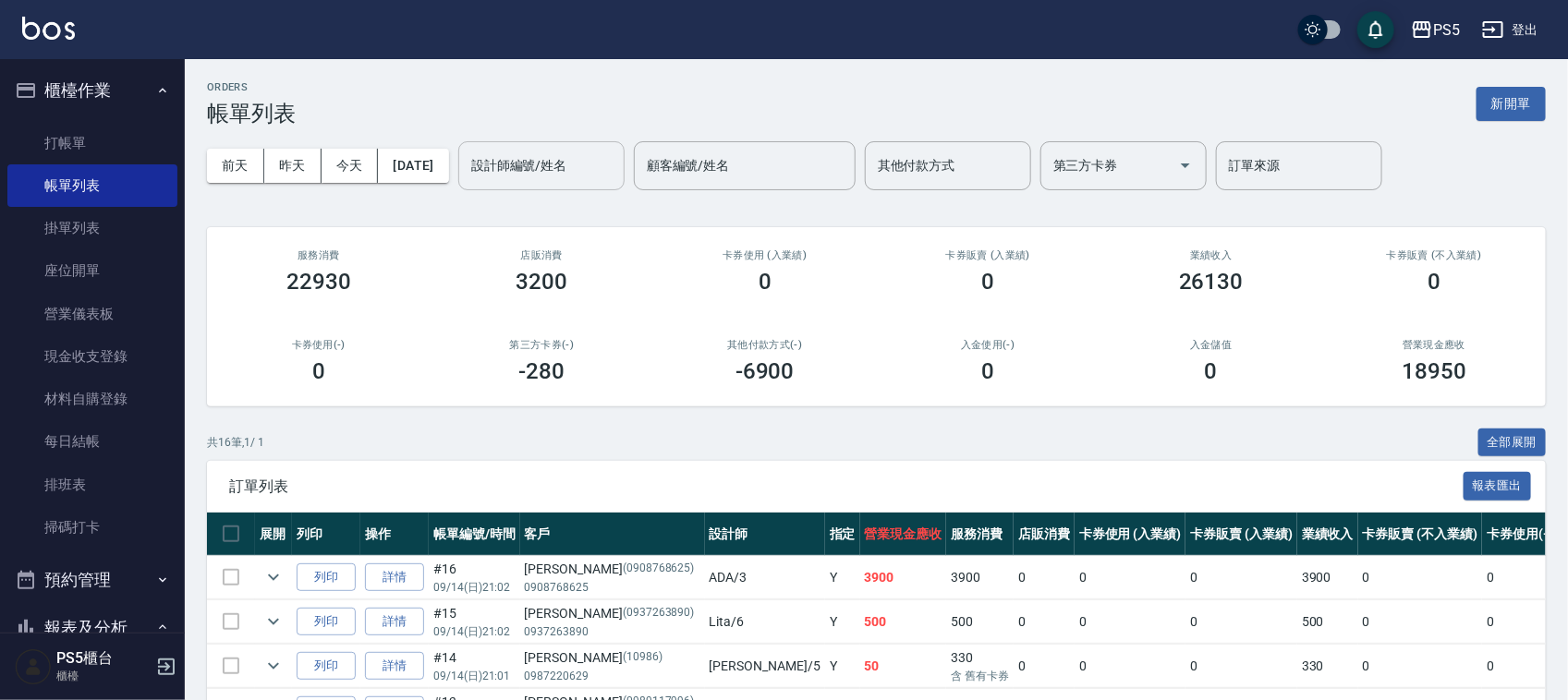
click at [594, 164] on input "設計師編號/姓名" at bounding box center [541, 165] width 149 height 32
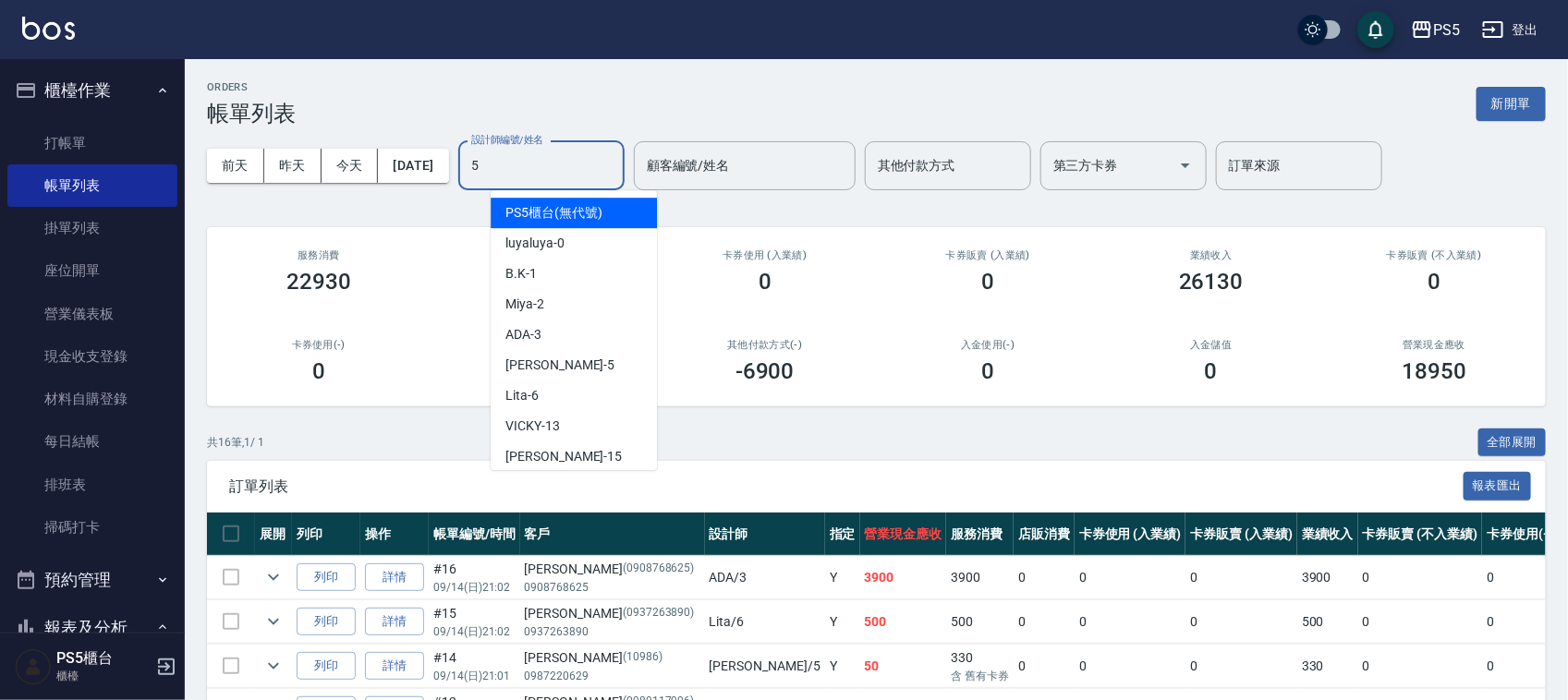
type input "Jolie-5"
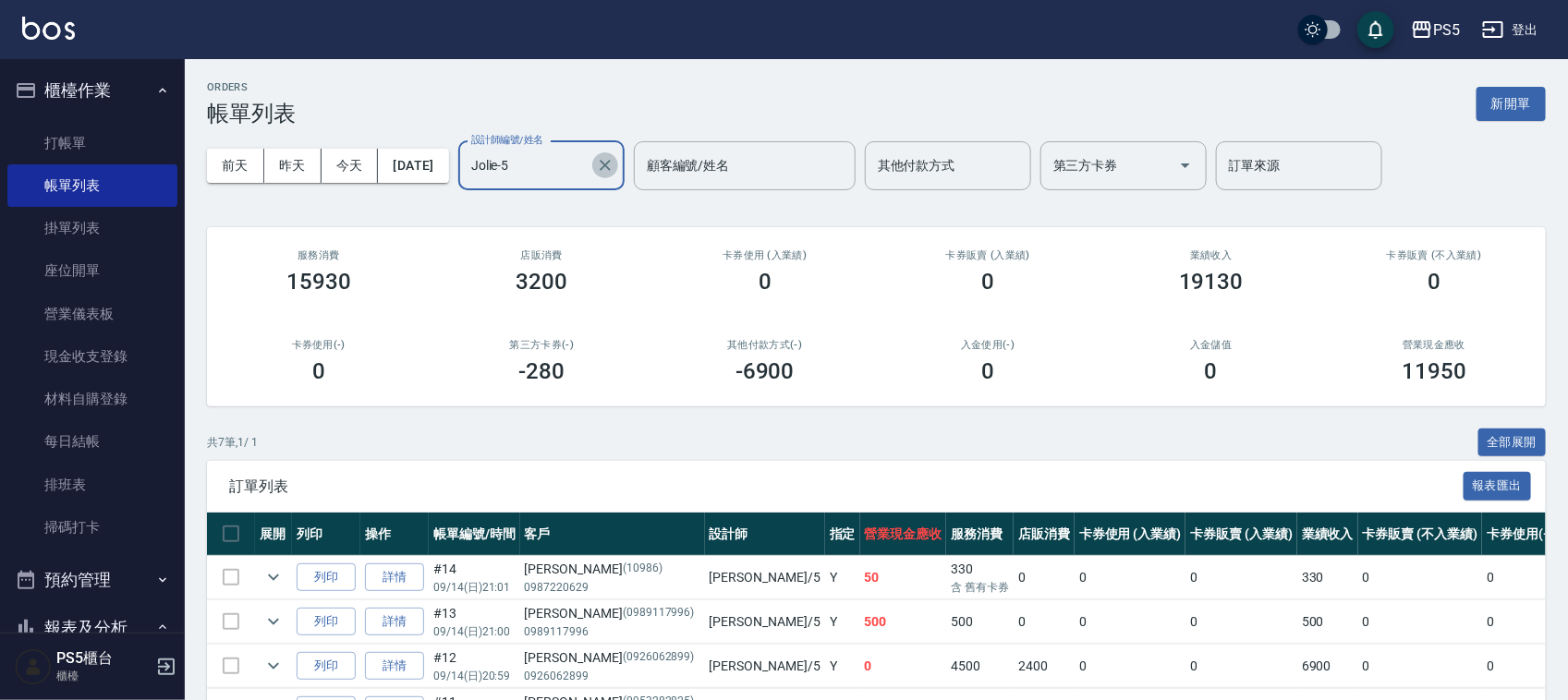
click at [614, 157] on icon "Clear" at bounding box center [605, 165] width 19 height 19
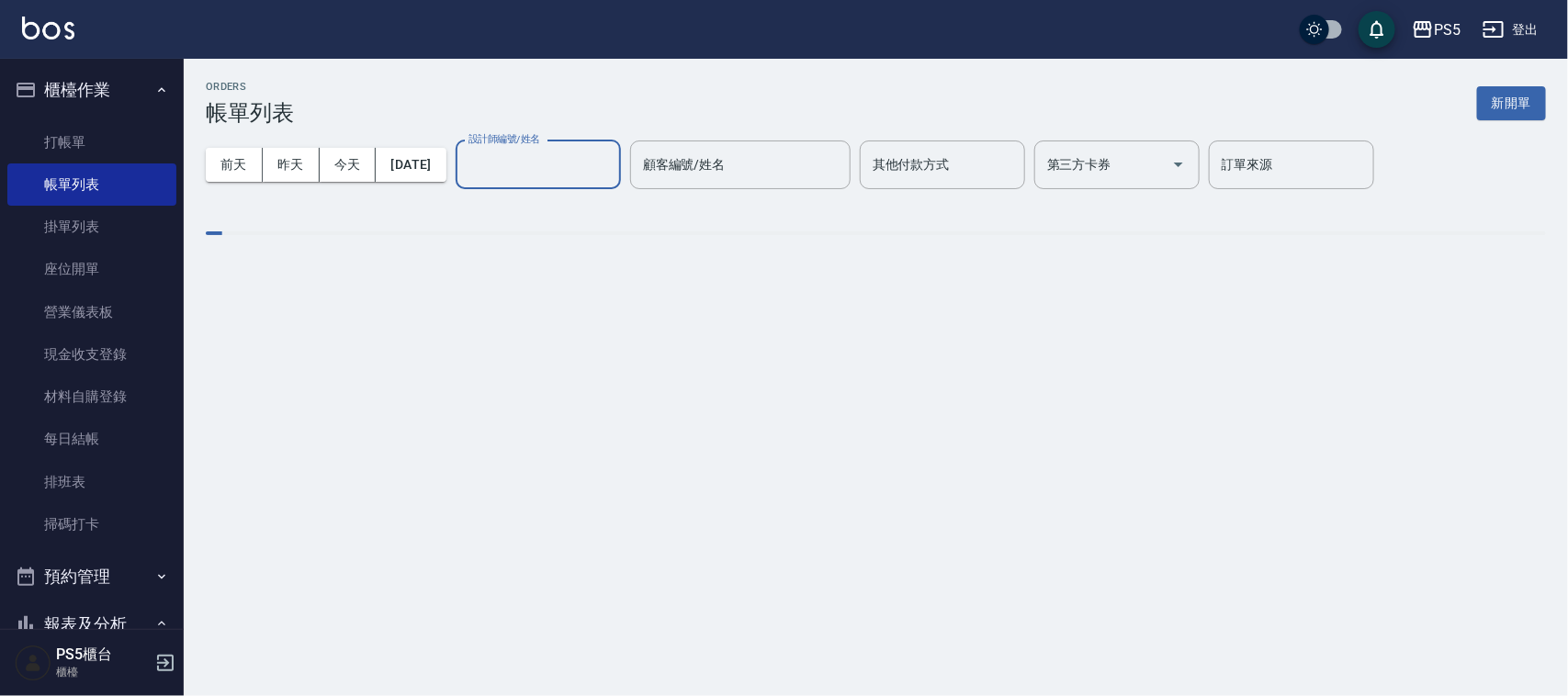
click at [568, 159] on input "設計師編號/姓名" at bounding box center [538, 164] width 149 height 32
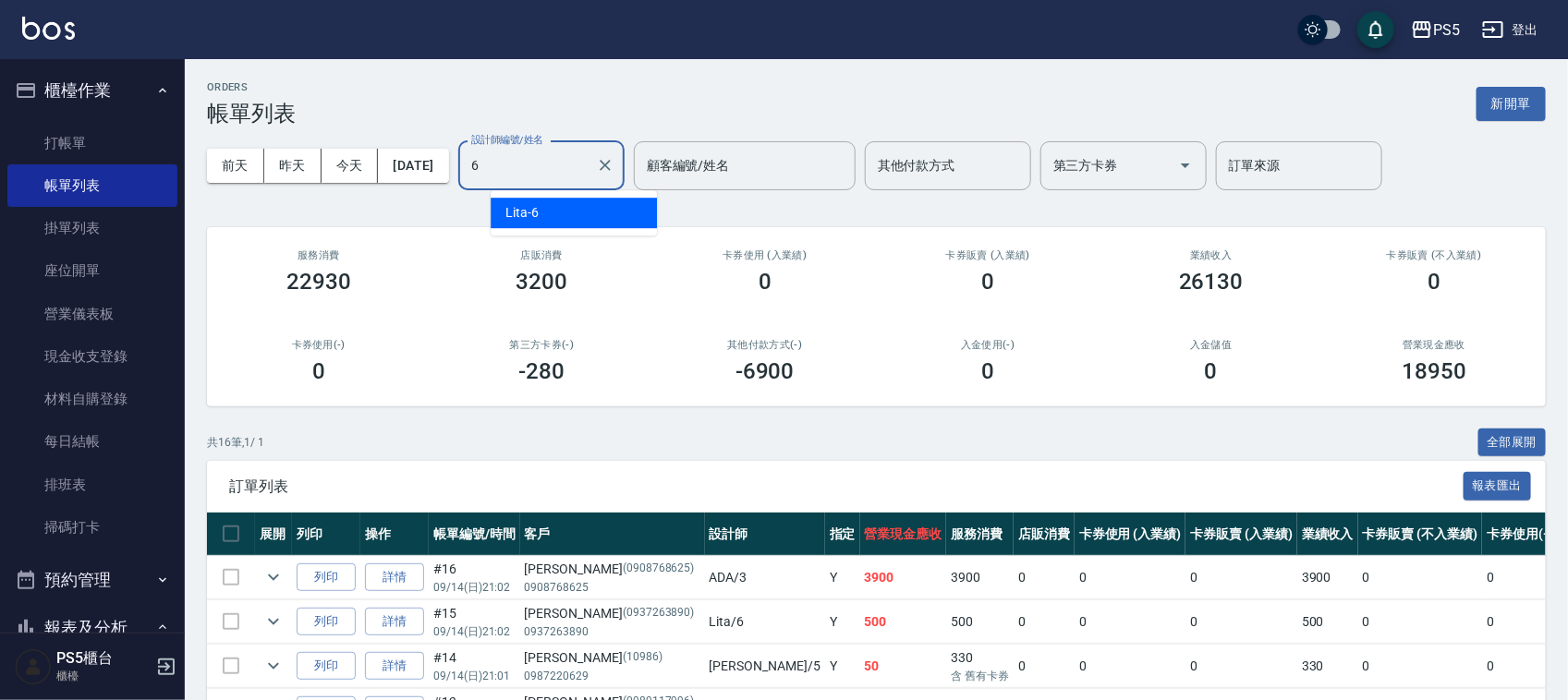
type input "Lita-6"
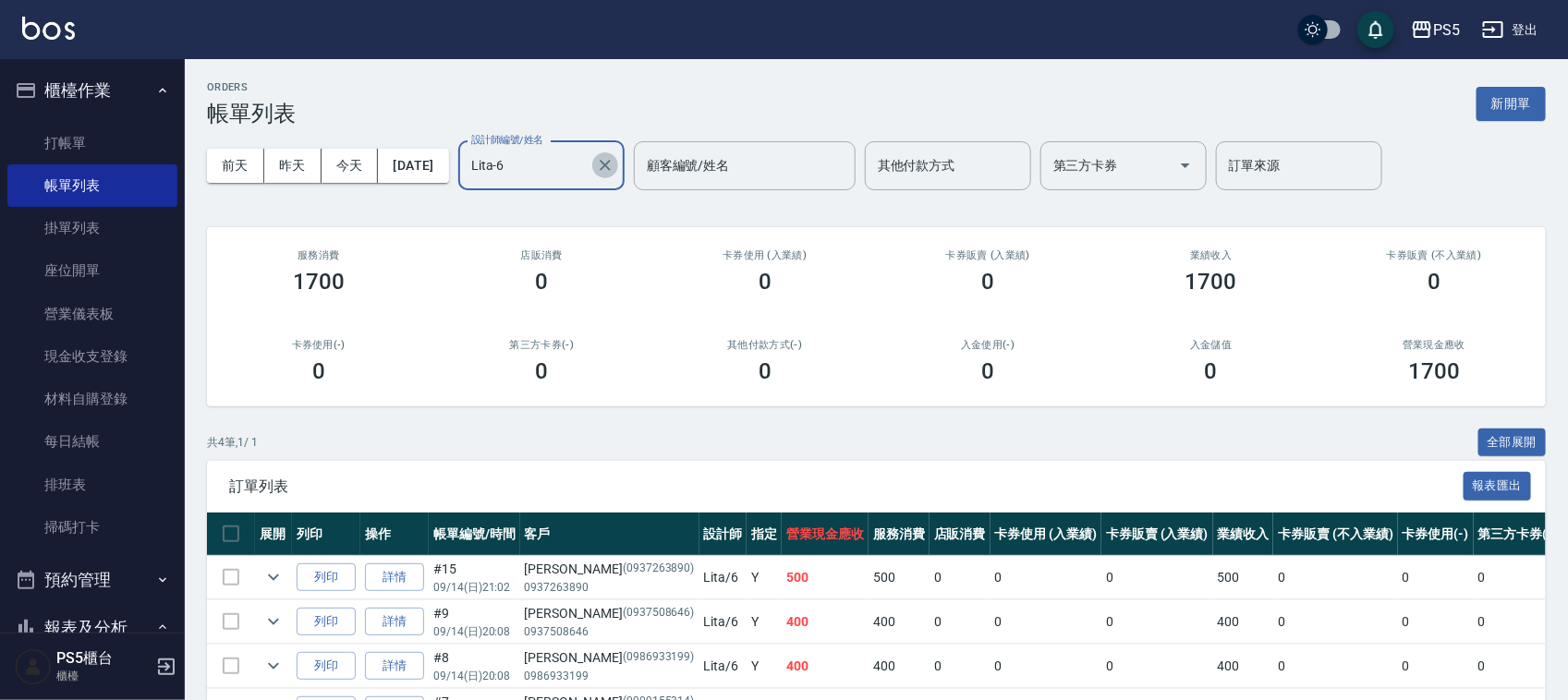
click at [614, 156] on icon "Clear" at bounding box center [605, 165] width 19 height 19
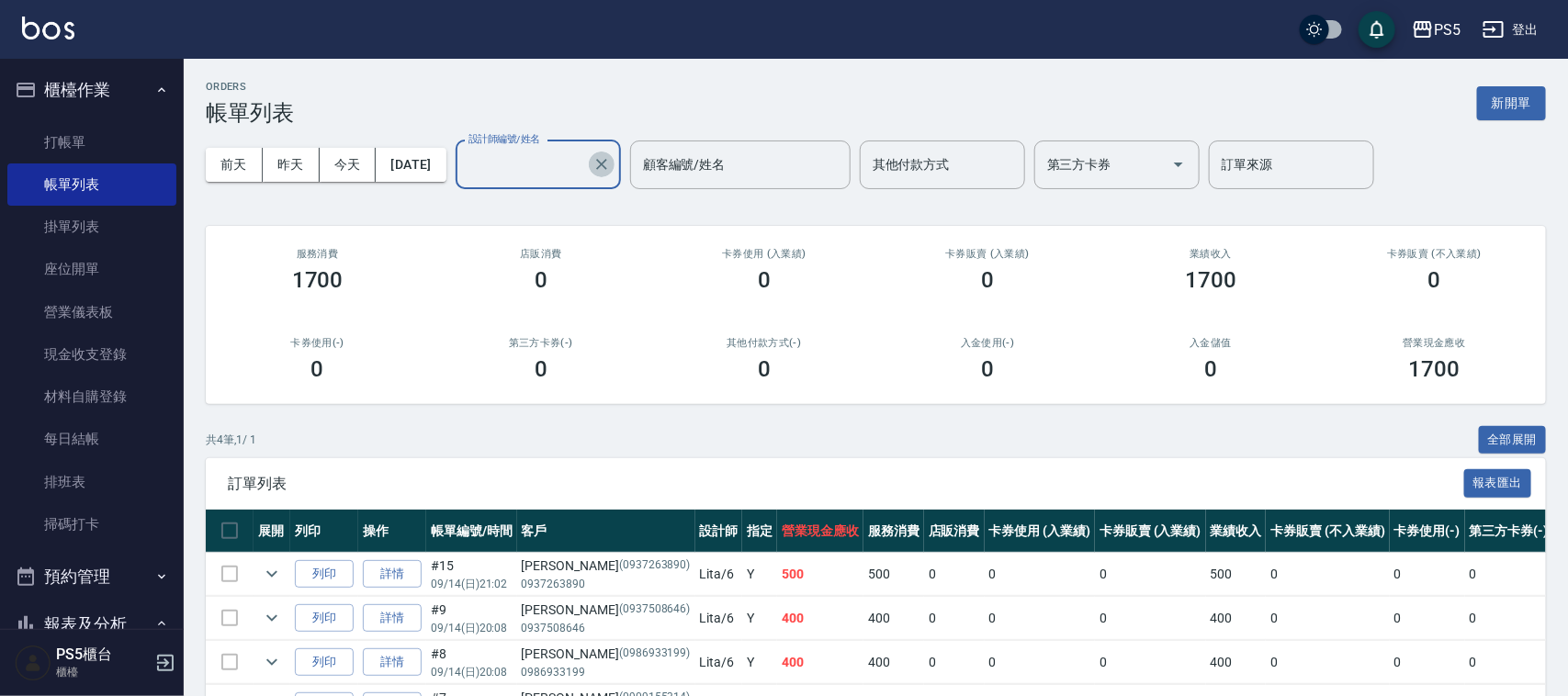
click at [579, 165] on input "設計師編號/姓名" at bounding box center [524, 164] width 121 height 32
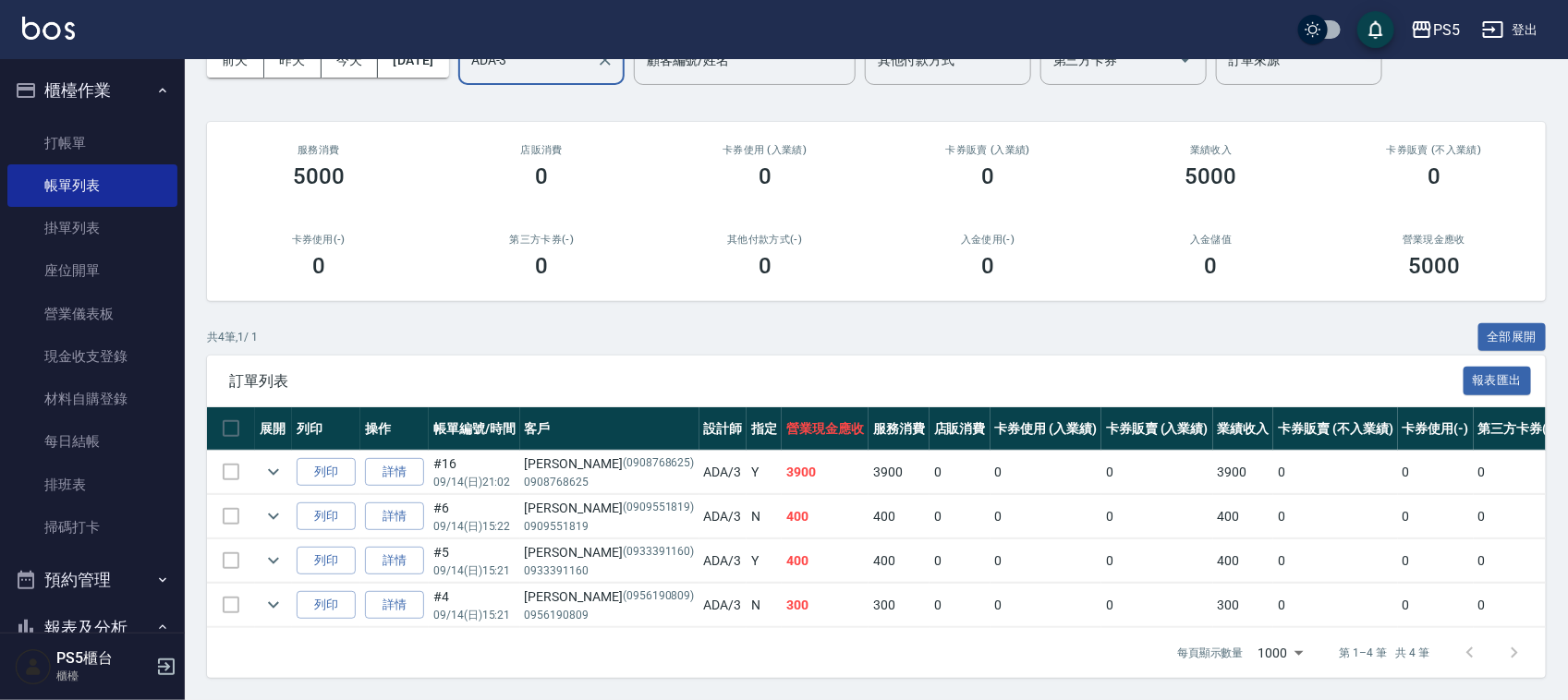
scroll to position [123, 0]
type input "ADA-3"
click at [273, 594] on icon "expand row" at bounding box center [274, 604] width 22 height 22
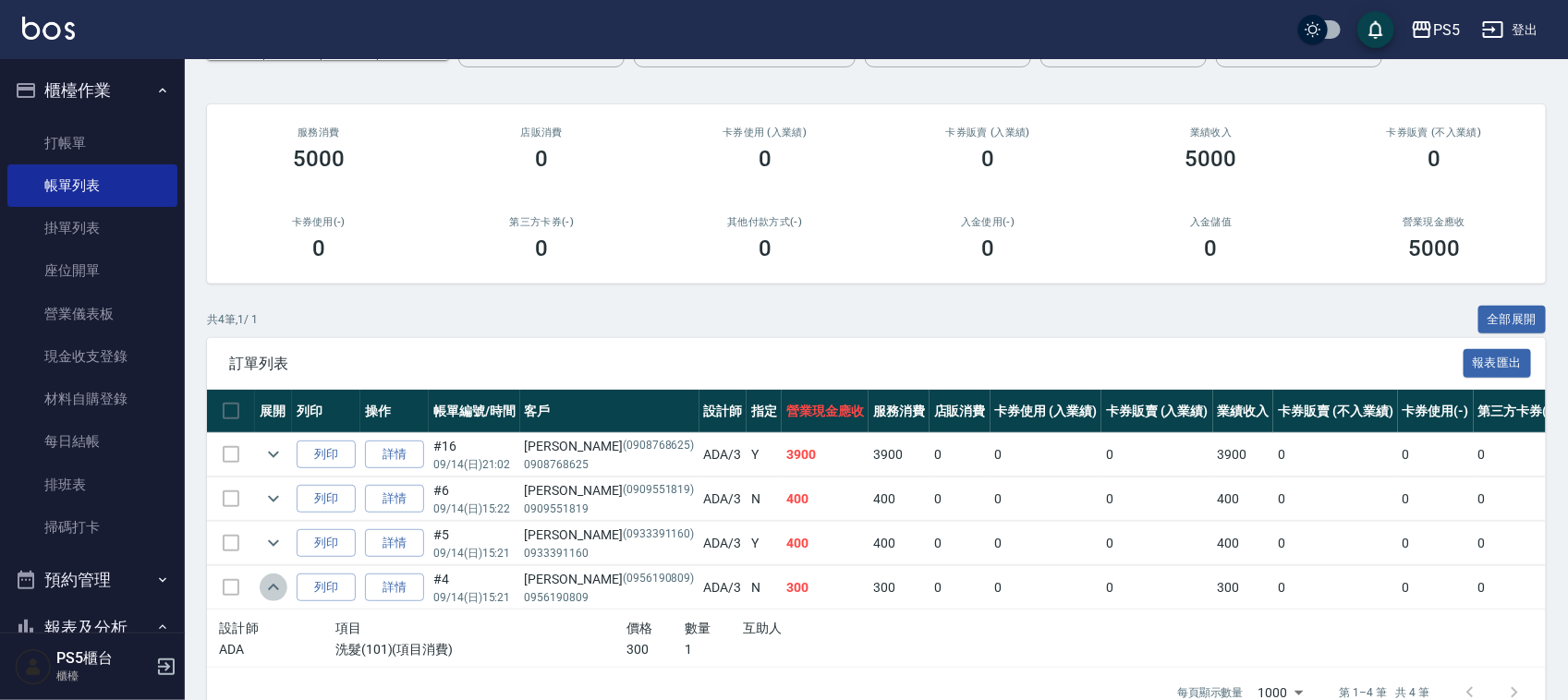
click at [273, 587] on icon "expand row" at bounding box center [273, 587] width 11 height 7
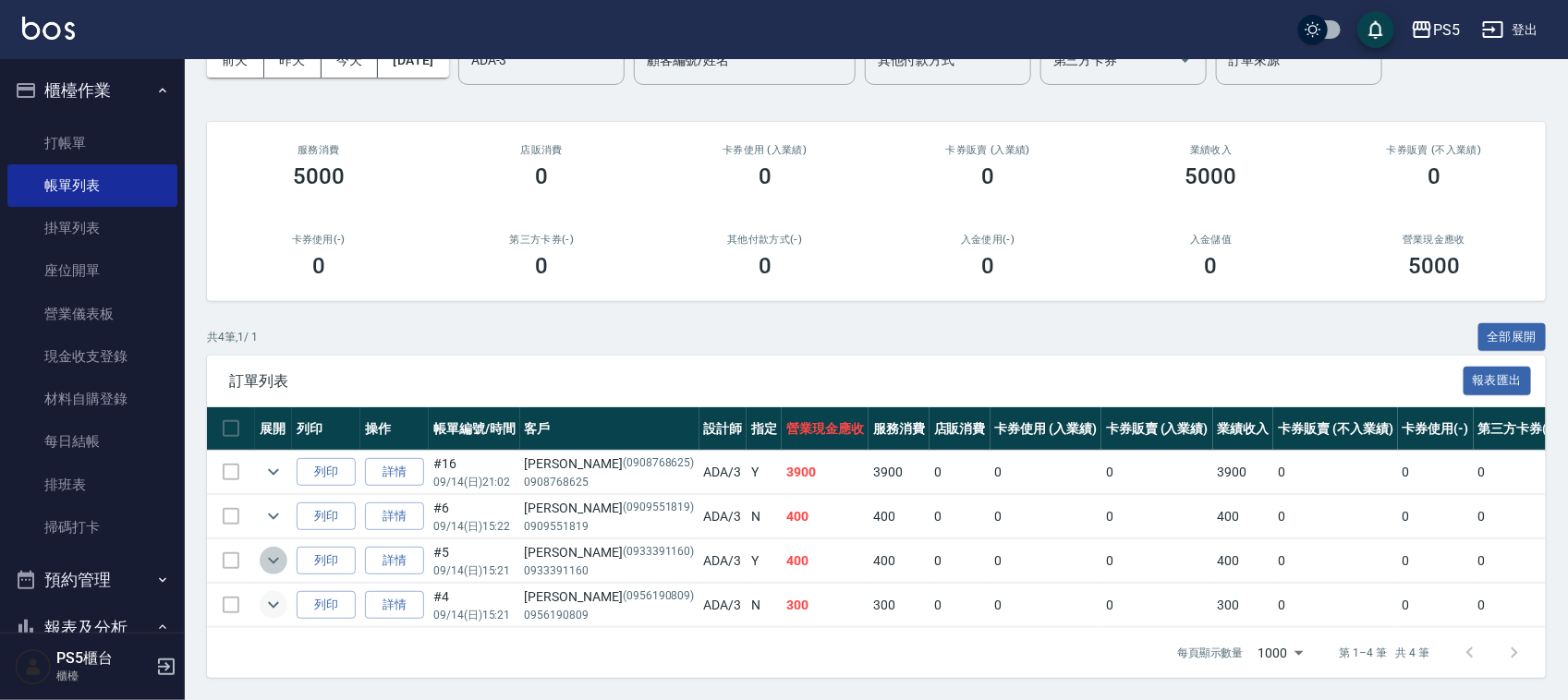
click at [265, 550] on icon "expand row" at bounding box center [274, 560] width 22 height 22
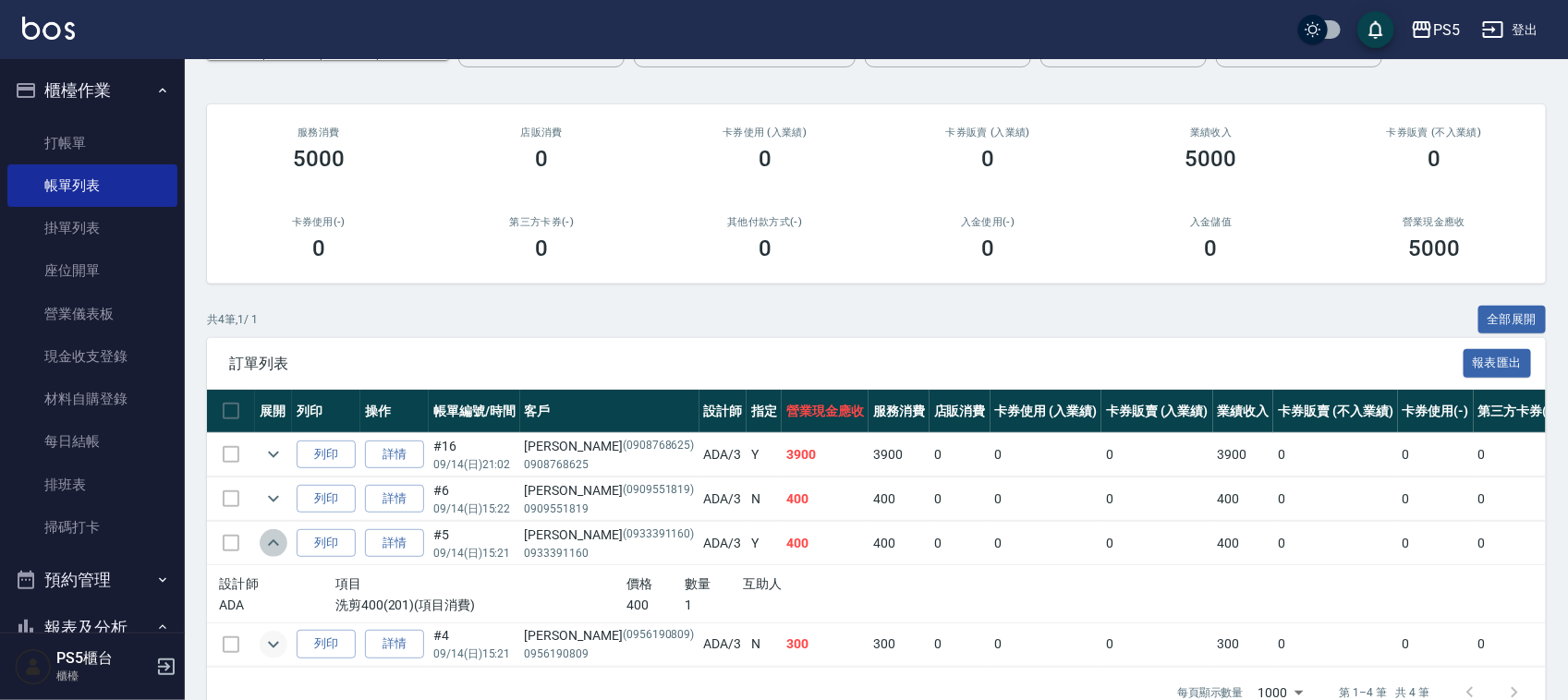
click at [265, 543] on icon "expand row" at bounding box center [274, 543] width 22 height 22
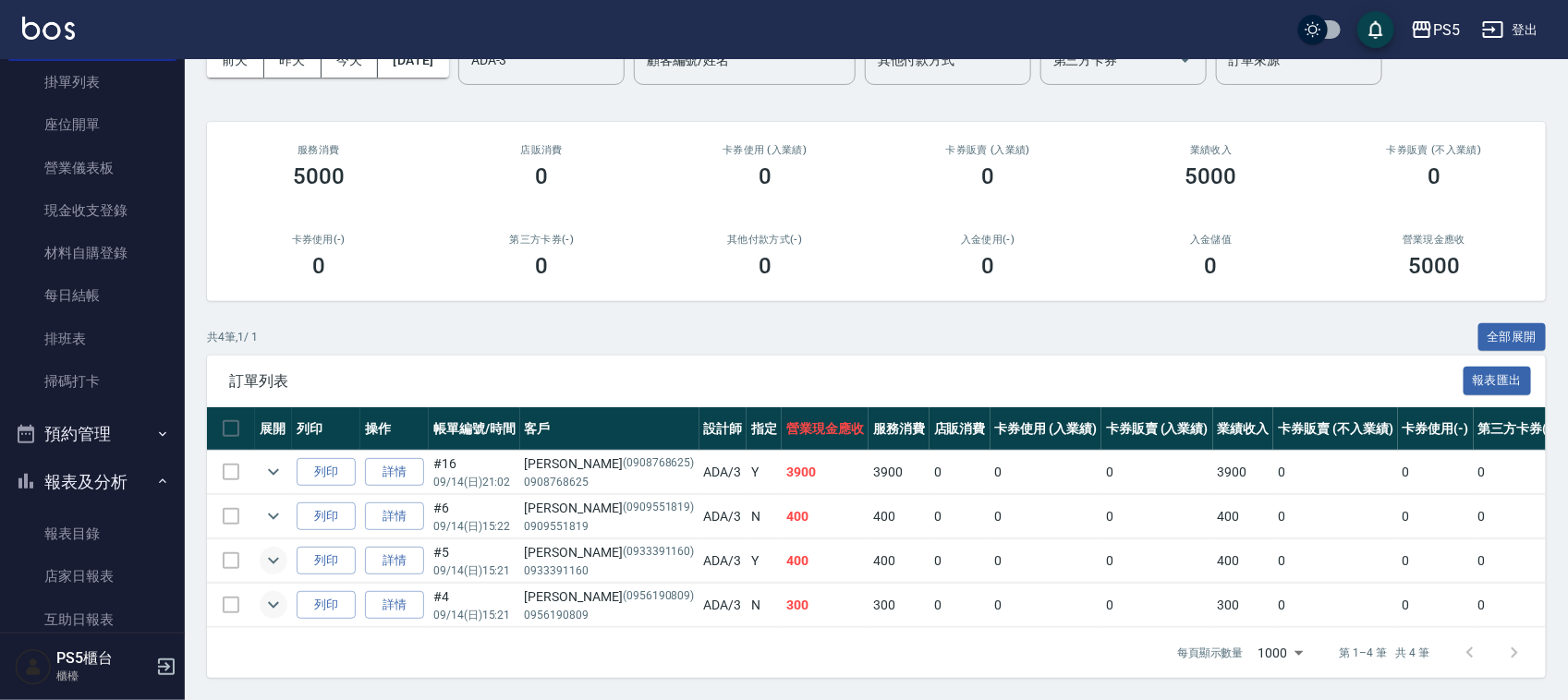
scroll to position [230, 0]
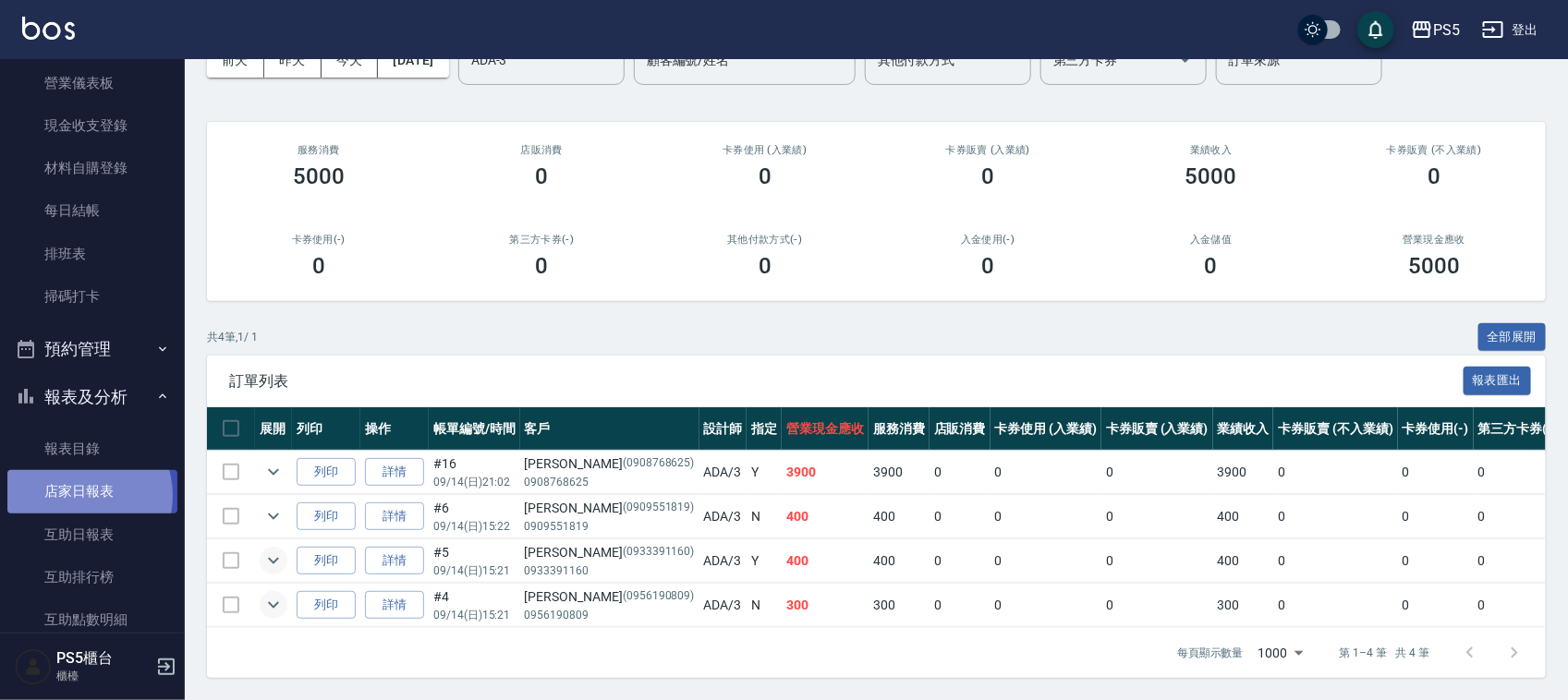
click at [75, 496] on link "店家日報表" at bounding box center [93, 491] width 170 height 43
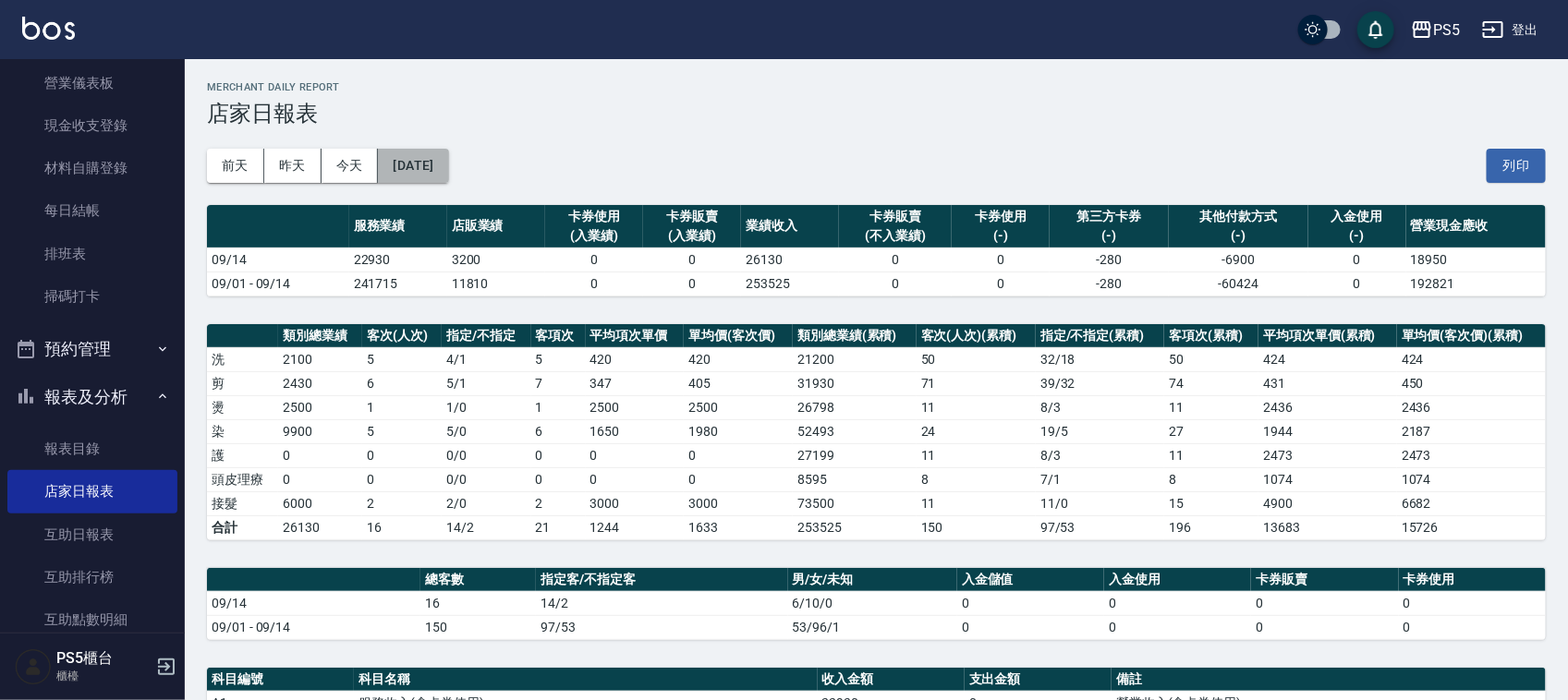
click at [439, 162] on button "[DATE]" at bounding box center [413, 165] width 70 height 34
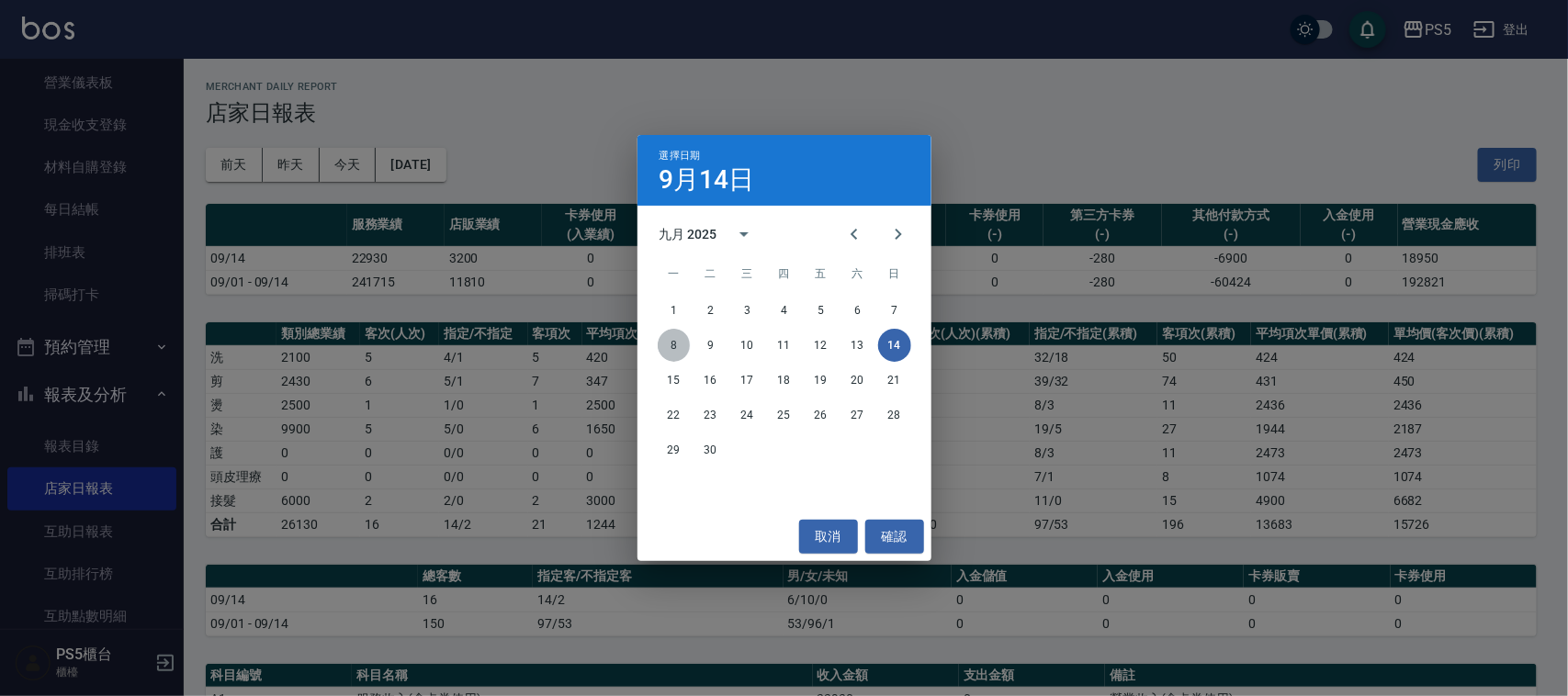
click at [669, 338] on button "8" at bounding box center [674, 346] width 33 height 33
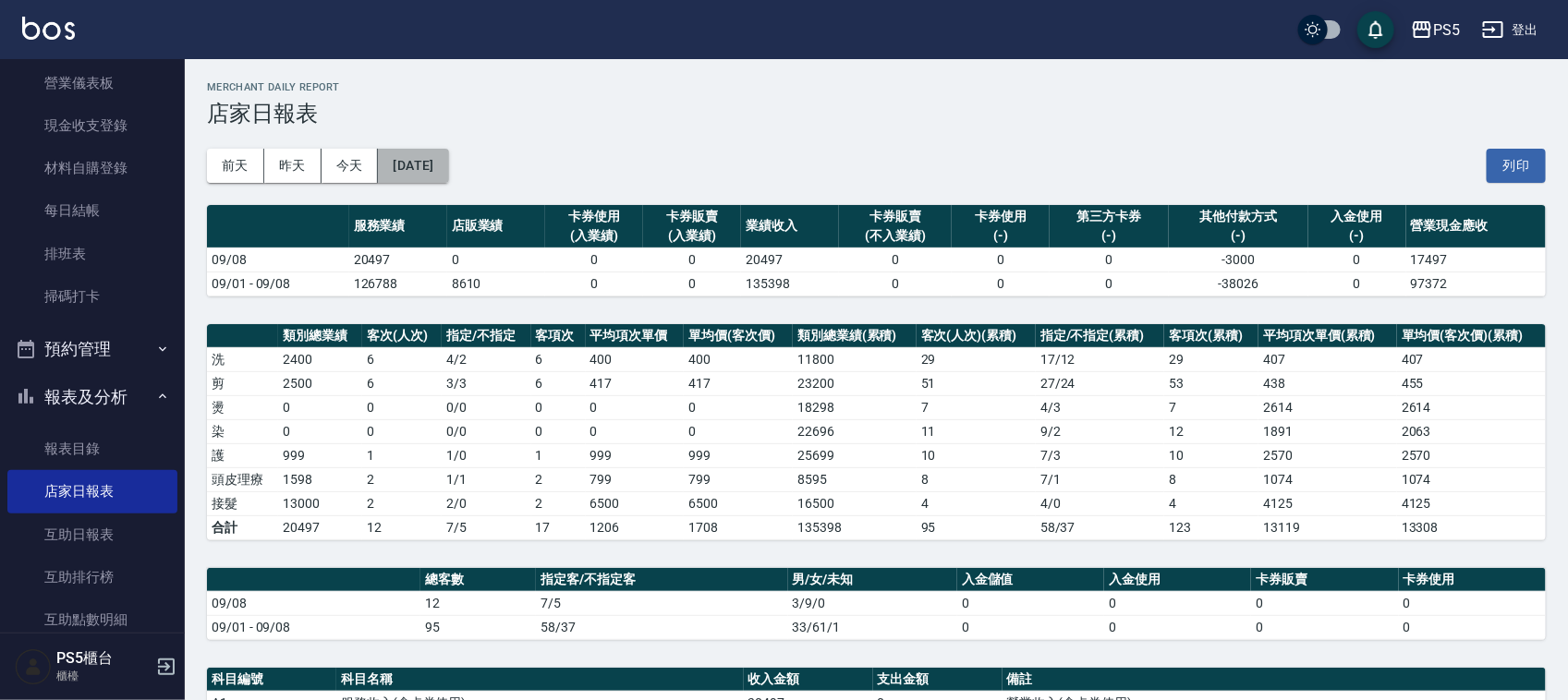
click at [419, 162] on button "[DATE]" at bounding box center [413, 165] width 70 height 34
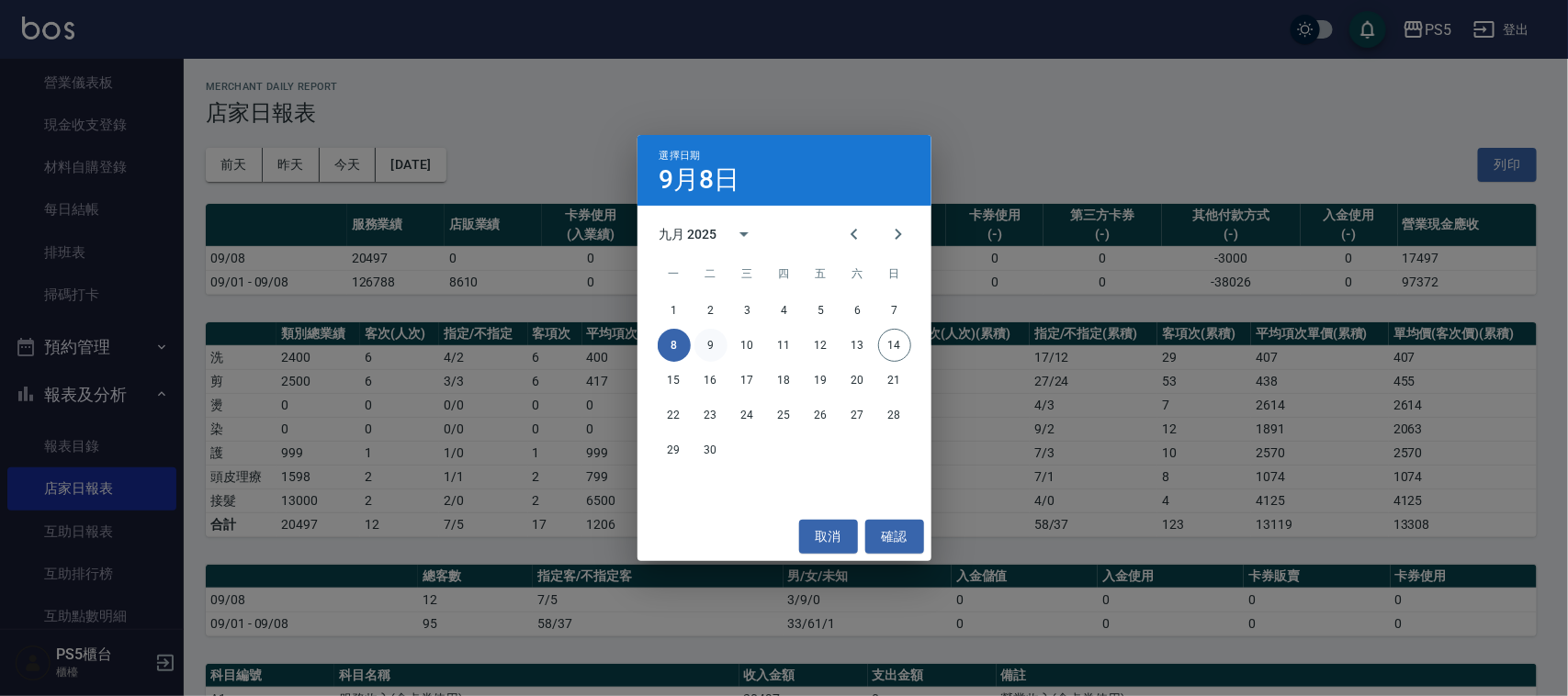
click at [705, 338] on button "9" at bounding box center [711, 346] width 33 height 33
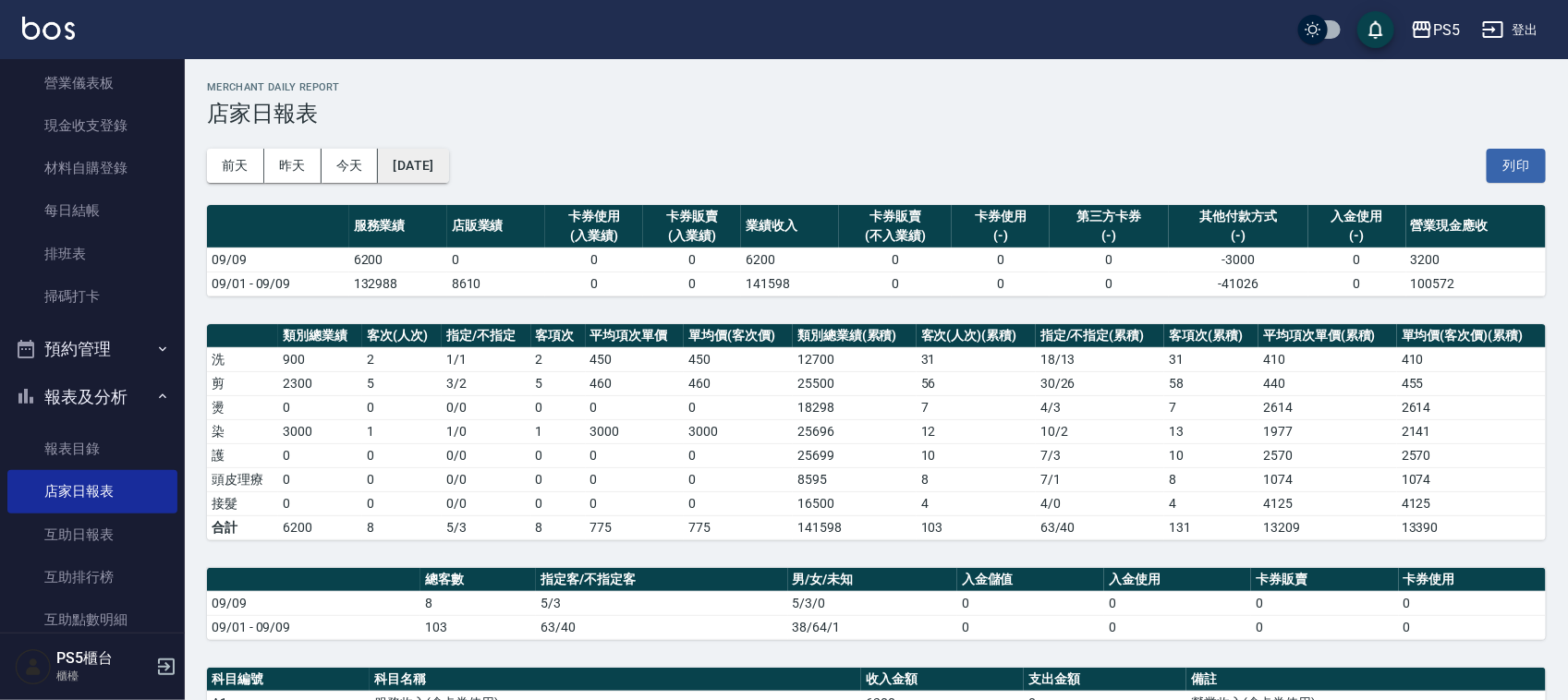
click at [421, 162] on button "[DATE]" at bounding box center [413, 165] width 70 height 34
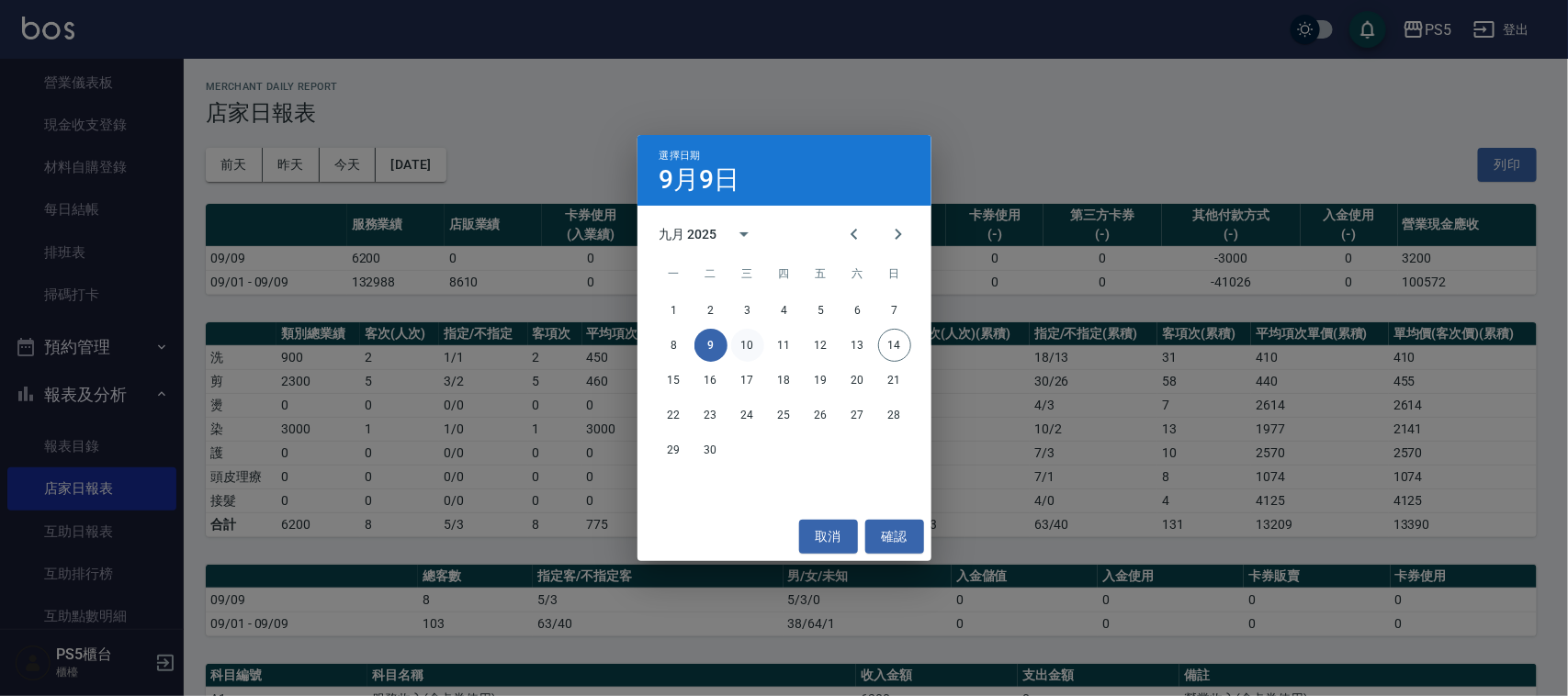
click at [741, 343] on button "10" at bounding box center [748, 346] width 33 height 33
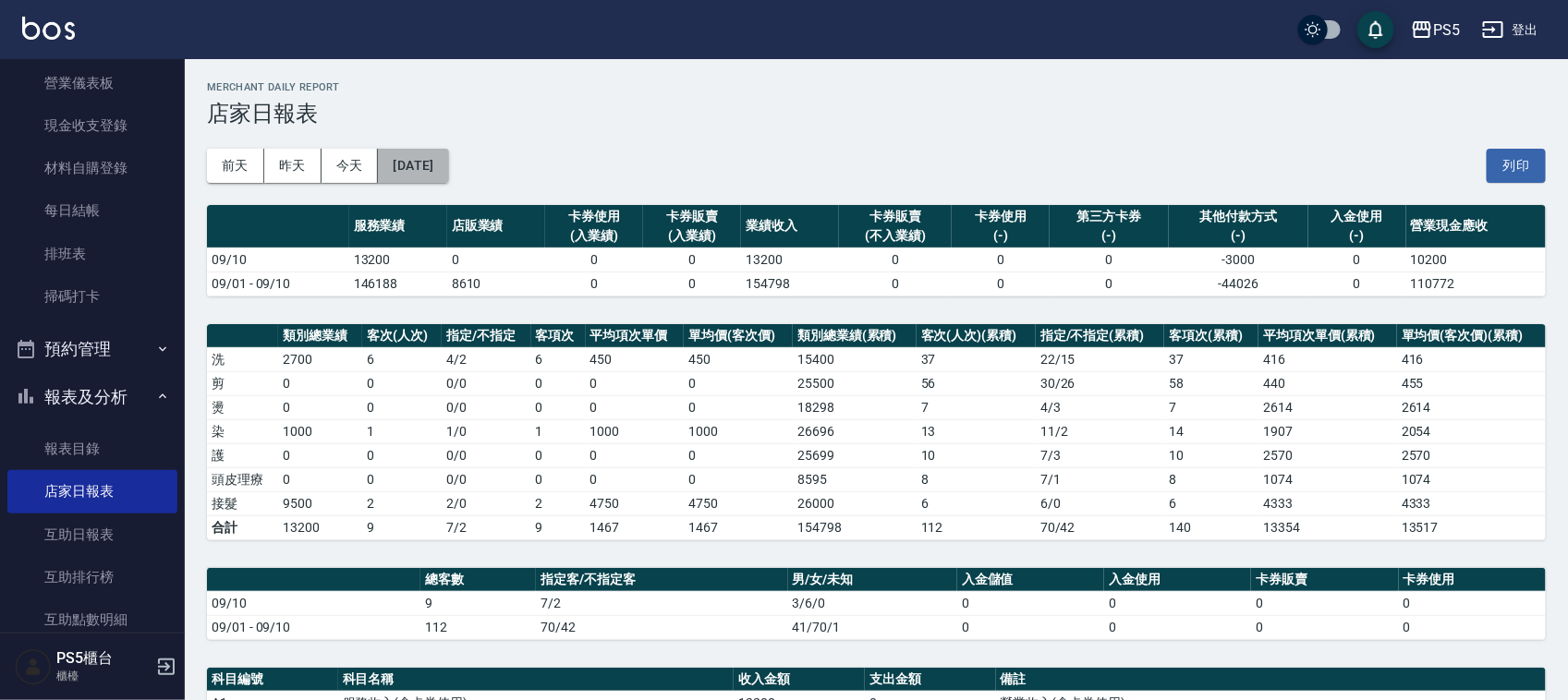
click at [448, 169] on button "[DATE]" at bounding box center [413, 165] width 70 height 34
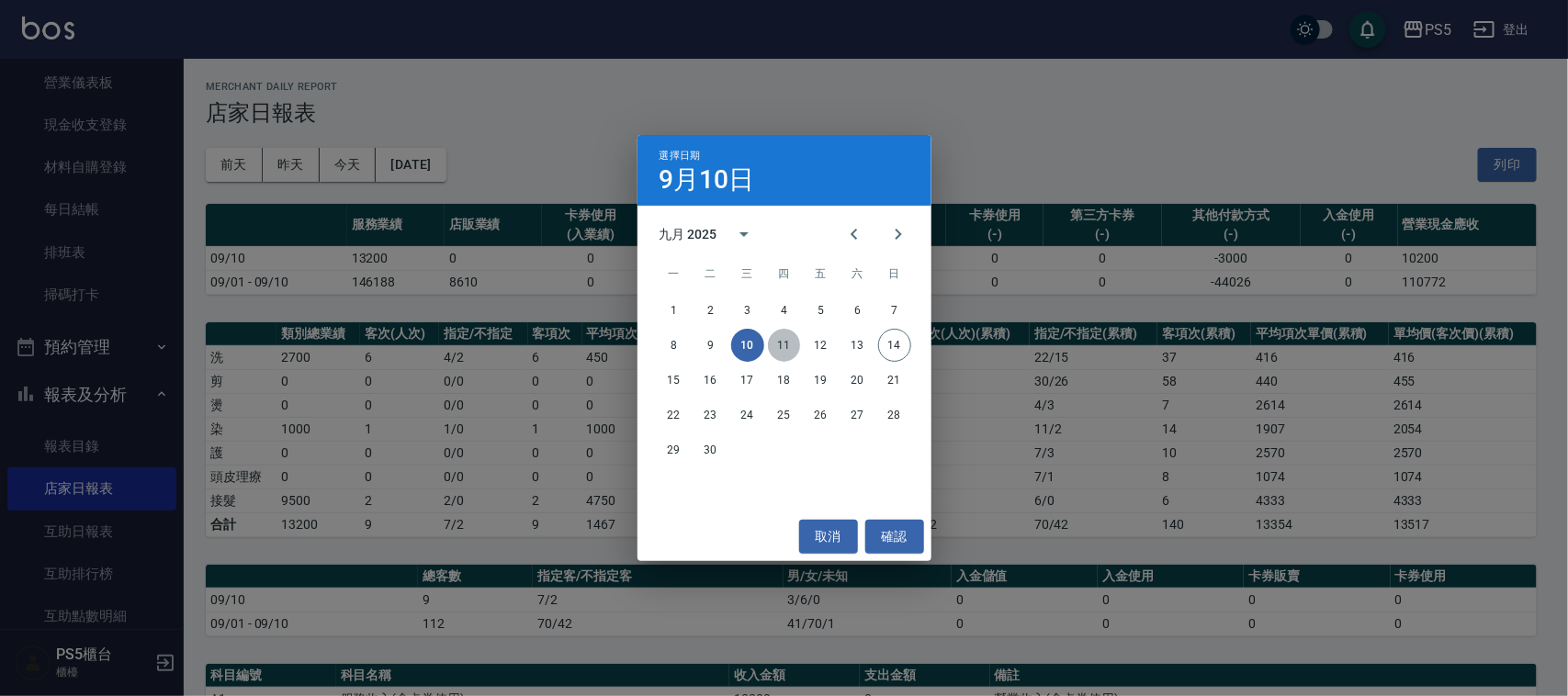
click at [795, 348] on button "11" at bounding box center [784, 346] width 33 height 33
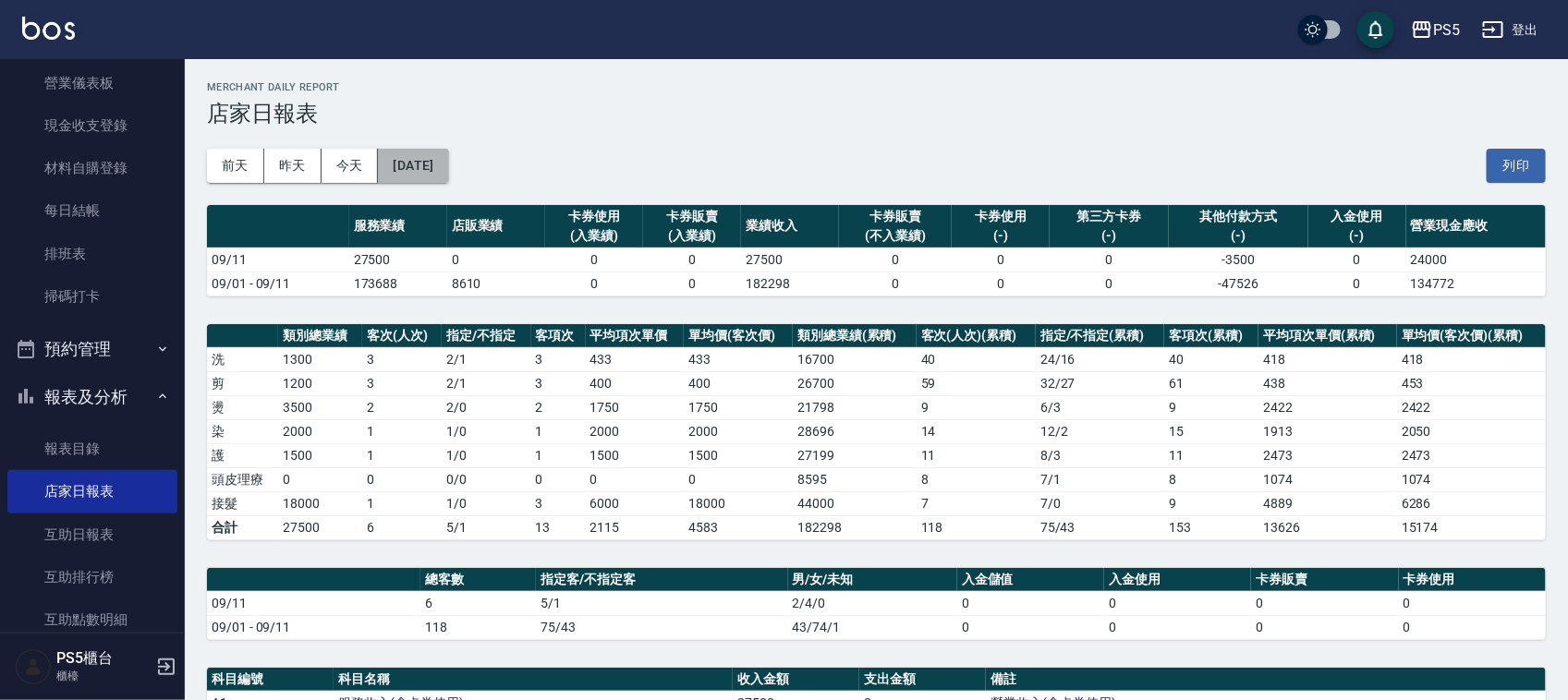
click at [448, 172] on button "[DATE]" at bounding box center [413, 165] width 70 height 34
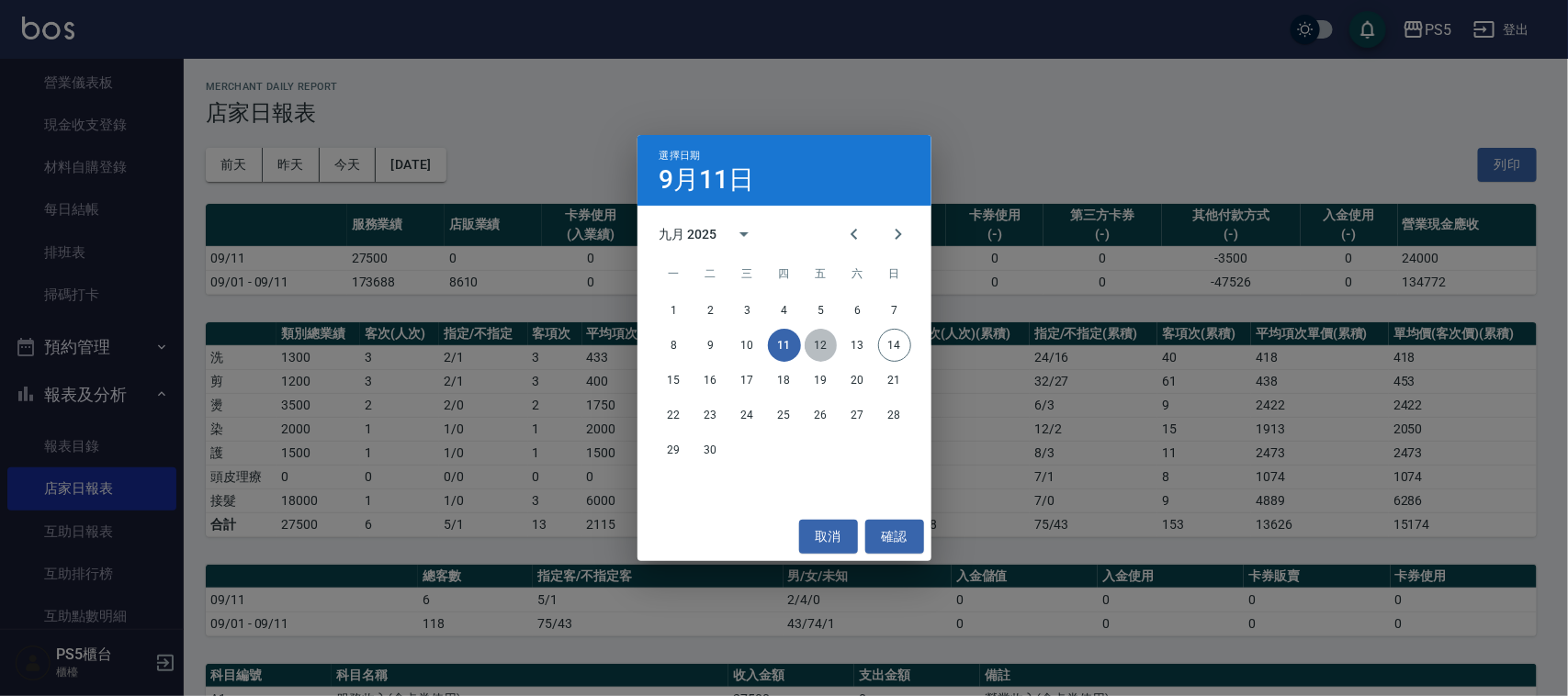
click at [817, 343] on button "12" at bounding box center [821, 346] width 33 height 33
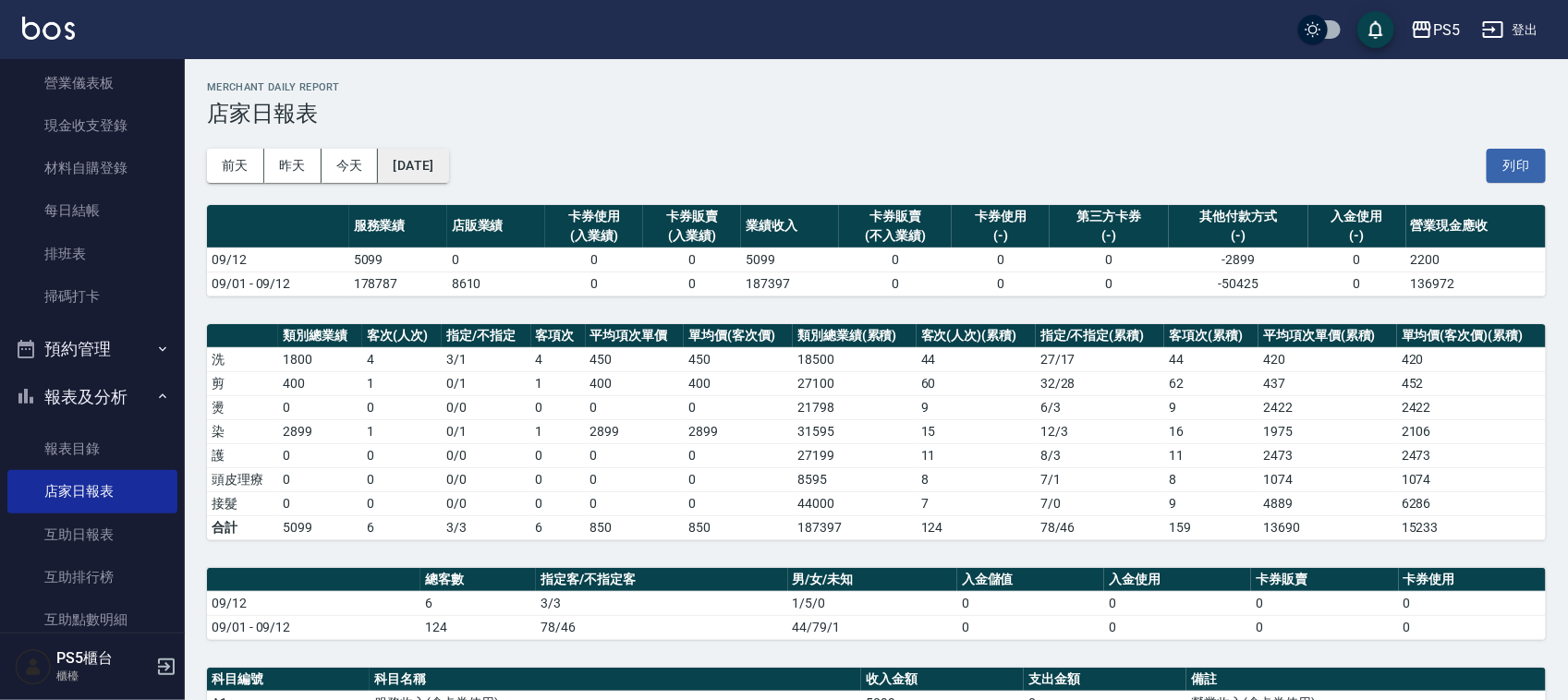
click at [448, 163] on button "[DATE]" at bounding box center [413, 165] width 70 height 34
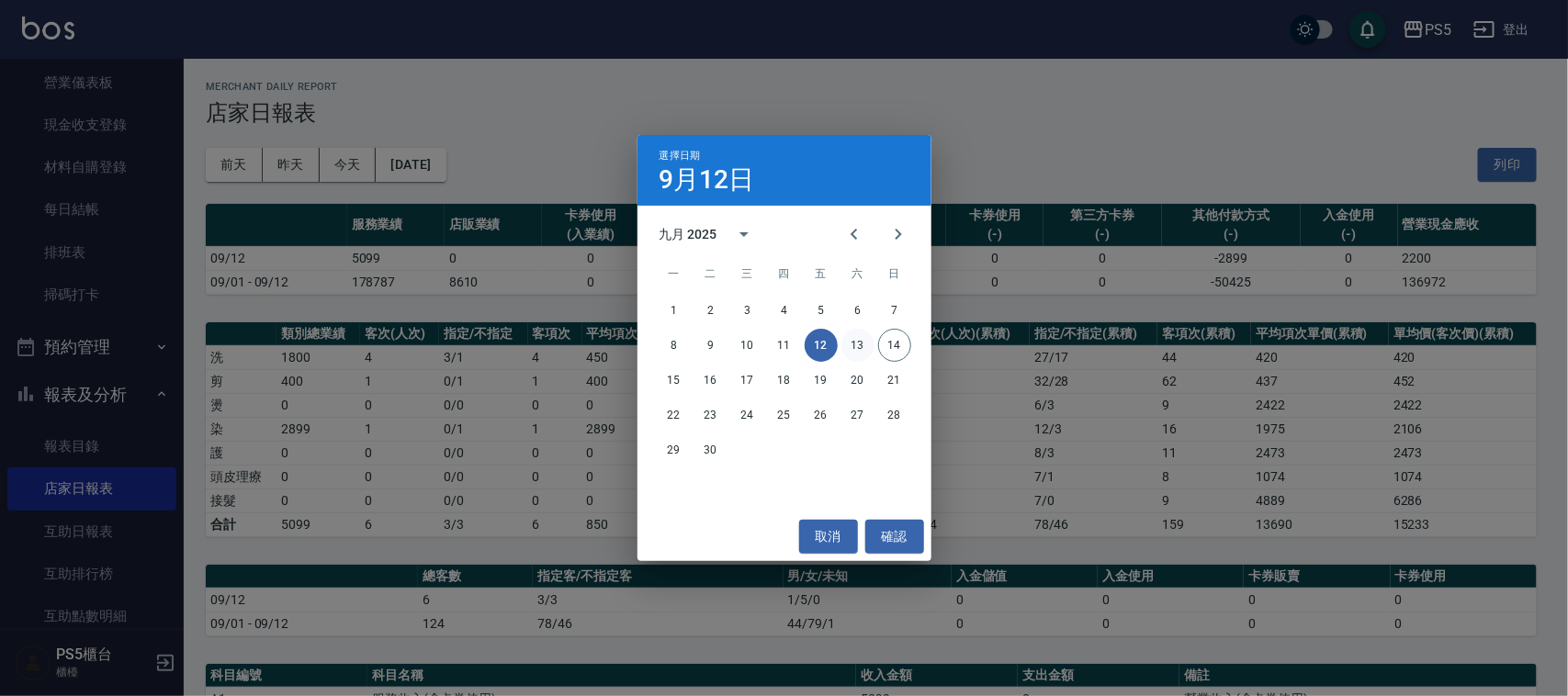
click at [856, 348] on button "13" at bounding box center [857, 346] width 33 height 33
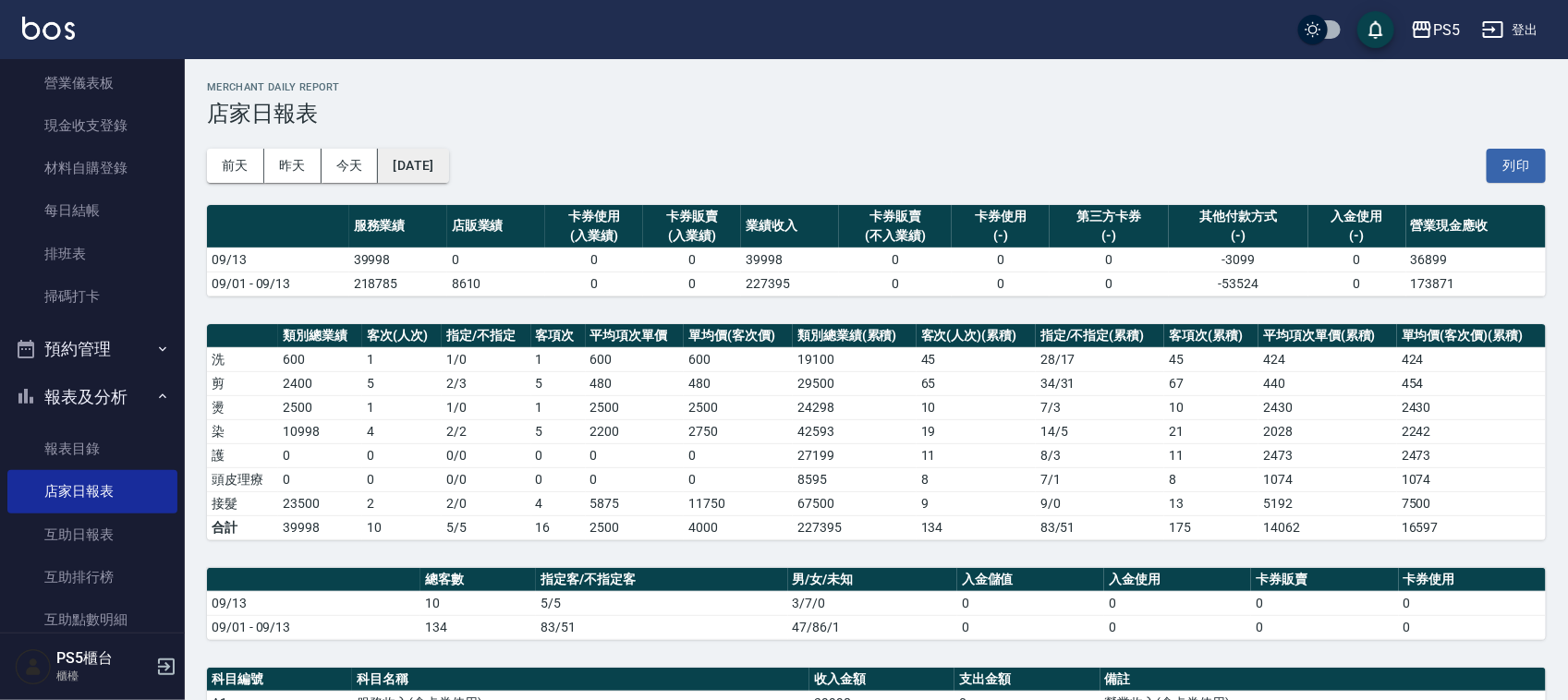
click at [448, 167] on button "[DATE]" at bounding box center [413, 165] width 70 height 34
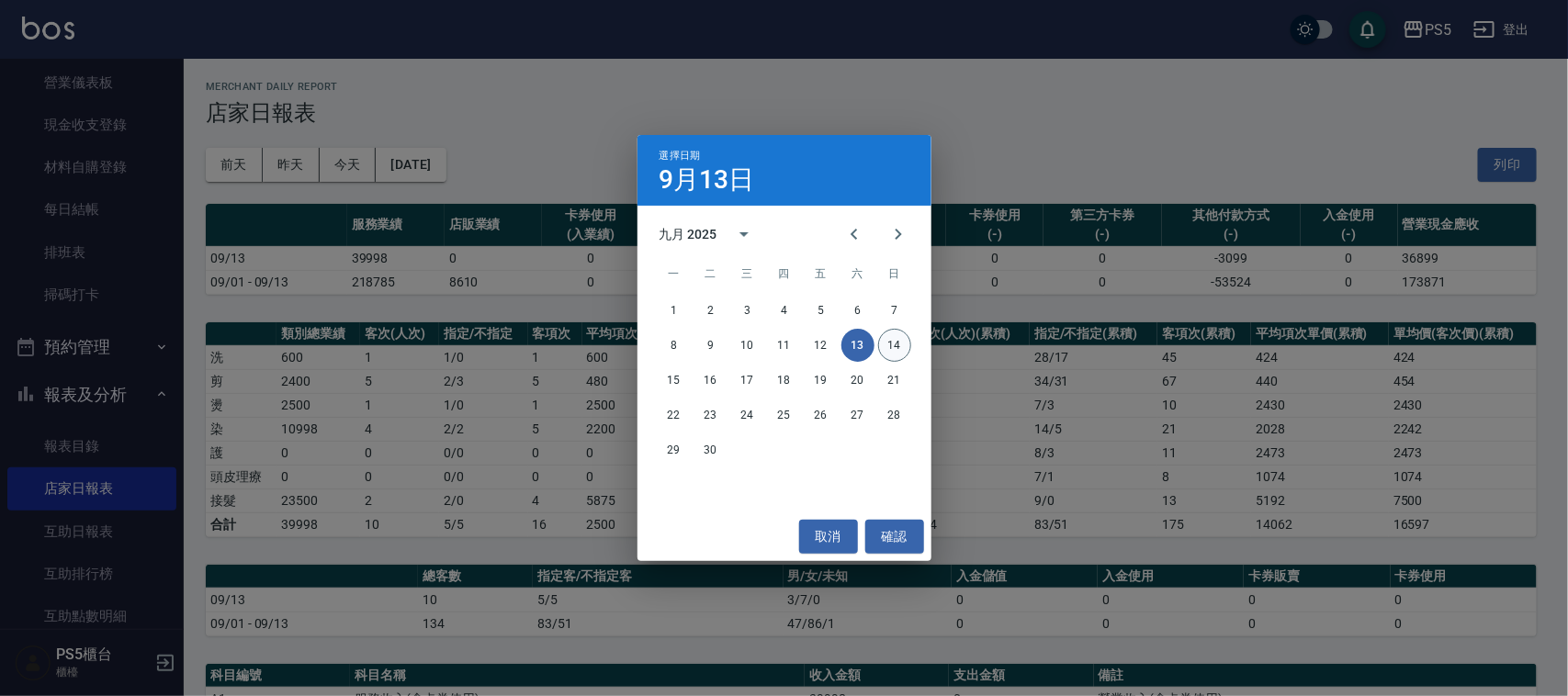
click at [883, 348] on button "14" at bounding box center [894, 346] width 33 height 33
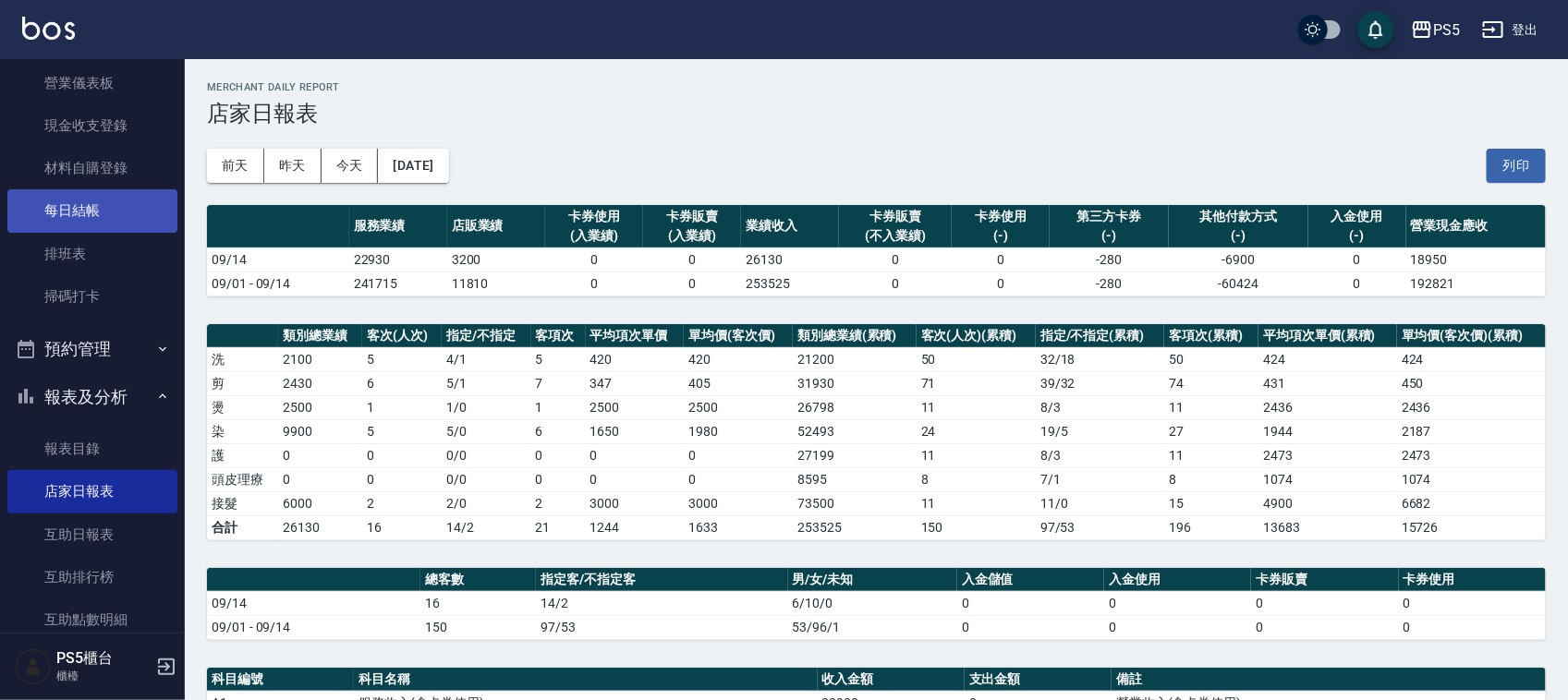
click at [98, 196] on link "每日結帳" at bounding box center [93, 211] width 170 height 43
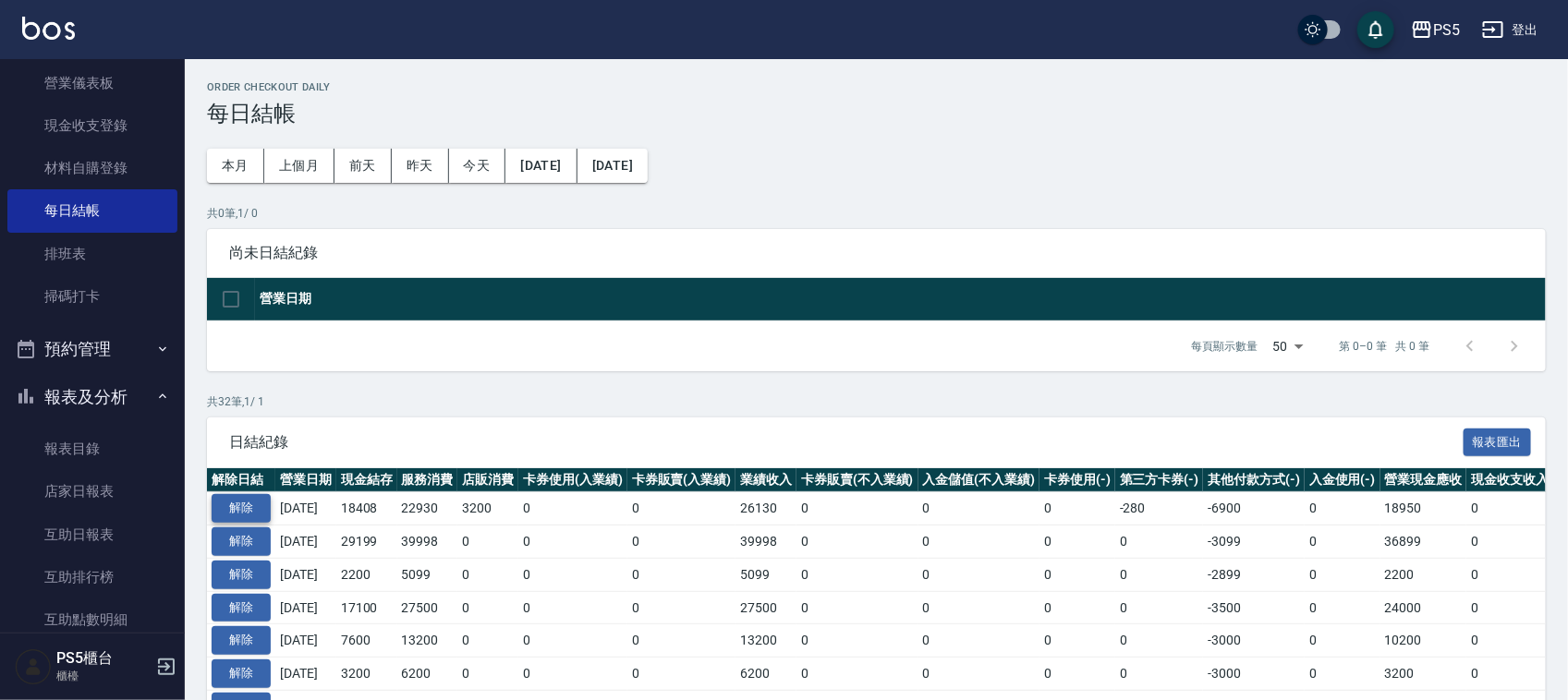
click at [242, 496] on button "解除" at bounding box center [241, 508] width 60 height 28
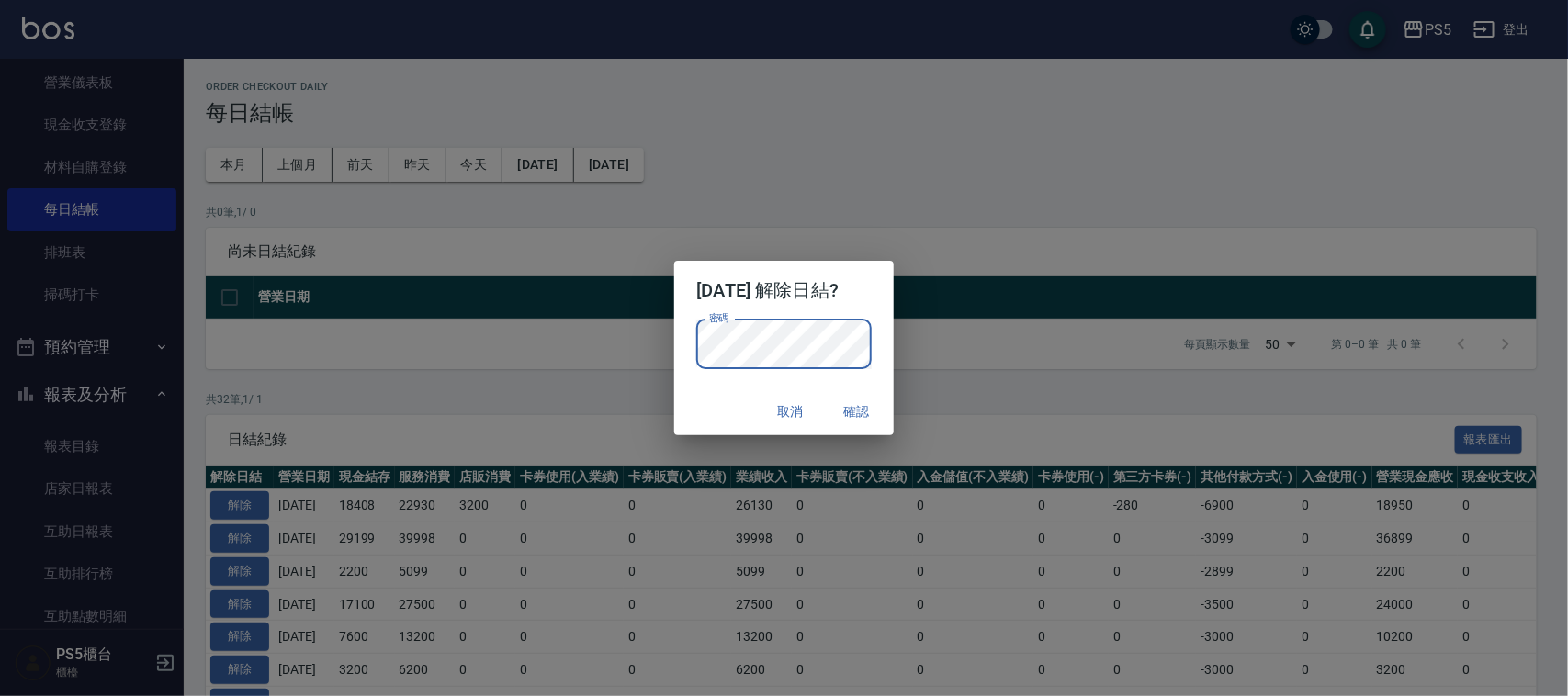
click at [866, 411] on button "確認" at bounding box center [856, 412] width 59 height 34
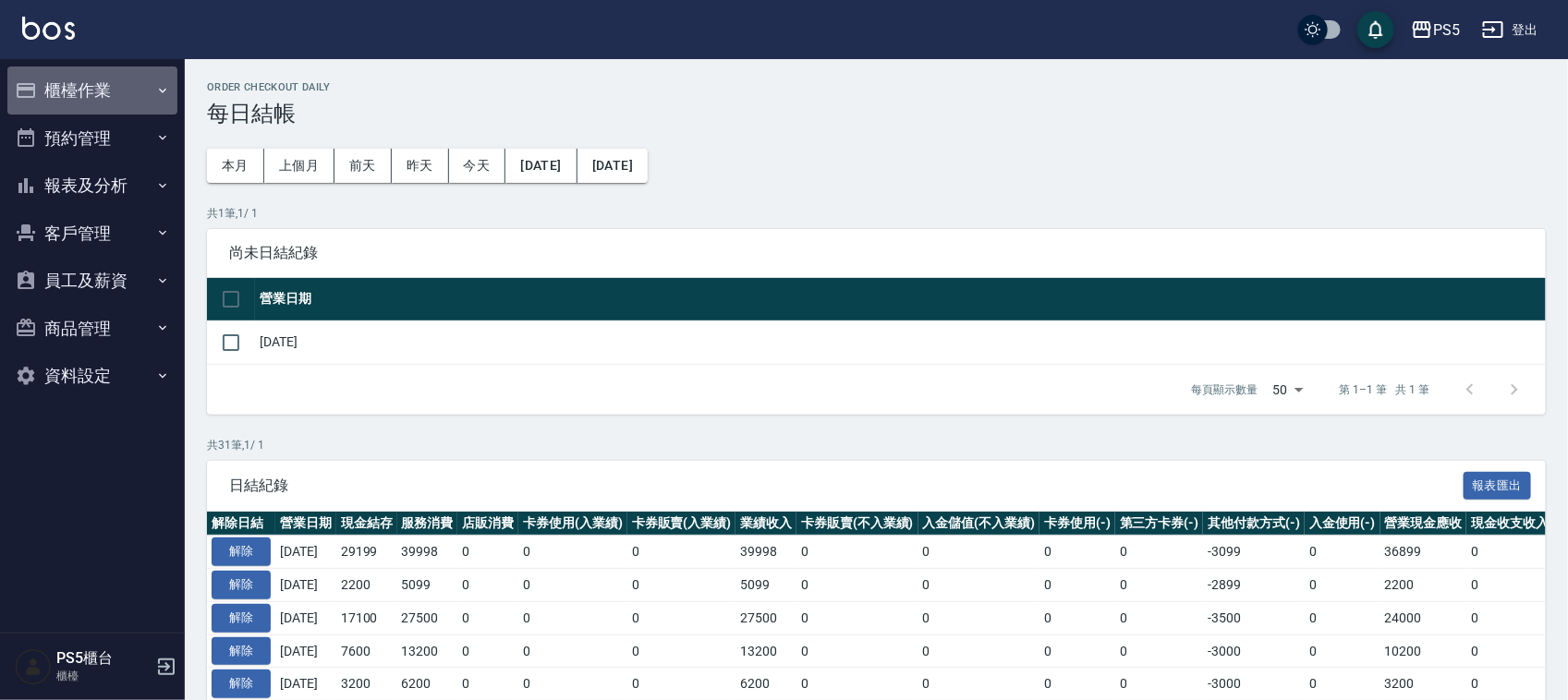
click at [111, 94] on button "櫃檯作業" at bounding box center [93, 90] width 170 height 48
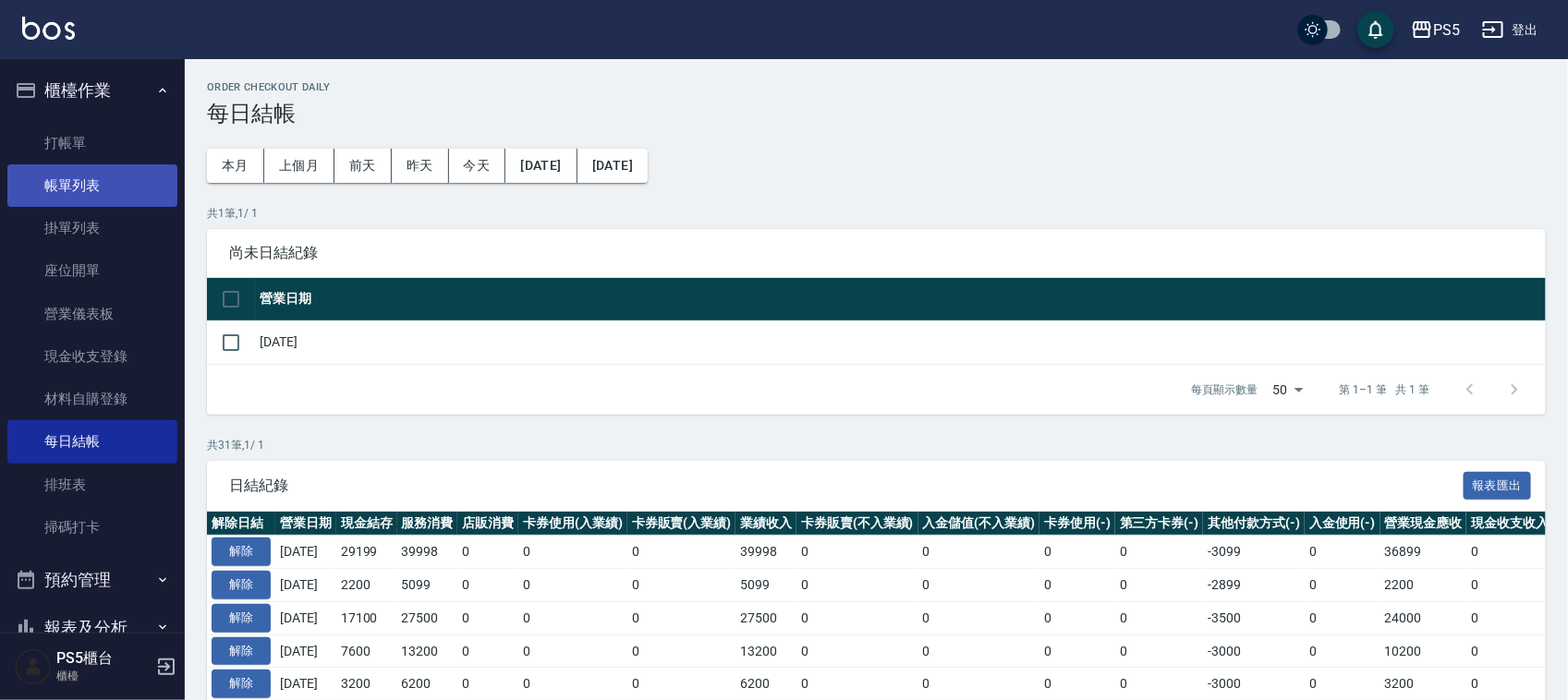
click at [123, 185] on link "帳單列表" at bounding box center [93, 185] width 170 height 43
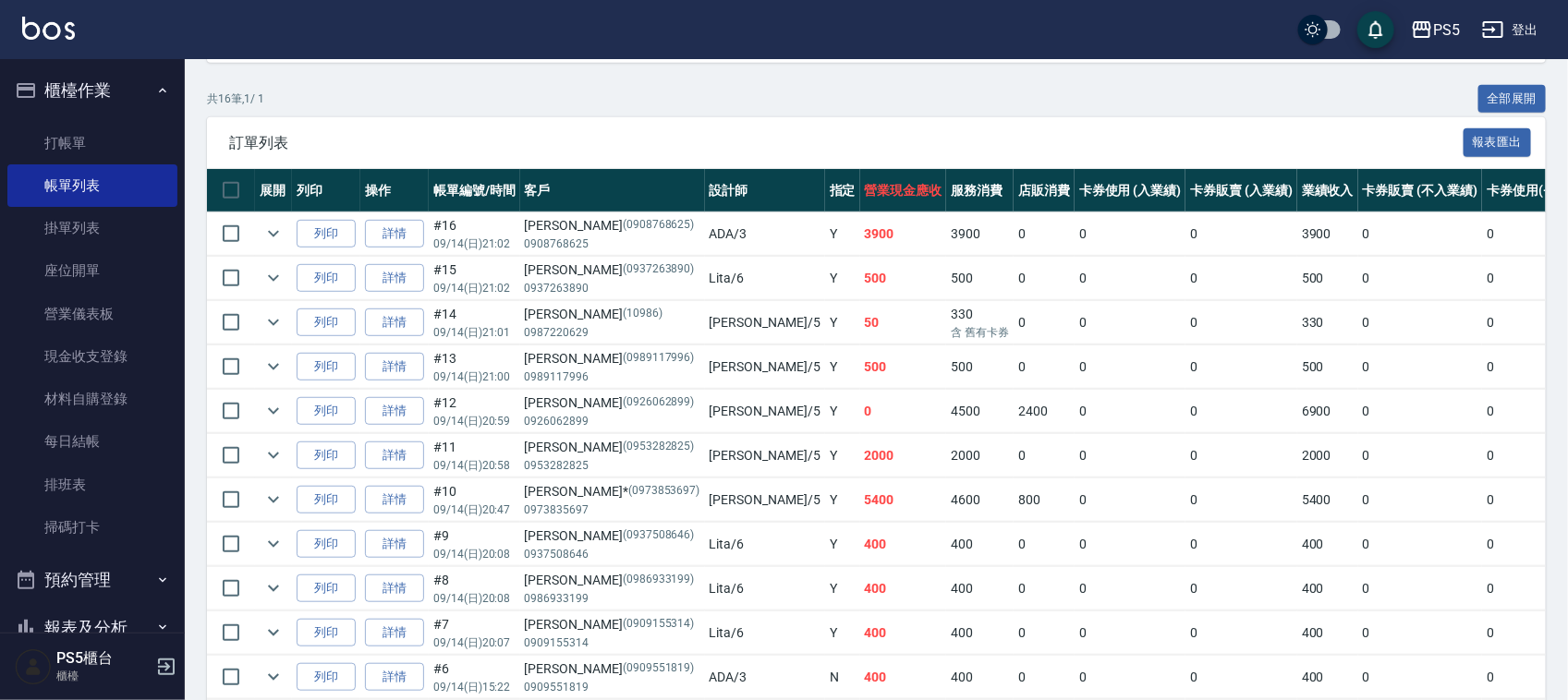
scroll to position [347, 0]
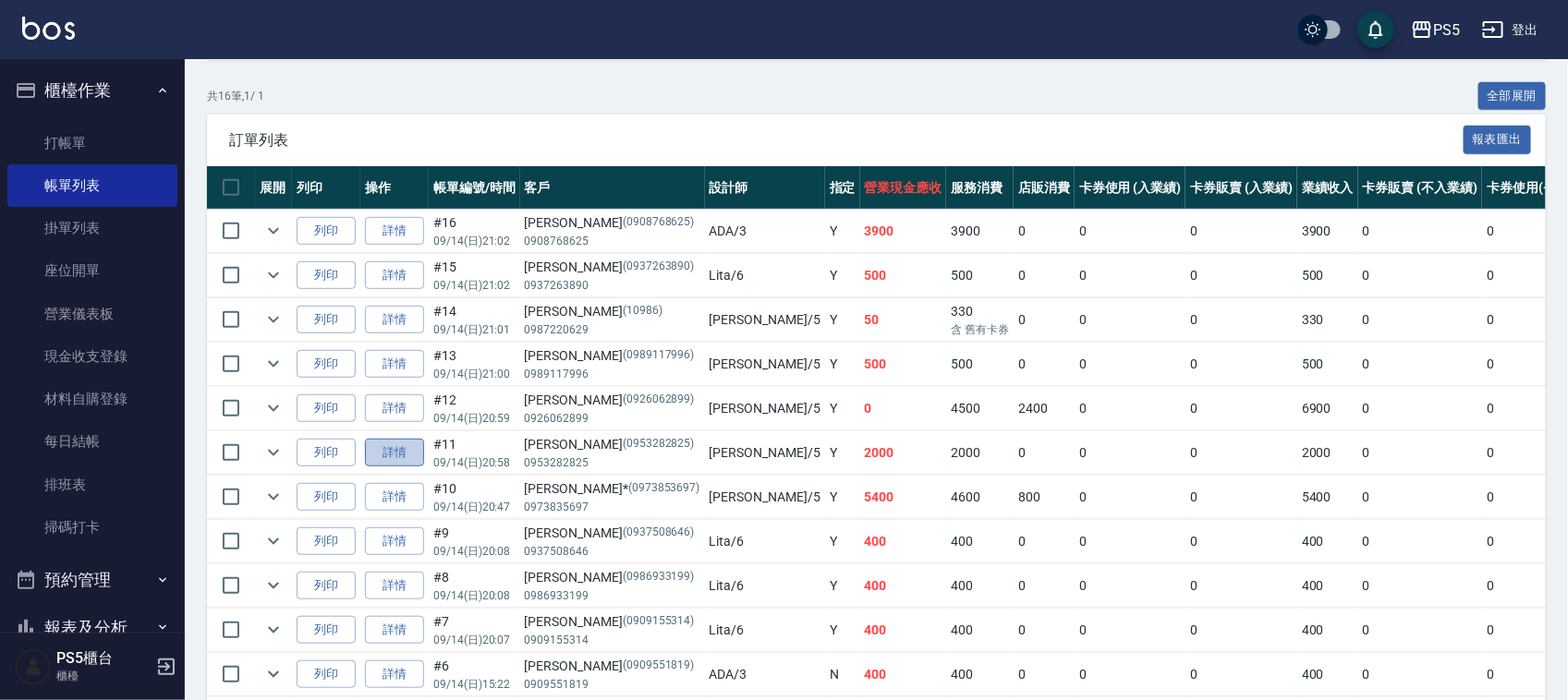
click at [403, 453] on link "詳情" at bounding box center [395, 452] width 60 height 28
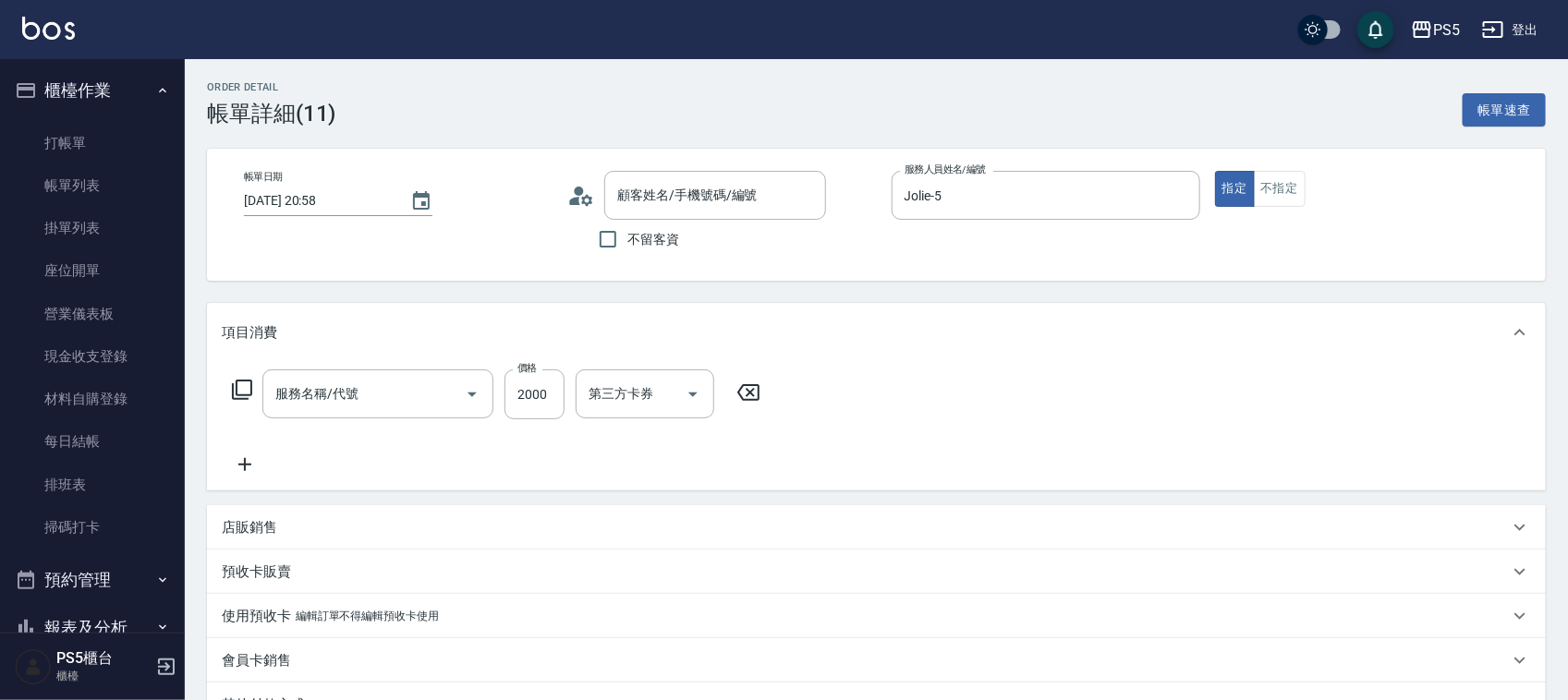
type input "2025/09/14 20:58"
type input "Jolie-5"
type input "陳彩鳳/0953282825/0953282825"
type input "基本染髮(401)"
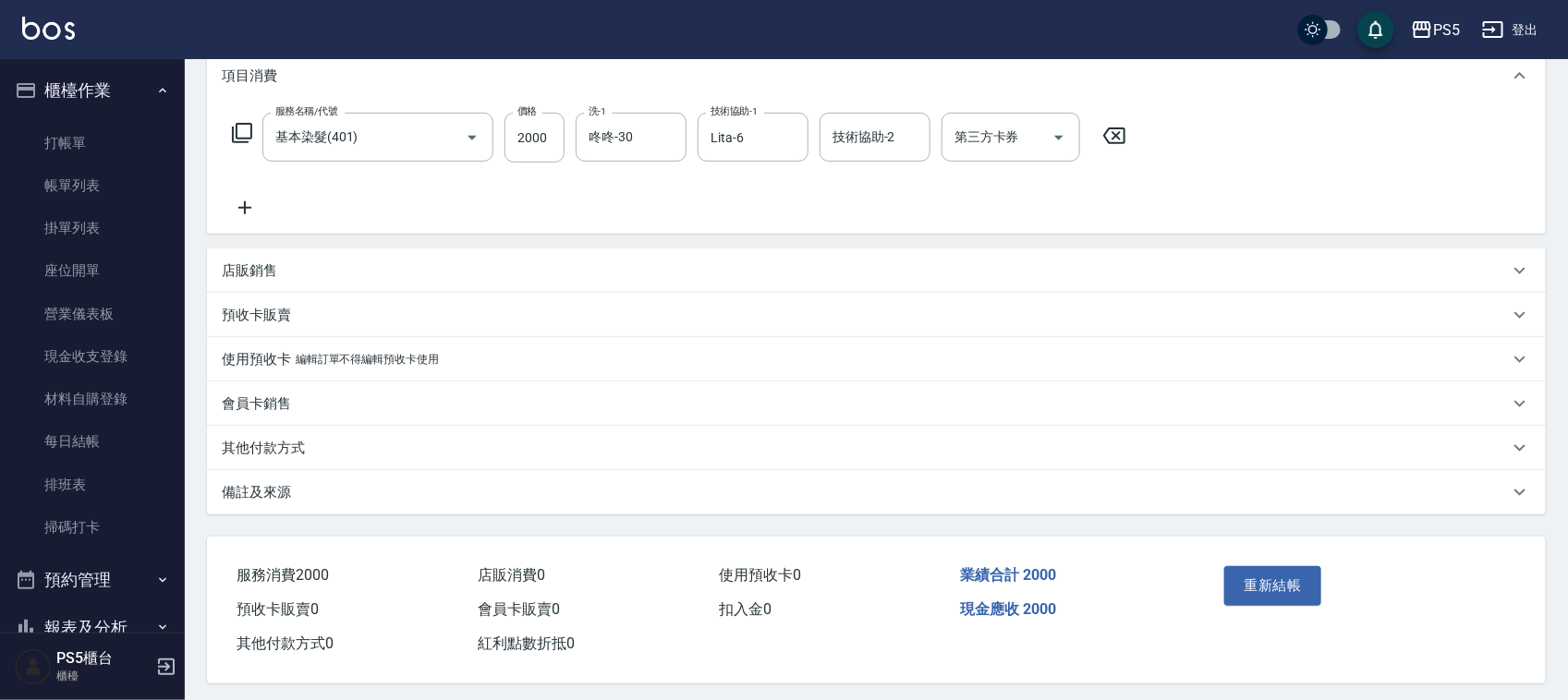
scroll to position [268, 0]
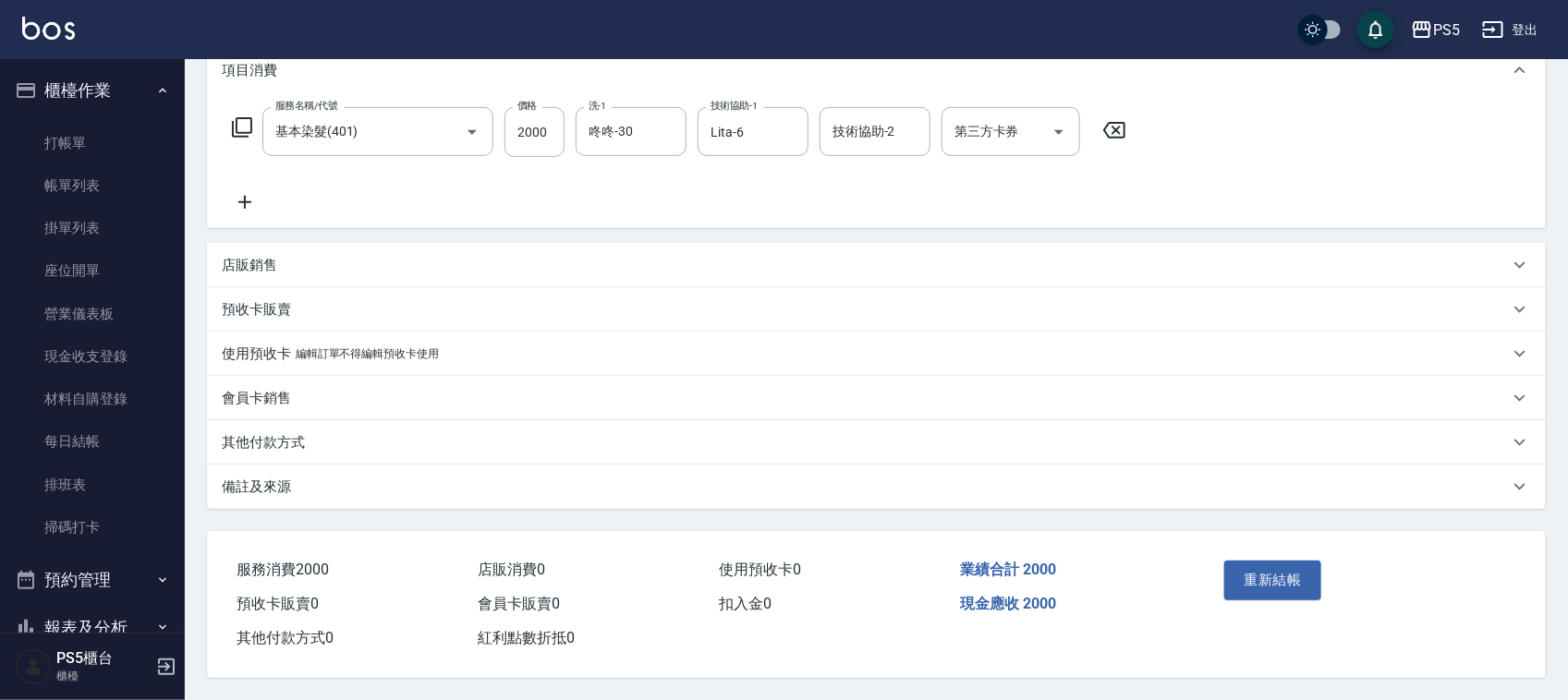
click at [278, 433] on p "其他付款方式" at bounding box center [263, 443] width 83 height 20
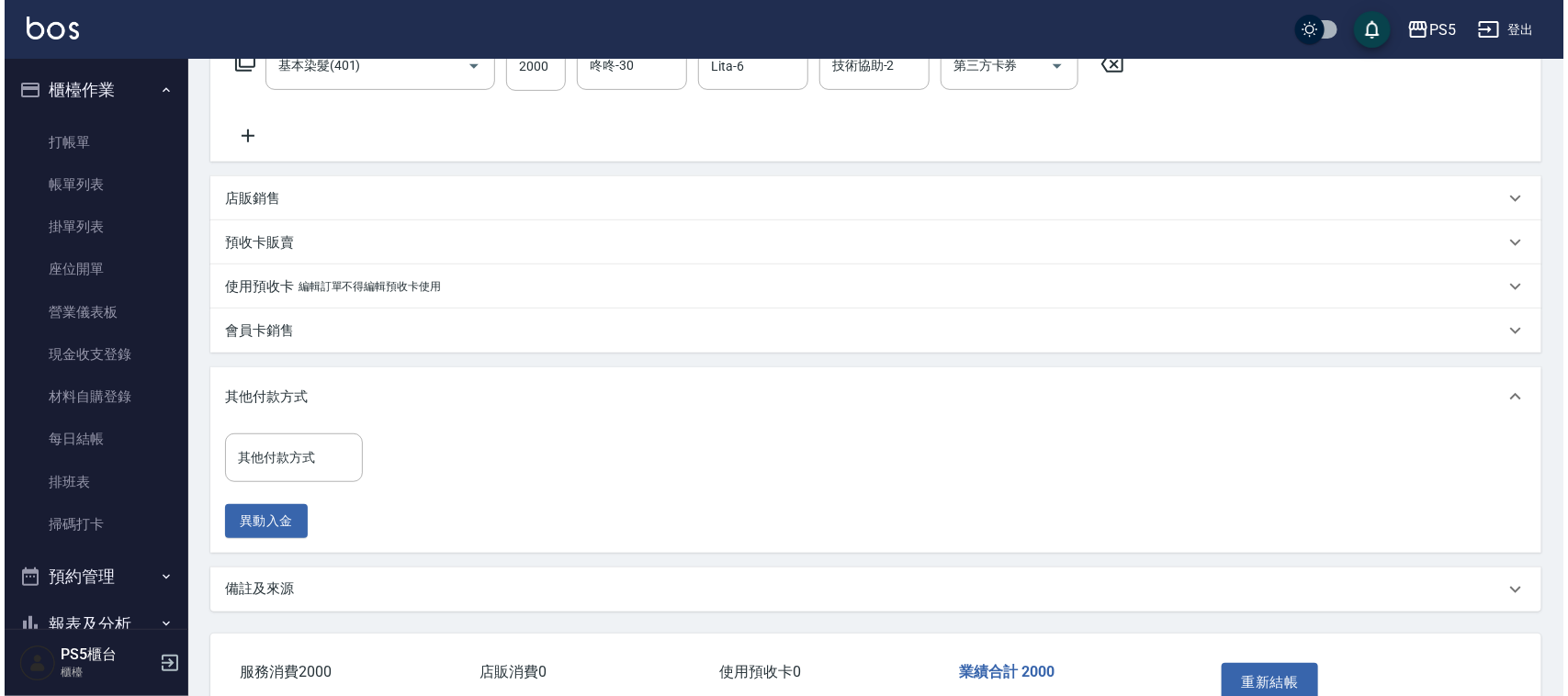
scroll to position [382, 0]
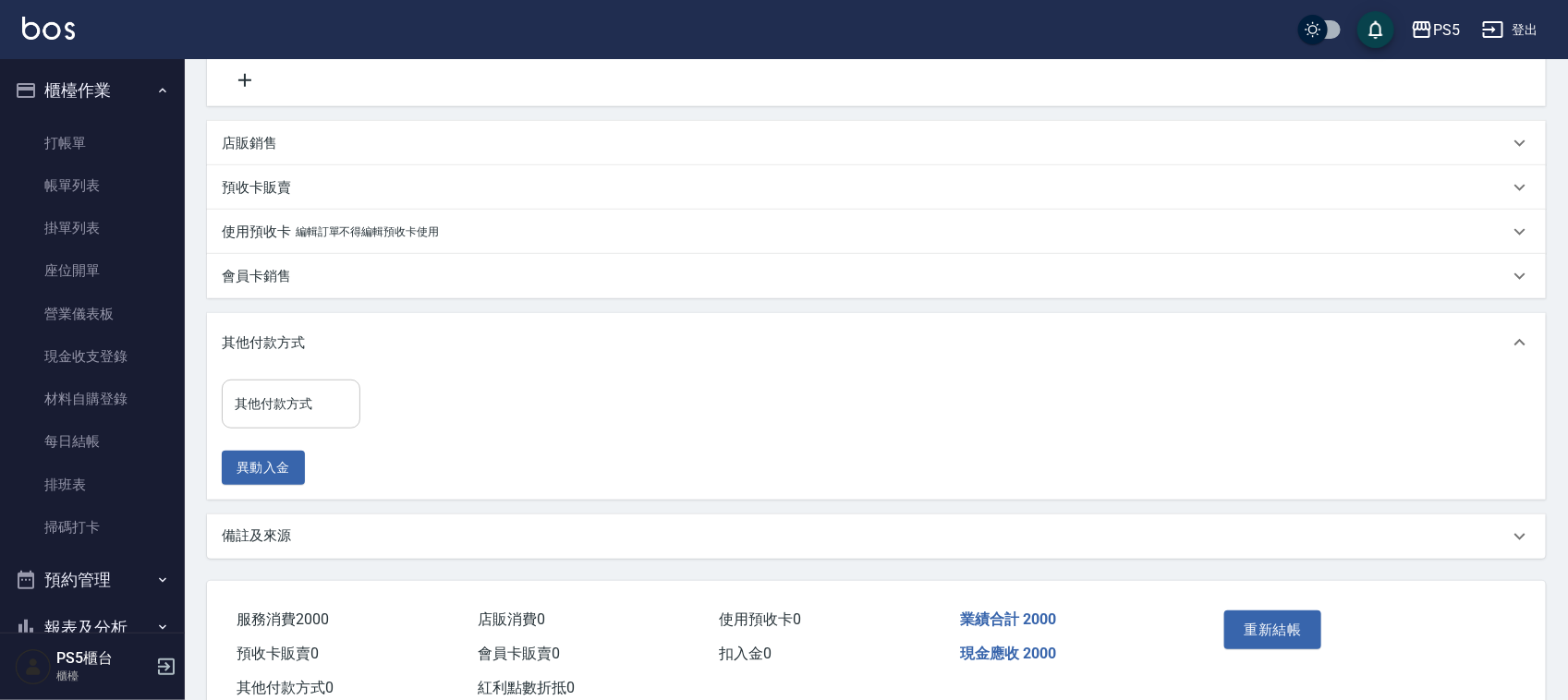
click at [308, 402] on input "其他付款方式" at bounding box center [291, 403] width 122 height 32
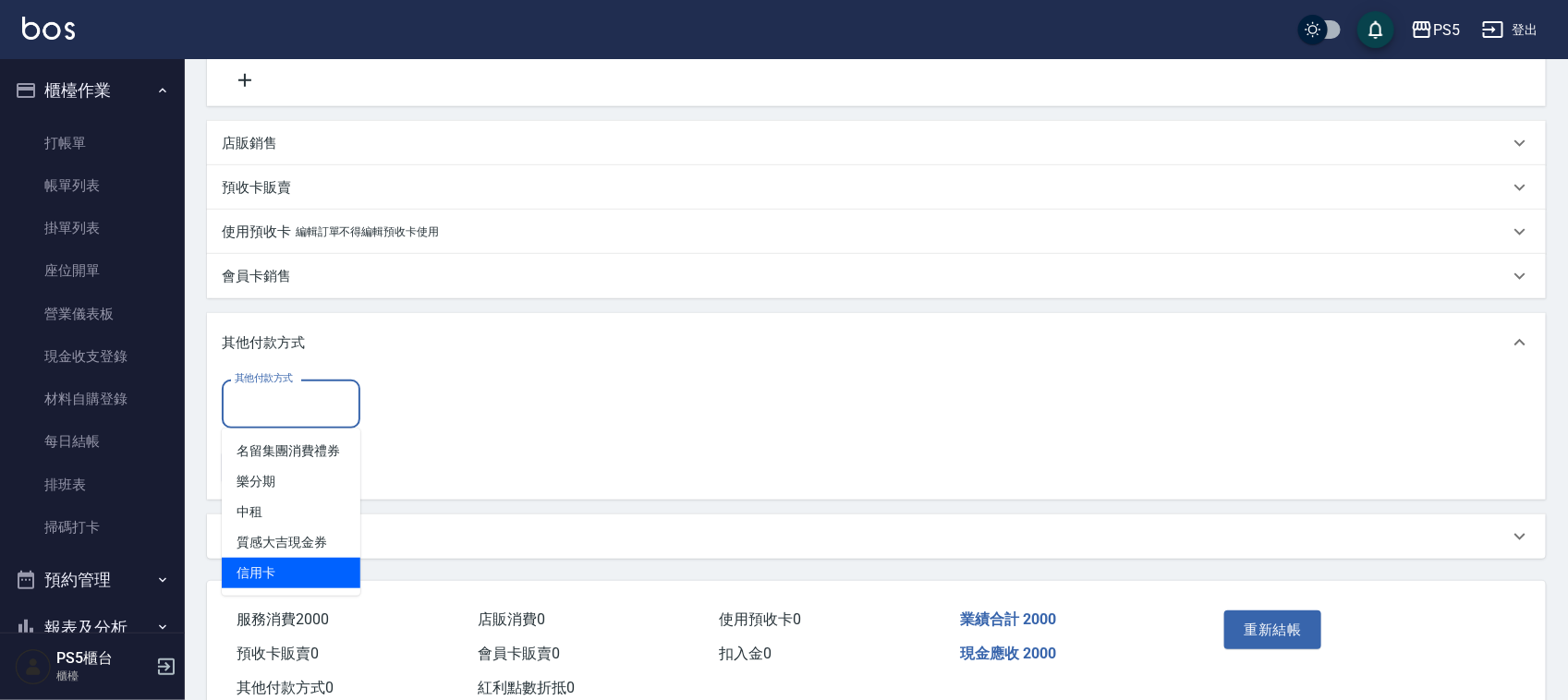
drag, startPoint x: 316, startPoint y: 566, endPoint x: 333, endPoint y: 538, distance: 32.8
click at [315, 566] on span "信用卡" at bounding box center [291, 572] width 139 height 30
type input "信用卡"
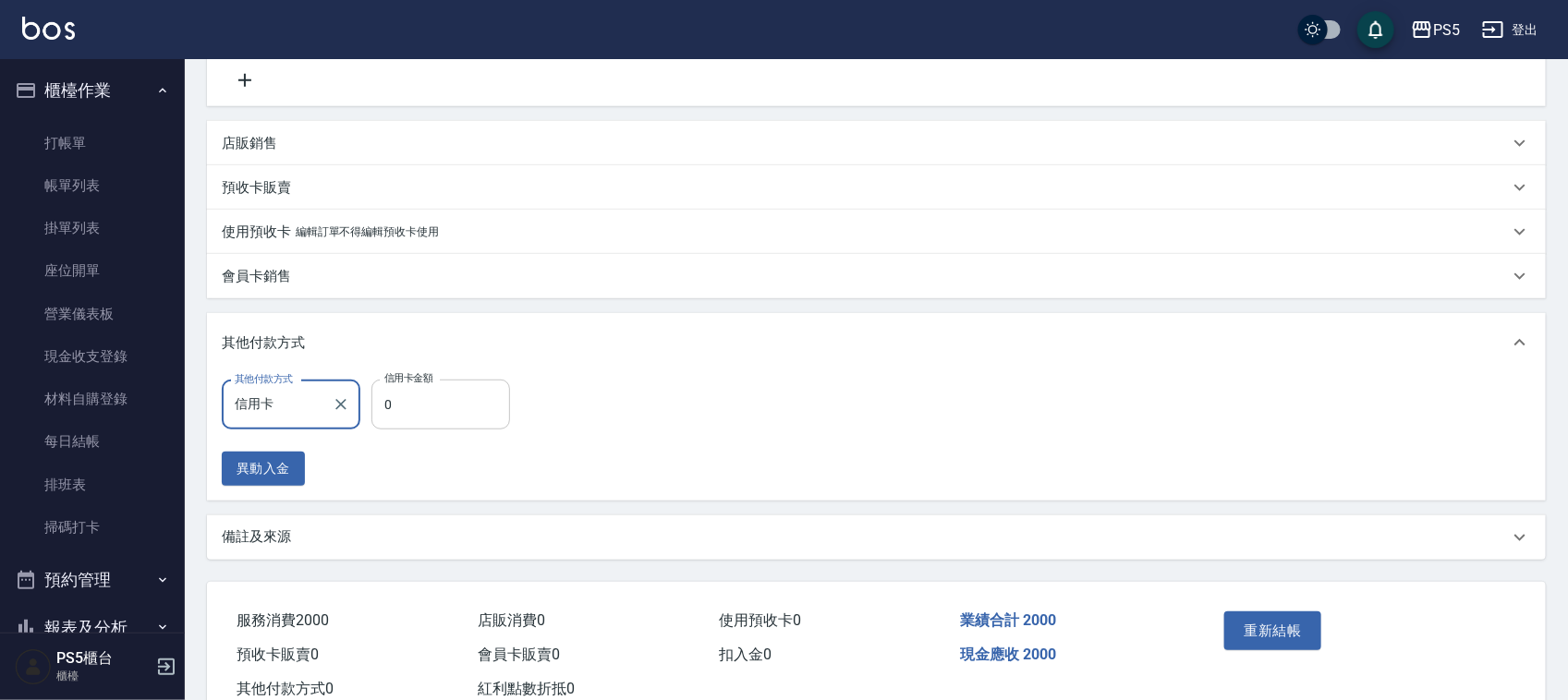
click at [433, 399] on input "0" at bounding box center [441, 404] width 139 height 50
type input "2000"
click at [1255, 622] on button "重新結帳" at bounding box center [1273, 631] width 98 height 39
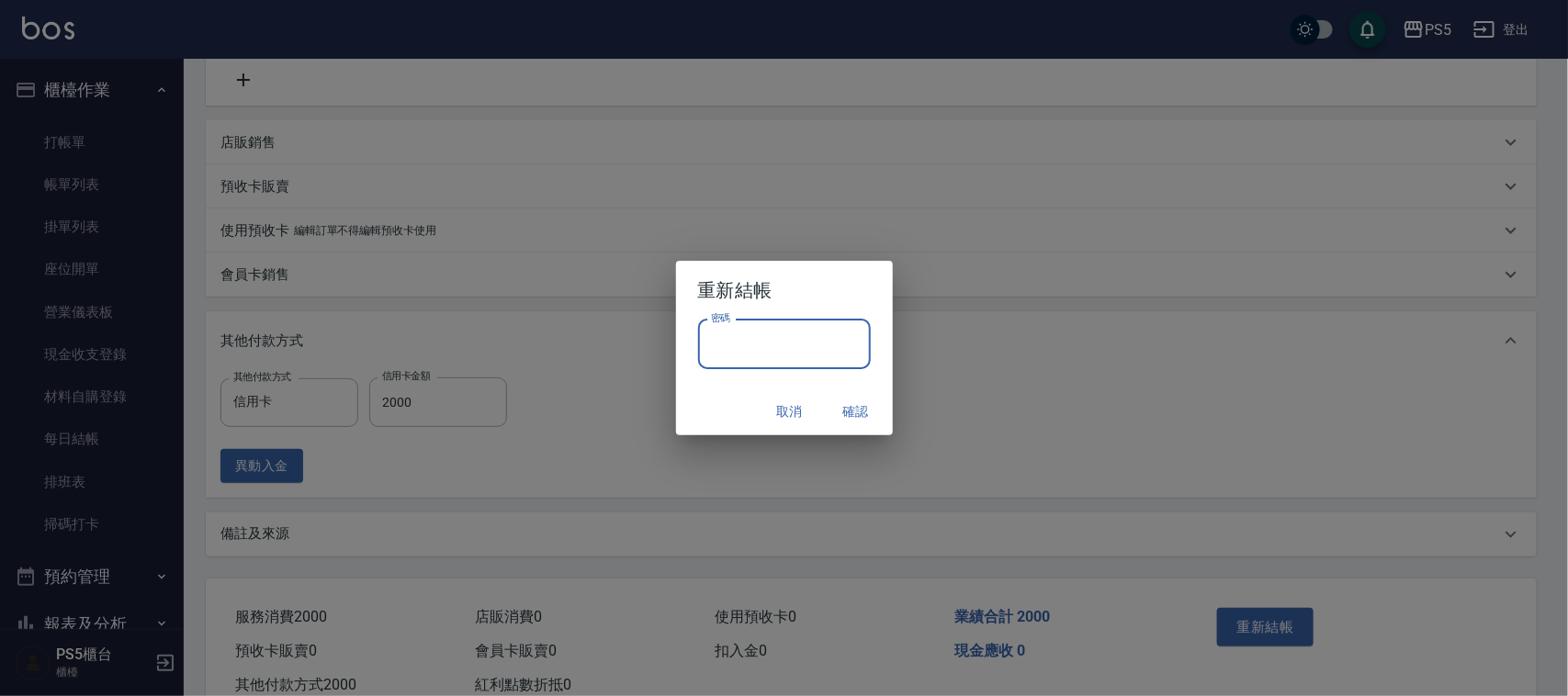
click at [802, 348] on input "密碼" at bounding box center [784, 344] width 173 height 50
type input "****"
click at [866, 411] on button "確認" at bounding box center [855, 412] width 59 height 34
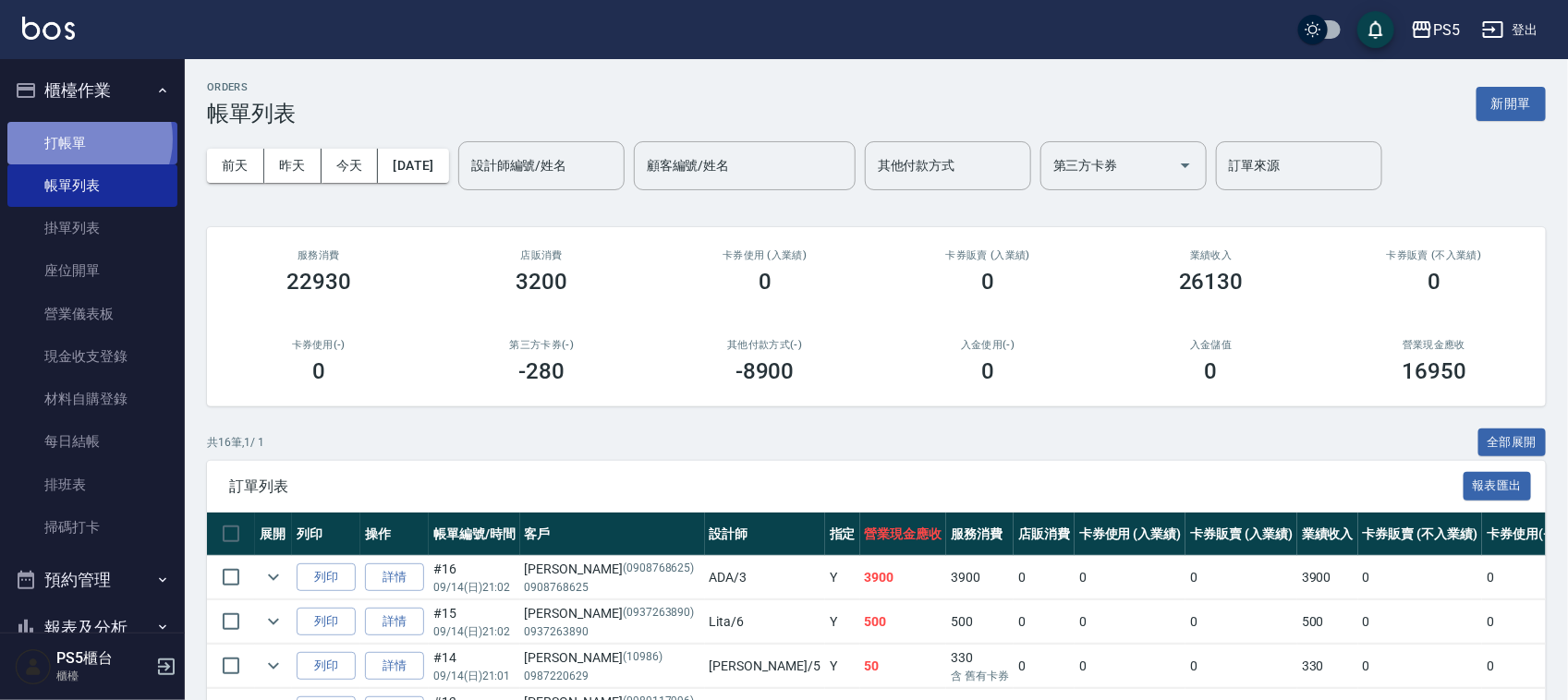
click at [83, 139] on link "打帳單" at bounding box center [93, 144] width 170 height 43
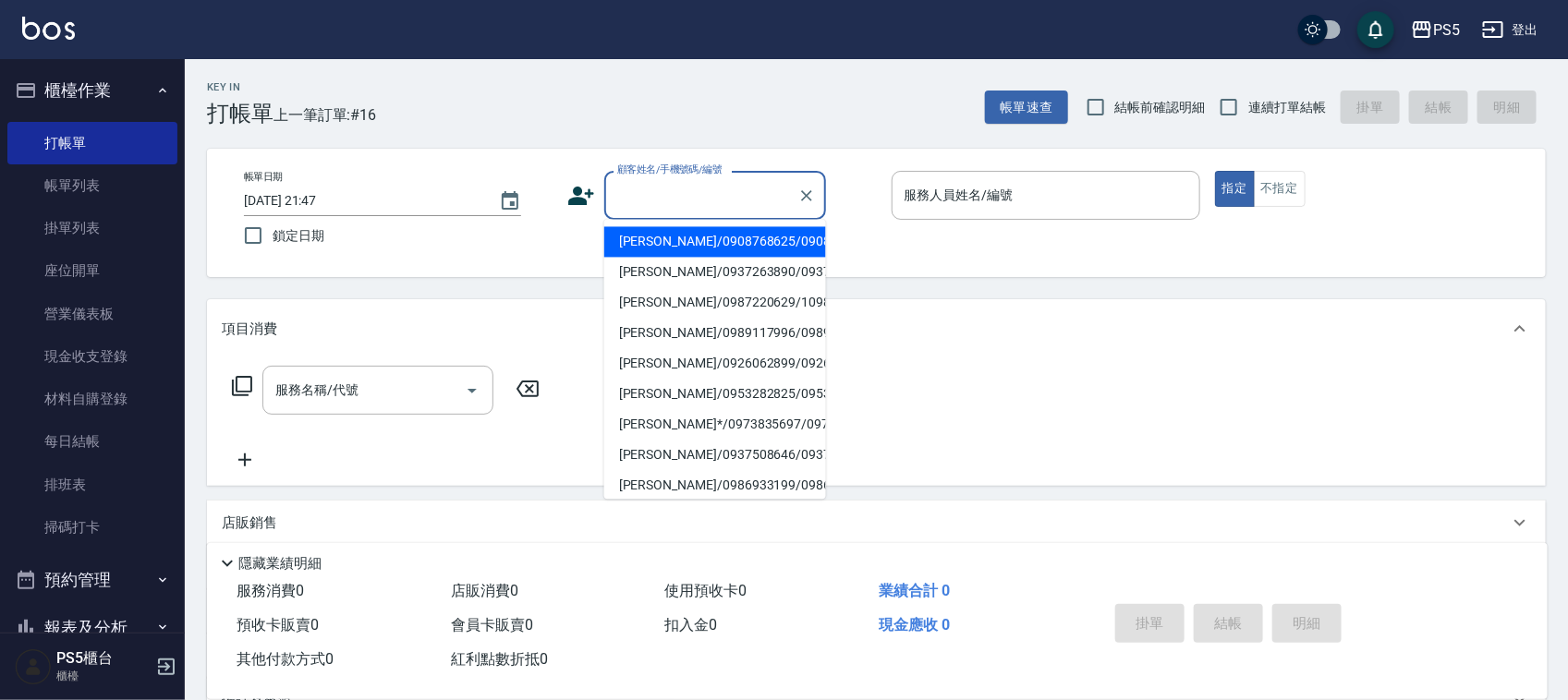
click at [671, 192] on input "顧客姓名/手機號碼/編號" at bounding box center [701, 195] width 178 height 32
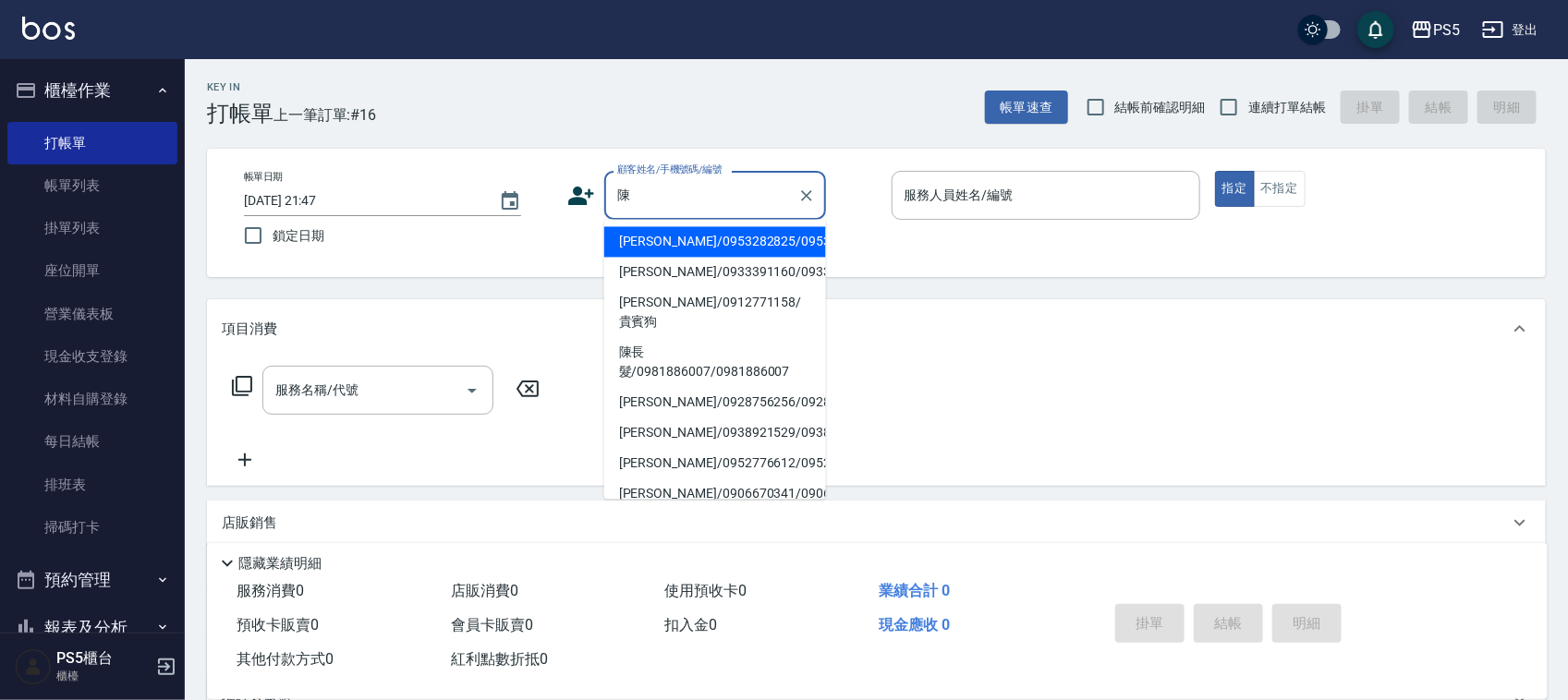
click at [655, 385] on li "陳長髮/0981886007/0981886007" at bounding box center [715, 362] width 222 height 50
type input "陳長髮/0981886007/0981886007"
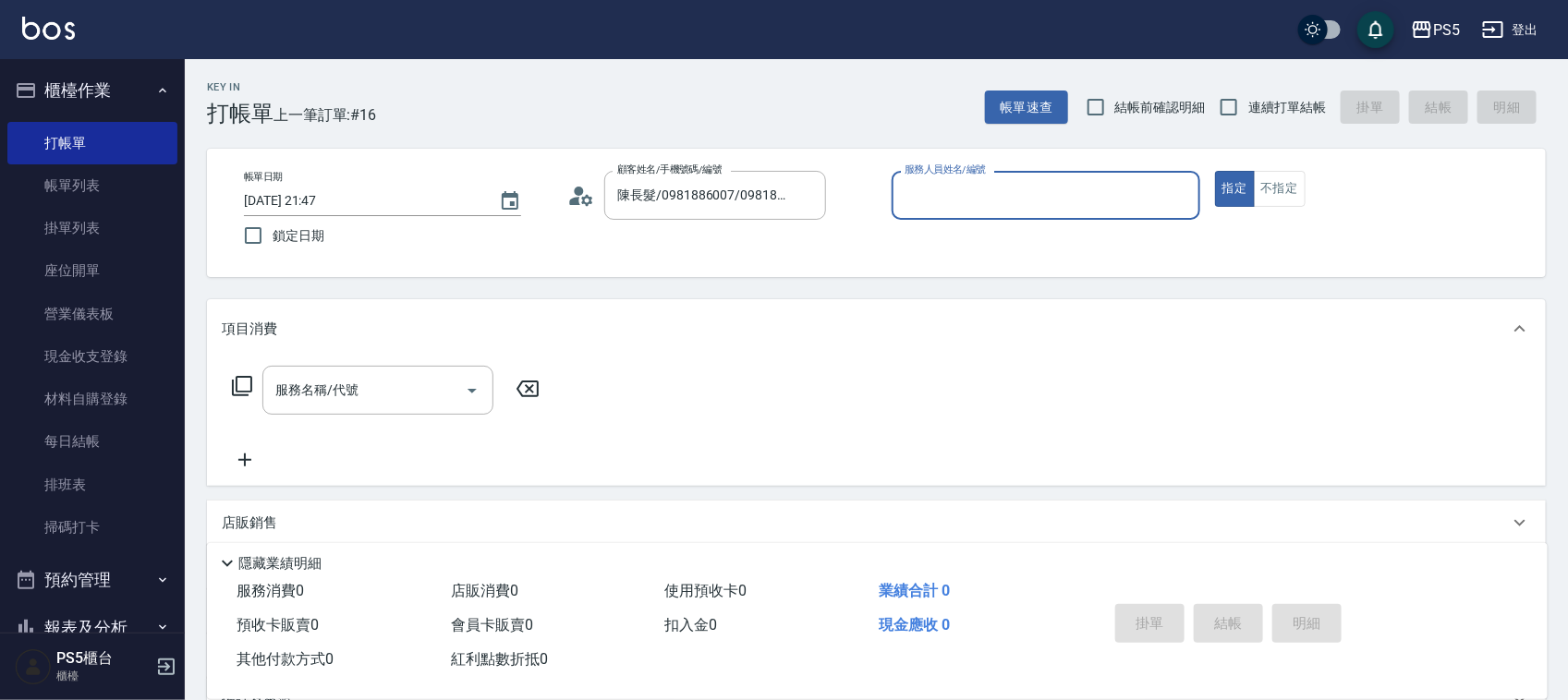
type input "Jolie-5"
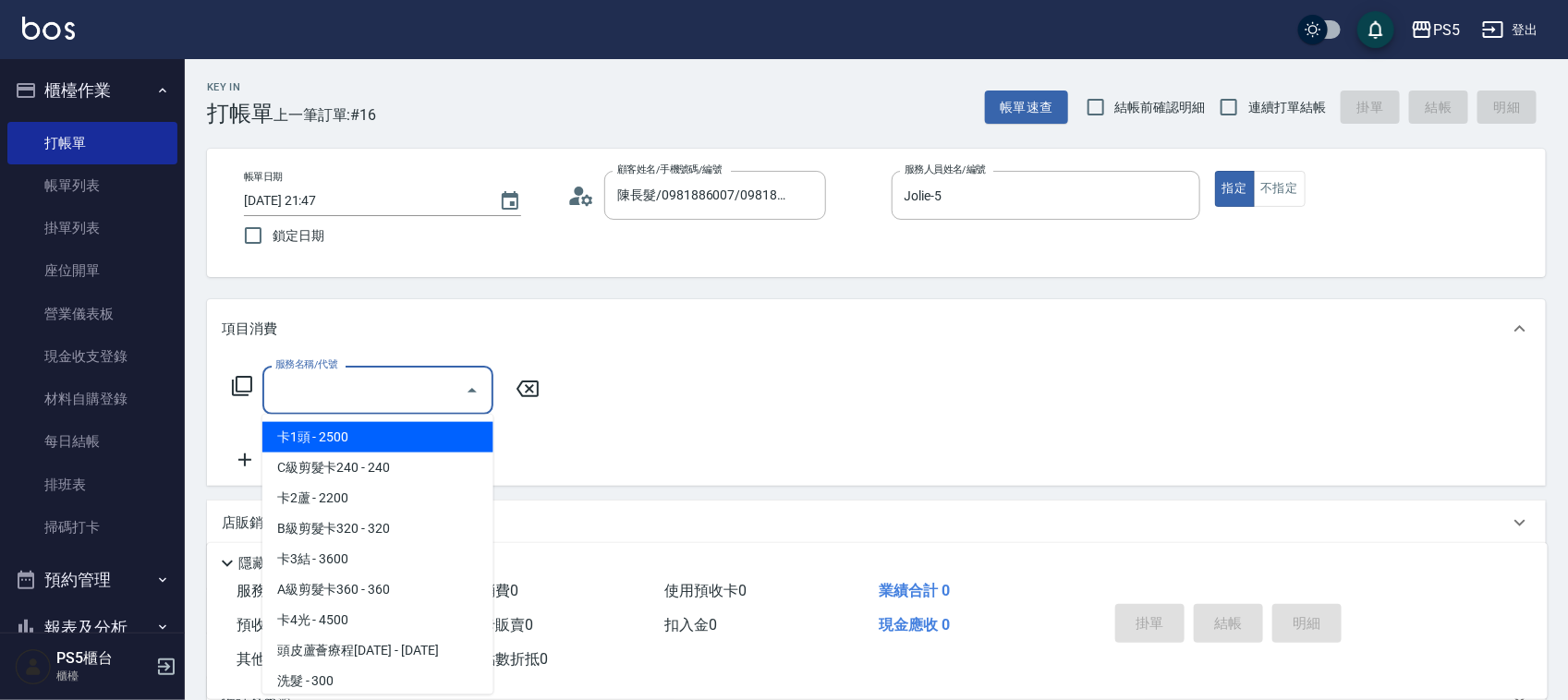
click at [325, 400] on input "服務名稱/代號" at bounding box center [363, 390] width 187 height 32
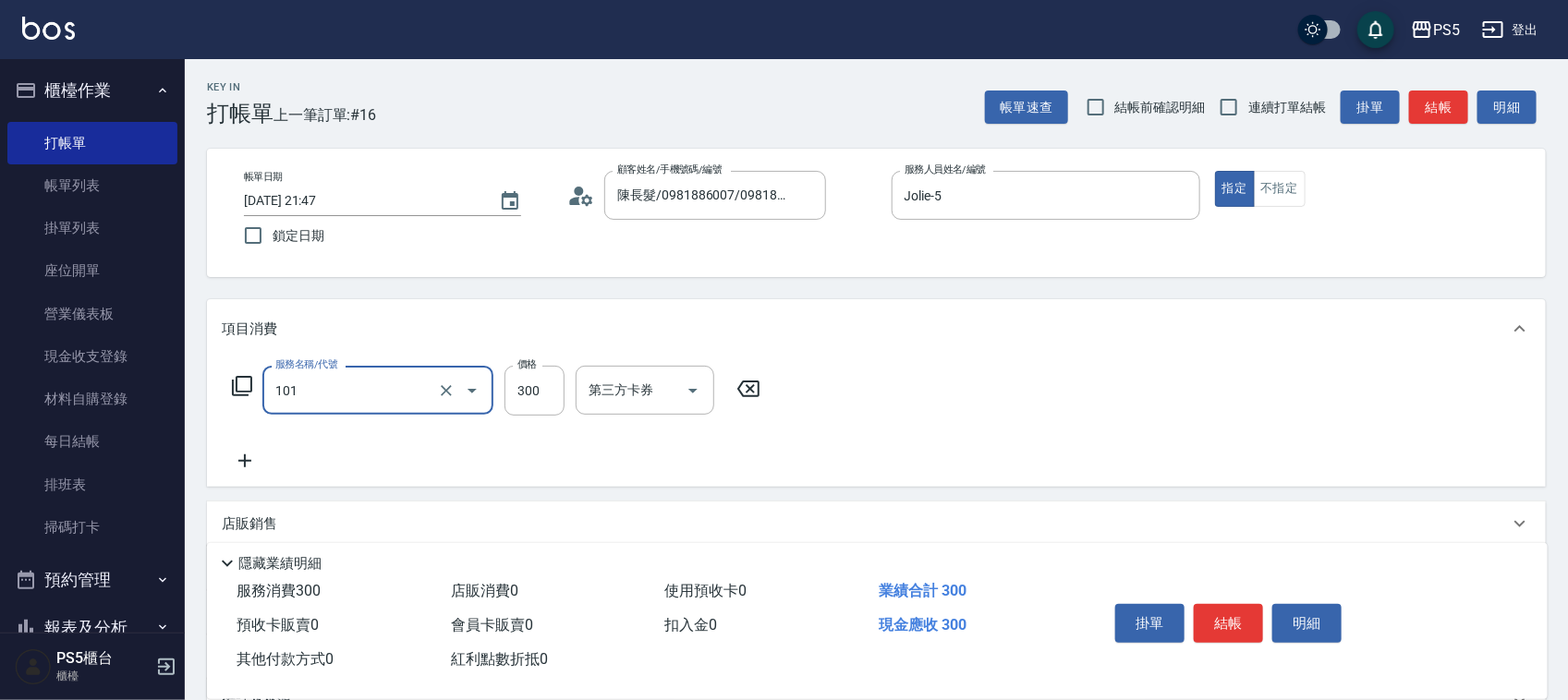
type input "洗髮(101)"
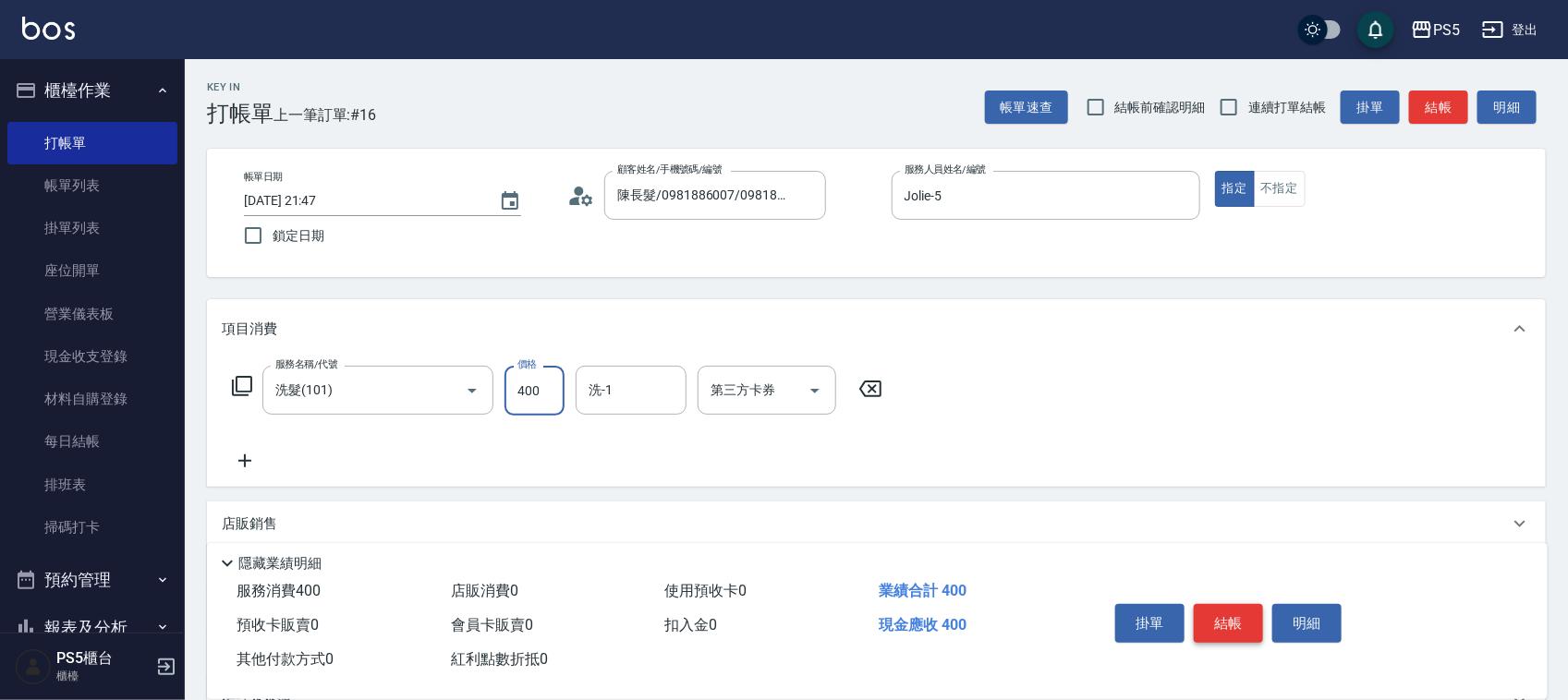
type input "400"
click at [1239, 625] on button "結帳" at bounding box center [1228, 624] width 69 height 39
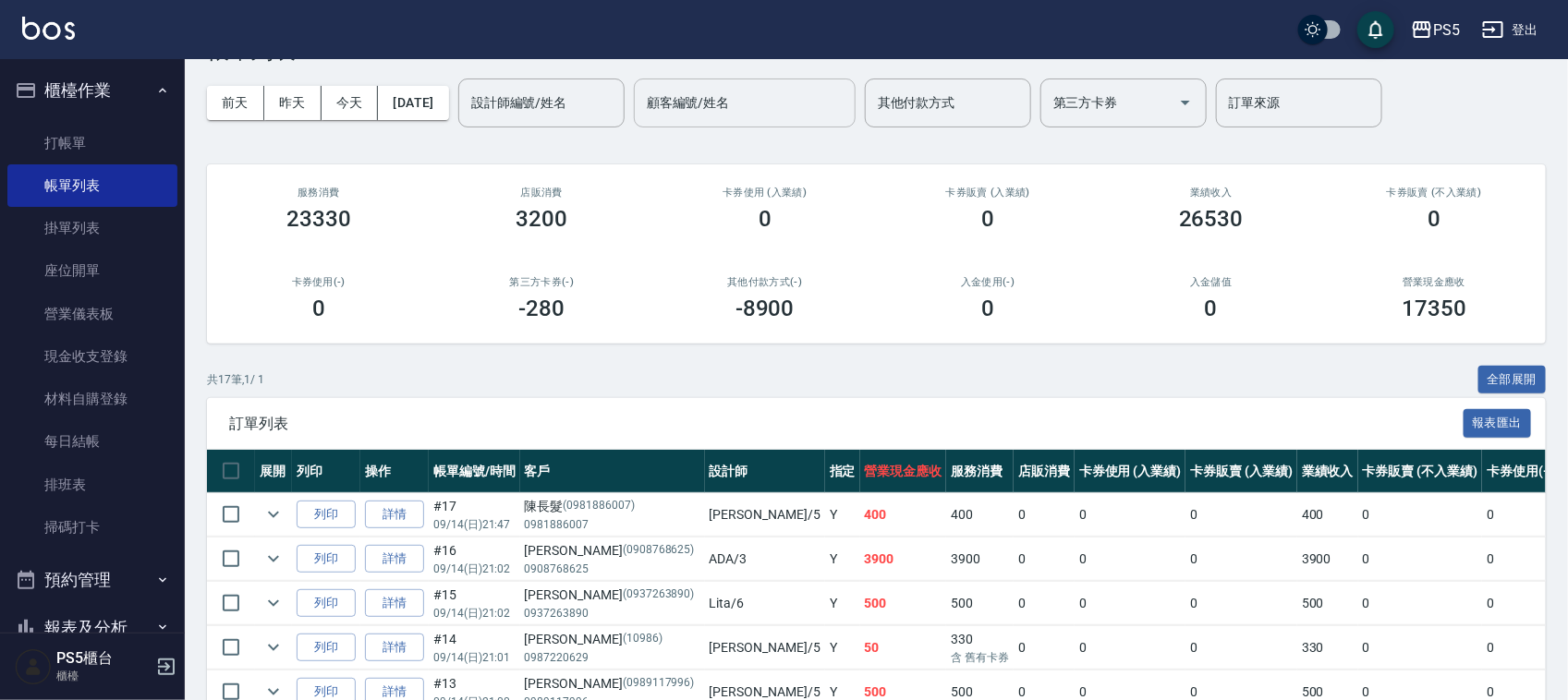
scroll to position [115, 0]
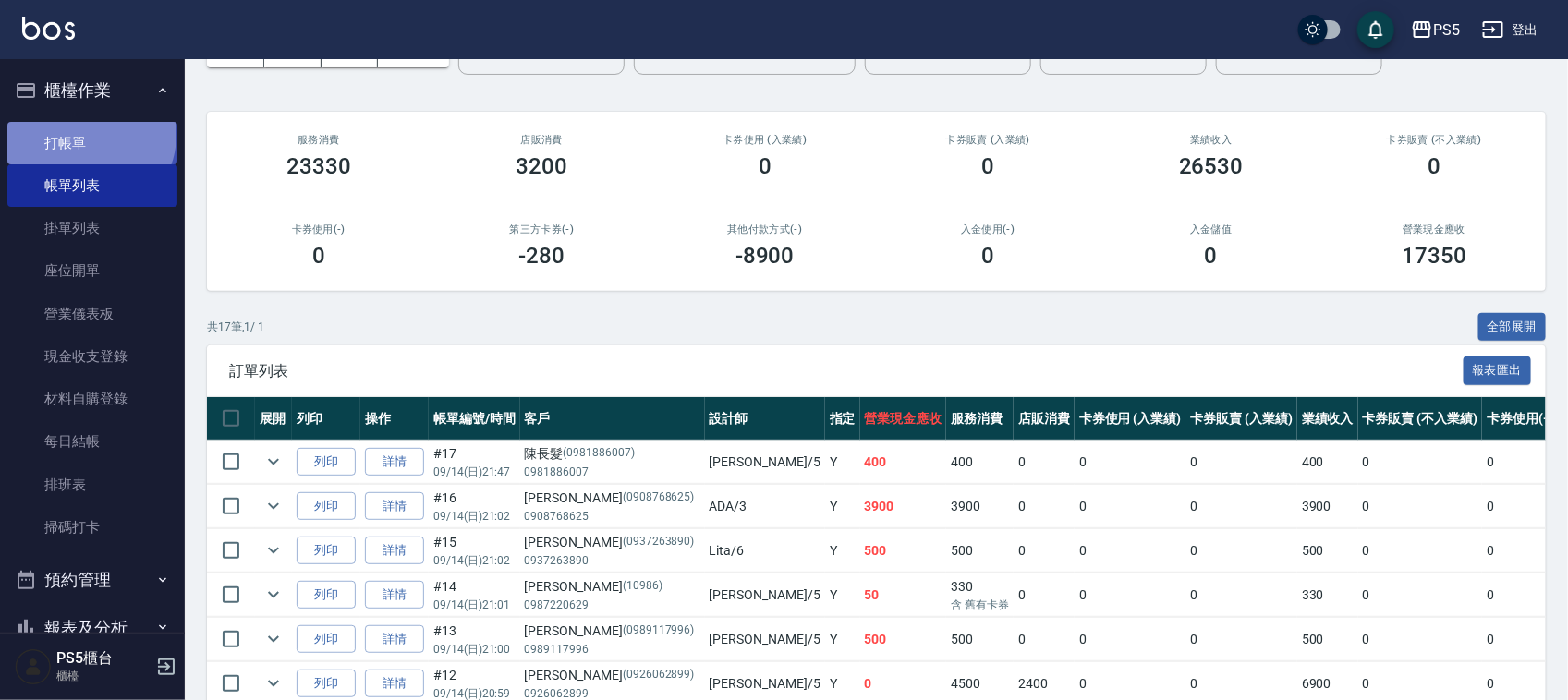
click at [89, 135] on link "打帳單" at bounding box center [93, 144] width 170 height 43
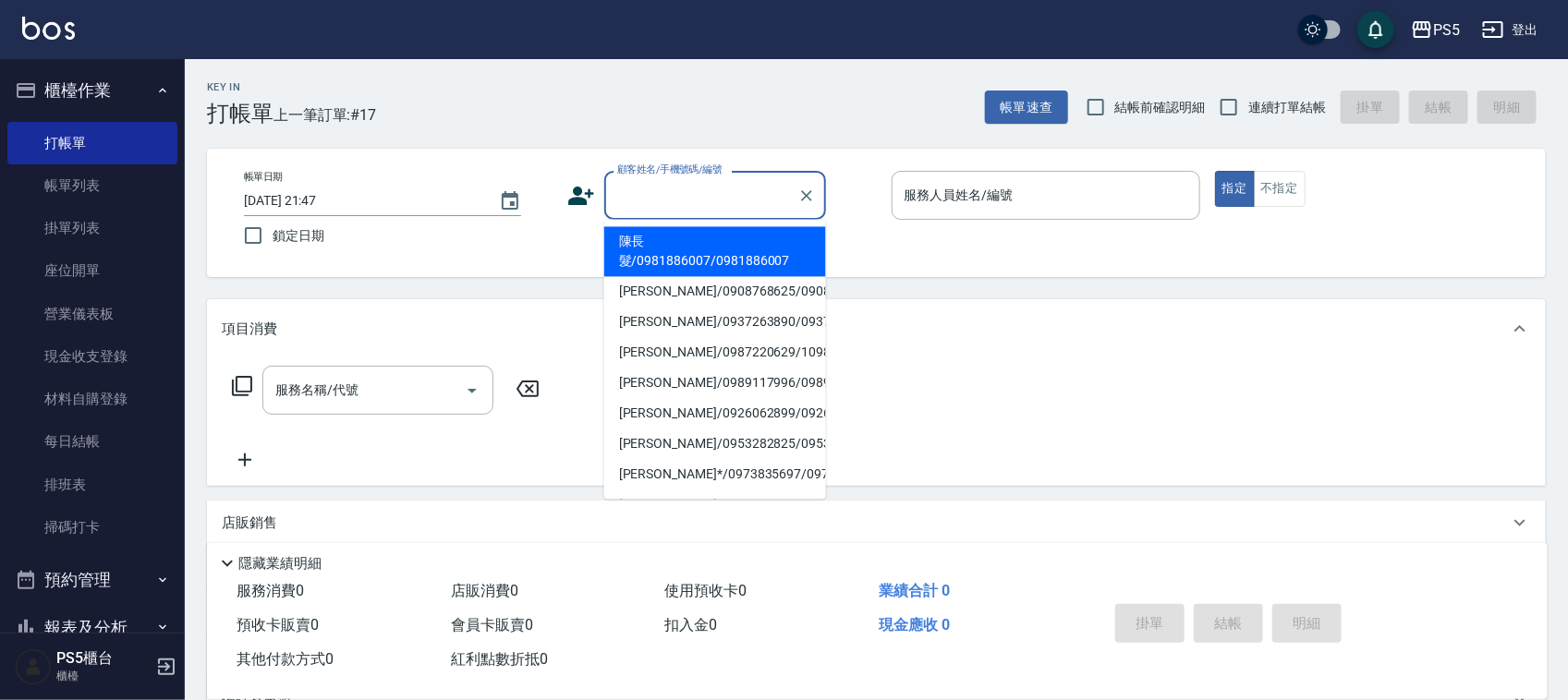
click at [648, 190] on input "顧客姓名/手機號碼/編號" at bounding box center [701, 195] width 178 height 32
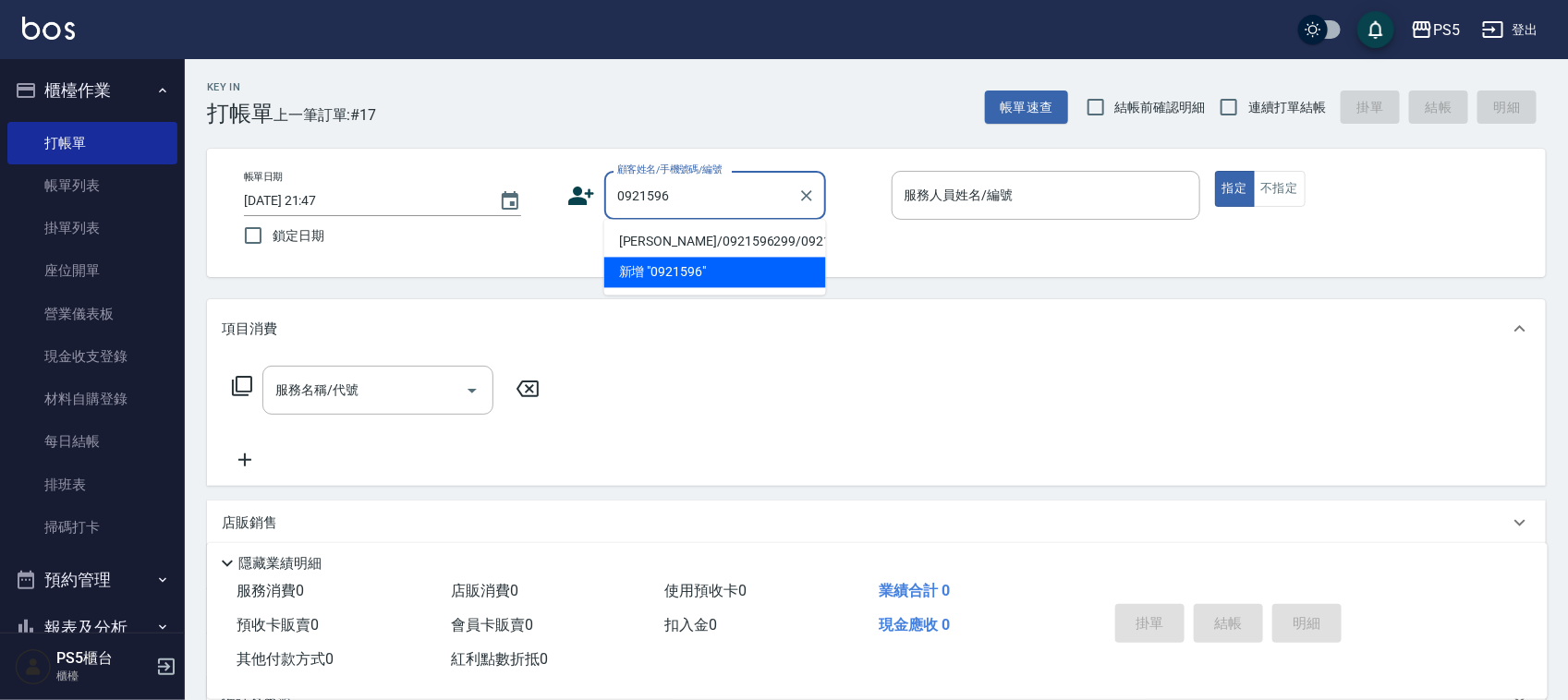
click at [642, 250] on li "洪丞熙/0921596299/0921596299" at bounding box center [715, 242] width 222 height 30
type input "洪丞熙/0921596299/0921596299"
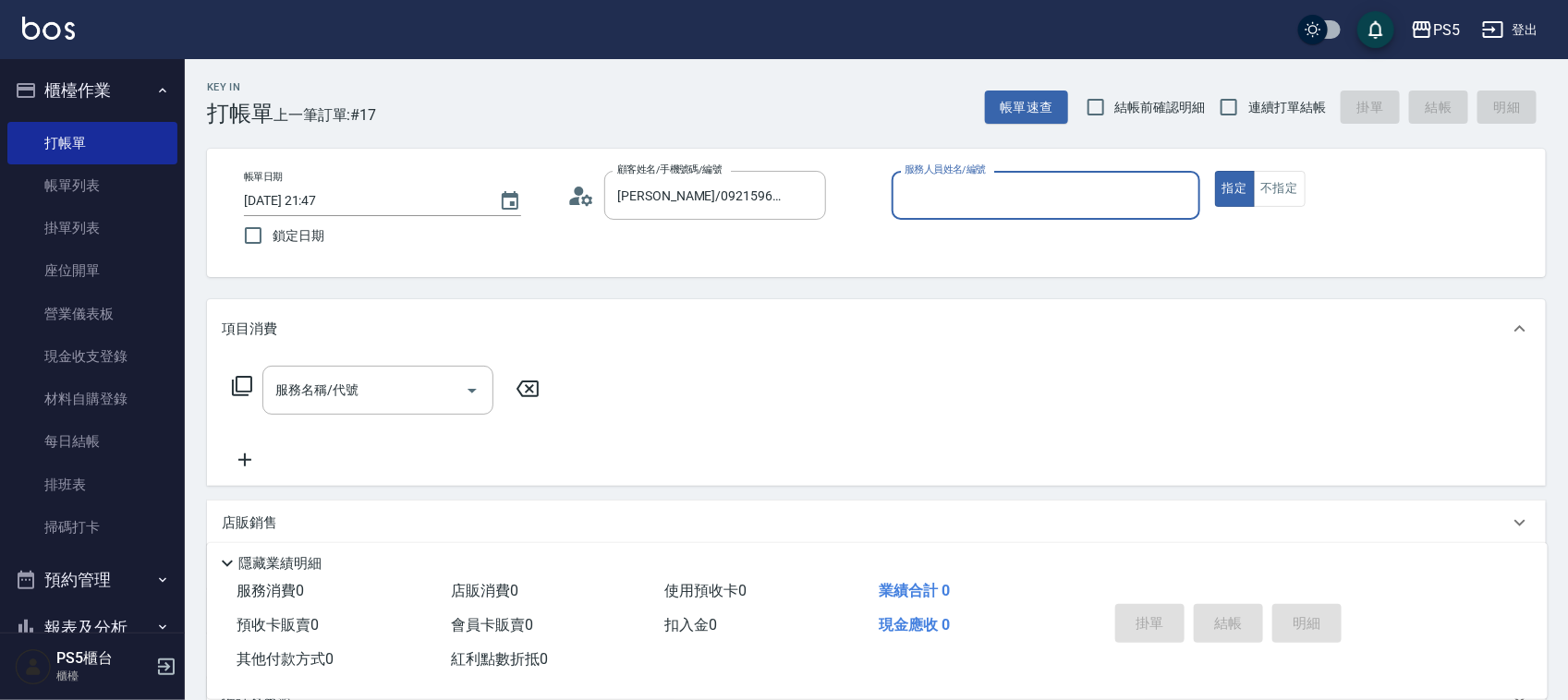
type input "ADA-3"
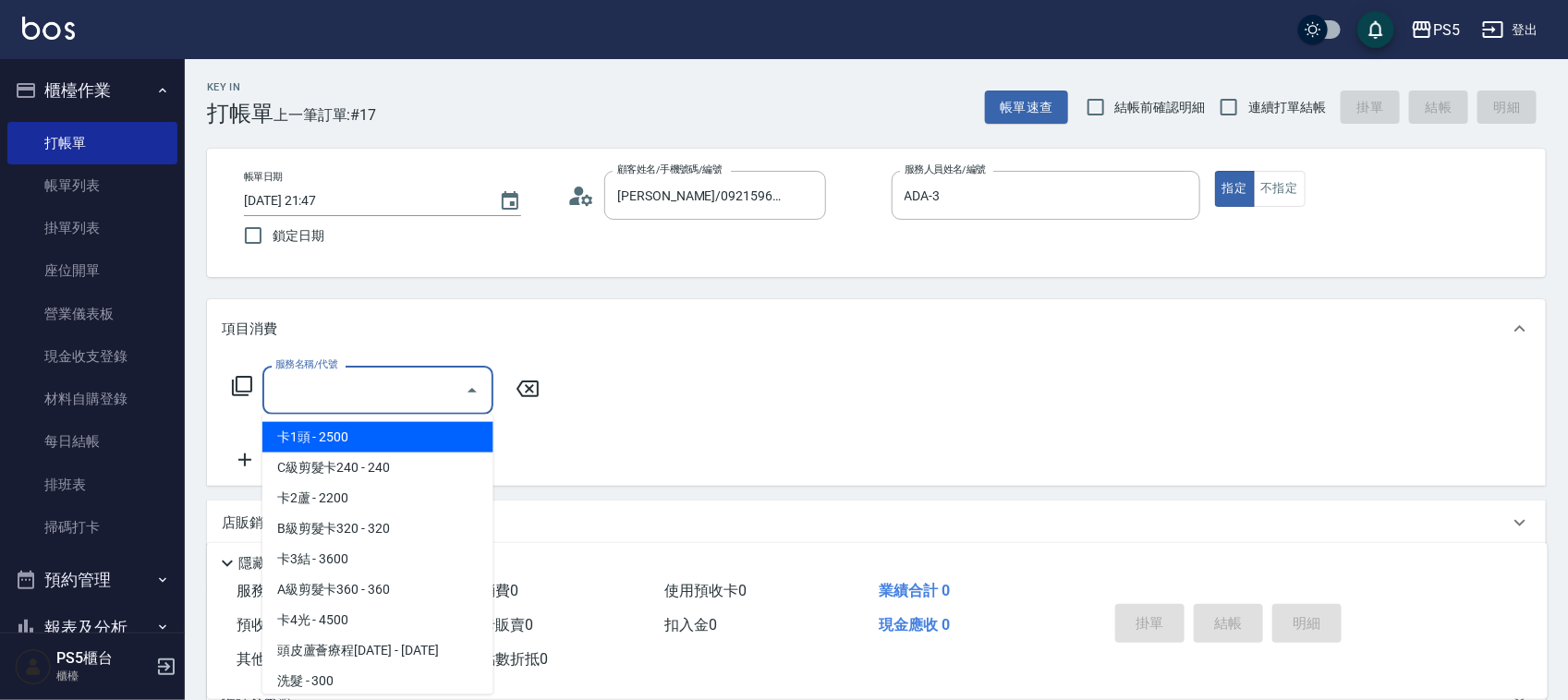
click at [360, 379] on input "服務名稱/代號" at bounding box center [363, 390] width 187 height 32
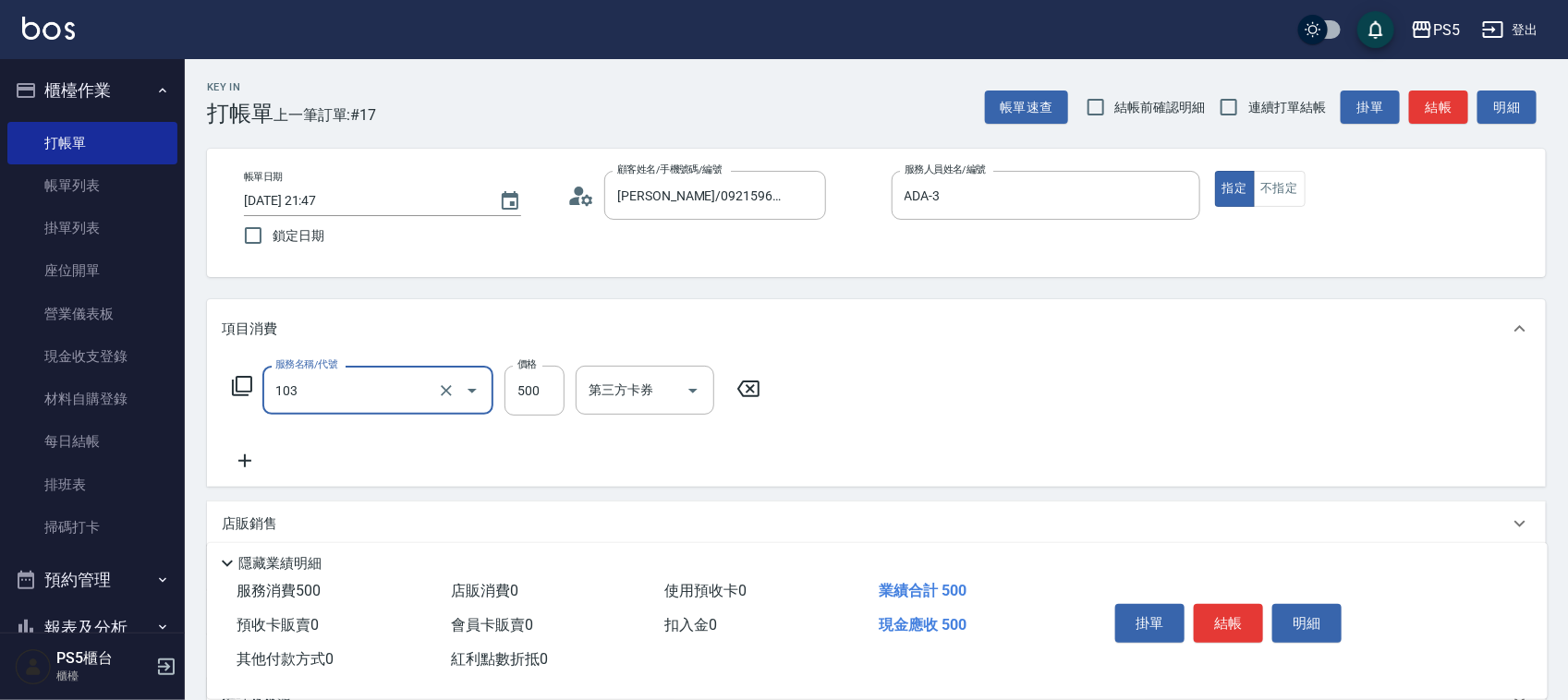
type input "B級洗剪500(103)"
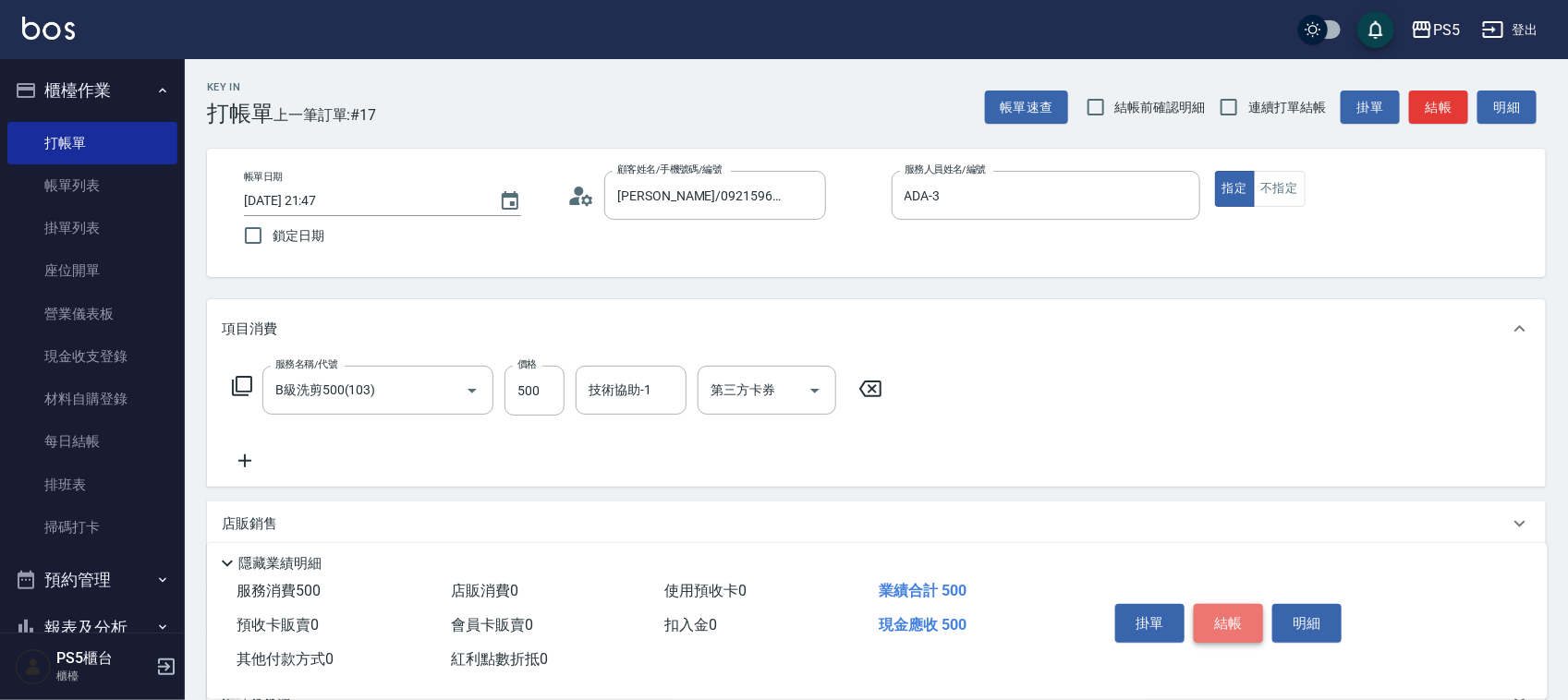
click at [1220, 622] on button "結帳" at bounding box center [1228, 624] width 69 height 39
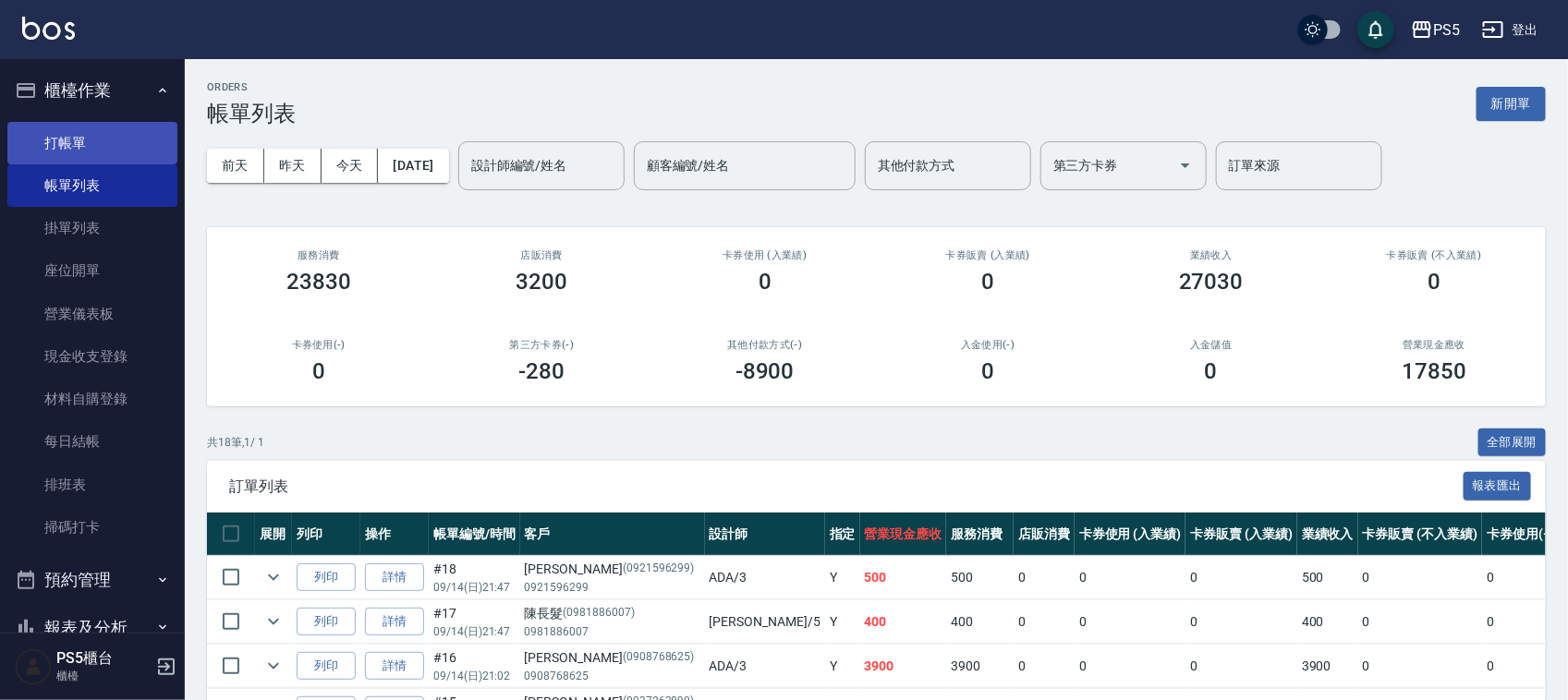
click at [53, 140] on link "打帳單" at bounding box center [93, 144] width 170 height 43
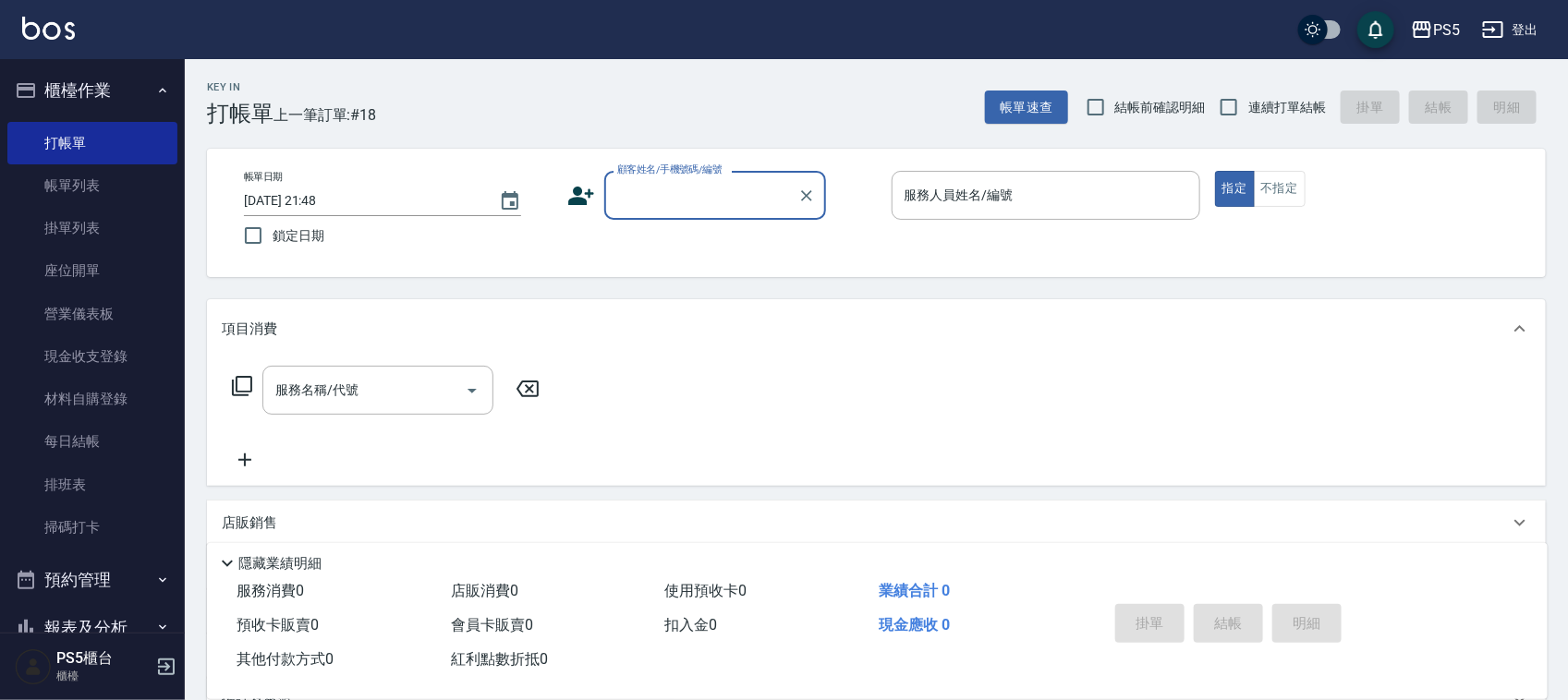
click at [713, 196] on input "顧客姓名/手機號碼/編號" at bounding box center [701, 195] width 178 height 32
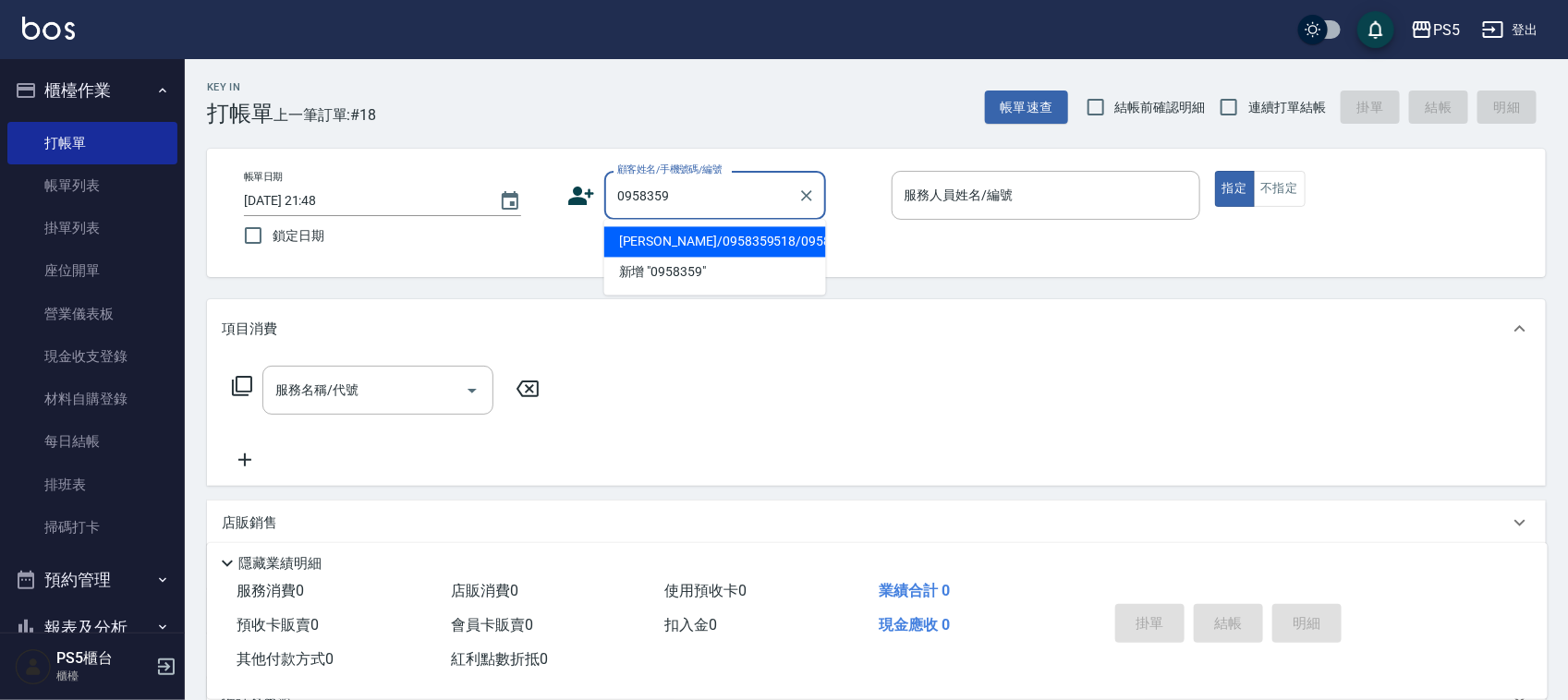
click at [698, 258] on li "趙亭湘/0958359518/0958359518" at bounding box center [715, 242] width 222 height 30
type input "趙亭湘/0958359518/0958359518"
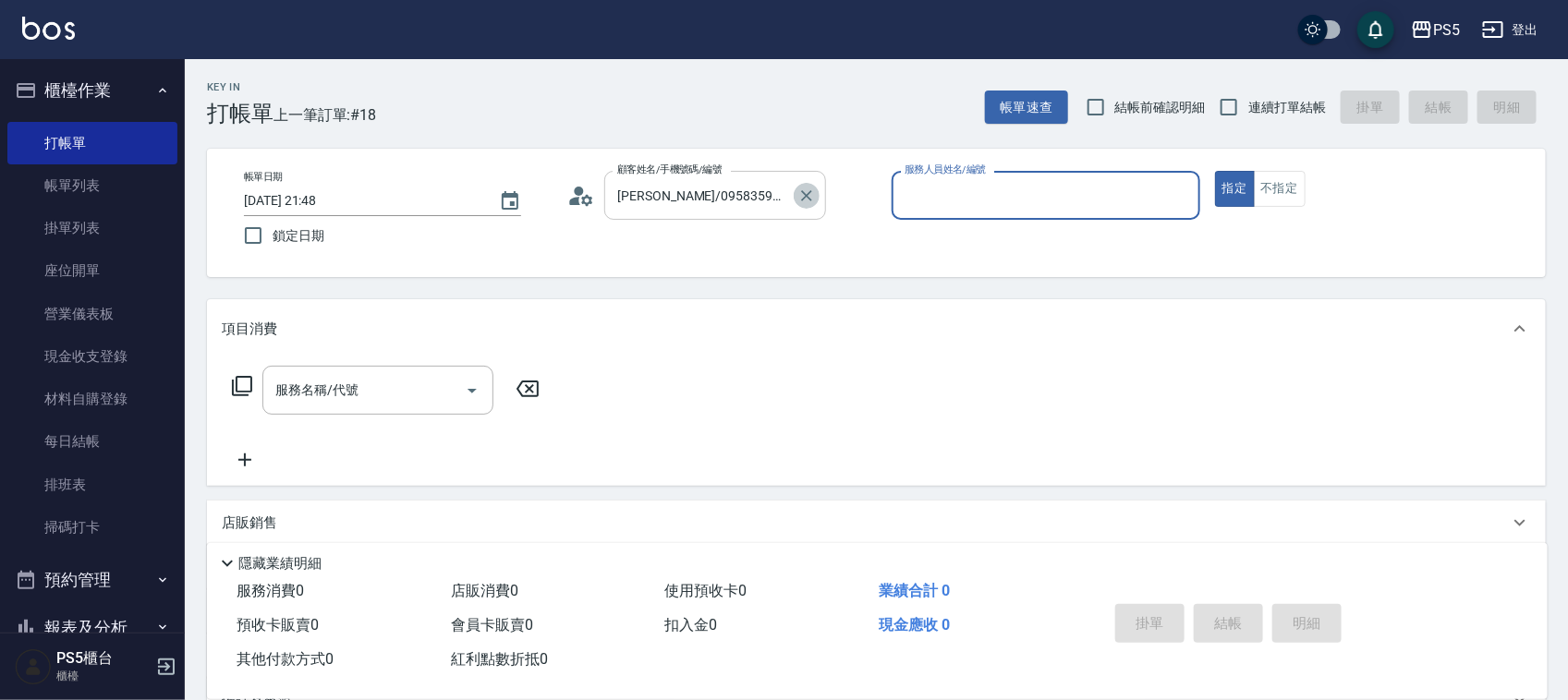
click at [814, 194] on icon "Clear" at bounding box center [806, 195] width 19 height 19
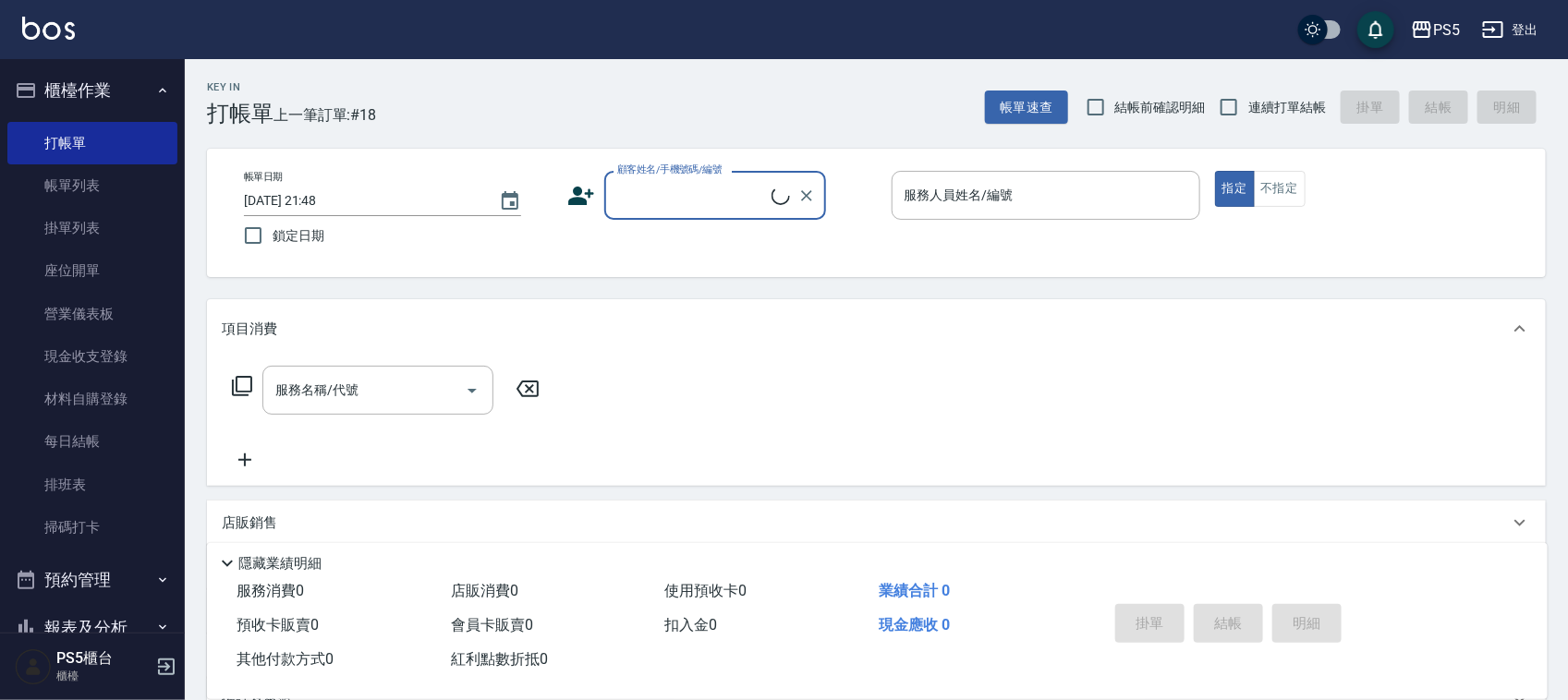
click at [580, 196] on icon at bounding box center [581, 195] width 27 height 27
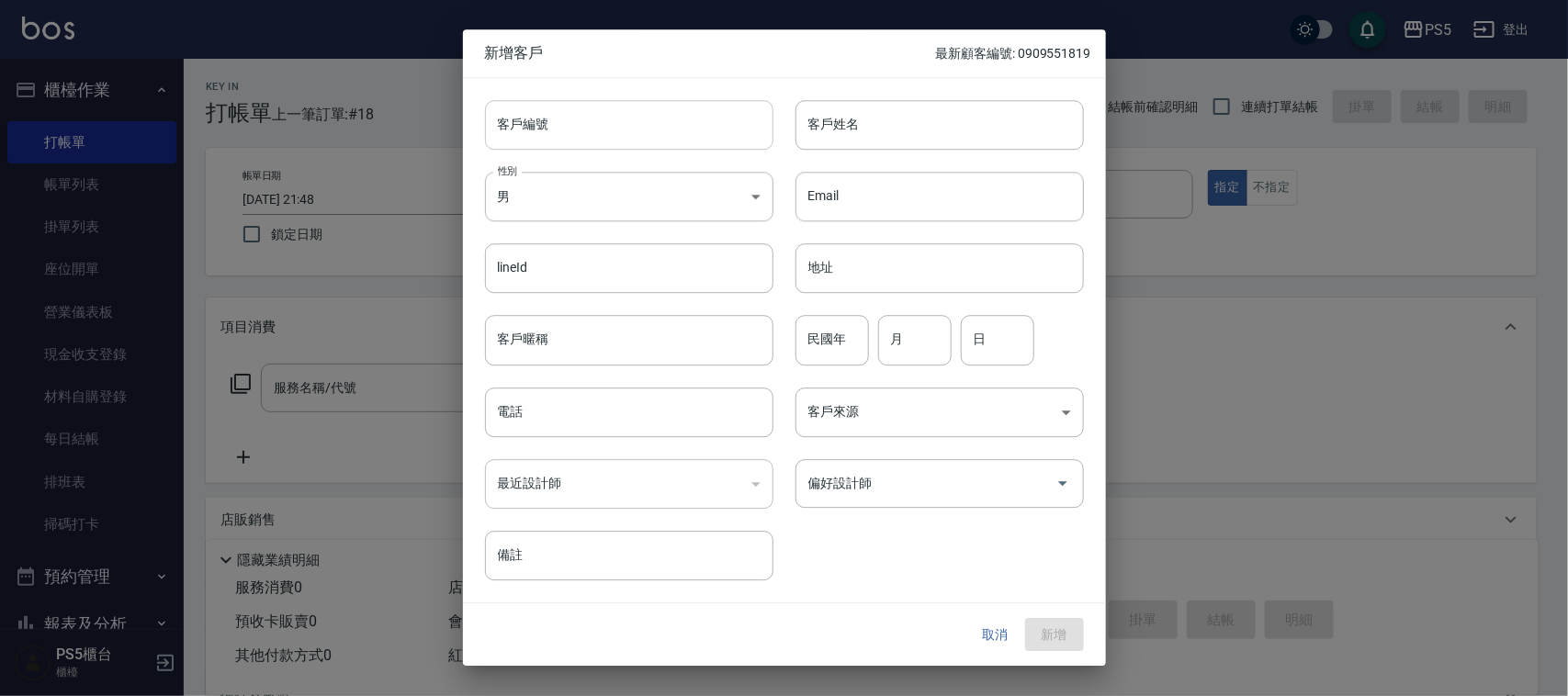
click at [548, 133] on input "客戶編號" at bounding box center [628, 124] width 288 height 50
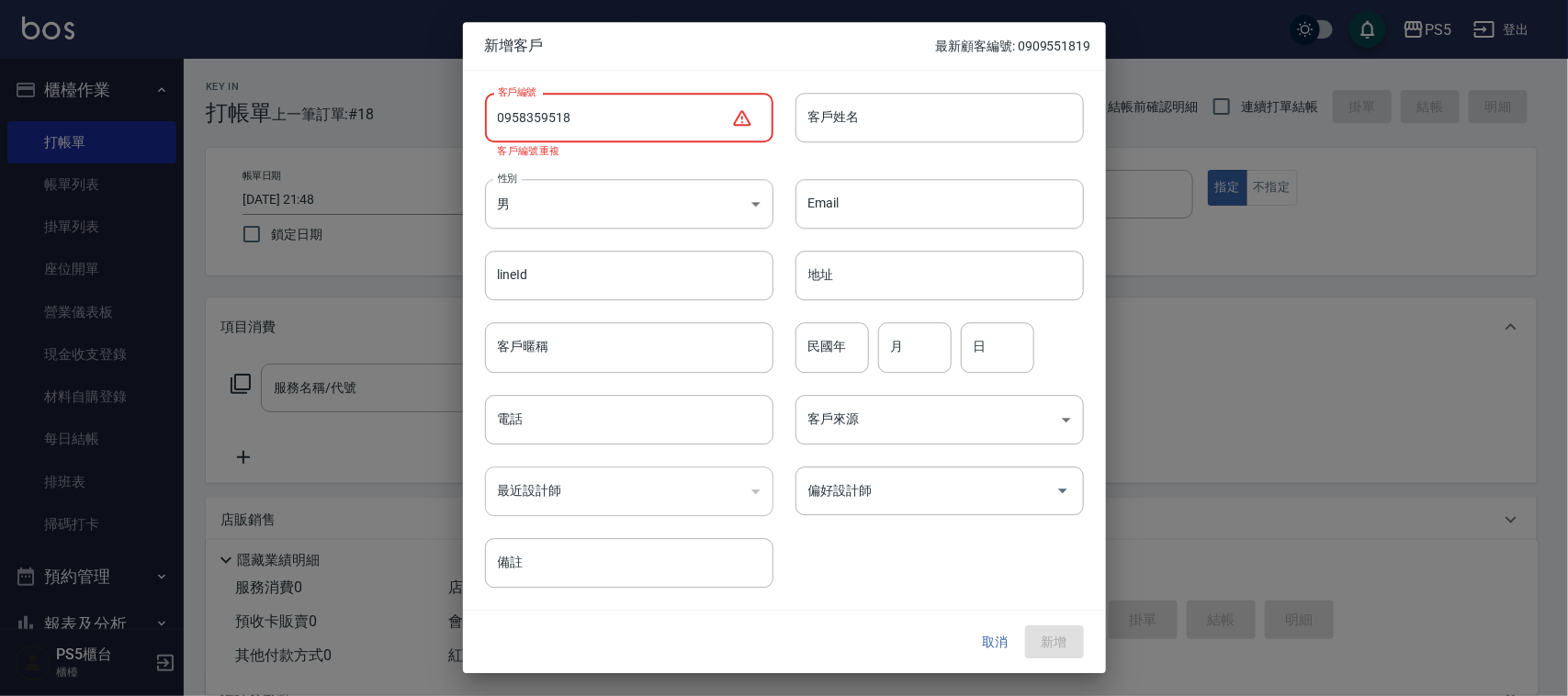
type input "0958359518"
click at [994, 644] on button "取消" at bounding box center [995, 642] width 59 height 34
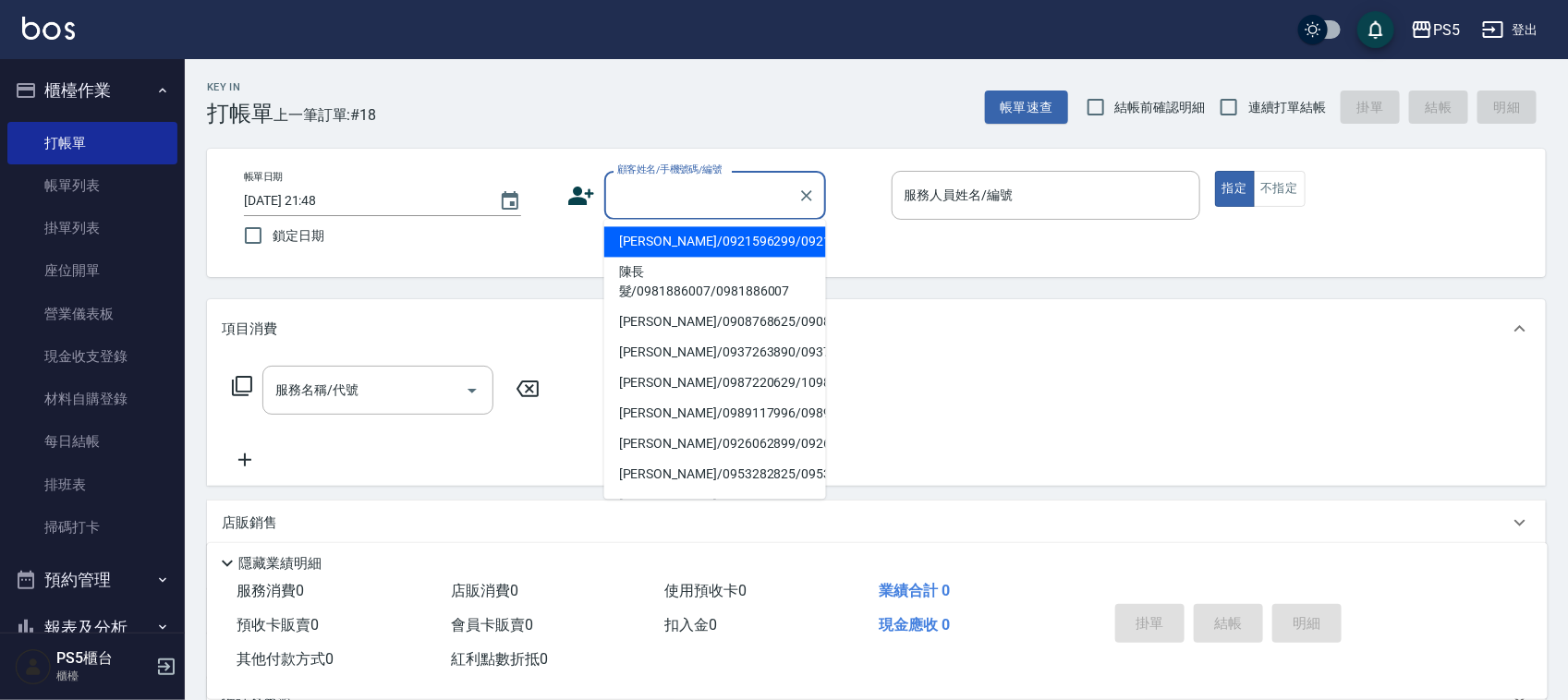
click at [675, 190] on input "顧客姓名/手機號碼/編號" at bounding box center [701, 195] width 178 height 32
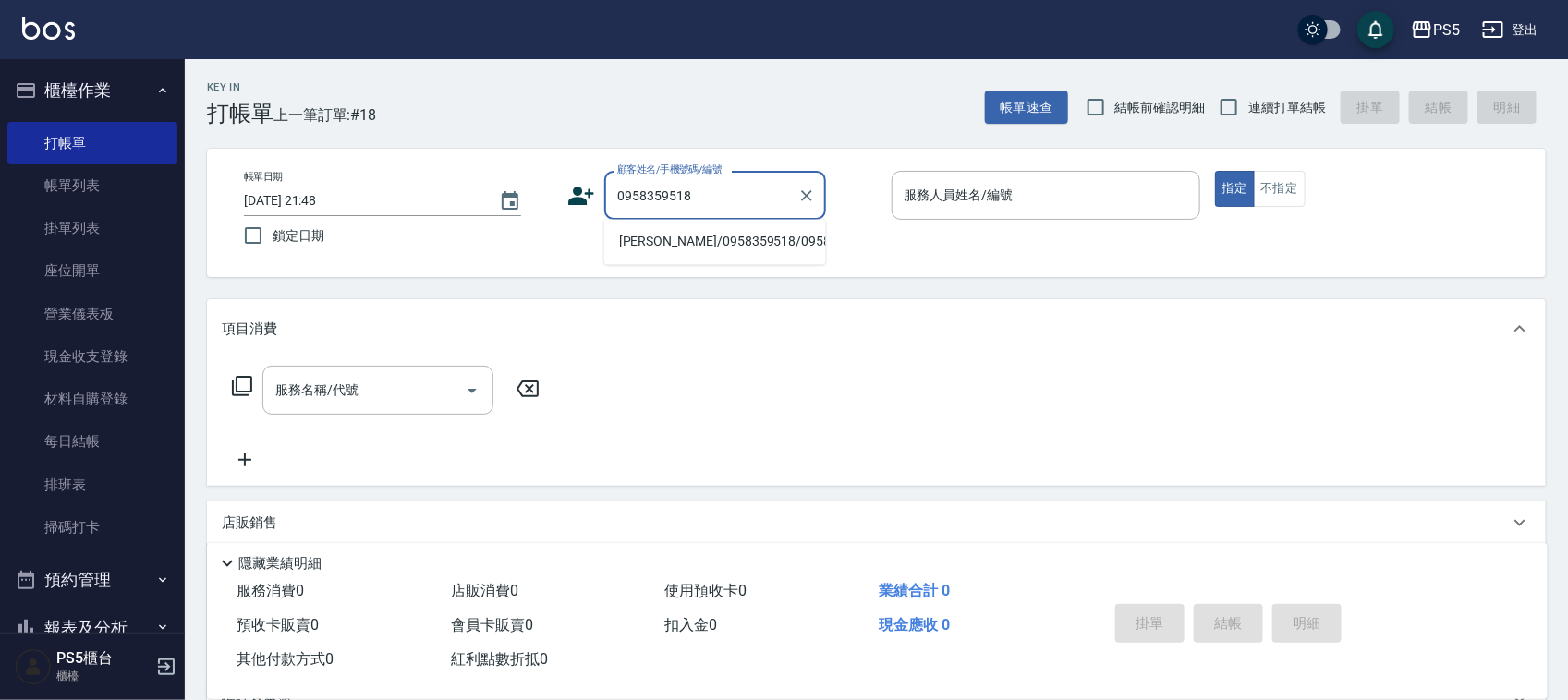
click at [626, 248] on li "趙亭湘/0958359518/0958359518" at bounding box center [715, 242] width 222 height 30
type input "趙亭湘/0958359518/0958359518"
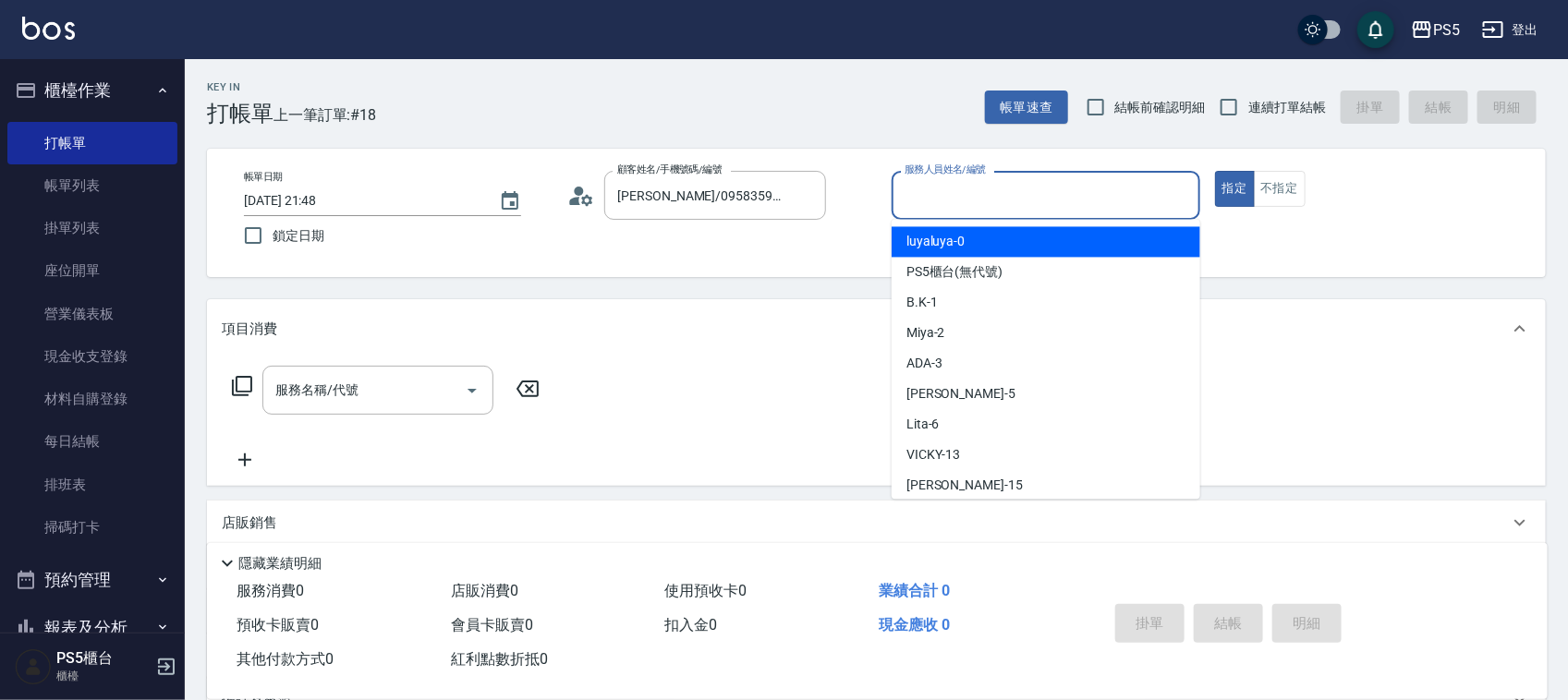
click at [956, 203] on input "服務人員姓名/編號" at bounding box center [1045, 195] width 292 height 32
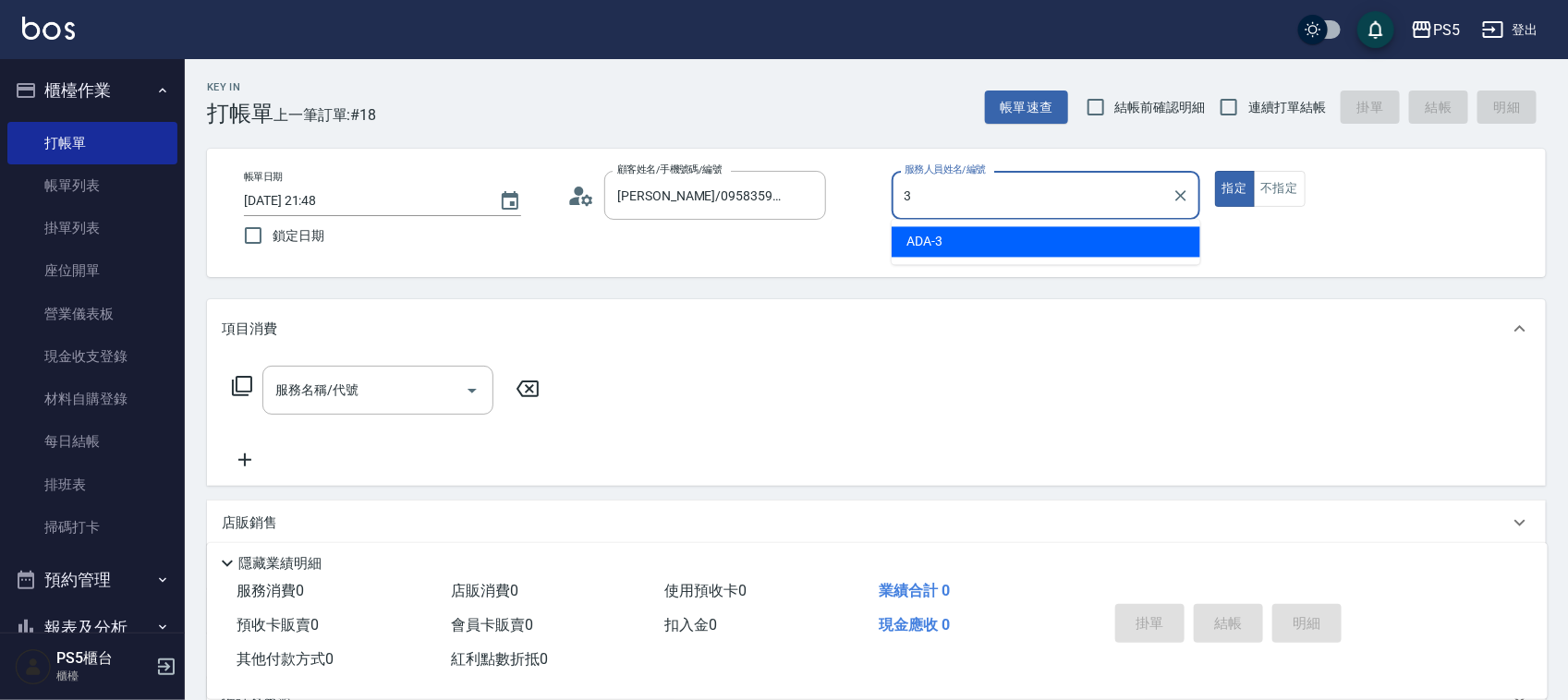
type input "ADA-3"
type button "true"
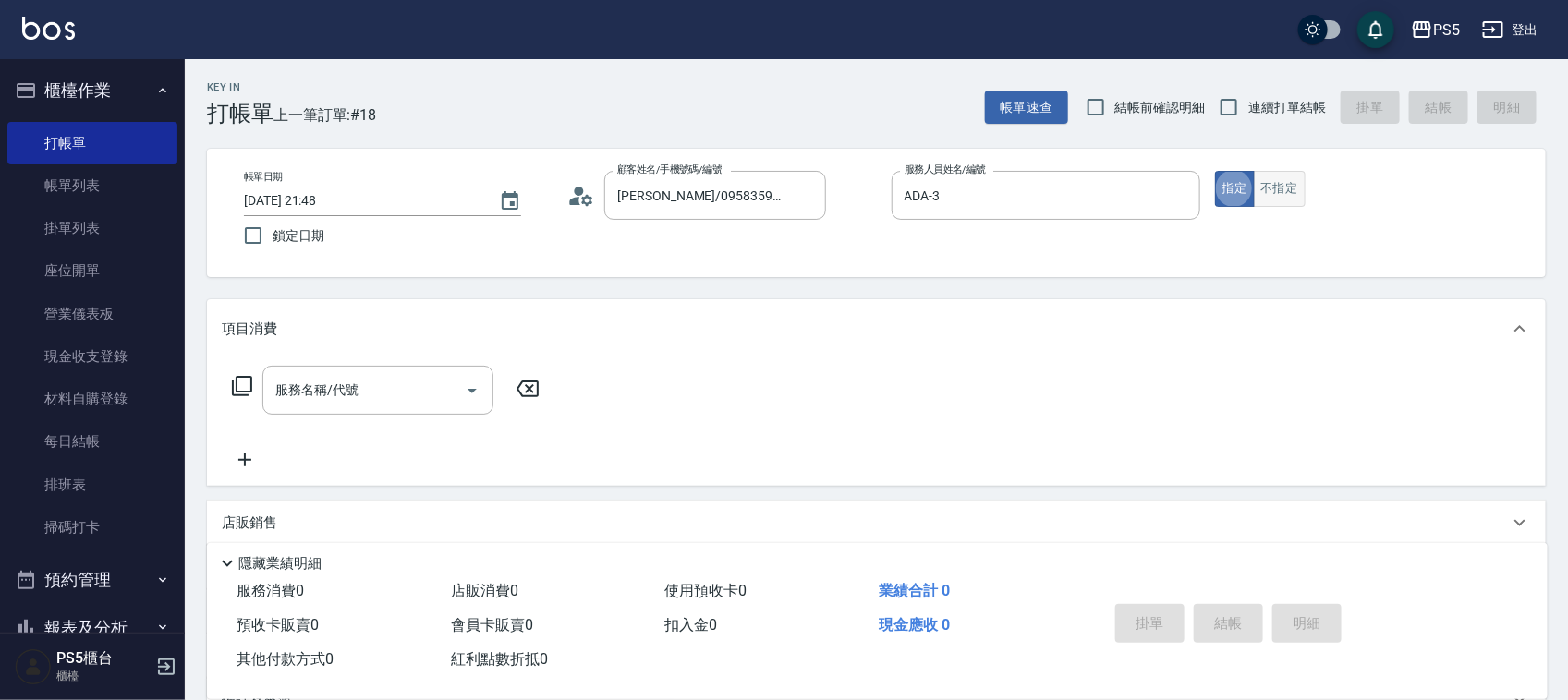
click at [1277, 177] on button "不指定" at bounding box center [1280, 188] width 52 height 36
click at [333, 388] on input "服務名稱/代號" at bounding box center [363, 390] width 187 height 32
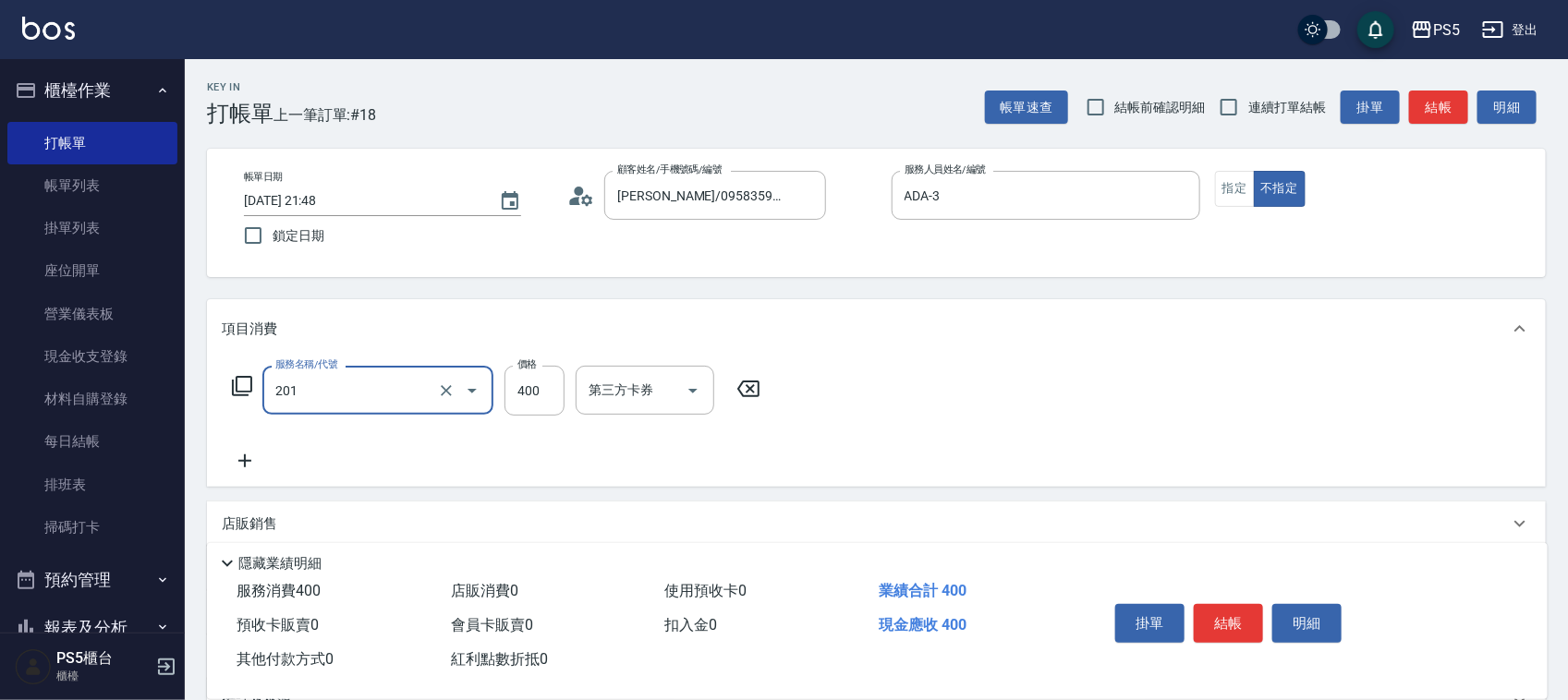
type input "洗剪400(201)"
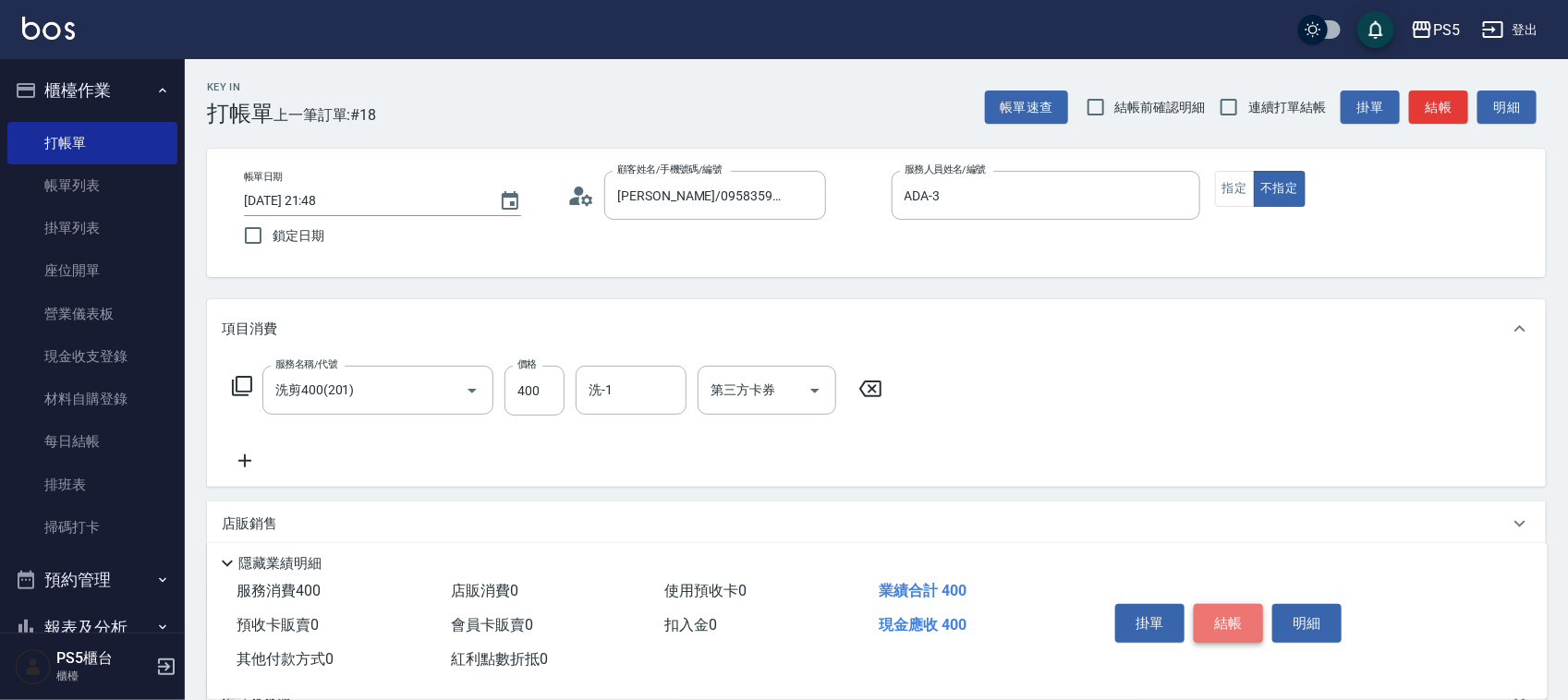
click at [1234, 604] on button "結帳" at bounding box center [1228, 624] width 69 height 39
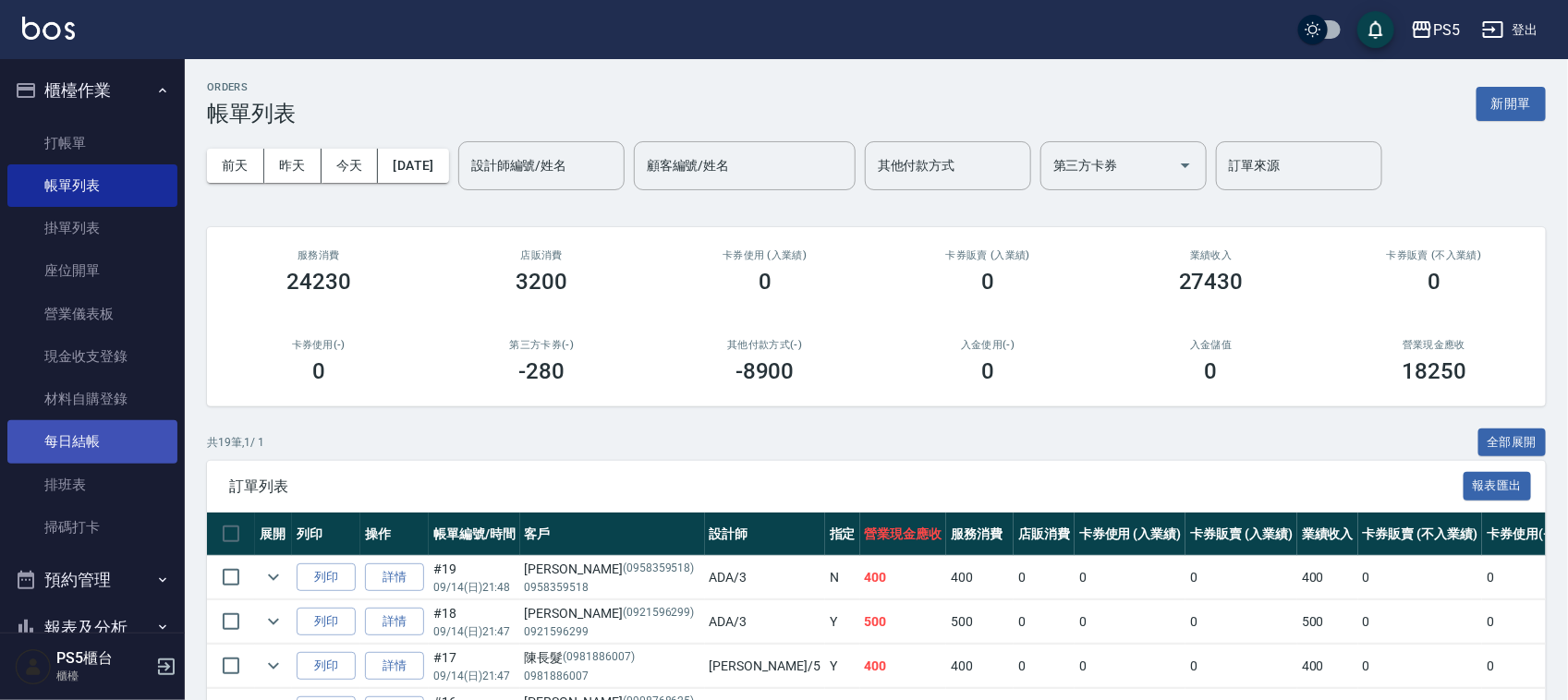
click at [46, 440] on link "每日結帳" at bounding box center [93, 441] width 170 height 43
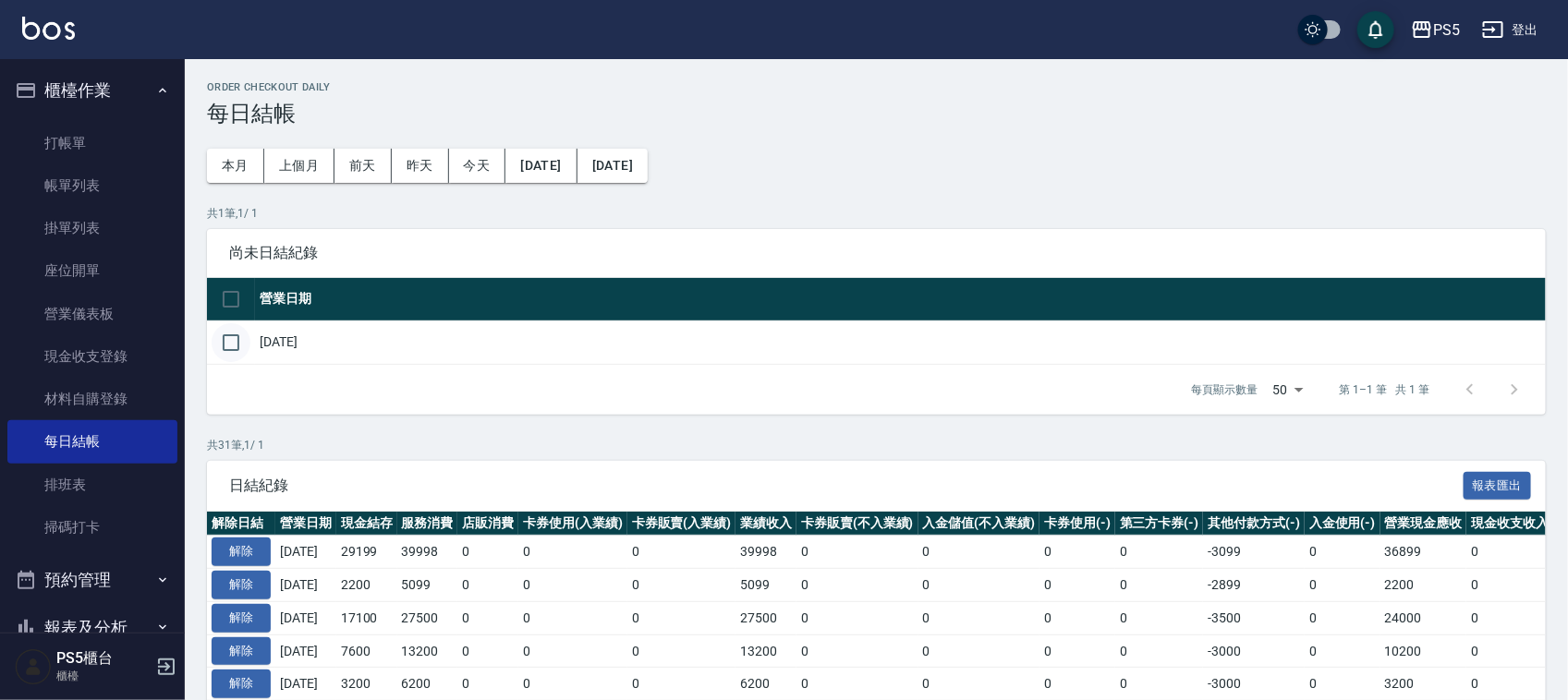
click at [229, 343] on input "checkbox" at bounding box center [232, 343] width 39 height 39
checkbox input "true"
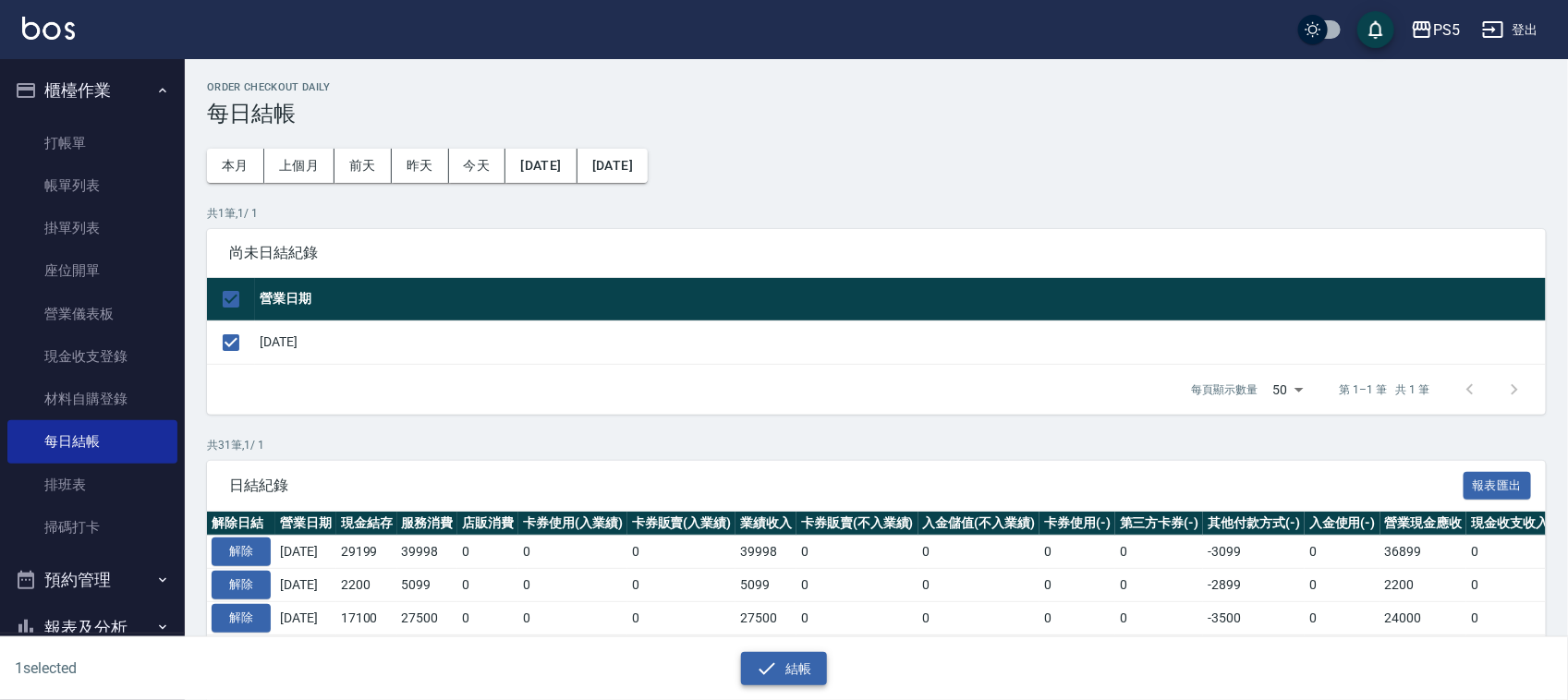
click at [800, 668] on button "結帳" at bounding box center [784, 669] width 86 height 34
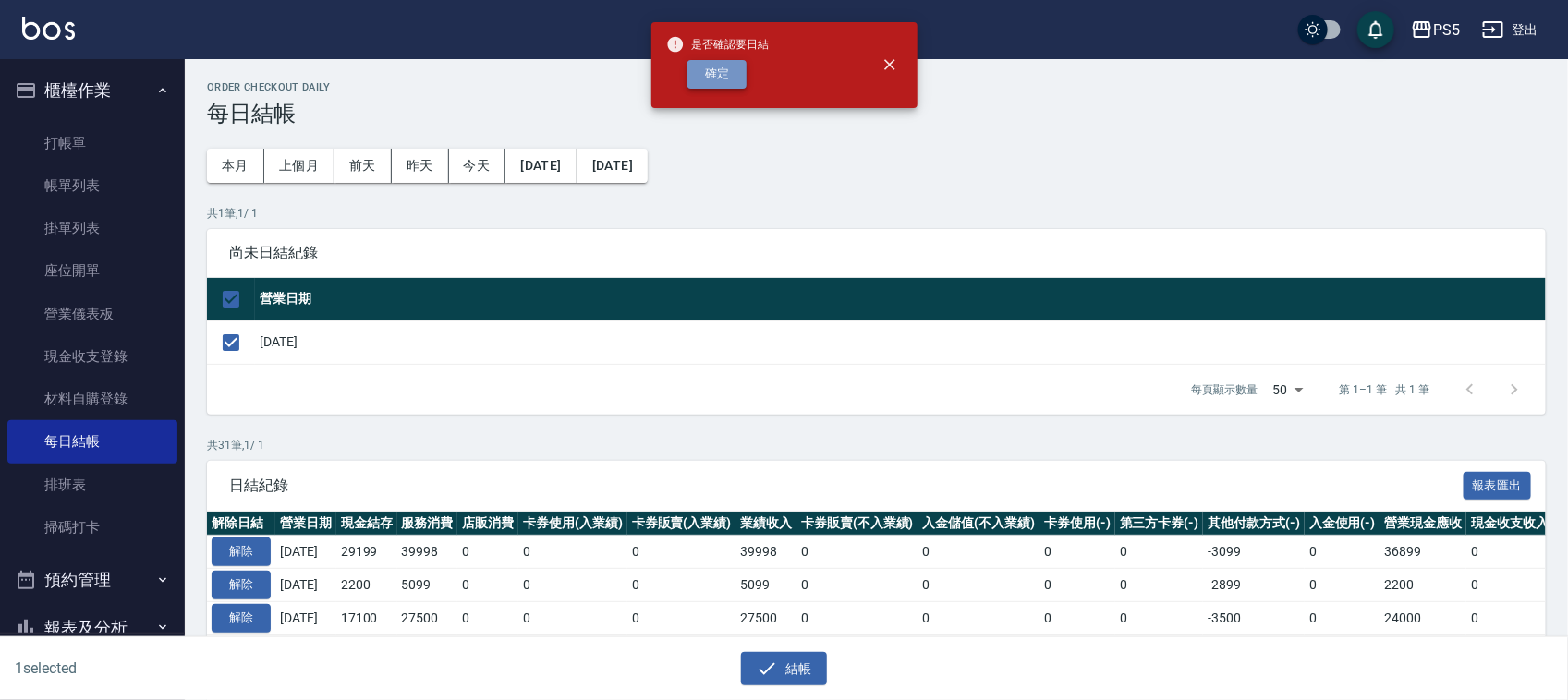
click at [717, 66] on button "確定" at bounding box center [717, 73] width 60 height 28
checkbox input "false"
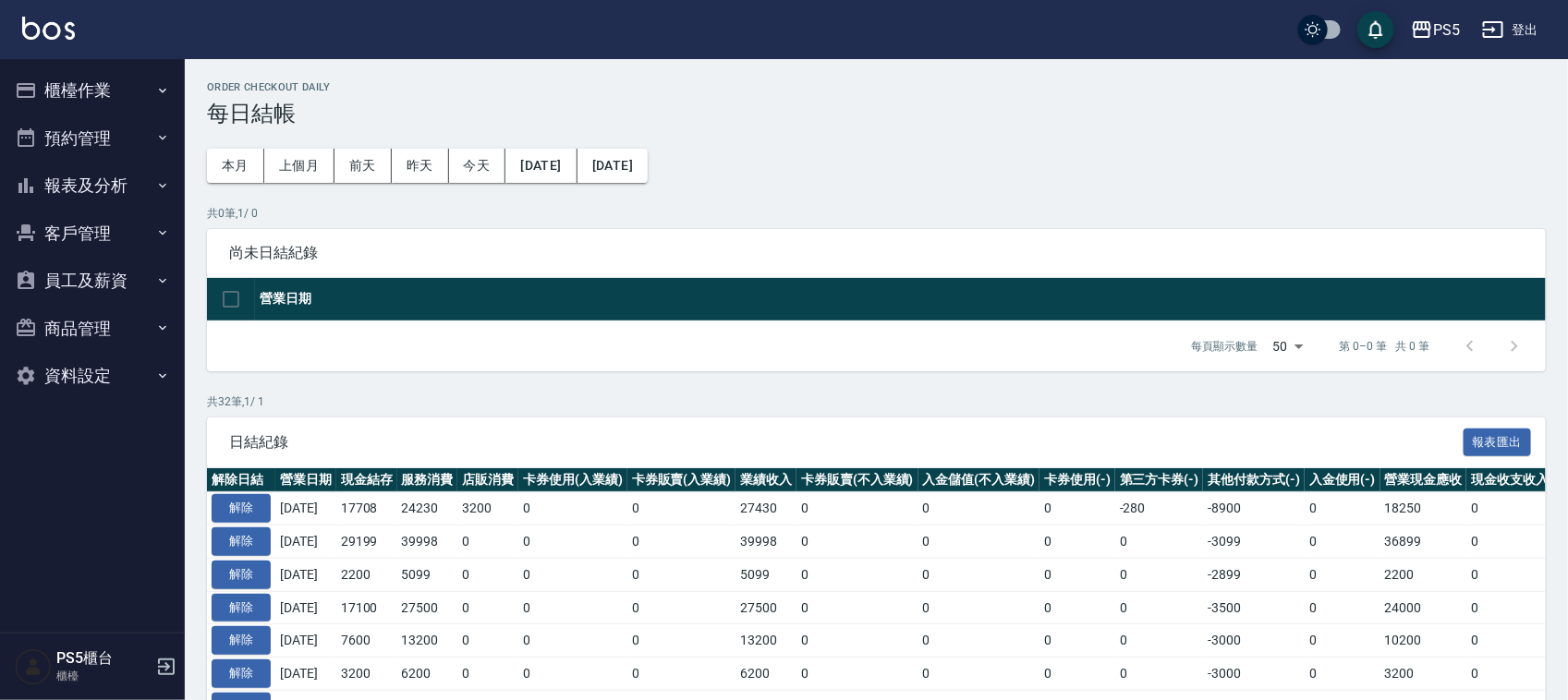
click at [78, 183] on button "報表及分析" at bounding box center [93, 185] width 170 height 48
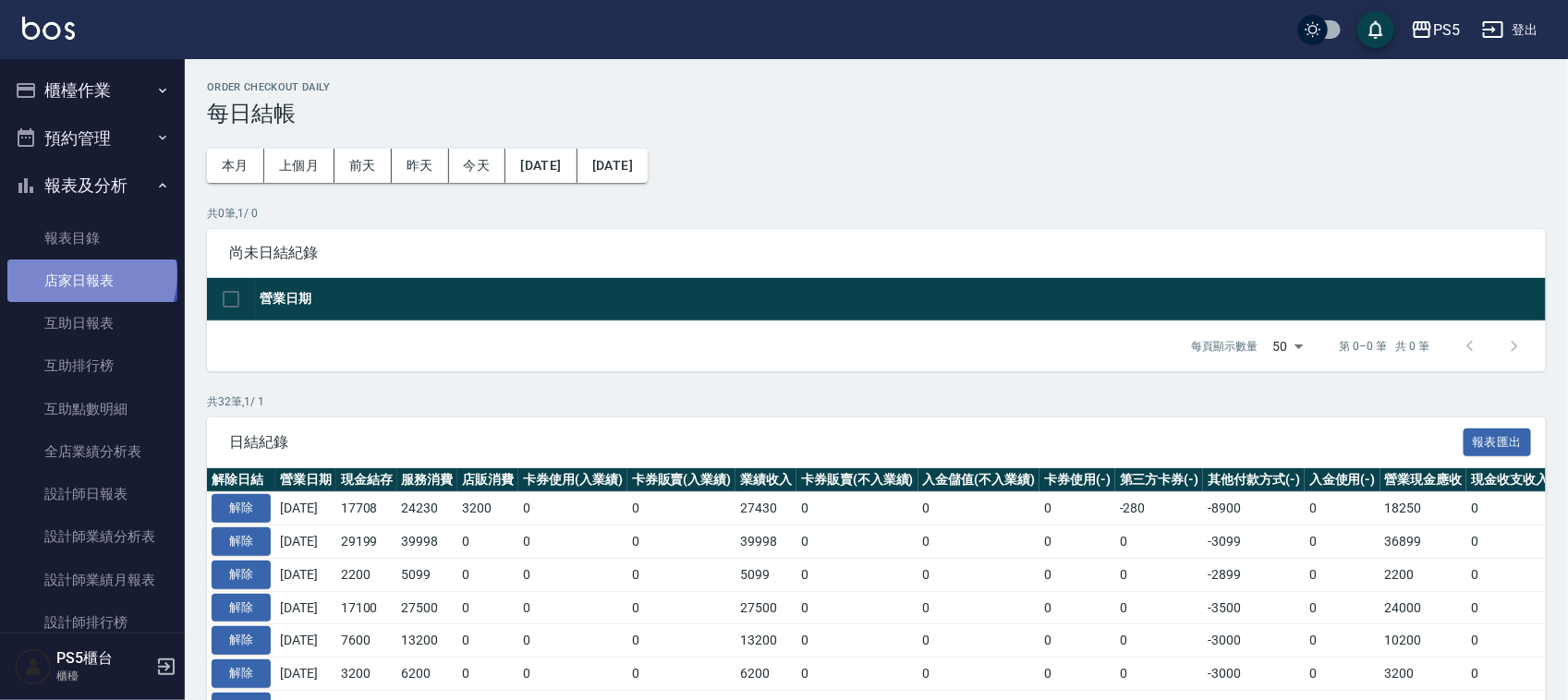
click at [90, 275] on link "店家日報表" at bounding box center [93, 281] width 170 height 43
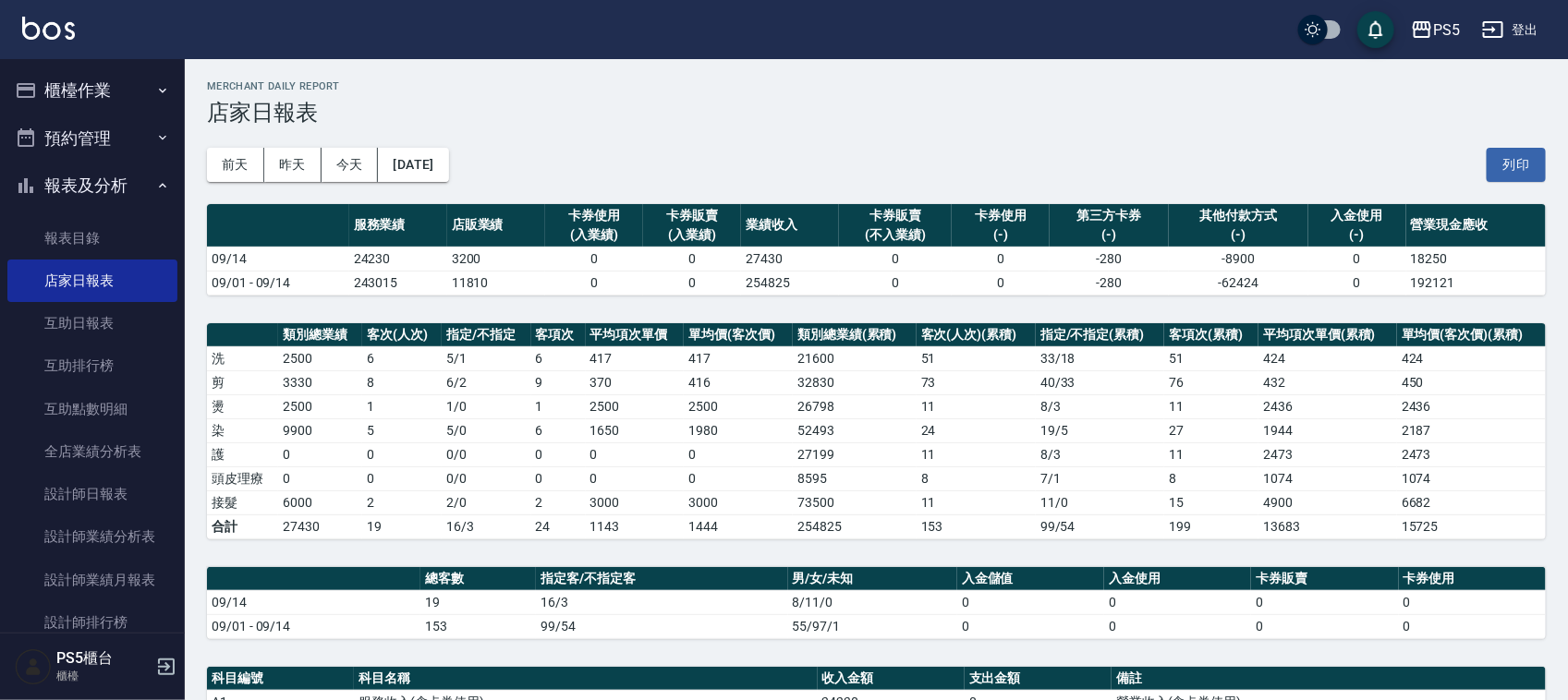
scroll to position [347, 0]
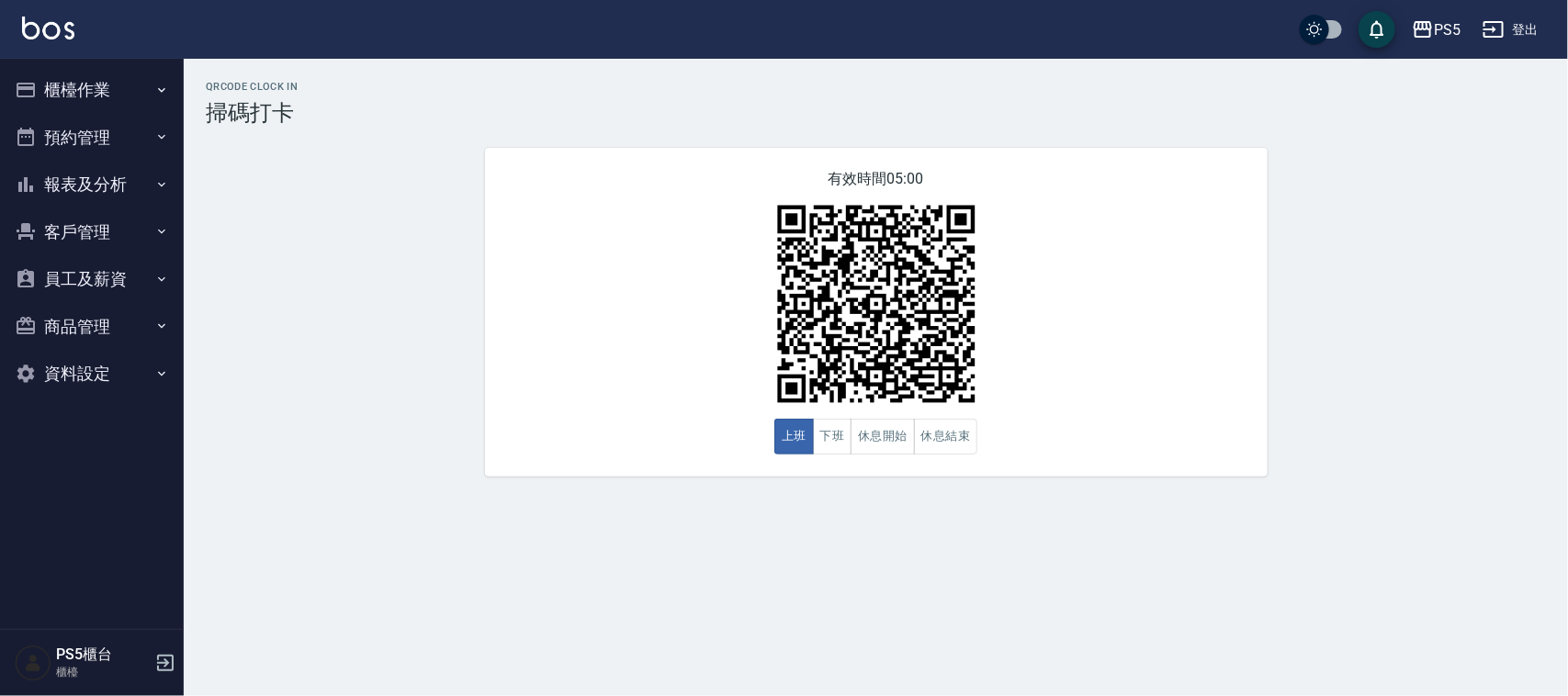
click at [843, 428] on button "下班" at bounding box center [832, 436] width 40 height 36
